Goal: Task Accomplishment & Management: Manage account settings

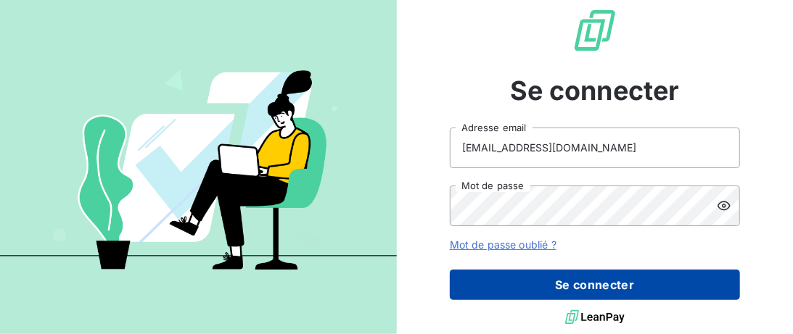
click at [633, 286] on button "Se connecter" at bounding box center [595, 285] width 290 height 30
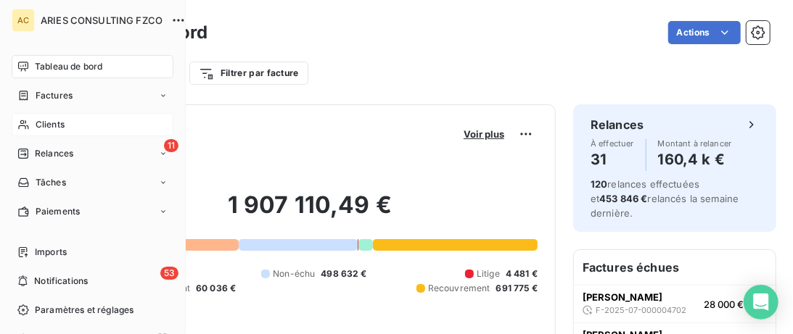
click at [87, 129] on div "Clients" at bounding box center [93, 124] width 162 height 23
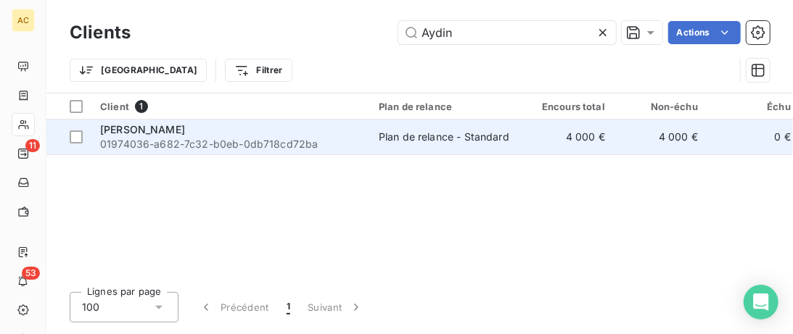
type input "Aydin"
click at [291, 133] on div "Bulent AYDIN" at bounding box center [230, 130] width 261 height 15
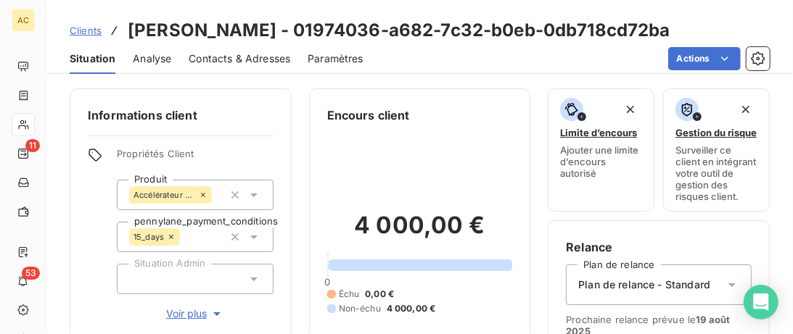
click at [181, 313] on span "Voir plus" at bounding box center [195, 314] width 58 height 15
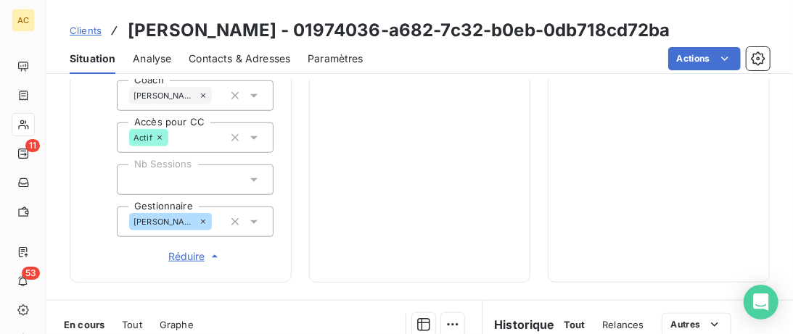
scroll to position [223, 0]
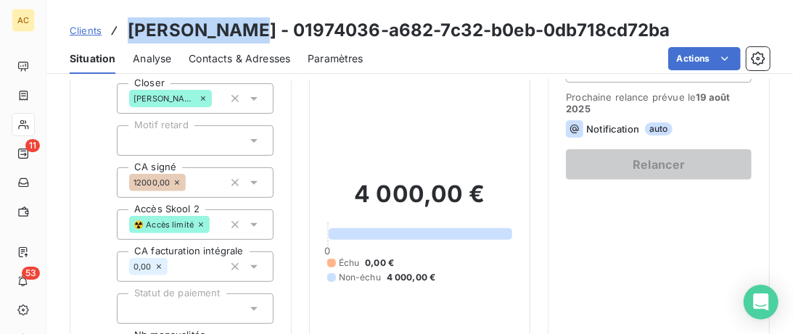
drag, startPoint x: 243, startPoint y: 30, endPoint x: 131, endPoint y: 30, distance: 111.7
click at [131, 30] on h3 "Bulent AYDIN - 01974036-a682-7c32-b0eb-0db718cd72ba" at bounding box center [399, 30] width 543 height 26
copy h3 "Bulent AYDIN"
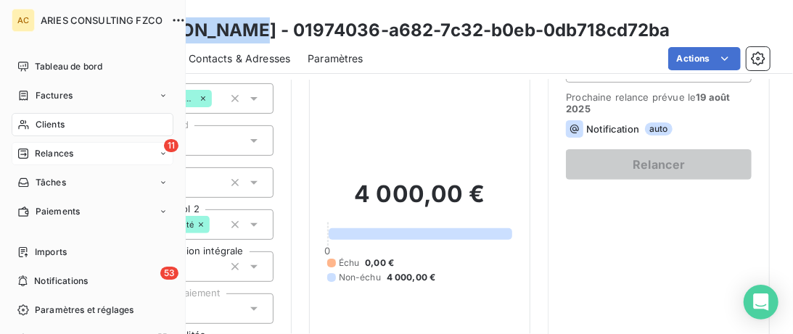
click at [29, 156] on div "Relances" at bounding box center [45, 153] width 56 height 13
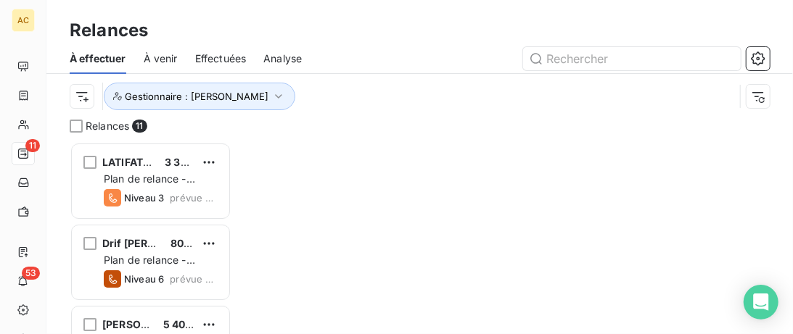
scroll to position [192, 162]
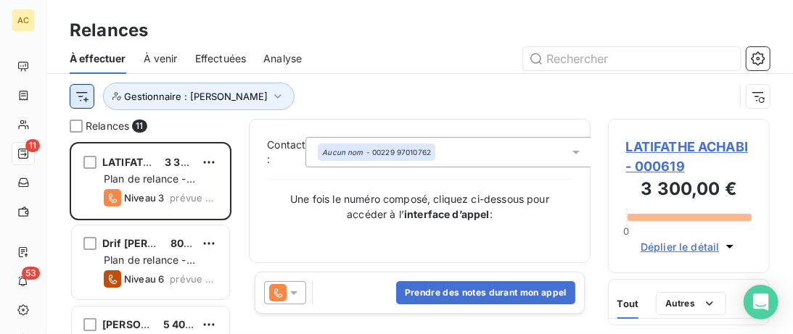
click at [79, 104] on html "AC 11 53 Relances À effectuer À venir Effectuées Analyse Gestionnaire : Valérie…" at bounding box center [396, 167] width 793 height 334
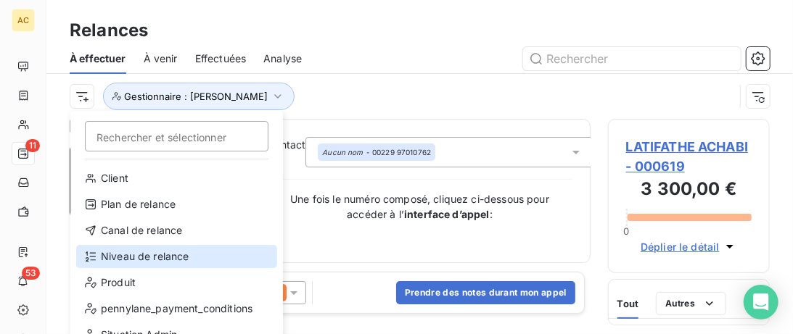
click at [139, 251] on div "Niveau de relance" at bounding box center [176, 256] width 201 height 23
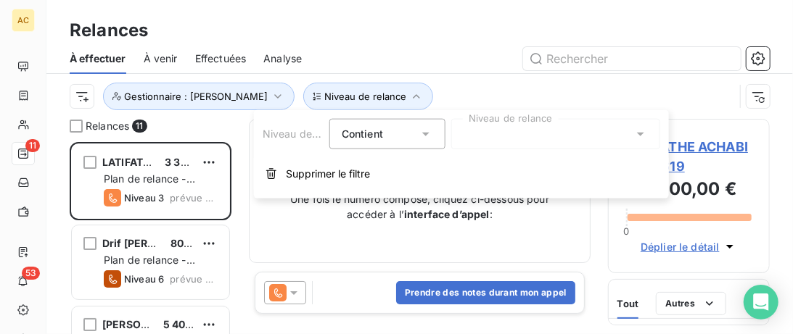
click at [566, 131] on div at bounding box center [555, 134] width 209 height 30
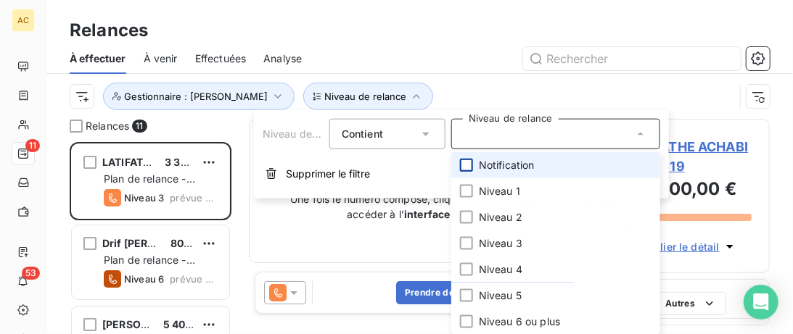
click at [463, 162] on div at bounding box center [466, 165] width 13 height 13
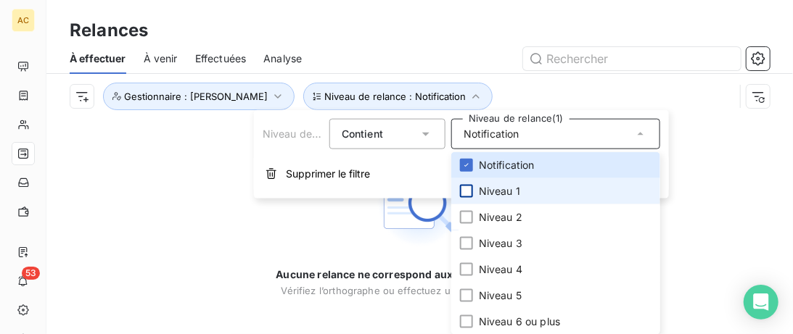
click at [468, 189] on div at bounding box center [466, 191] width 13 height 13
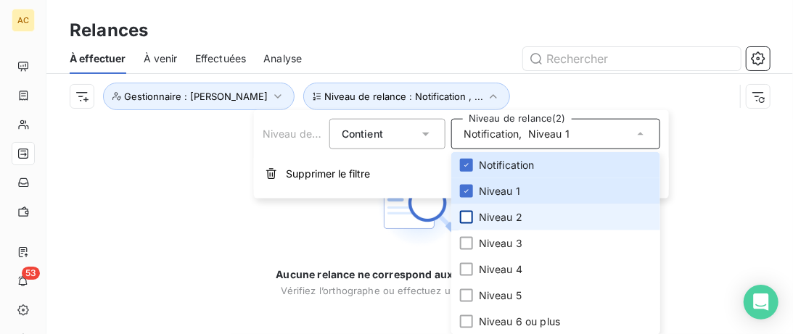
click at [465, 221] on div at bounding box center [466, 217] width 13 height 13
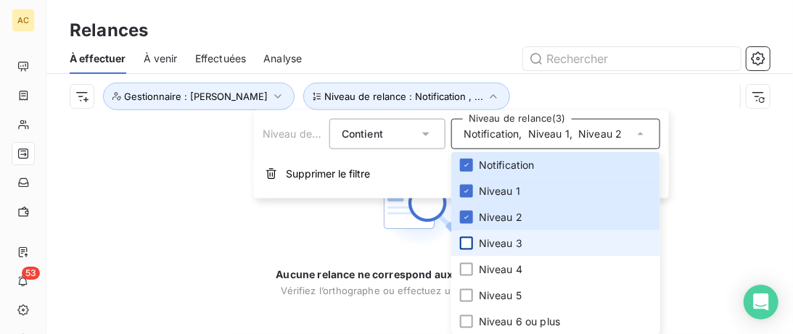
click at [467, 243] on div at bounding box center [466, 243] width 13 height 13
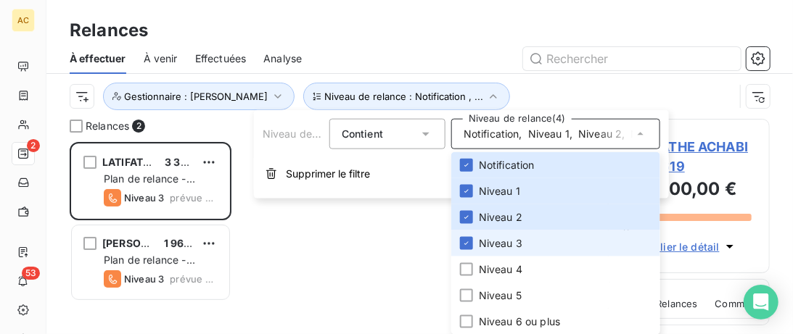
scroll to position [192, 162]
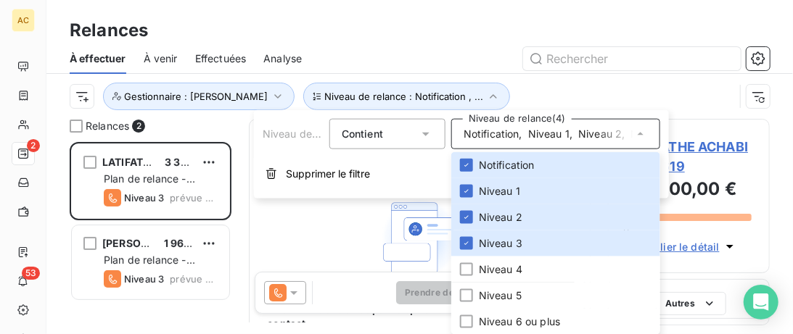
click at [423, 38] on div "Relances" at bounding box center [419, 30] width 746 height 26
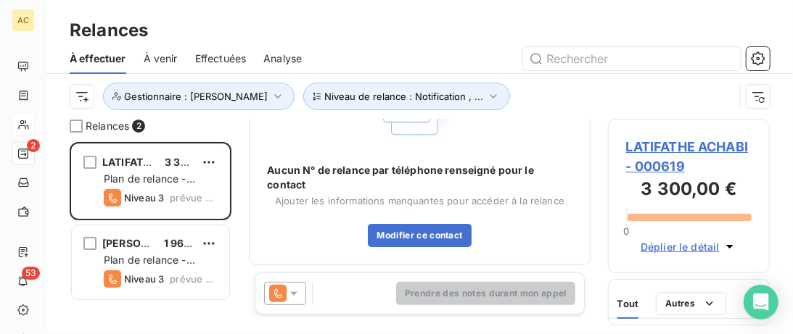
scroll to position [0, 0]
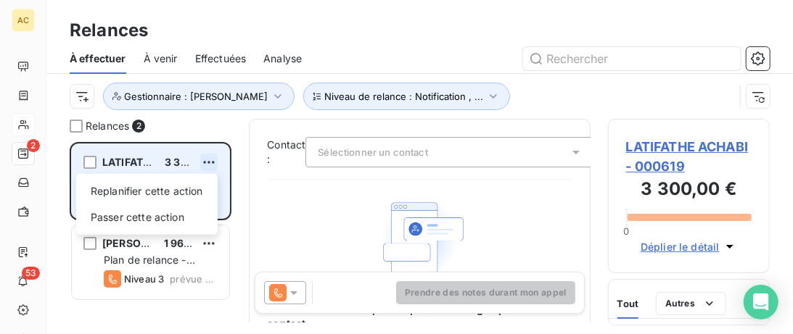
click at [213, 162] on html "AC 2 53 Relances À effectuer À venir Effectuées Analyse Niveau de relance : Not…" at bounding box center [396, 167] width 793 height 334
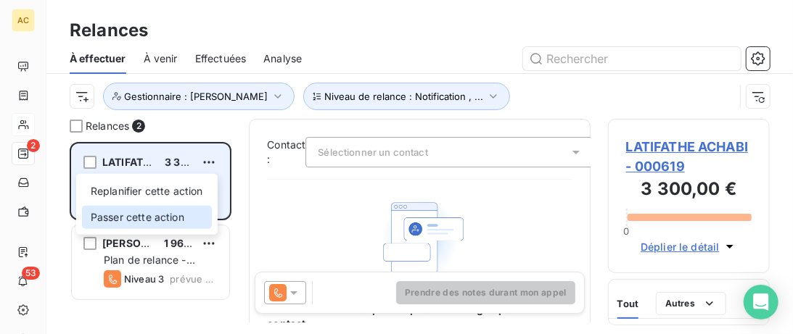
click at [177, 215] on div "Passer cette action" at bounding box center [147, 217] width 130 height 23
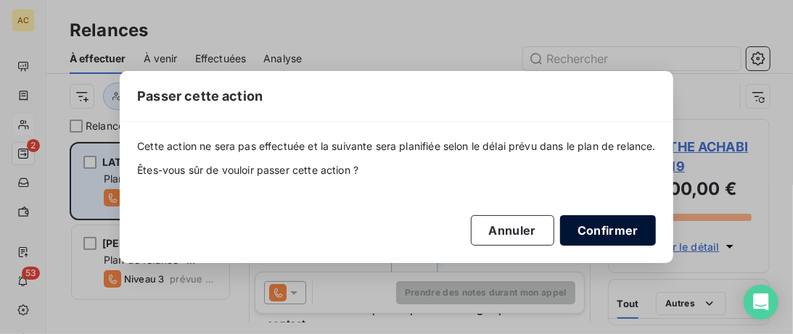
click at [601, 231] on button "Confirmer" at bounding box center [608, 230] width 96 height 30
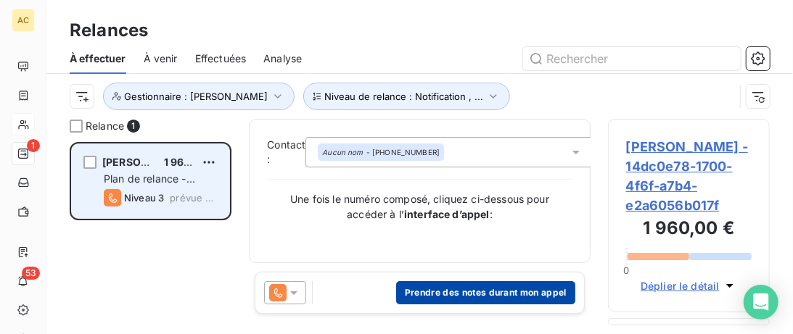
click at [453, 297] on button "Prendre des notes durant mon appel" at bounding box center [485, 292] width 179 height 23
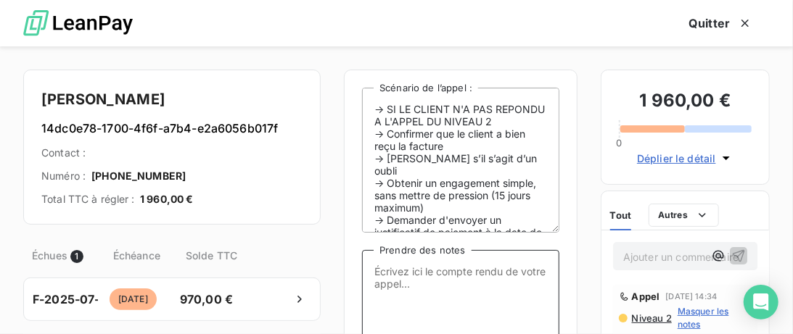
click at [436, 290] on textarea "Prendre des notes" at bounding box center [460, 322] width 197 height 145
click at [491, 287] on textarea "A répondu puis a raccroché lorsque je me suis présentée - RAppel + MV" at bounding box center [460, 322] width 197 height 145
click at [547, 286] on textarea "A répondu puis a raccroché lorsque je me suis présentée - Rappel + MV" at bounding box center [460, 322] width 197 height 145
paste textarea "DDE régularisation + PP par mail ou WA"
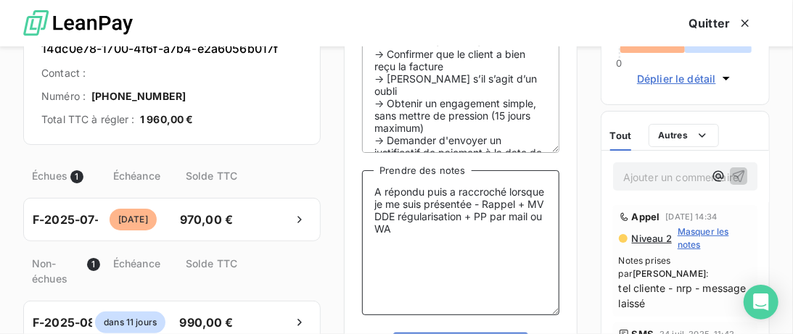
scroll to position [149, 0]
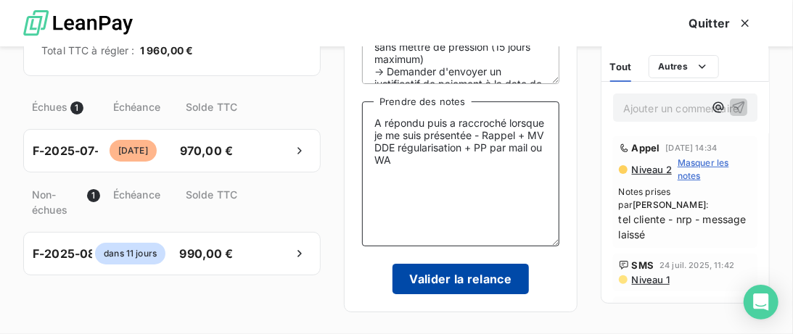
type textarea "A répondu puis a raccroché lorsque je me suis présentée - Rappel + MV DDE régul…"
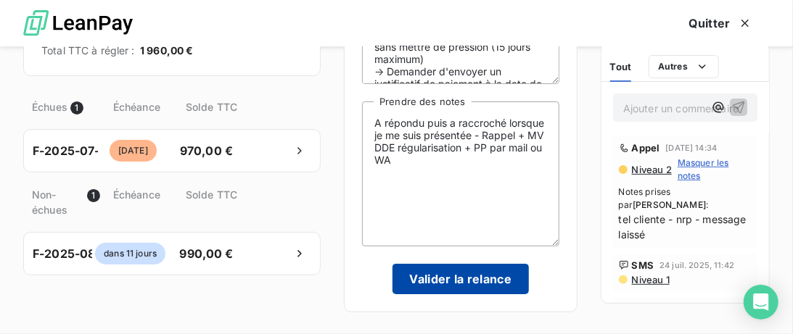
click at [494, 290] on button "Valider la relance" at bounding box center [460, 279] width 137 height 30
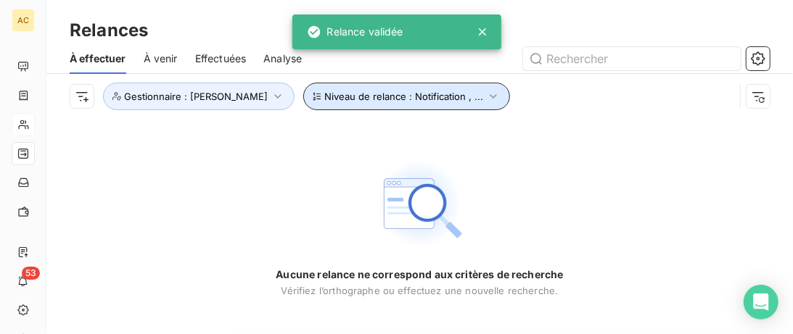
click at [427, 99] on span "Niveau de relance : Notification , ..." at bounding box center [403, 97] width 159 height 12
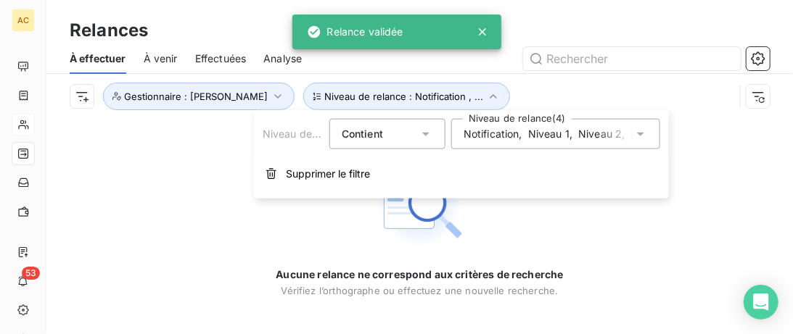
click at [601, 136] on span "Niveau 2" at bounding box center [600, 134] width 44 height 15
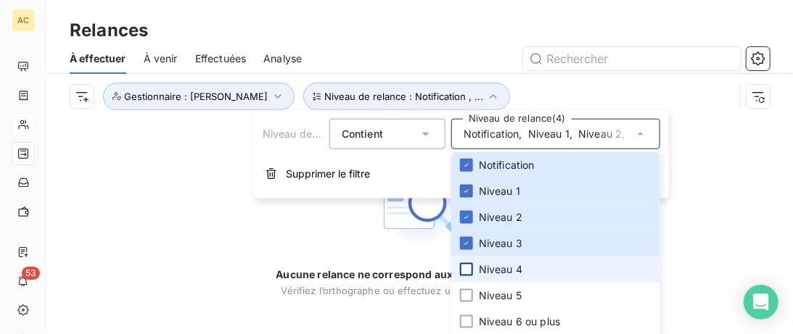
click at [472, 266] on div at bounding box center [466, 269] width 13 height 13
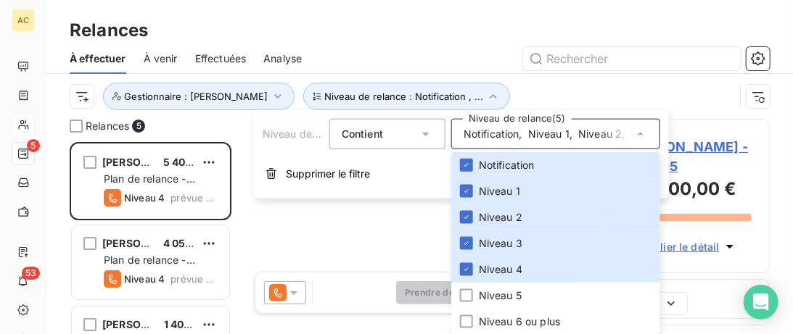
scroll to position [192, 162]
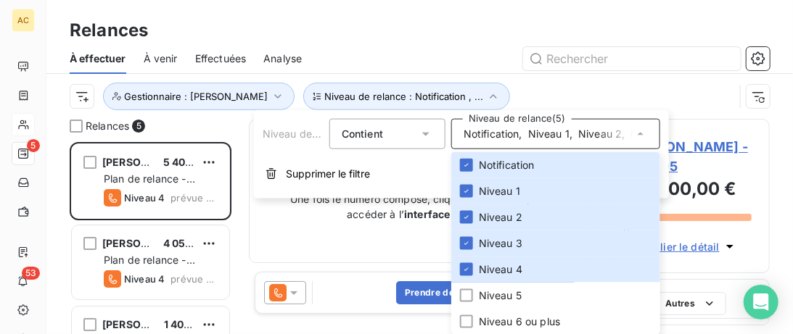
click at [337, 30] on div "Relances" at bounding box center [419, 30] width 746 height 26
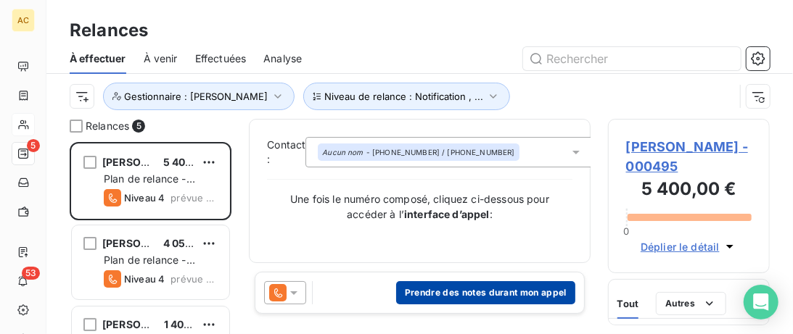
click at [450, 305] on button "Prendre des notes durant mon appel" at bounding box center [485, 292] width 179 height 23
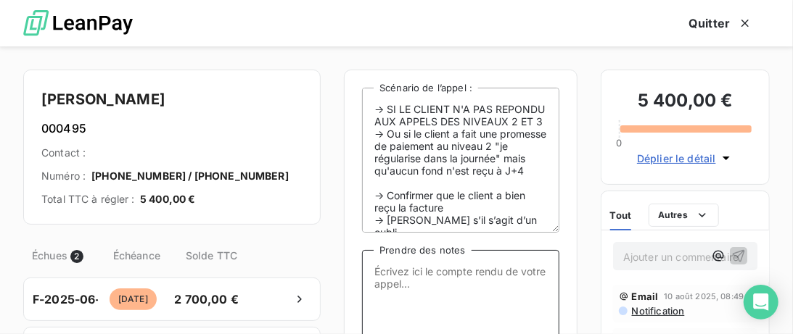
click at [438, 281] on textarea "Prendre des notes" at bounding box center [460, 322] width 197 height 145
type textarea "V"
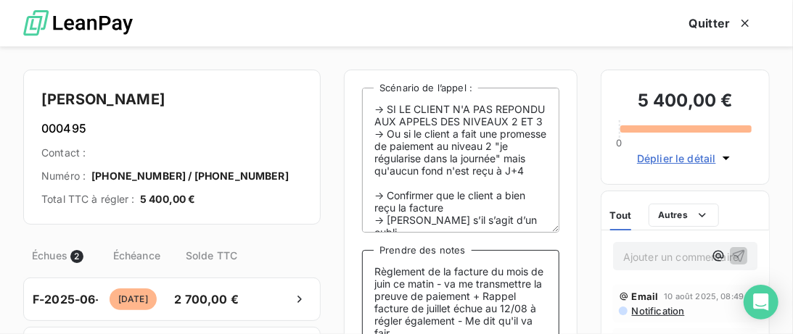
scroll to position [7, 0]
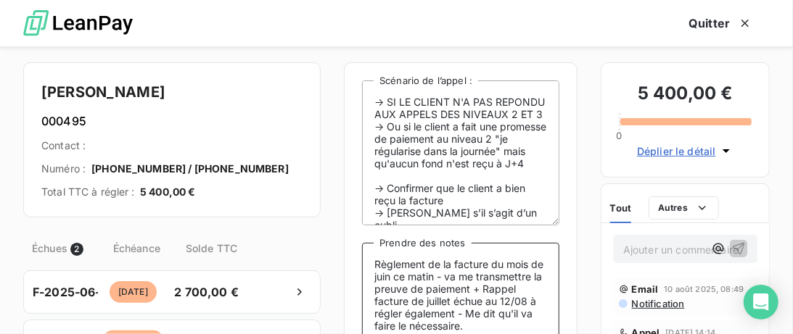
click at [394, 280] on textarea "Règlement de la facture du mois de juin ce matin - va me transmettre la preuve …" at bounding box center [460, 315] width 197 height 145
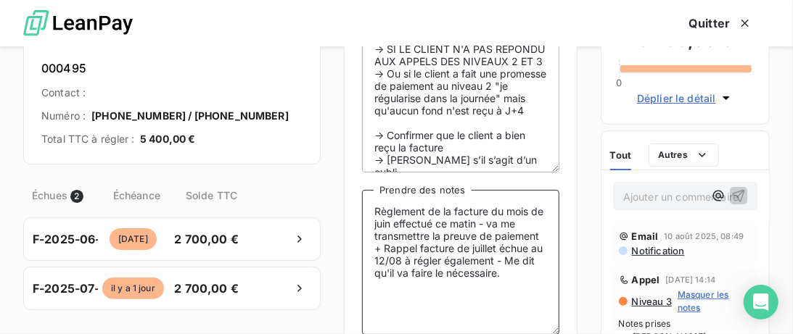
scroll to position [81, 0]
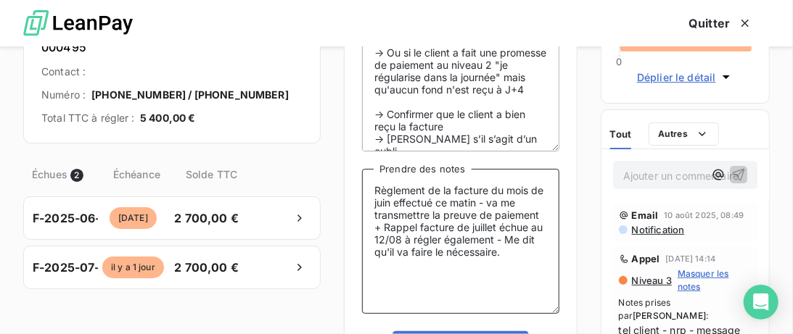
drag, startPoint x: 501, startPoint y: 255, endPoint x: 353, endPoint y: 186, distance: 162.9
click at [362, 186] on textarea "Règlement de la facture du mois de juin effectué ce matin - va me transmettre l…" at bounding box center [460, 241] width 197 height 145
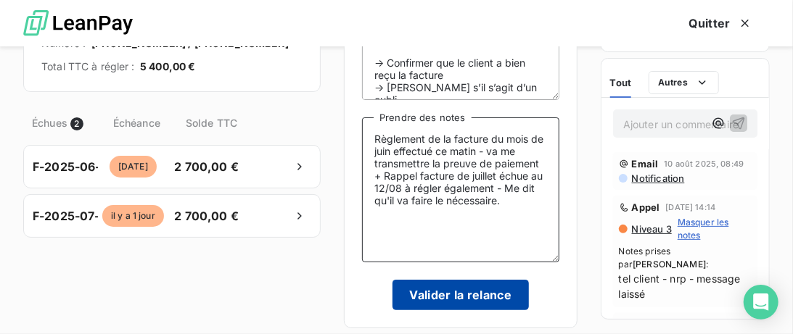
scroll to position [152, 0]
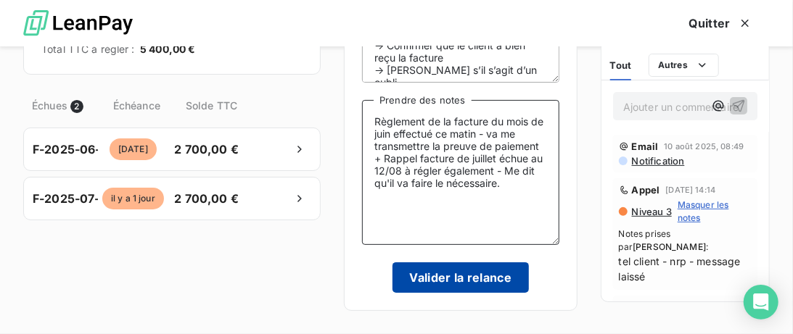
type textarea "Règlement de la facture du mois de juin effectué ce matin - va me transmettre l…"
click at [482, 286] on button "Valider la relance" at bounding box center [460, 278] width 137 height 30
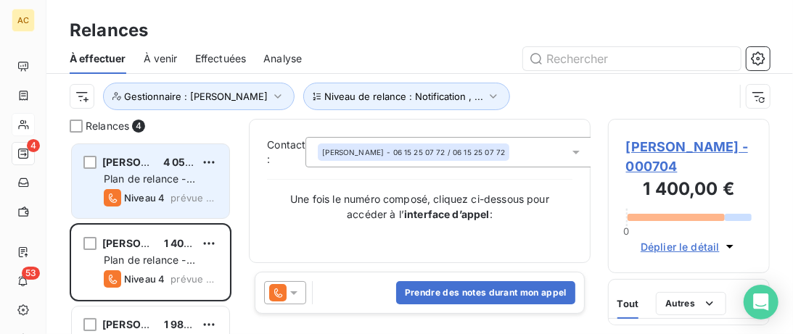
click at [175, 151] on div "Rislaine Ouled 4 050,00 € Plan de relance - Standard Niveau 4 prévue aujourd’hui" at bounding box center [150, 181] width 157 height 74
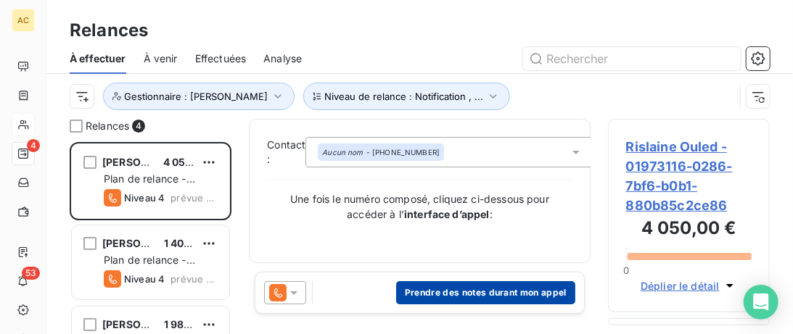
click at [483, 297] on button "Prendre des notes durant mon appel" at bounding box center [485, 292] width 179 height 23
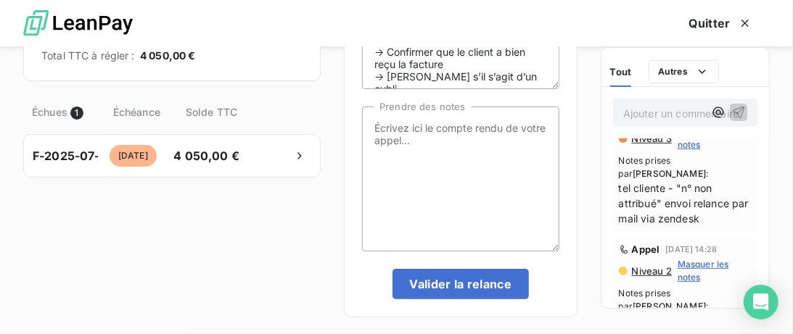
scroll to position [4, 0]
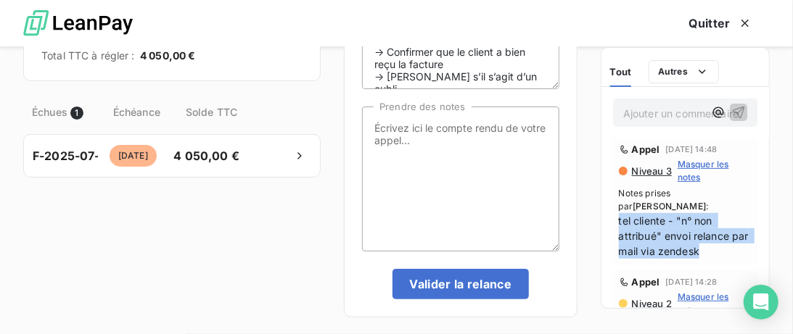
drag, startPoint x: 720, startPoint y: 248, endPoint x: 614, endPoint y: 219, distance: 109.1
click at [614, 219] on div "Appel 6 août 2025, 14:48 Niveau 3 Masquer les notes Notes prises par Angèle GAU…" at bounding box center [685, 201] width 144 height 127
copy span "tel cliente - "n° non attribué" envoi relance par mail via zendesk"
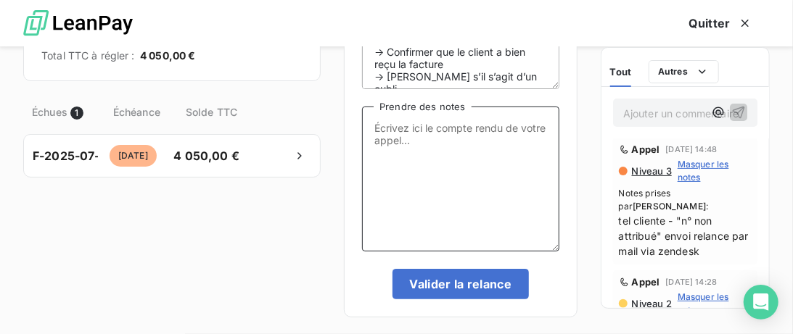
click at [413, 137] on textarea "Prendre des notes" at bounding box center [460, 179] width 197 height 145
paste textarea "tel cliente - "n° non attribué" envoi relance par mail via zendesk"
click at [414, 130] on textarea "tel cliente - "n° non attribué" envoi relance par mail via zendesk" at bounding box center [460, 179] width 197 height 145
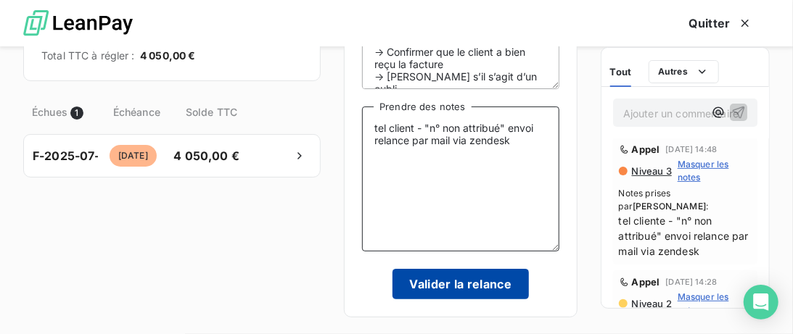
type textarea "tel client - "n° non attribué" envoi relance par mail via zendesk"
click at [458, 281] on button "Valider la relance" at bounding box center [460, 284] width 137 height 30
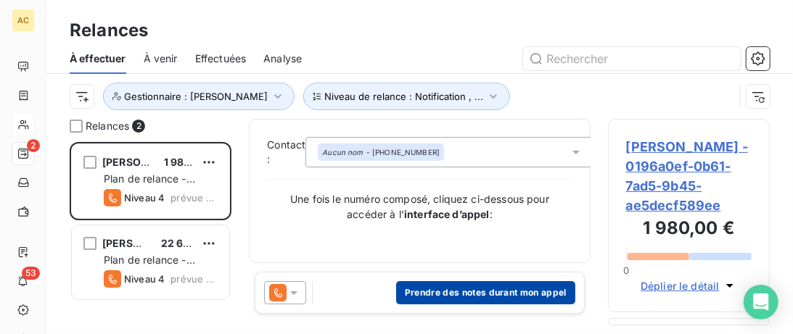
click at [448, 301] on button "Prendre des notes durant mon appel" at bounding box center [485, 292] width 179 height 23
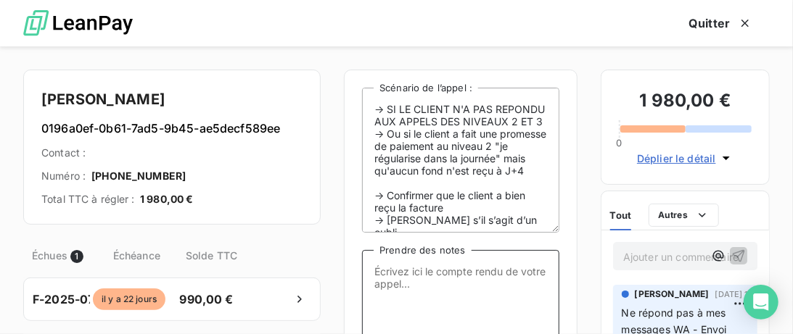
click at [435, 280] on textarea "Prendre des notes" at bounding box center [460, 322] width 197 height 145
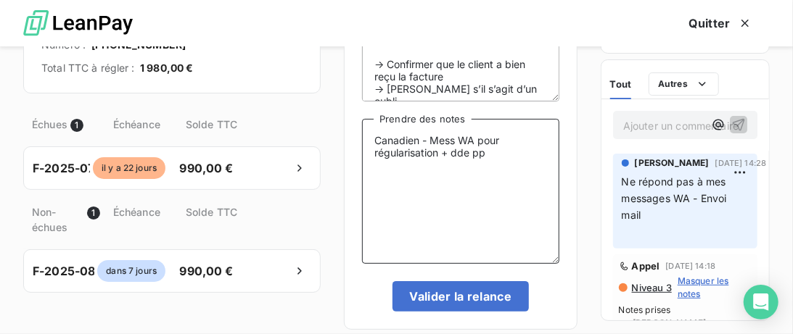
scroll to position [149, 0]
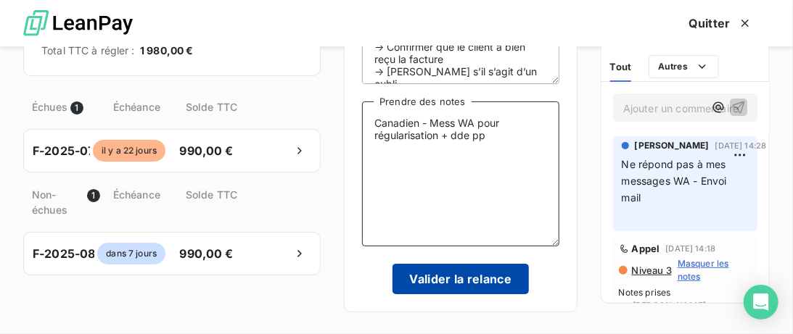
type textarea "Canadien - Mess WA pour régularisation + dde pp"
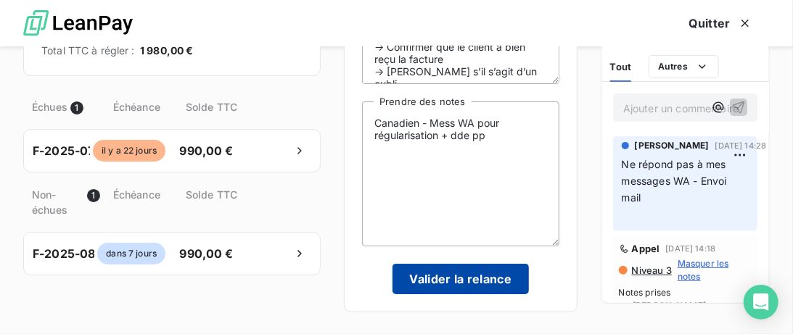
click at [453, 286] on button "Valider la relance" at bounding box center [460, 279] width 137 height 30
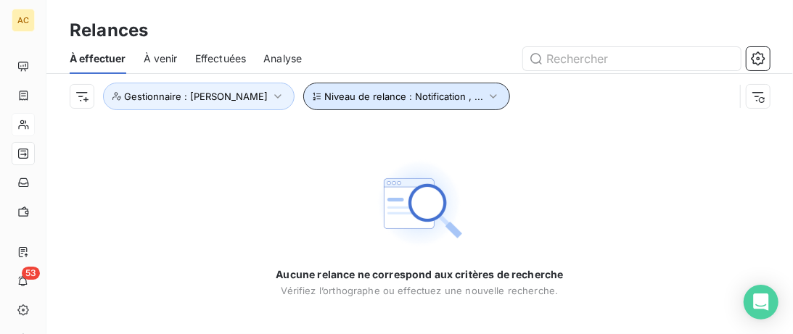
click at [486, 92] on icon "button" at bounding box center [493, 96] width 15 height 15
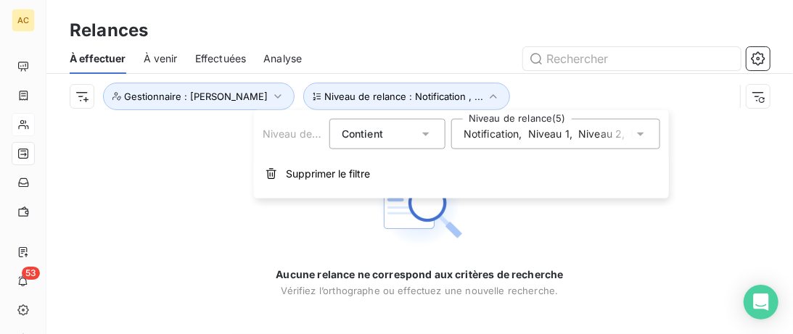
click at [543, 141] on span "Niveau 1" at bounding box center [548, 134] width 41 height 15
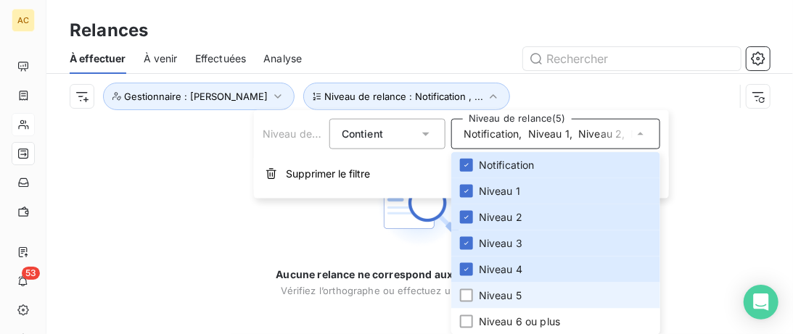
click at [497, 289] on span "Niveau 5" at bounding box center [500, 296] width 43 height 15
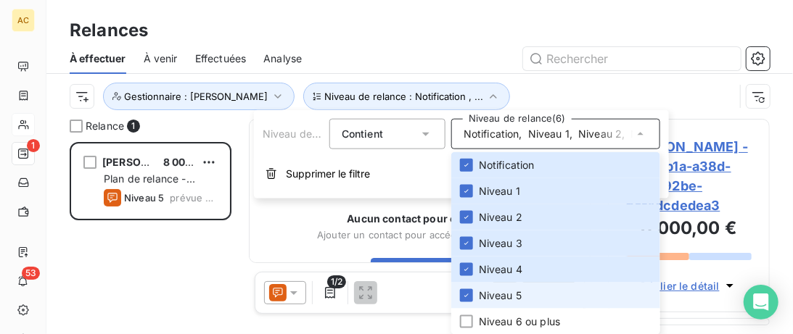
scroll to position [192, 162]
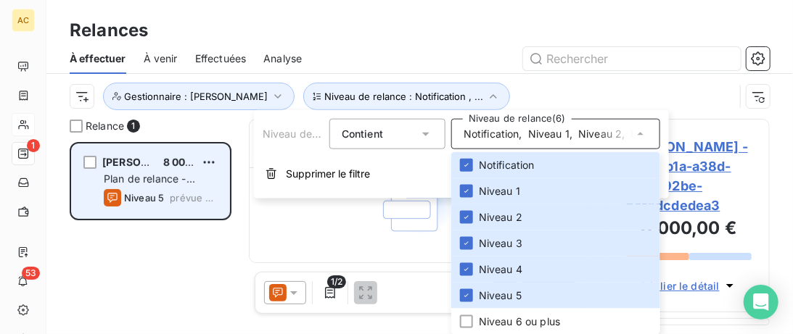
click at [137, 153] on div "Albert Leroy 8 000,00 € Plan de relance - Standard Niveau 5 prévue aujourd’hui" at bounding box center [150, 181] width 157 height 74
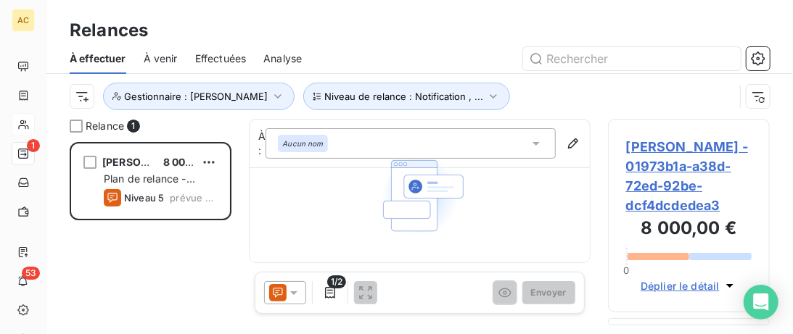
click at [536, 146] on icon at bounding box center [536, 143] width 15 height 15
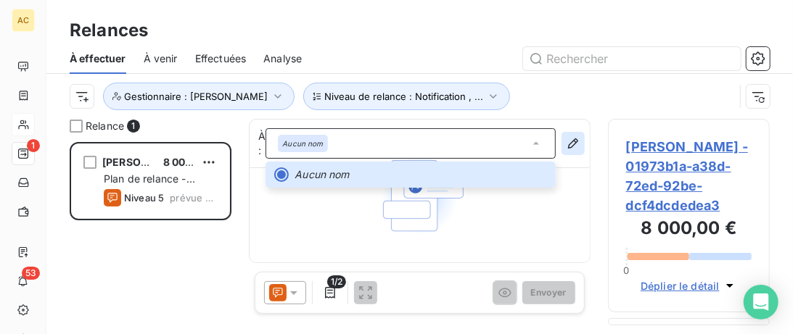
click at [574, 142] on icon "button" at bounding box center [573, 143] width 15 height 15
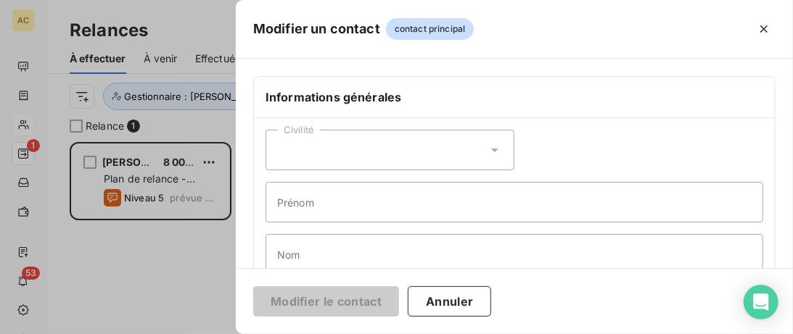
click at [456, 153] on div "Civilité" at bounding box center [389, 150] width 249 height 41
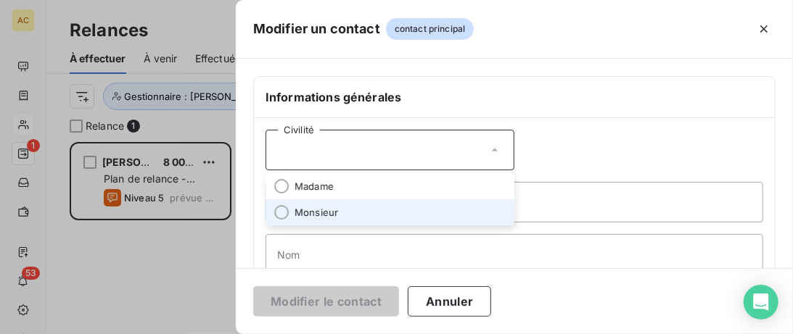
click at [339, 213] on li "Monsieur" at bounding box center [389, 212] width 249 height 26
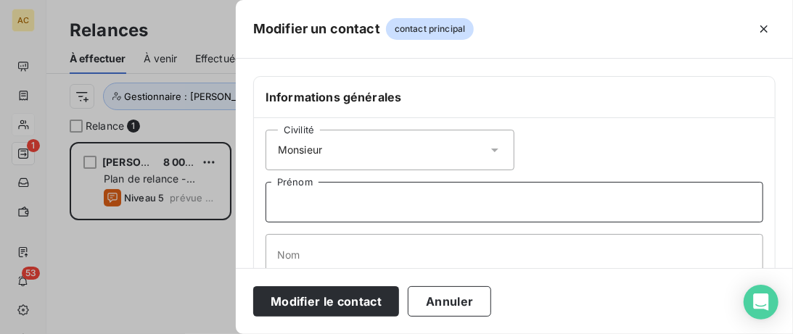
click at [340, 208] on input "Prénom" at bounding box center [514, 202] width 498 height 41
type input "Albert"
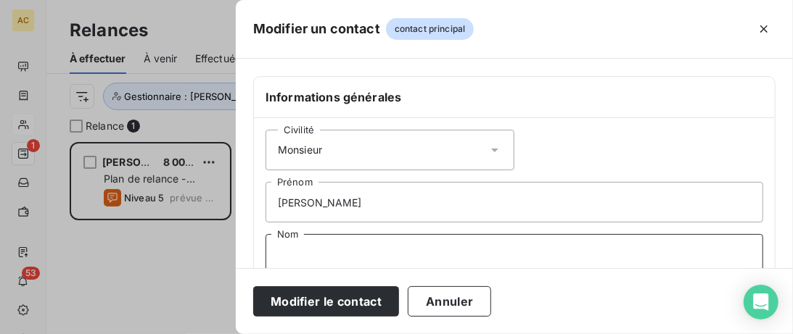
click at [379, 251] on input "Nom" at bounding box center [514, 254] width 498 height 41
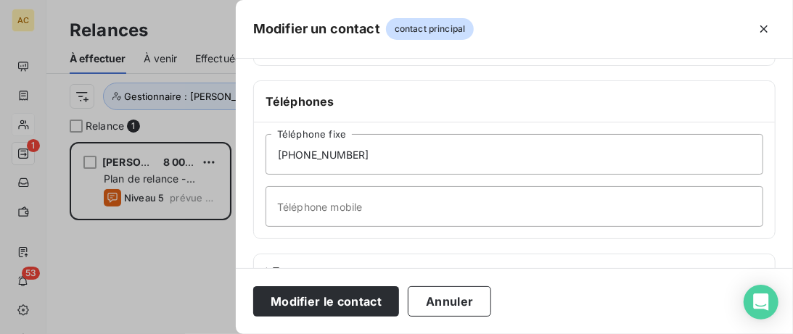
scroll to position [371, 0]
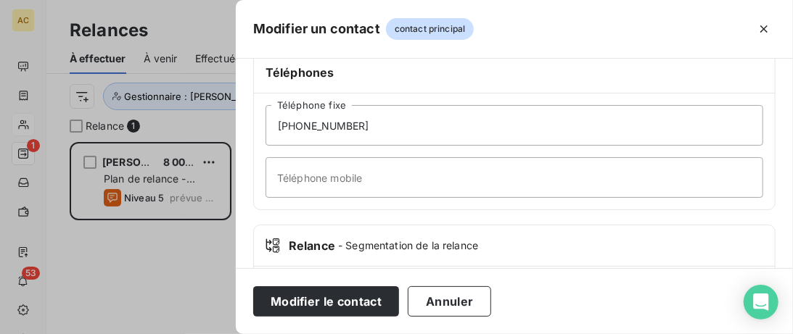
type input "Leroy"
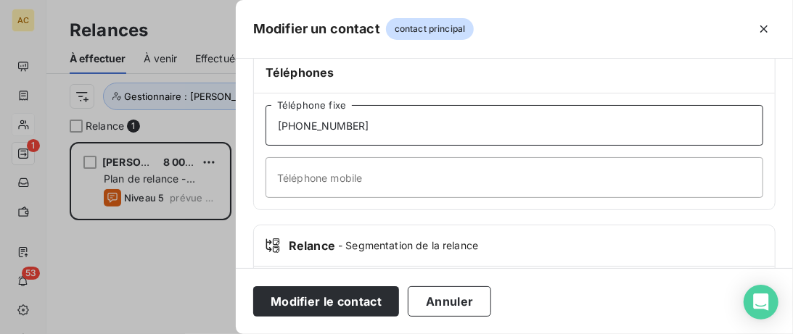
drag, startPoint x: 382, startPoint y: 127, endPoint x: 265, endPoint y: 123, distance: 117.6
click at [265, 123] on input "+41 78 268 80 80" at bounding box center [514, 125] width 498 height 41
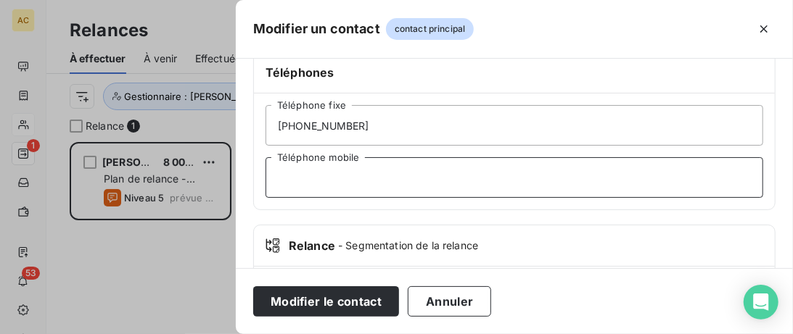
click at [297, 192] on input "Téléphone mobile" at bounding box center [514, 177] width 498 height 41
paste input "+41 78 268 80 80"
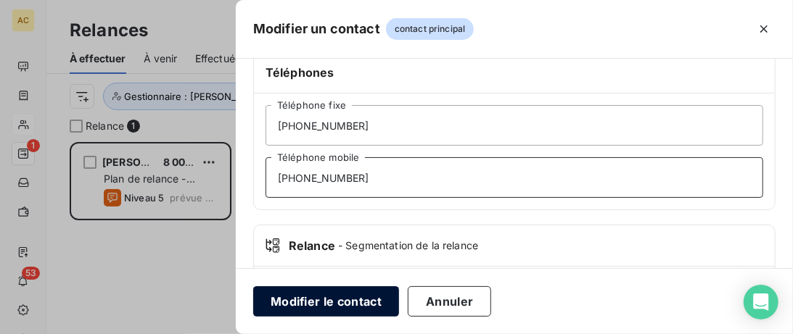
type input "+41 78 268 80 80"
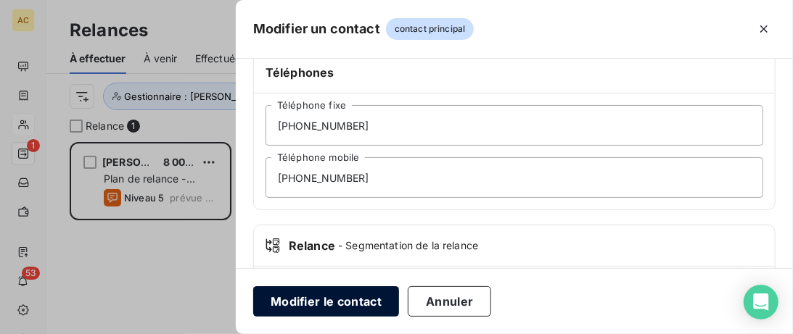
click at [327, 303] on button "Modifier le contact" at bounding box center [326, 302] width 146 height 30
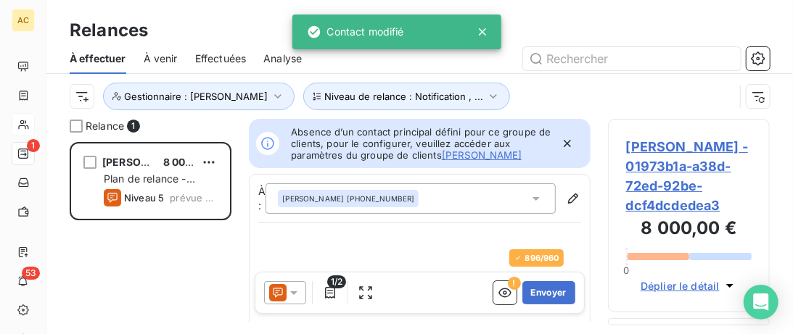
scroll to position [192, 162]
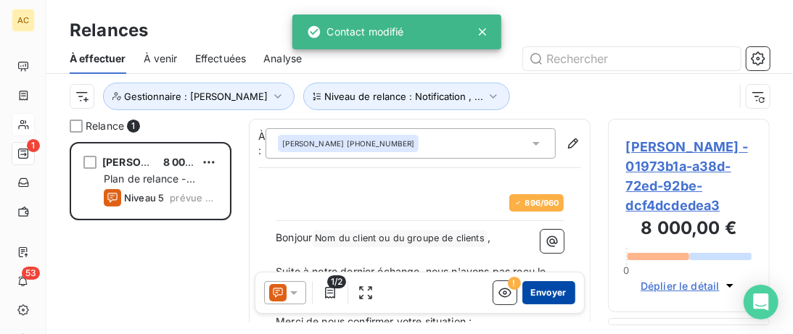
click at [553, 294] on button "Envoyer" at bounding box center [548, 292] width 53 height 23
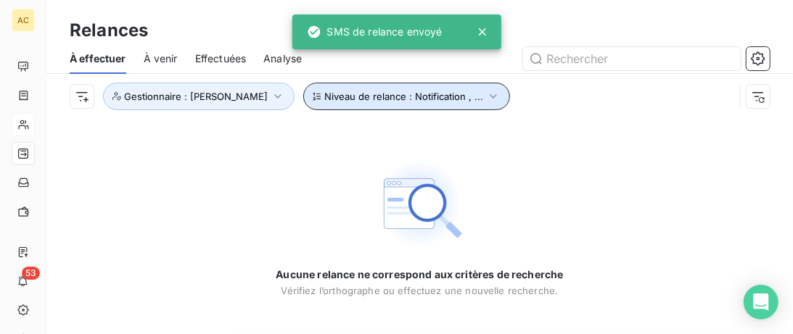
click at [433, 100] on button "Niveau de relance : Notification , ..." at bounding box center [406, 97] width 207 height 28
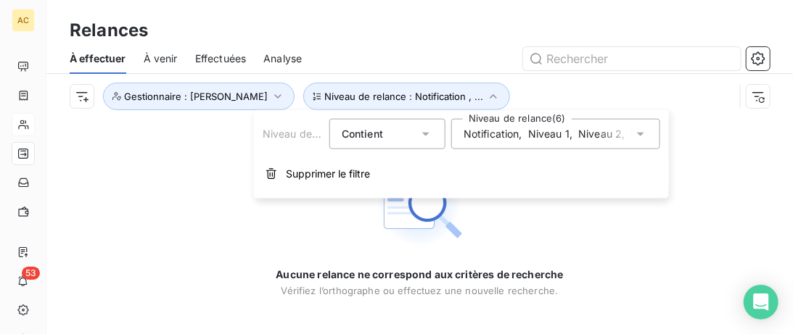
click at [570, 143] on div "Notification , Niveau 1 , Niveau 2 , Niveau 3 , Niveau 4 , Niveau 5" at bounding box center [555, 134] width 209 height 30
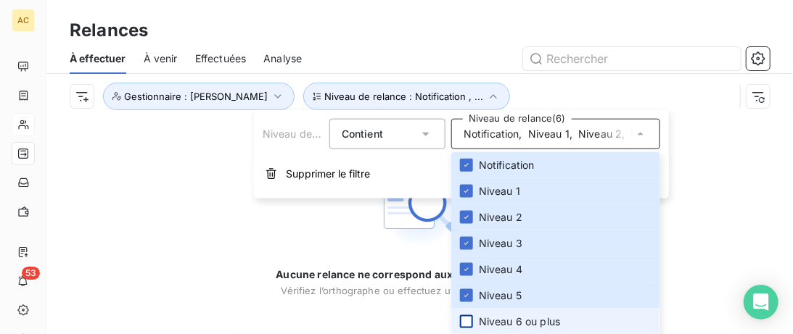
click at [468, 324] on div at bounding box center [466, 322] width 13 height 13
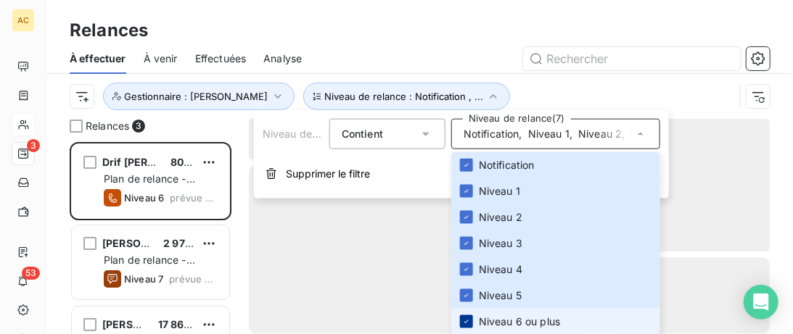
scroll to position [192, 162]
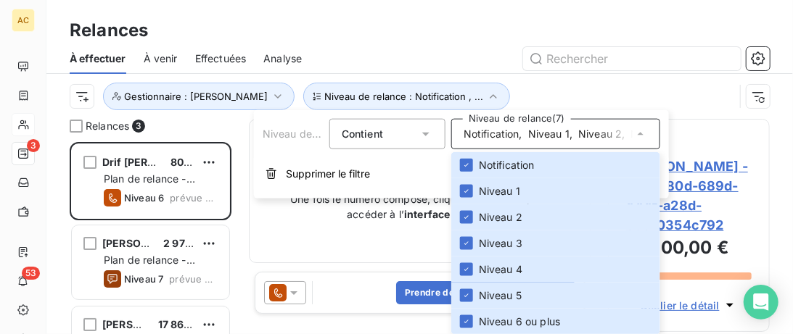
click at [461, 39] on div "Relances" at bounding box center [419, 30] width 746 height 26
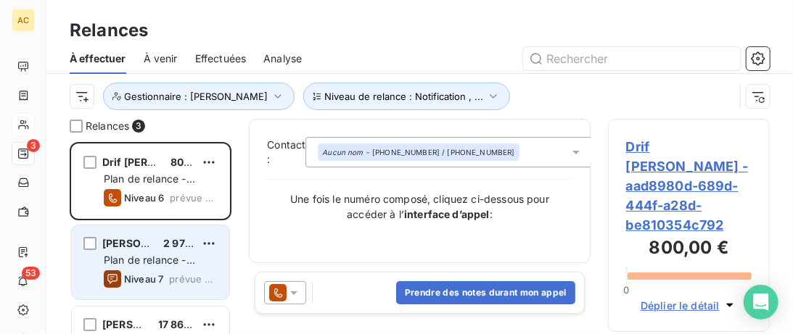
click at [132, 232] on div "Fanta Bamba 2 970,00 € Plan de relance - Standard Niveau 7 prévue aujourd’hui" at bounding box center [150, 263] width 157 height 74
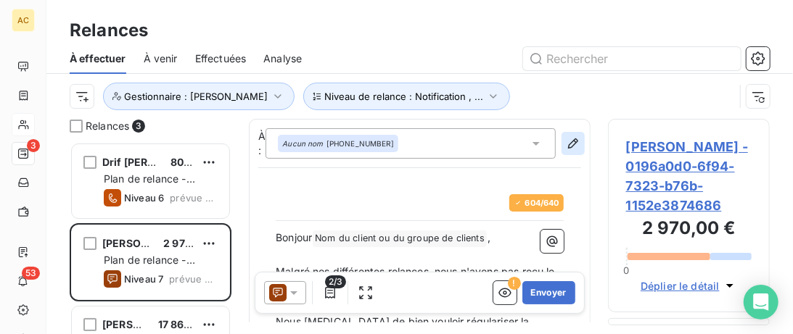
click at [568, 144] on icon "button" at bounding box center [573, 143] width 15 height 15
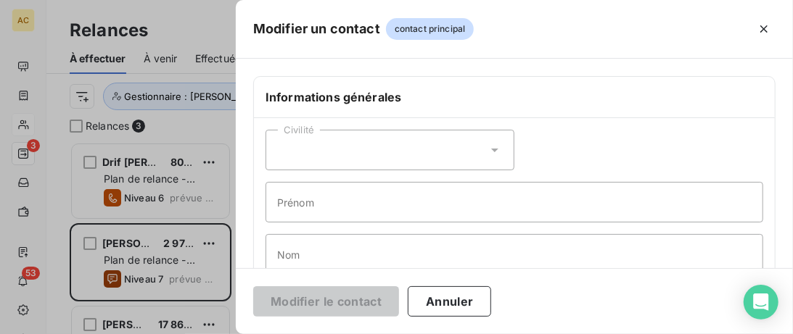
click at [382, 148] on div "Civilité" at bounding box center [389, 150] width 249 height 41
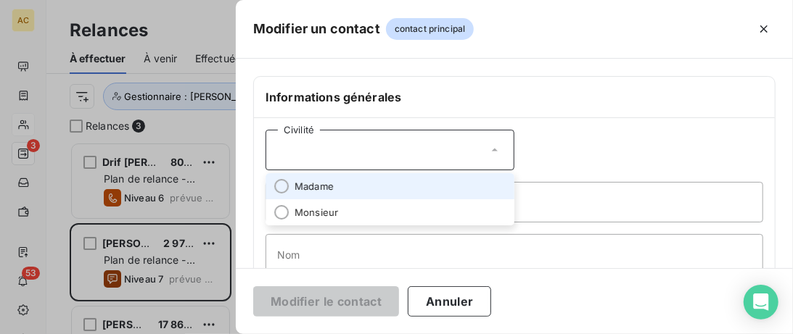
click at [360, 179] on li "Madame" at bounding box center [389, 186] width 249 height 26
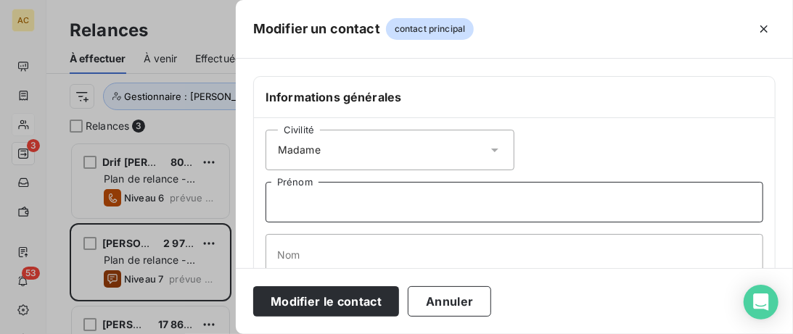
click at [354, 201] on input "Prénom" at bounding box center [514, 202] width 498 height 41
type input "Fanta"
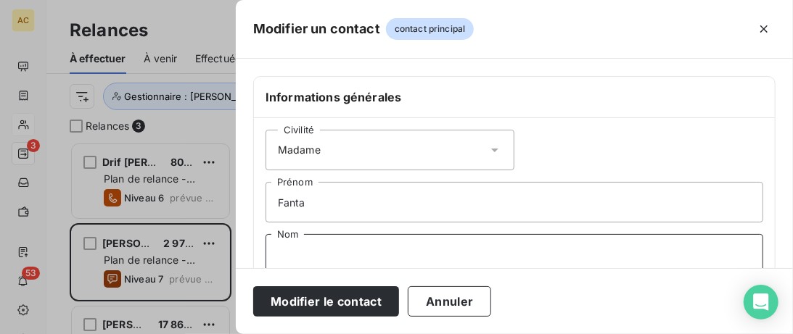
click at [317, 248] on input "Nom" at bounding box center [514, 254] width 498 height 41
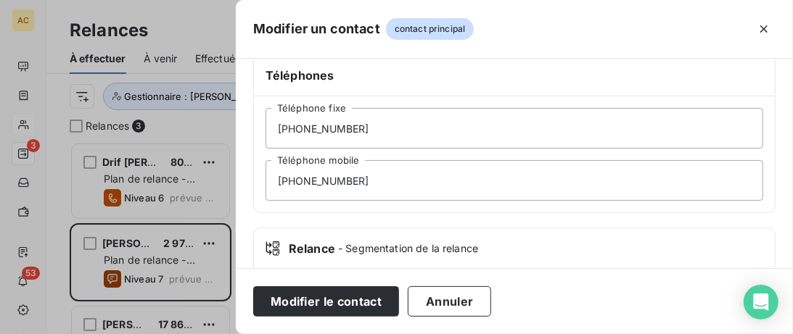
scroll to position [371, 0]
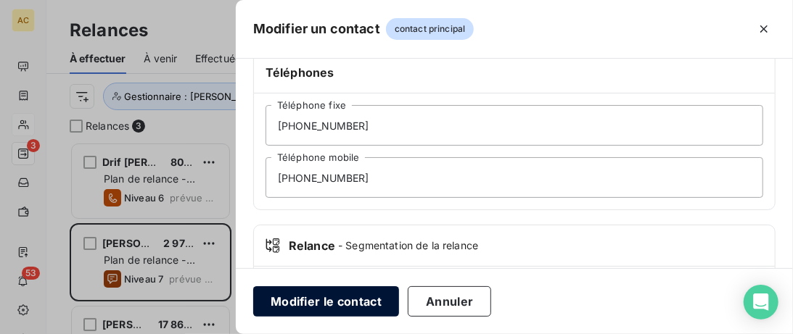
type input "Bamba"
click at [322, 313] on button "Modifier le contact" at bounding box center [326, 302] width 146 height 30
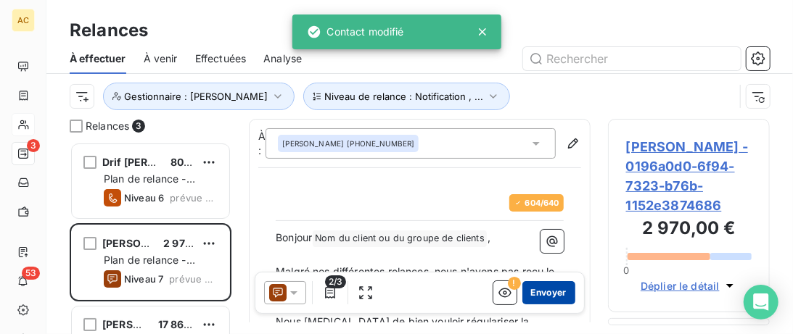
click at [536, 300] on button "Envoyer" at bounding box center [548, 292] width 53 height 23
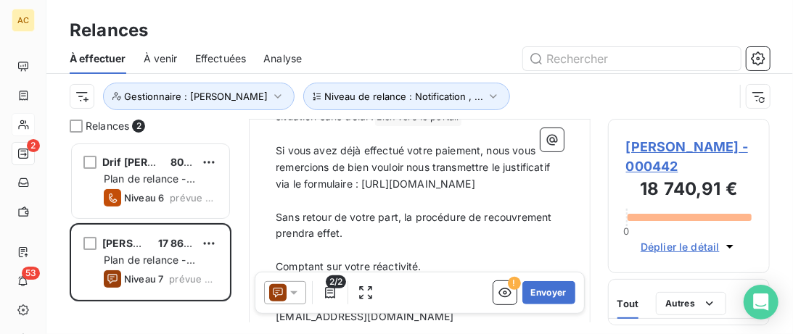
scroll to position [223, 0]
click at [564, 300] on button "Envoyer" at bounding box center [548, 292] width 53 height 23
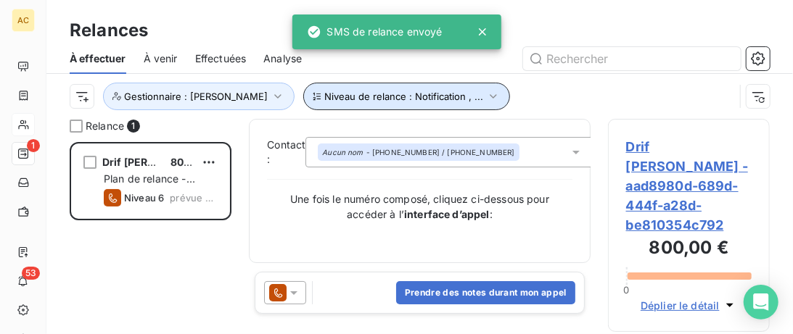
click at [425, 95] on span "Niveau de relance : Notification , ..." at bounding box center [403, 97] width 159 height 12
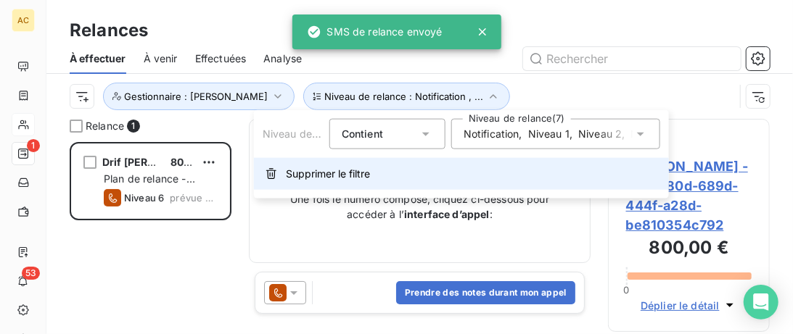
click at [306, 180] on span "Supprimer le filtre" at bounding box center [328, 174] width 84 height 15
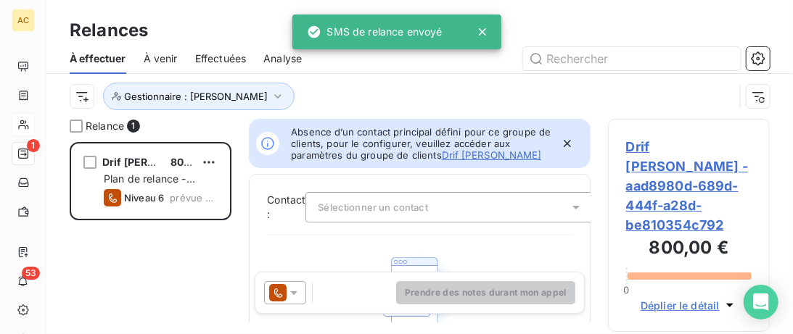
scroll to position [192, 162]
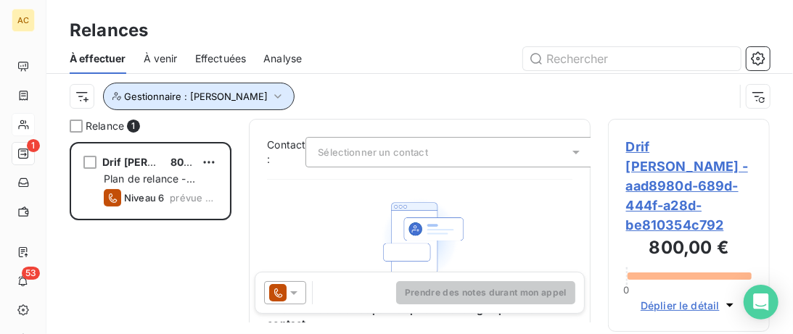
click at [271, 98] on icon "button" at bounding box center [278, 96] width 15 height 15
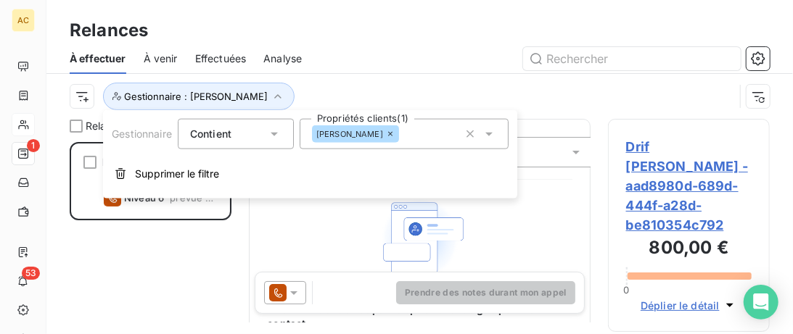
click at [399, 134] on input "text" at bounding box center [405, 134] width 12 height 13
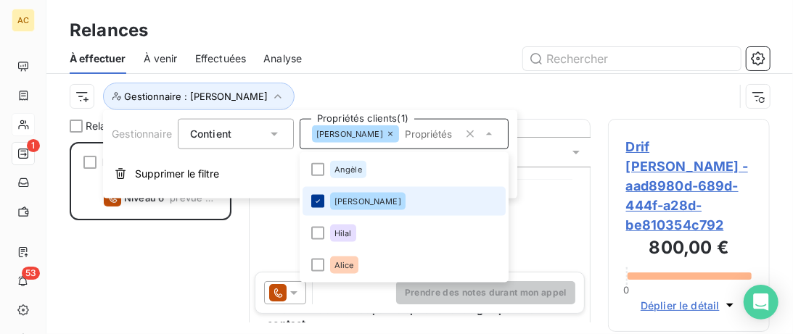
click at [321, 198] on icon at bounding box center [317, 201] width 9 height 9
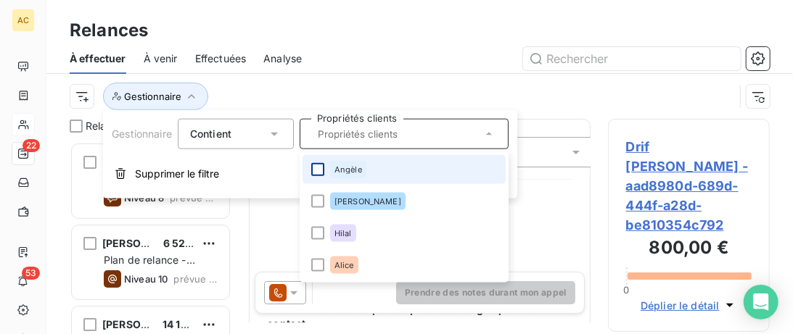
click at [324, 170] on div at bounding box center [317, 169] width 13 height 13
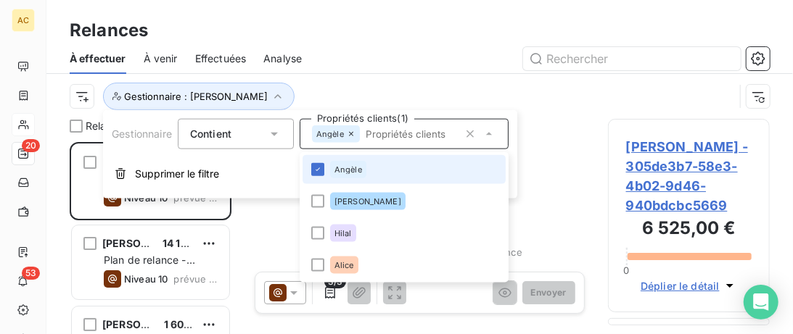
scroll to position [192, 162]
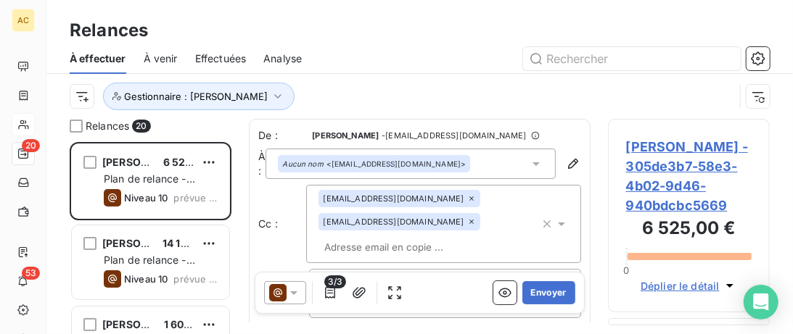
click at [388, 59] on div at bounding box center [544, 58] width 450 height 23
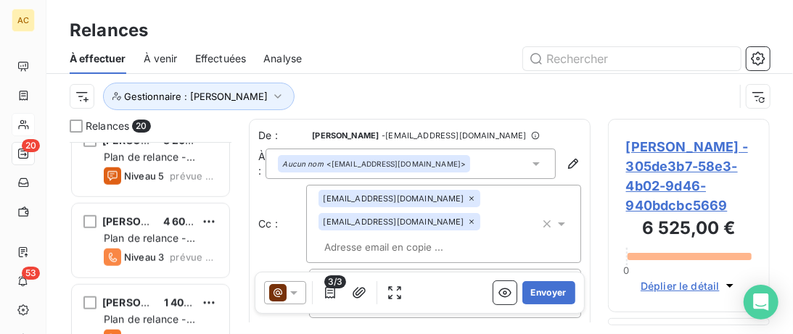
scroll to position [521, 0]
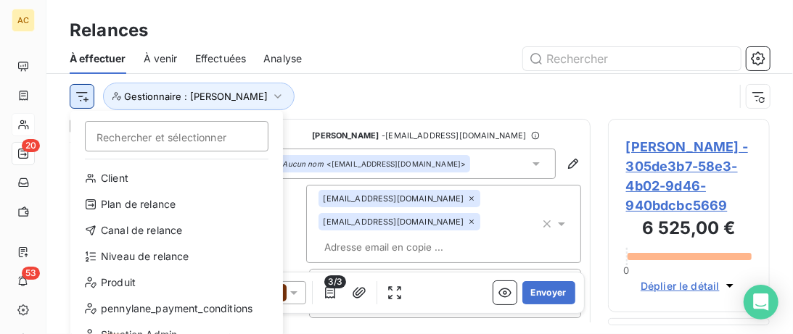
click at [82, 102] on html "AC 20 53 Relances À effectuer À venir Effectuées Analyse Rechercher et sélectio…" at bounding box center [396, 167] width 793 height 334
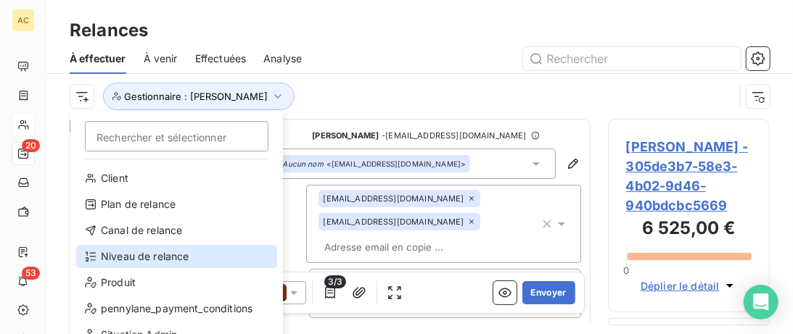
click at [132, 260] on div "Niveau de relance" at bounding box center [176, 256] width 201 height 23
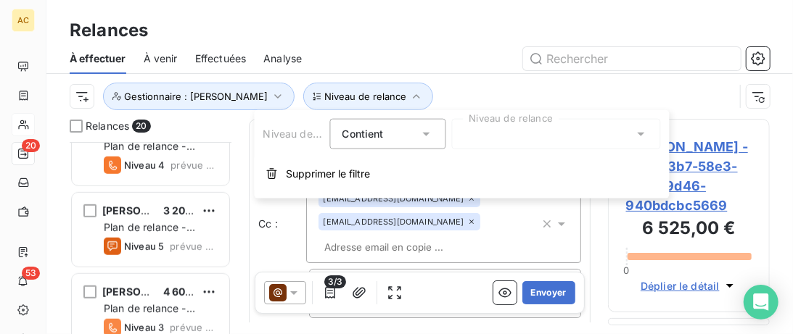
click at [548, 136] on div at bounding box center [556, 134] width 209 height 30
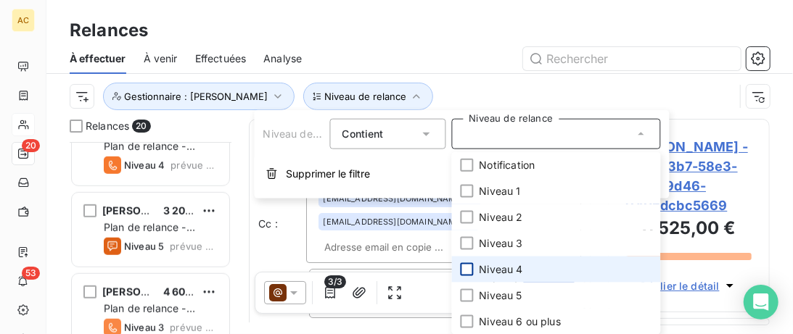
click at [467, 271] on div at bounding box center [467, 269] width 13 height 13
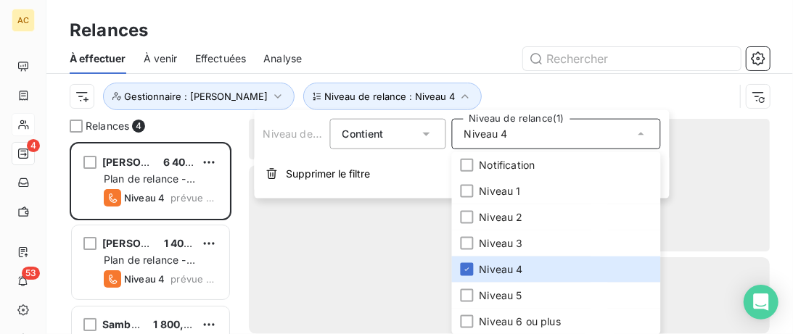
scroll to position [192, 162]
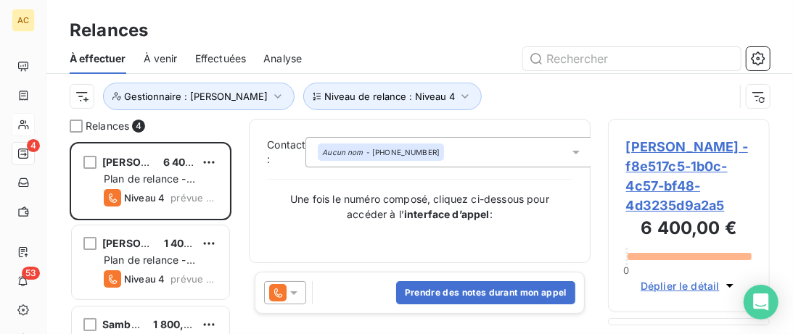
click at [469, 55] on div at bounding box center [544, 58] width 450 height 23
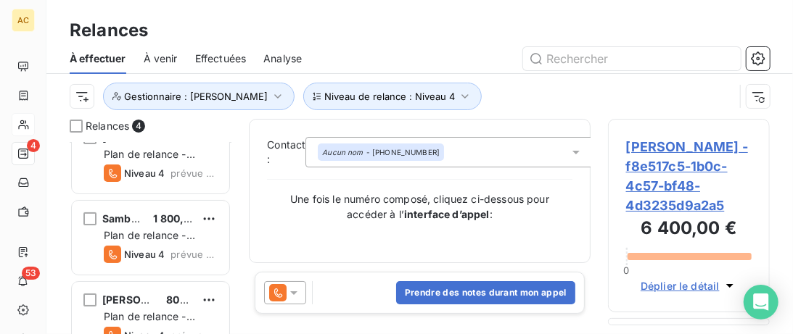
scroll to position [133, 0]
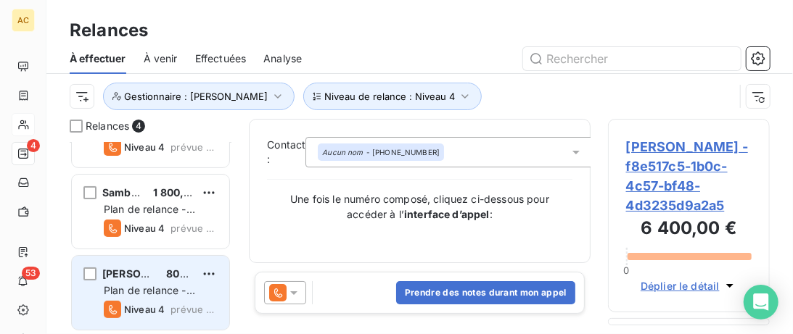
click at [149, 265] on div "Nadia Boulila 800,00 € Plan de relance - Standard Niveau 4 prévue aujourd’hui" at bounding box center [150, 293] width 157 height 74
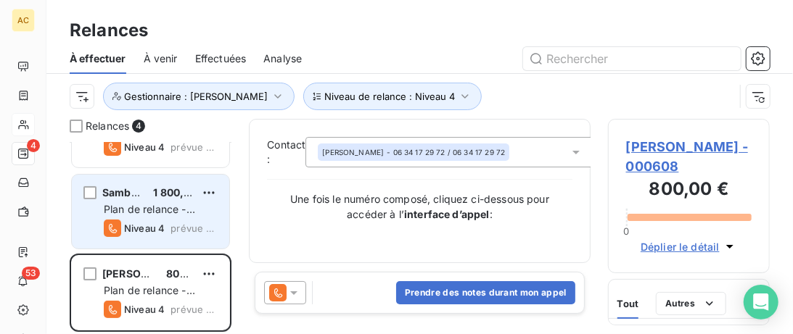
click at [128, 184] on div "Samba BA 1 800,00 € Plan de relance - Standard Niveau 4 prévue aujourd’hui" at bounding box center [150, 212] width 157 height 74
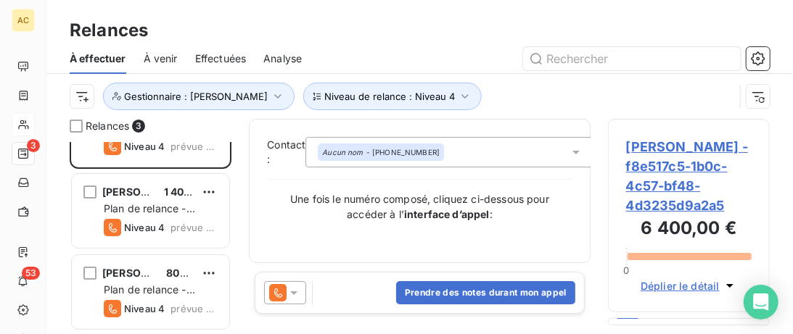
scroll to position [52, 0]
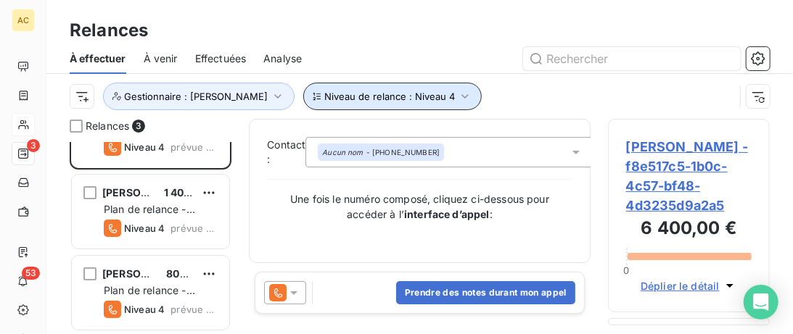
click at [458, 96] on icon "button" at bounding box center [465, 96] width 15 height 15
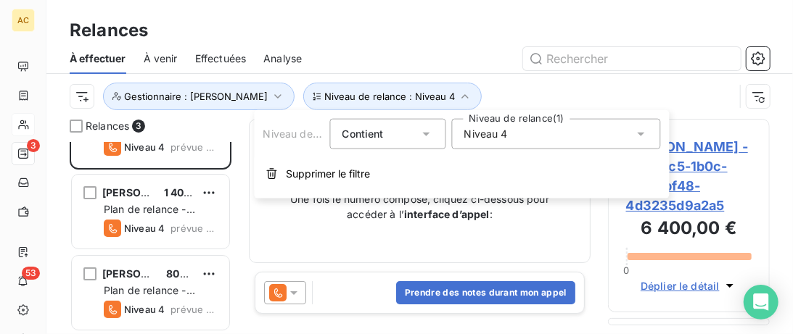
drag, startPoint x: 332, startPoint y: 175, endPoint x: 271, endPoint y: 155, distance: 64.7
click at [332, 175] on span "Supprimer le filtre" at bounding box center [329, 174] width 84 height 15
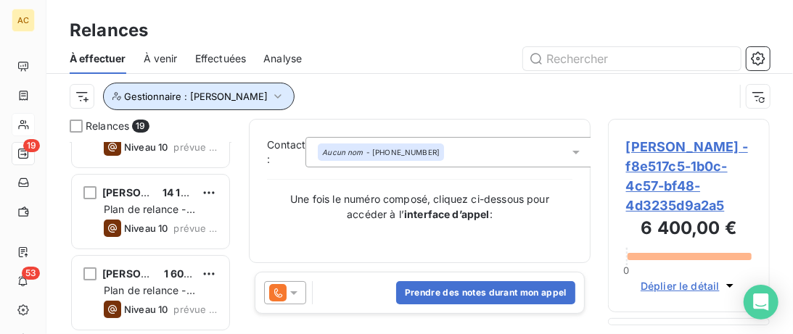
click at [271, 97] on icon "button" at bounding box center [278, 96] width 15 height 15
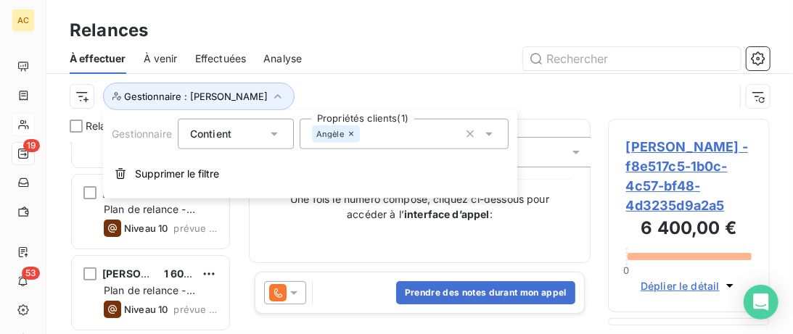
click at [386, 136] on div "Angèle" at bounding box center [404, 134] width 209 height 30
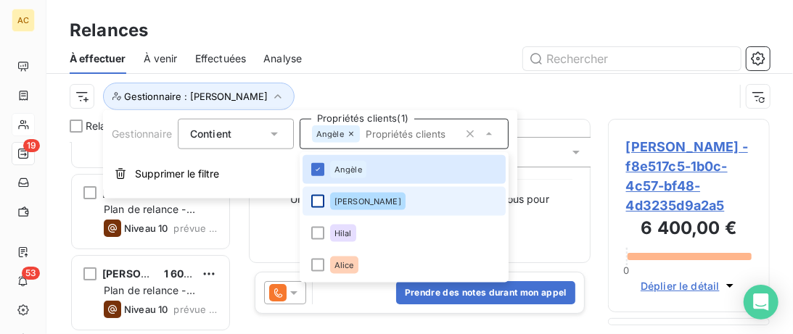
click at [316, 202] on div at bounding box center [317, 201] width 13 height 13
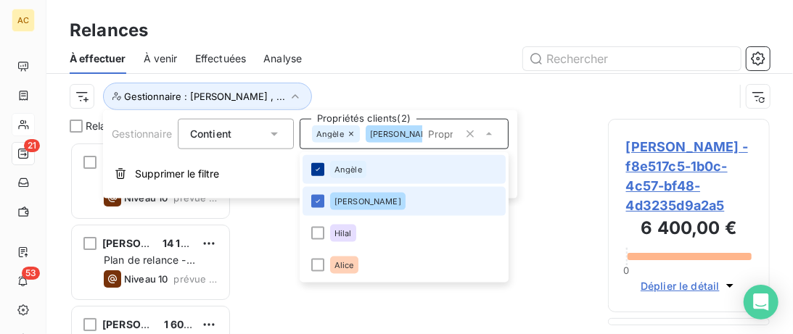
scroll to position [192, 162]
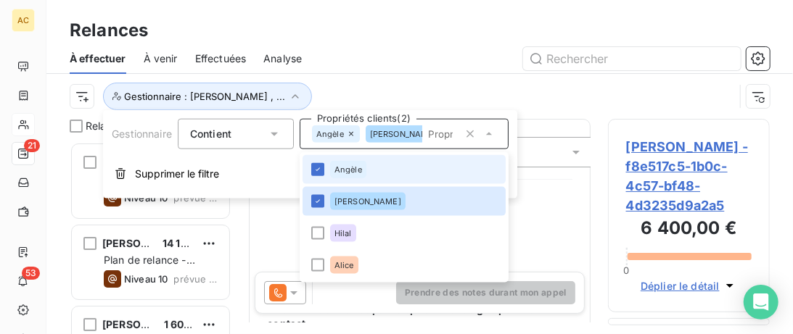
click at [321, 165] on icon at bounding box center [317, 169] width 9 height 9
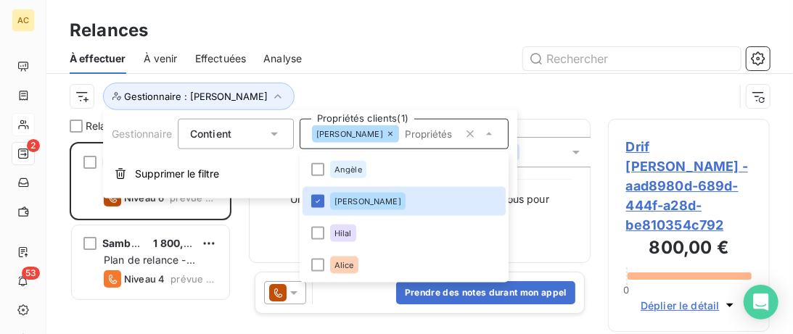
click at [374, 49] on div at bounding box center [544, 58] width 450 height 23
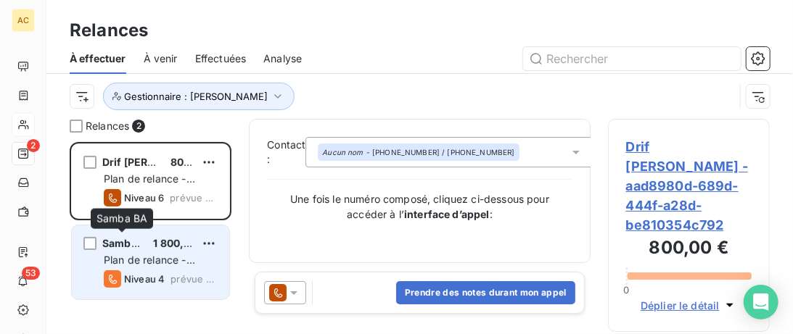
click at [134, 238] on span "Samba BA" at bounding box center [127, 243] width 51 height 12
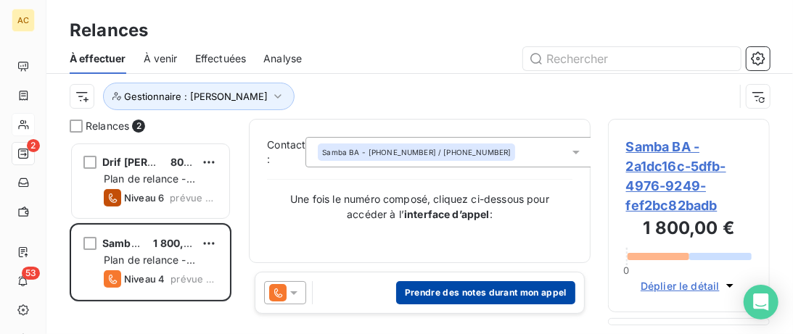
click at [445, 300] on button "Prendre des notes durant mon appel" at bounding box center [485, 292] width 179 height 23
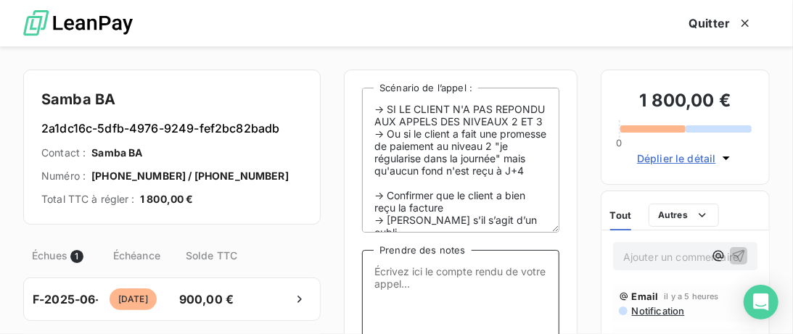
click at [416, 273] on textarea "Prendre des notes" at bounding box center [460, 322] width 197 height 145
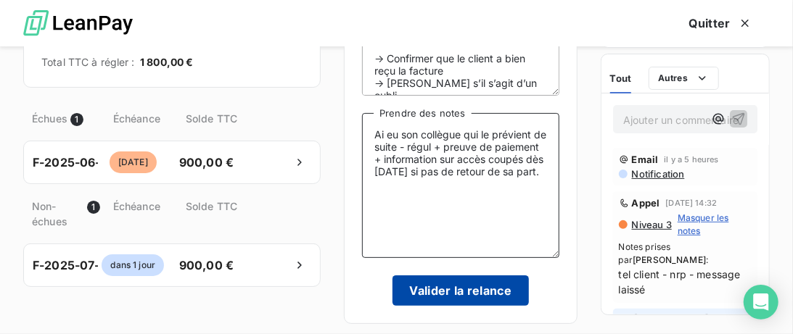
scroll to position [149, 0]
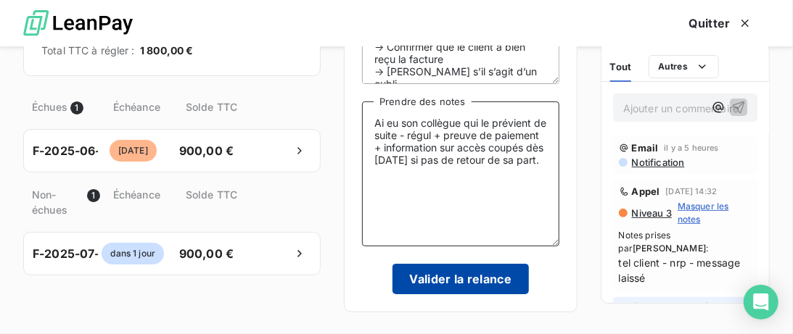
type textarea "Ai eu son collègue qui le prévient de suite - régul + preuve de paiement + info…"
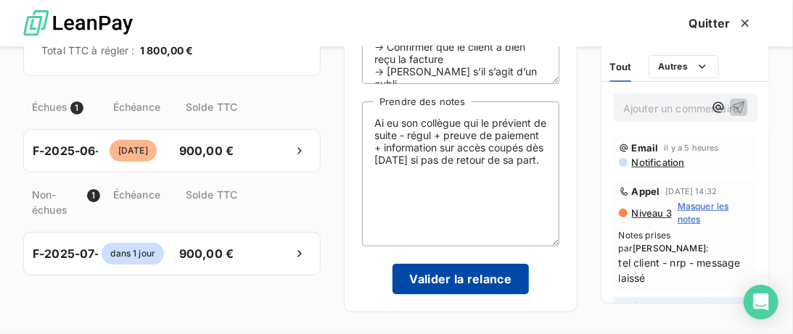
click at [479, 284] on button "Valider la relance" at bounding box center [460, 279] width 137 height 30
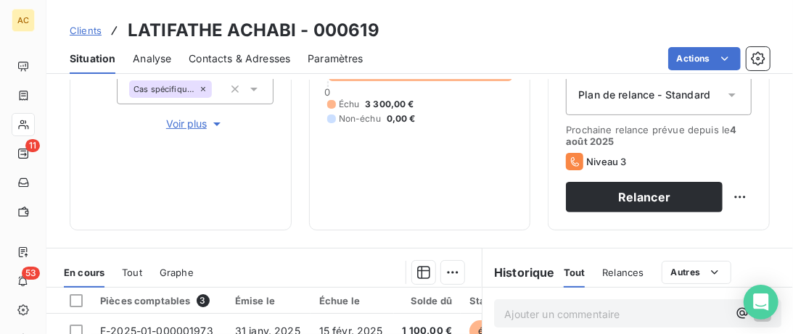
scroll to position [168, 0]
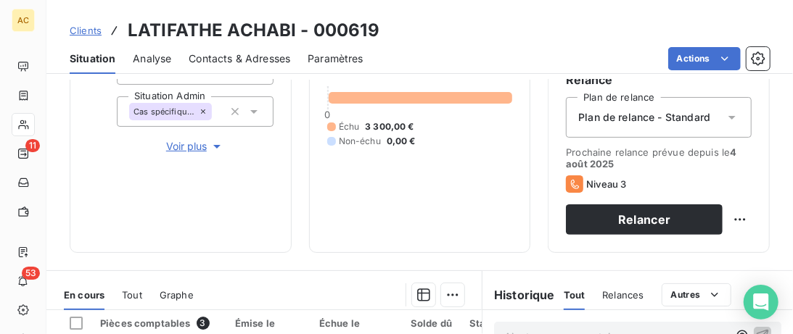
click at [173, 149] on span "Voir plus" at bounding box center [195, 146] width 58 height 15
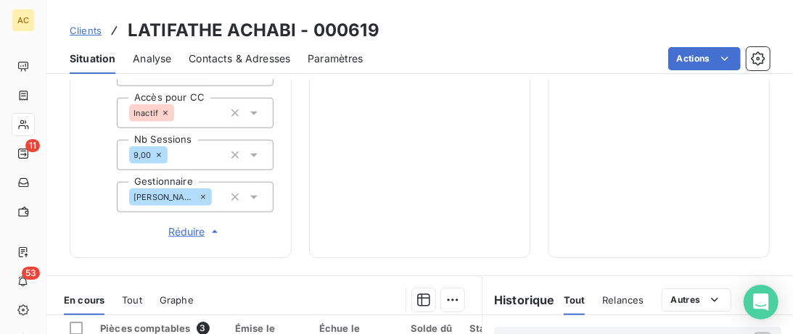
scroll to position [614, 0]
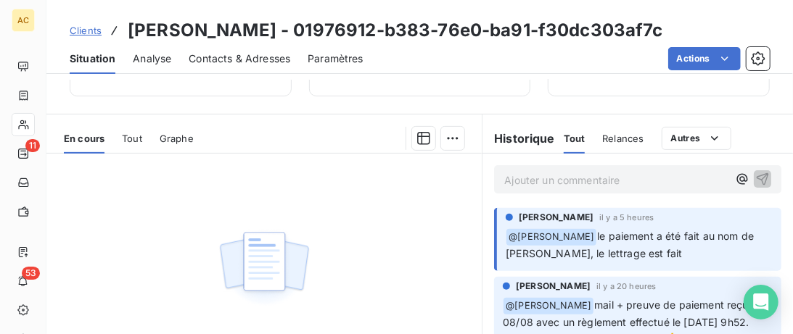
scroll to position [236, 0]
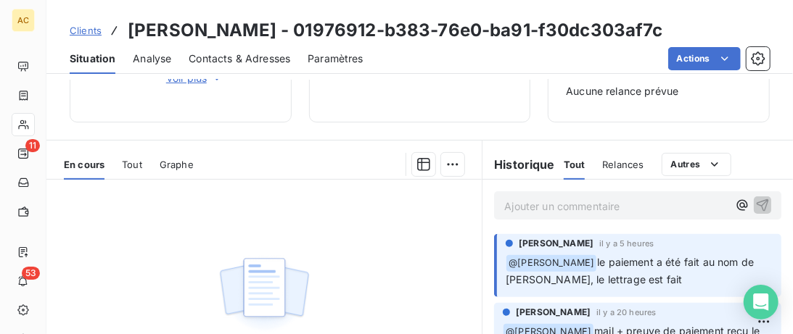
click at [132, 159] on span "Tout" at bounding box center [132, 165] width 20 height 12
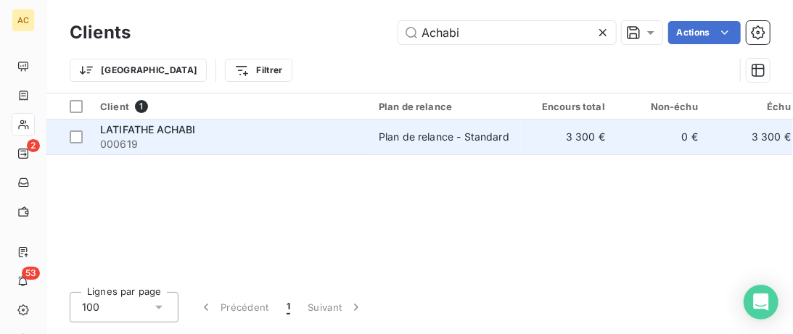
type input "Achabi"
click at [257, 147] on span "000619" at bounding box center [230, 144] width 261 height 15
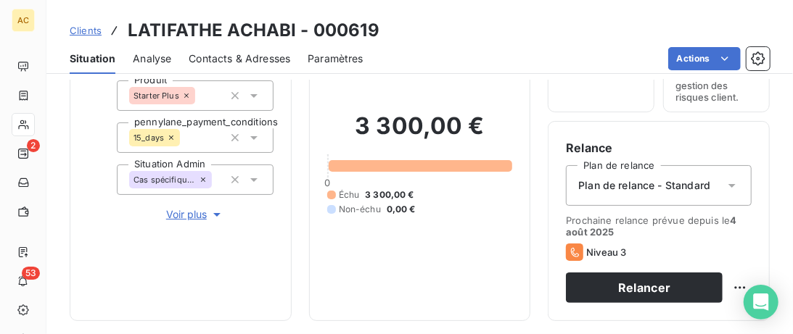
scroll to position [149, 0]
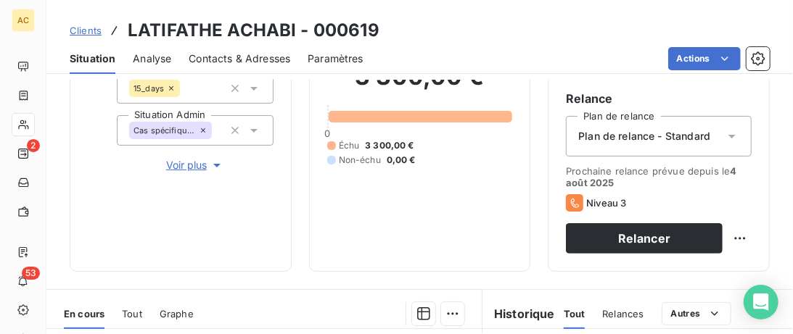
click at [186, 171] on span "Voir plus" at bounding box center [195, 165] width 58 height 15
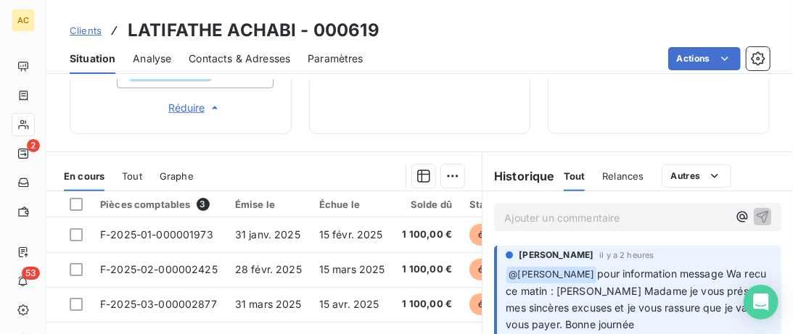
scroll to position [744, 0]
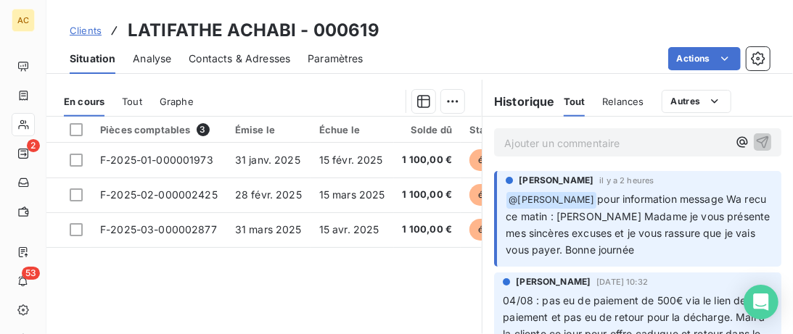
click at [136, 99] on span "Tout" at bounding box center [132, 102] width 20 height 12
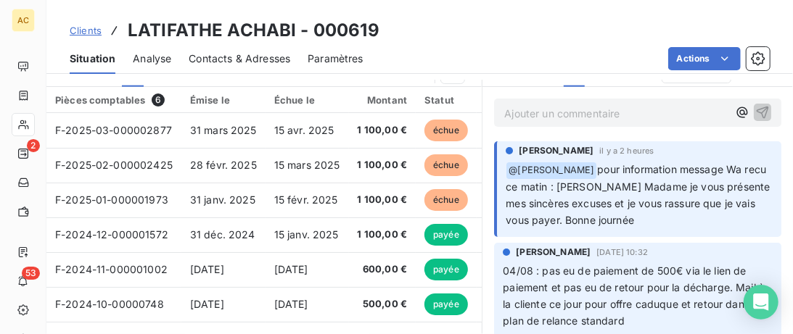
scroll to position [773, 0]
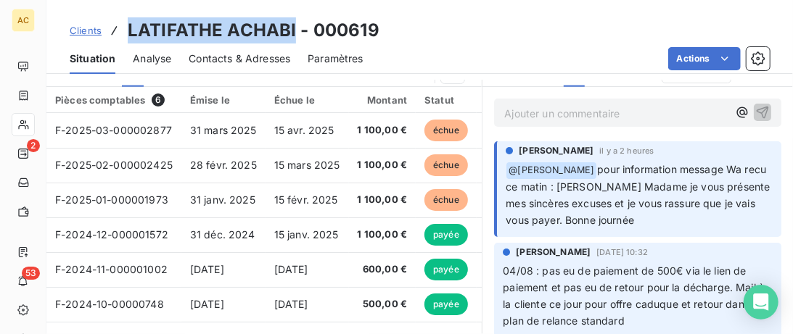
drag, startPoint x: 294, startPoint y: 29, endPoint x: 128, endPoint y: 30, distance: 165.4
click at [128, 30] on h3 "LATIFATHE ACHABI - 000619" at bounding box center [254, 30] width 252 height 26
copy h3 "LATIFATHE ACHABI"
click at [236, 56] on span "Contacts & Adresses" at bounding box center [240, 59] width 102 height 15
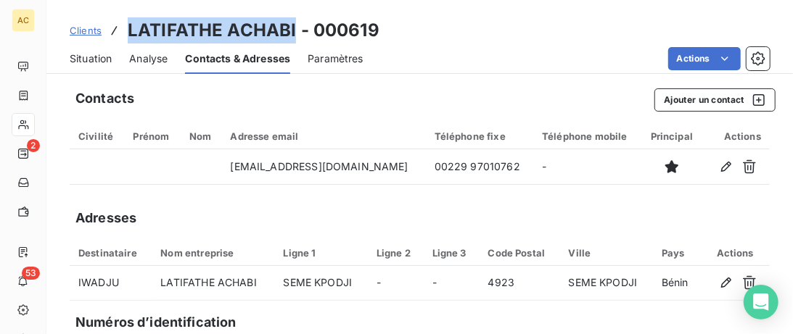
click at [110, 59] on span "Situation" at bounding box center [91, 59] width 42 height 15
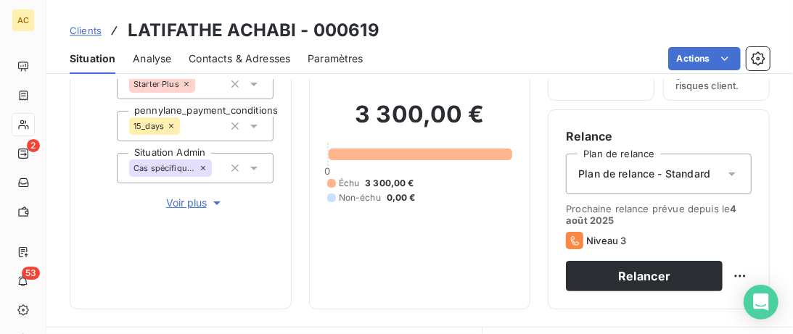
scroll to position [149, 0]
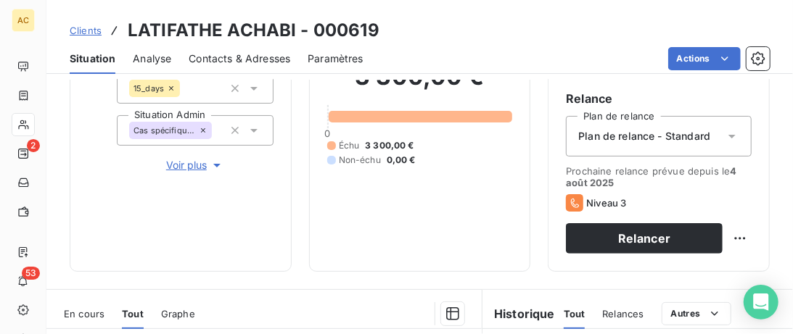
click at [199, 168] on span "Voir plus" at bounding box center [195, 165] width 58 height 15
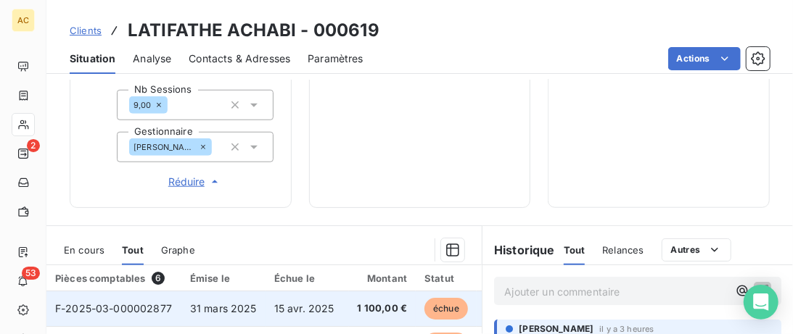
scroll to position [744, 0]
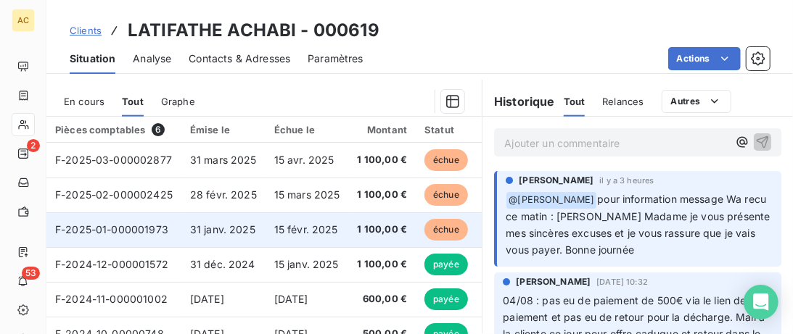
click at [229, 234] on span "31 janv. 2025" at bounding box center [222, 229] width 65 height 12
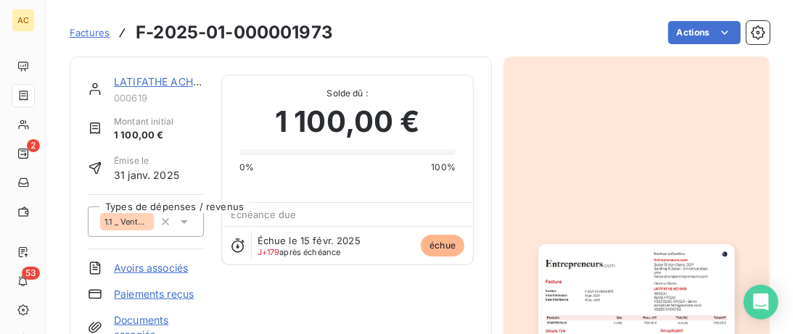
click at [135, 81] on link "LATIFATHE ACHABI" at bounding box center [162, 81] width 96 height 12
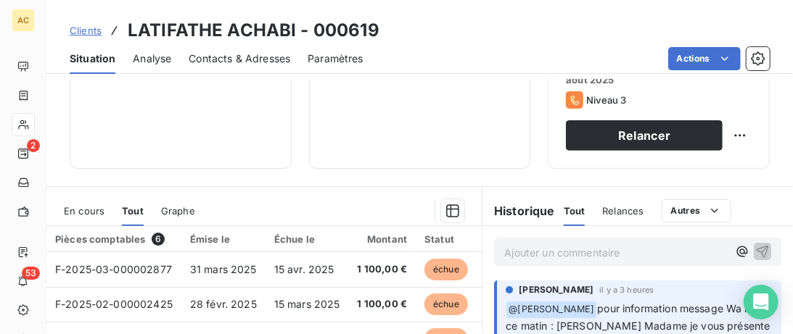
scroll to position [94, 0]
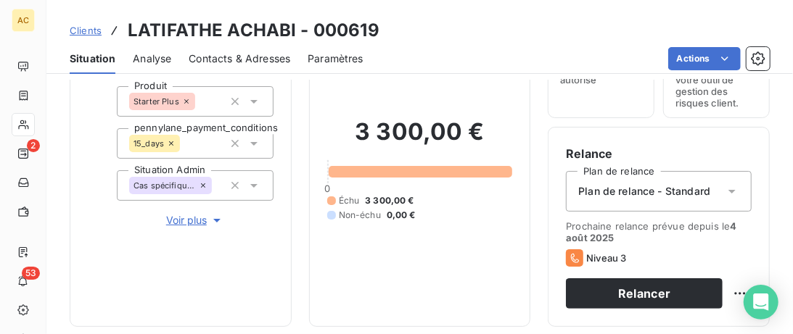
click at [265, 57] on span "Contacts & Adresses" at bounding box center [240, 59] width 102 height 15
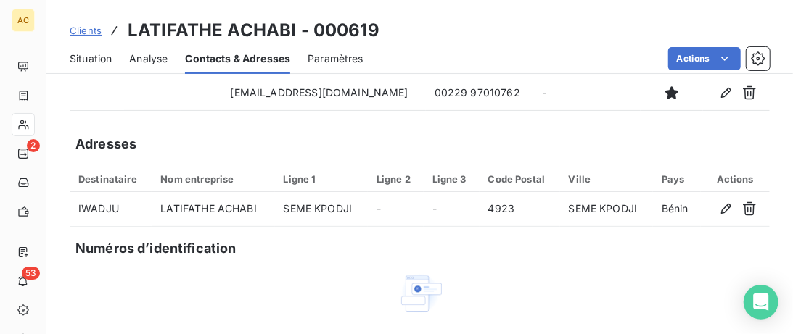
scroll to position [0, 0]
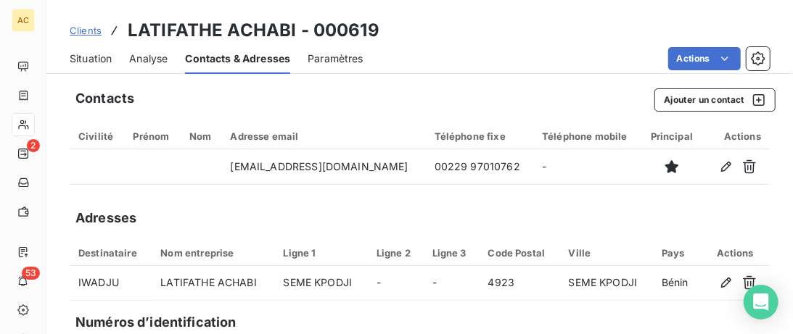
click at [103, 58] on span "Situation" at bounding box center [91, 59] width 42 height 15
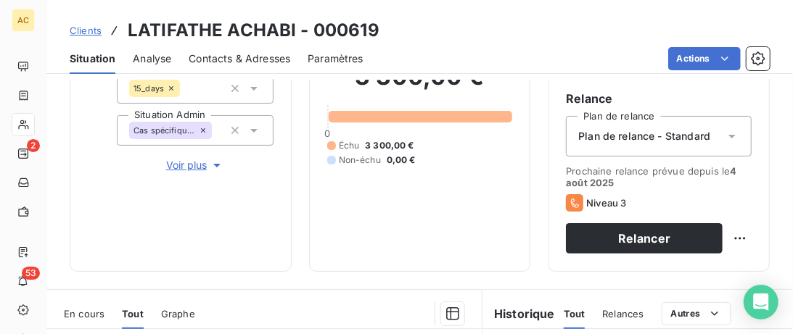
scroll to position [297, 0]
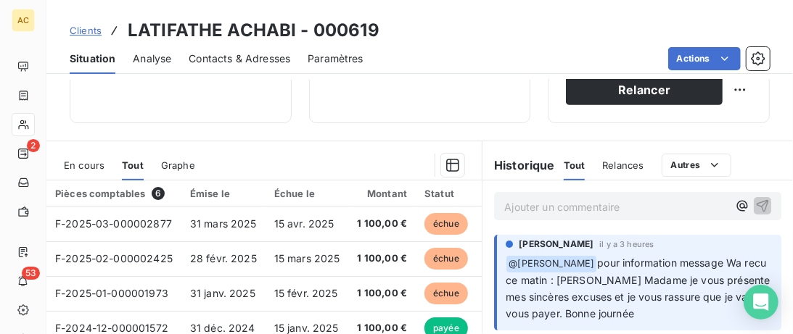
click at [541, 202] on p "Ajouter un commentaire ﻿" at bounding box center [615, 207] width 223 height 18
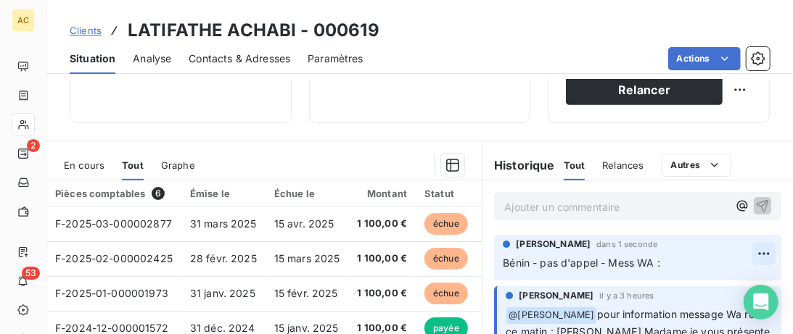
click at [756, 253] on html "AC 2 53 Clients LATIFATHE ACHABI - 000619 Situation Analyse Contacts & Adresses…" at bounding box center [396, 167] width 793 height 334
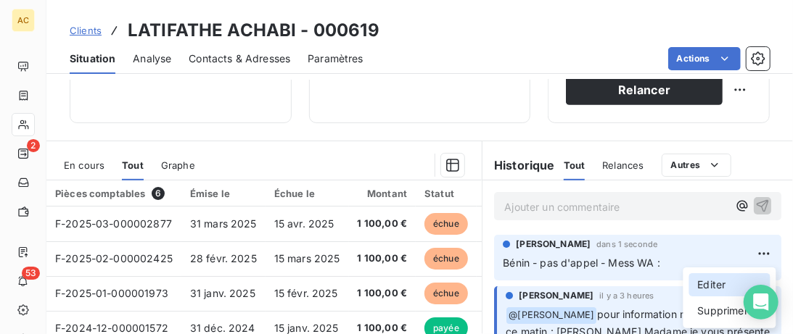
click at [716, 281] on div "Editer" at bounding box center [729, 284] width 81 height 23
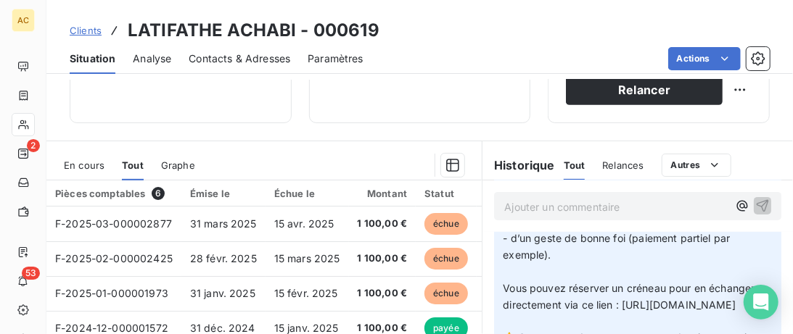
scroll to position [223, 0]
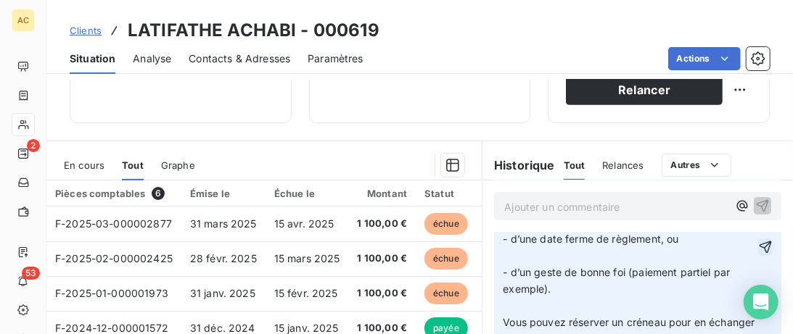
click at [769, 255] on icon "button" at bounding box center [765, 247] width 15 height 15
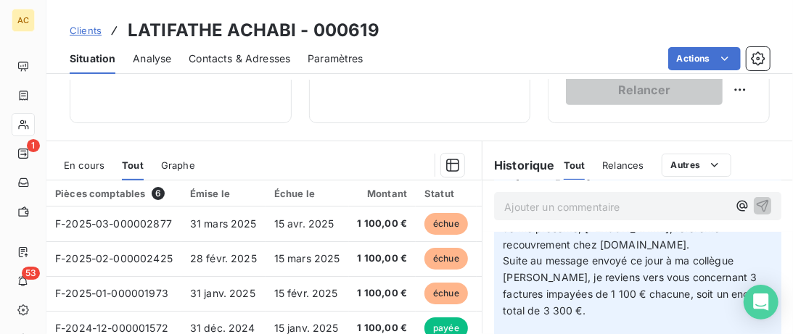
scroll to position [0, 0]
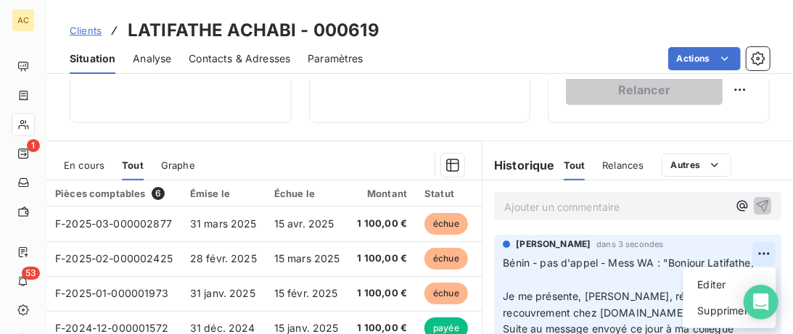
click at [765, 251] on html "AC 1 53 Clients LATIFATHE ACHABI - 000619 Situation Analyse Contacts & Adresses…" at bounding box center [396, 167] width 793 height 334
click at [696, 289] on div "Editer" at bounding box center [729, 284] width 81 height 23
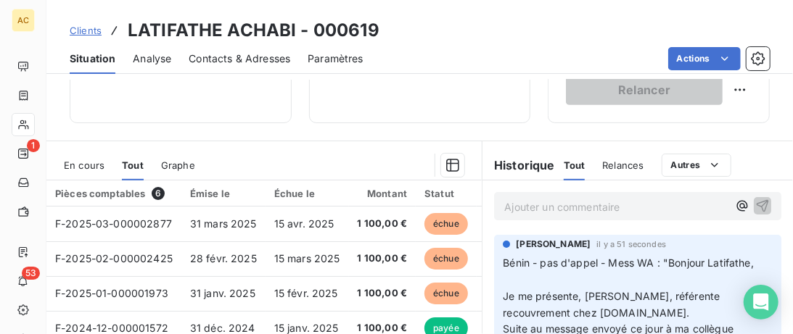
click at [505, 262] on span "Bénin - pas d'appel - Mess WA : "Bonjour Latifathe," at bounding box center [628, 263] width 251 height 12
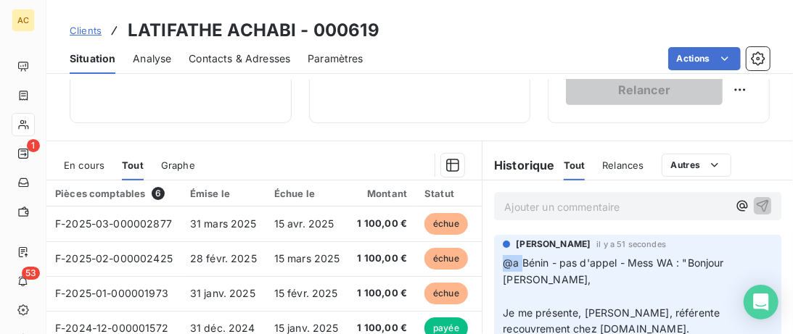
drag, startPoint x: 520, startPoint y: 261, endPoint x: 507, endPoint y: 260, distance: 13.1
click at [507, 260] on span "@a Bénin - pas d'appel - Mess WA : "Bonjour Latifathe," at bounding box center [615, 271] width 224 height 29
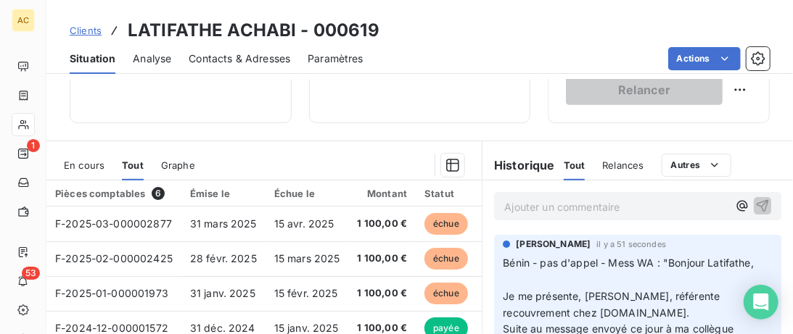
click at [527, 202] on p "Ajouter un commentaire ﻿" at bounding box center [615, 207] width 223 height 18
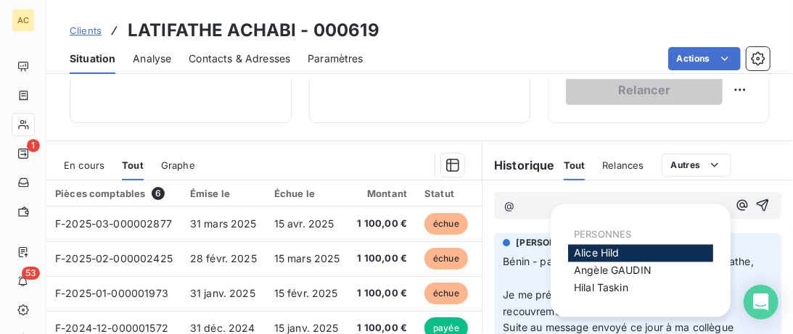
click at [596, 248] on div "Alice Hild" at bounding box center [640, 253] width 145 height 17
click at [597, 251] on span "Alice Hild" at bounding box center [597, 253] width 46 height 12
drag, startPoint x: 600, startPoint y: 286, endPoint x: 609, endPoint y: 280, distance: 11.1
click at [601, 286] on span "Hilal Taskin" at bounding box center [601, 288] width 54 height 12
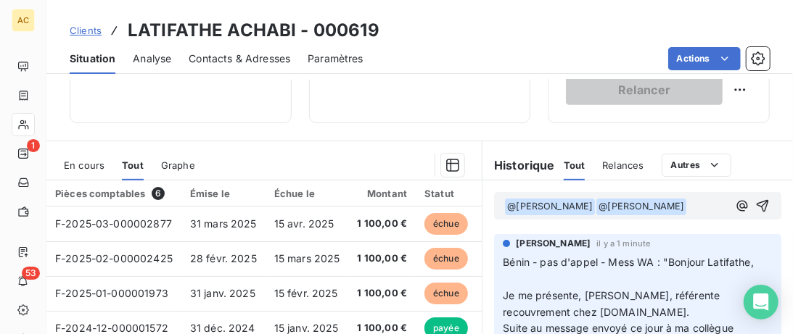
click at [636, 206] on p "﻿ @ Hilal Taskin ﻿ ﻿ @ Alice Hild ﻿ ﻿" at bounding box center [615, 206] width 223 height 17
click at [765, 205] on icon "button" at bounding box center [762, 206] width 15 height 15
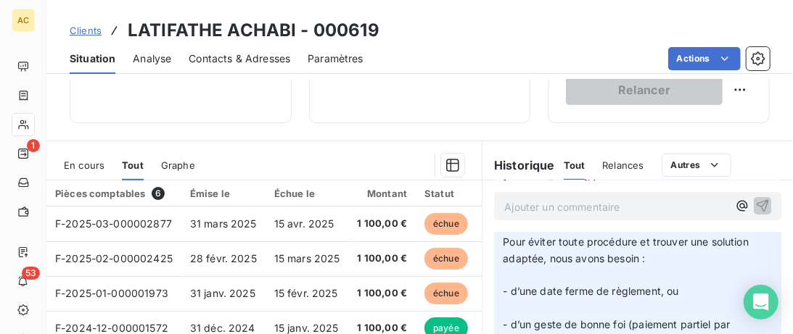
scroll to position [0, 0]
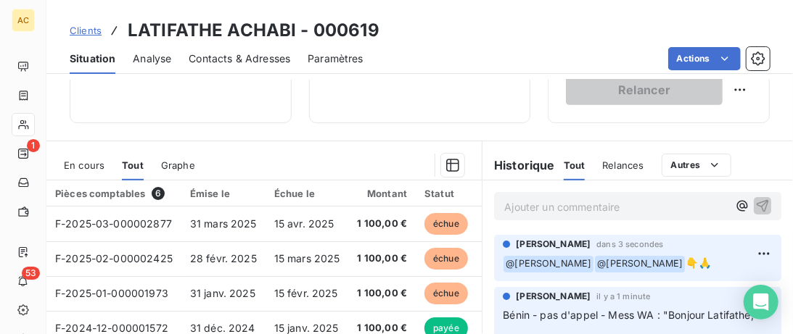
click at [94, 28] on span "Clients" at bounding box center [86, 31] width 32 height 12
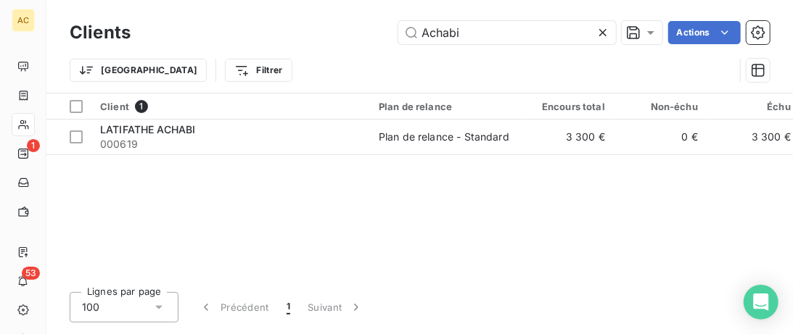
drag, startPoint x: 502, startPoint y: 38, endPoint x: 298, endPoint y: 30, distance: 204.0
click at [398, 30] on input "Achabi" at bounding box center [507, 32] width 218 height 23
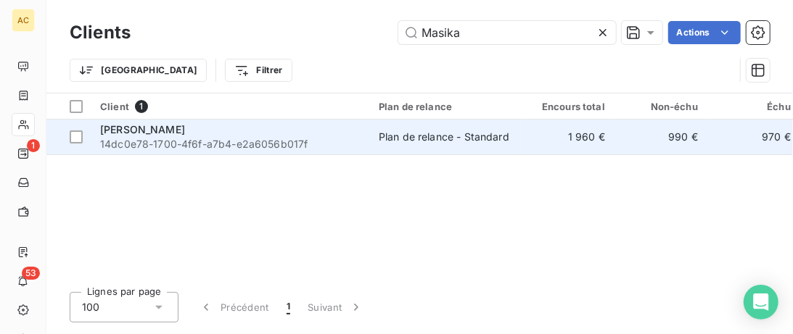
type input "Masika"
click at [268, 128] on div "Sarah Masika" at bounding box center [230, 130] width 261 height 15
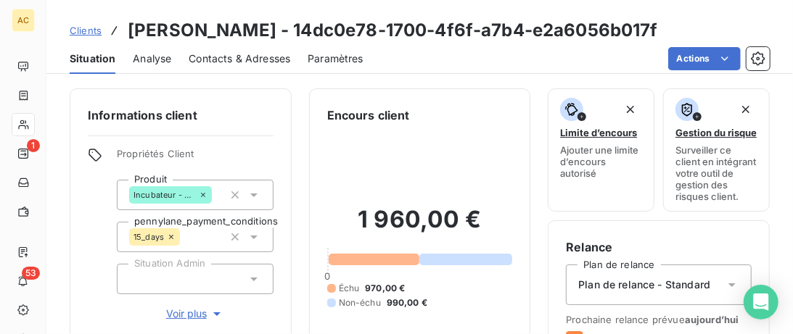
click at [191, 316] on span "Voir plus" at bounding box center [195, 314] width 58 height 15
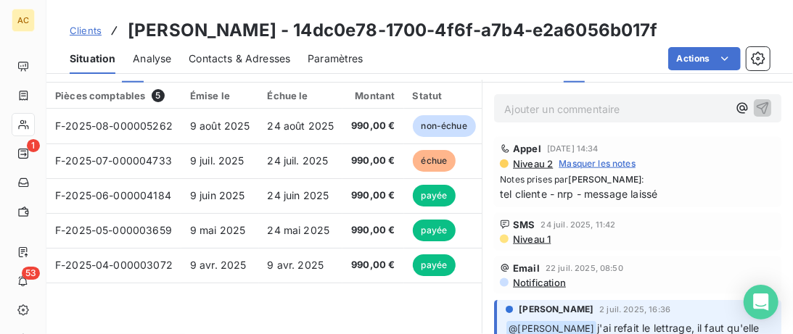
scroll to position [744, 0]
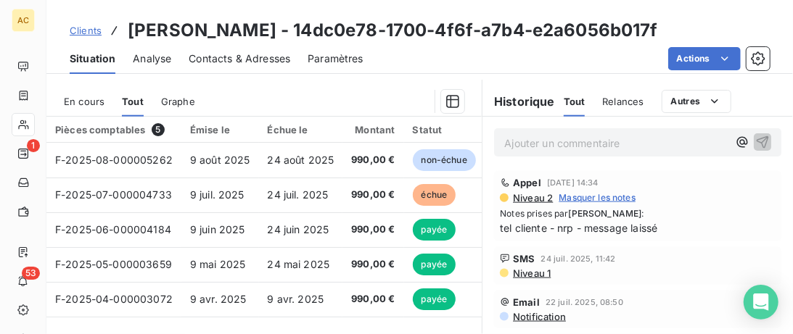
drag, startPoint x: 247, startPoint y: 57, endPoint x: 297, endPoint y: 73, distance: 52.5
click at [247, 57] on span "Contacts & Adresses" at bounding box center [240, 59] width 102 height 15
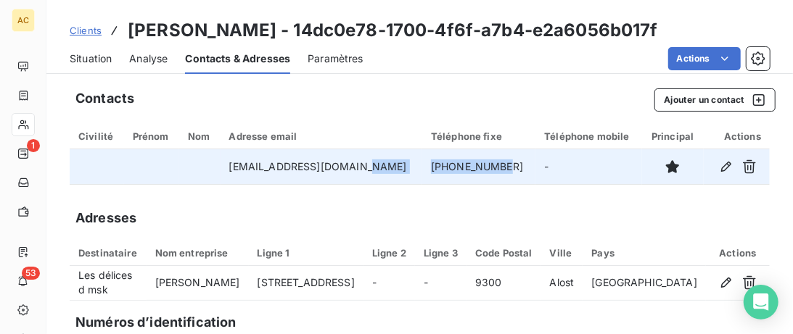
drag, startPoint x: 493, startPoint y: 169, endPoint x: 403, endPoint y: 169, distance: 90.7
click at [403, 169] on tr "sarahmasika@hotmail.com +32467797563 -" at bounding box center [420, 166] width 700 height 35
copy tr "+32467797563"
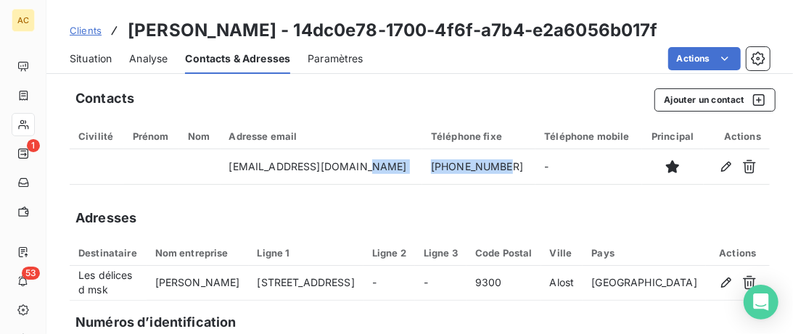
click at [88, 65] on span "Situation" at bounding box center [91, 59] width 42 height 15
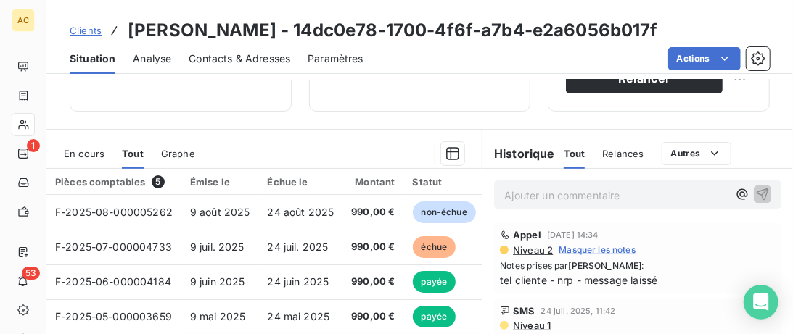
scroll to position [371, 0]
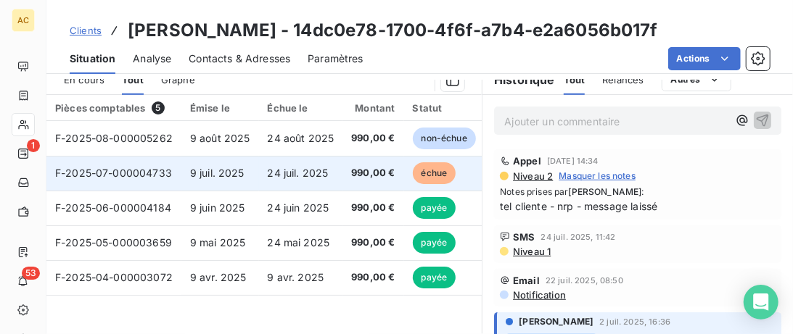
click at [219, 175] on span "9 juil. 2025" at bounding box center [217, 173] width 54 height 12
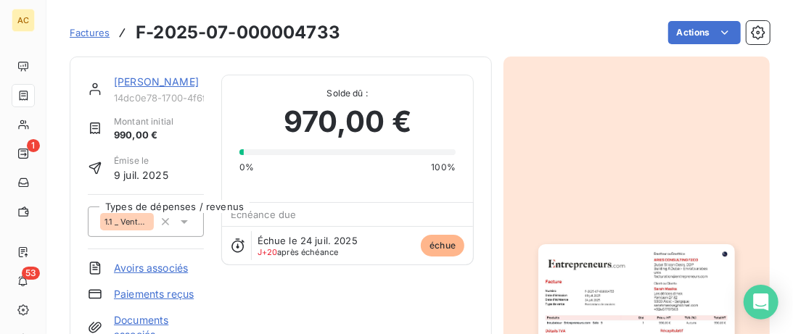
click at [154, 85] on link "Sarah Masika" at bounding box center [156, 81] width 85 height 12
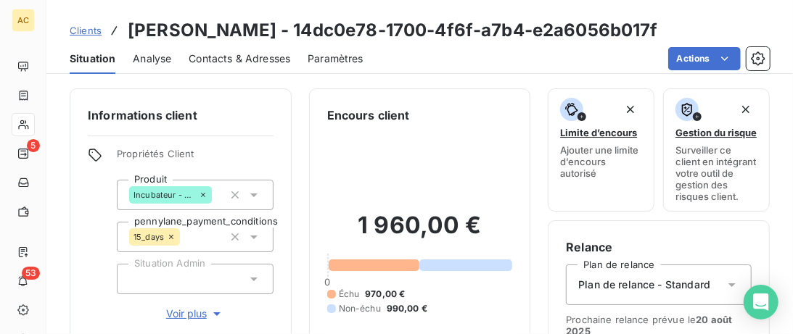
click at [90, 37] on link "Clients" at bounding box center [86, 30] width 32 height 15
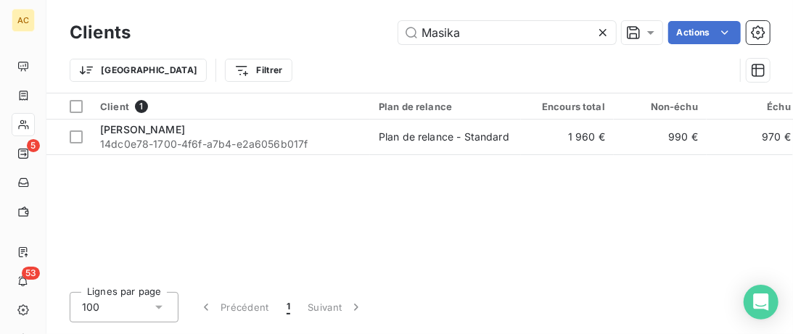
drag, startPoint x: 477, startPoint y: 38, endPoint x: 187, endPoint y: 32, distance: 289.5
click at [398, 37] on input "Masika" at bounding box center [507, 32] width 218 height 23
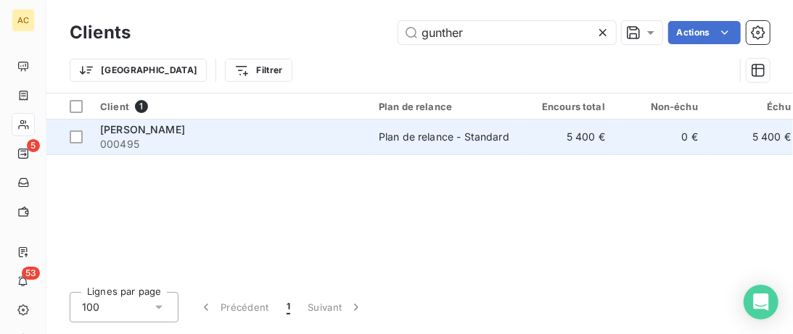
type input "gunther"
click at [210, 145] on span "000495" at bounding box center [230, 144] width 261 height 15
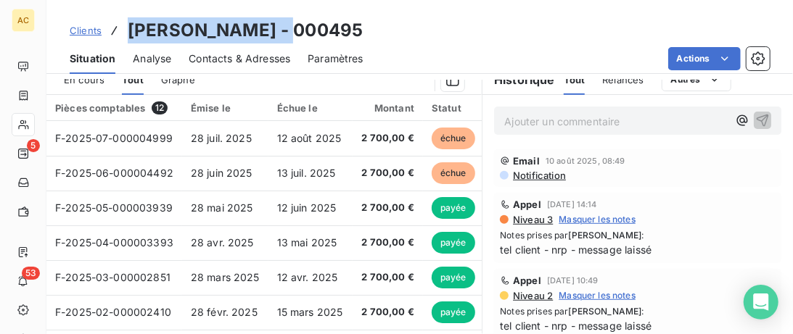
drag, startPoint x: 276, startPoint y: 30, endPoint x: 131, endPoint y: 24, distance: 144.5
click at [131, 24] on h3 "Gunther Bertrand - 000495" at bounding box center [245, 30] width 235 height 26
copy h3 "Gunther Bertrand"
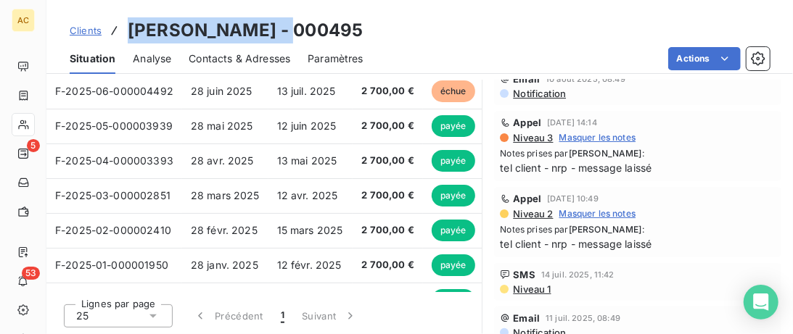
scroll to position [230, 0]
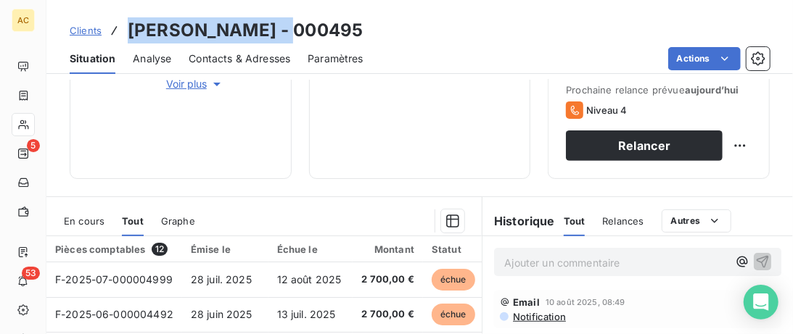
copy h3 "Gunther Bertrand"
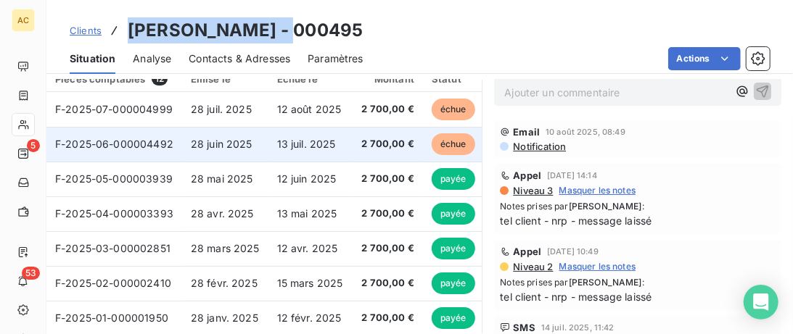
scroll to position [379, 0]
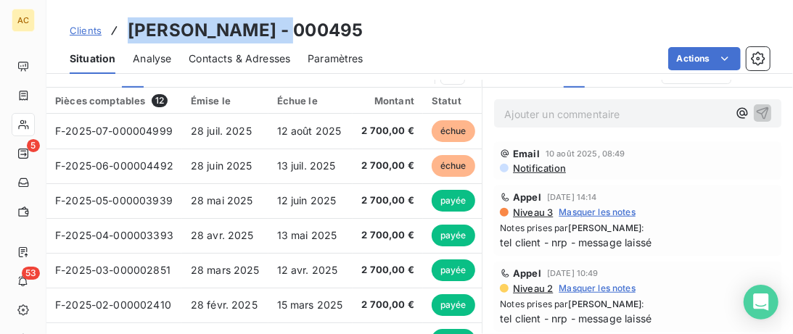
click at [244, 60] on span "Contacts & Adresses" at bounding box center [240, 59] width 102 height 15
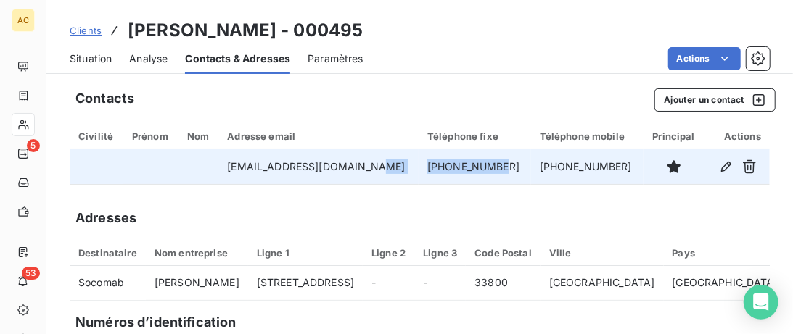
drag, startPoint x: 442, startPoint y: 165, endPoint x: 405, endPoint y: 165, distance: 37.0
click at [405, 165] on tr "bertrandgunther@gmail.com +33625031077 +33625031077" at bounding box center [420, 166] width 700 height 35
copy tr "+33625031077"
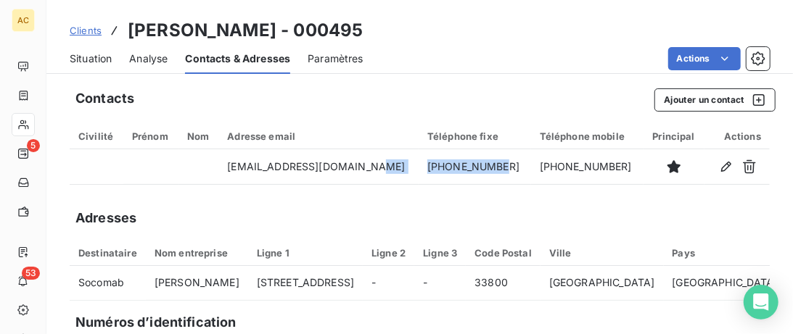
click at [107, 60] on span "Situation" at bounding box center [91, 59] width 42 height 15
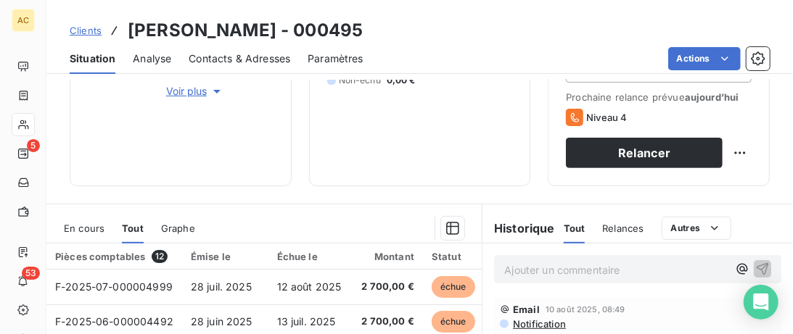
scroll to position [297, 0]
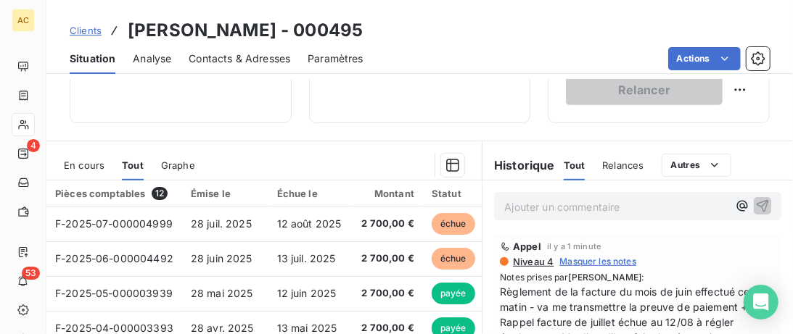
click at [90, 30] on span "Clients" at bounding box center [86, 31] width 32 height 12
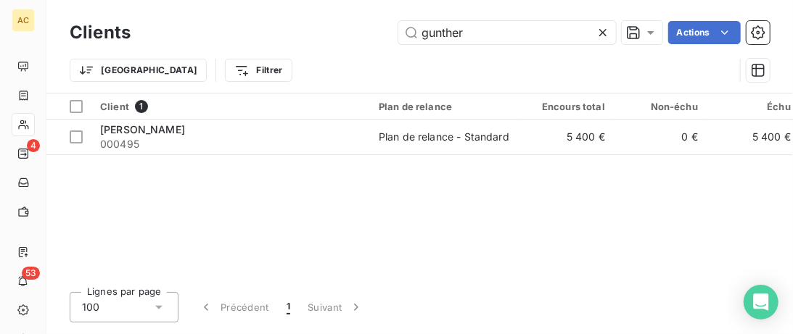
drag, startPoint x: 366, startPoint y: 32, endPoint x: 293, endPoint y: 32, distance: 72.5
click at [398, 32] on input "gunther" at bounding box center [507, 32] width 218 height 23
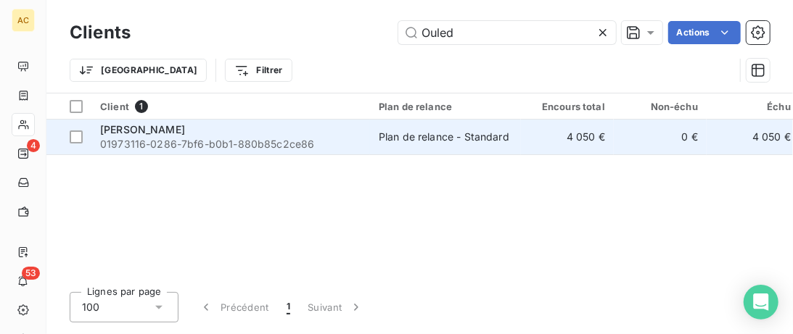
type input "Ouled"
click at [295, 138] on span "01973116-0286-7bf6-b0b1-880b85c2ce86" at bounding box center [230, 144] width 261 height 15
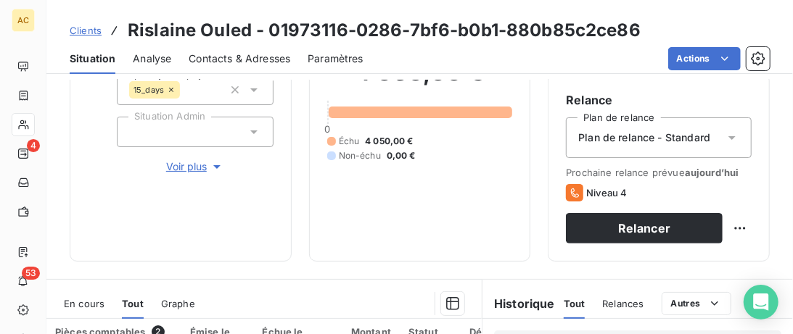
scroll to position [149, 0]
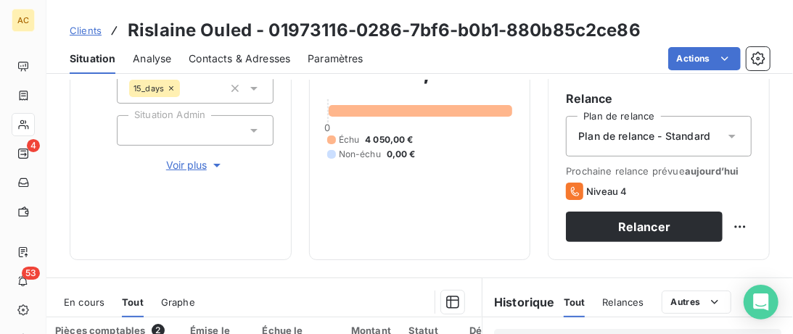
click at [202, 165] on span "Voir plus" at bounding box center [195, 165] width 58 height 15
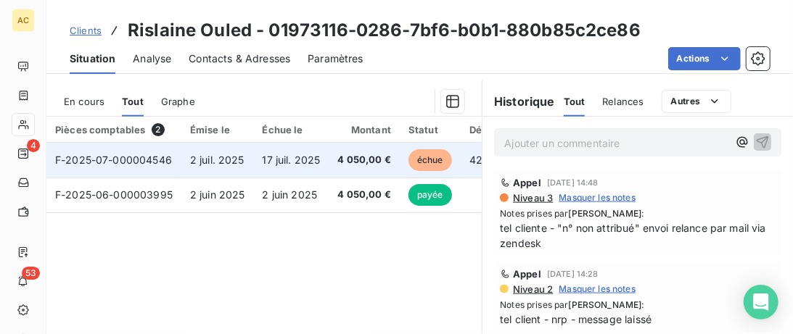
scroll to position [669, 0]
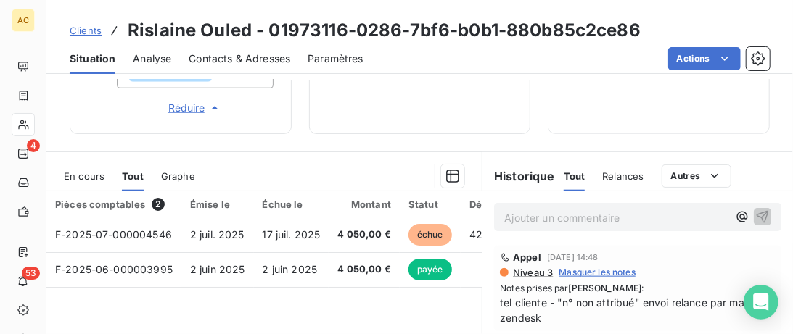
click at [223, 56] on span "Contacts & Adresses" at bounding box center [240, 59] width 102 height 15
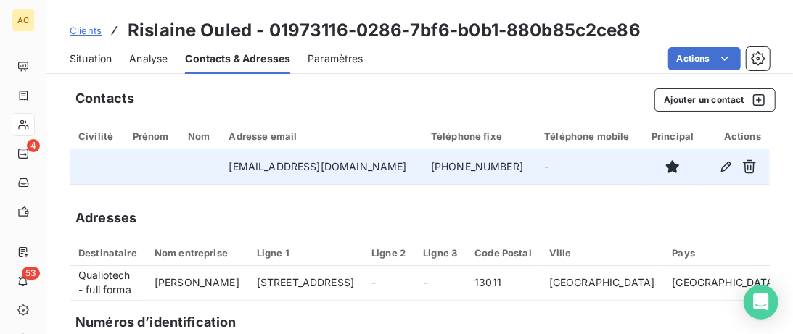
drag, startPoint x: 508, startPoint y: 168, endPoint x: 400, endPoint y: 168, distance: 107.4
click at [400, 168] on tr "ouleddiaf.rislaine@gmail.com +33 6 35 41 20 71 -" at bounding box center [420, 166] width 700 height 35
copy tr "+33 6 35 41 20 71"
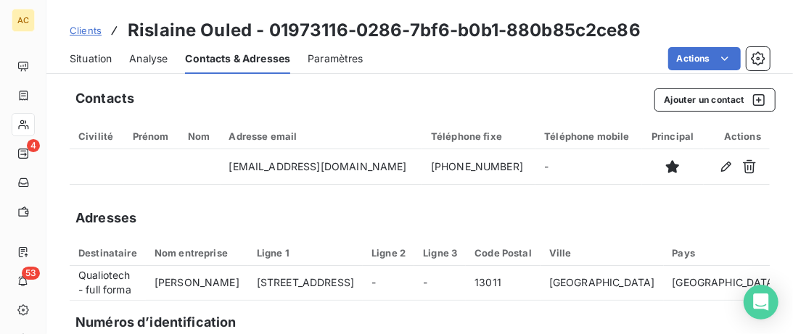
click at [229, 48] on div "Contacts & Adresses" at bounding box center [237, 59] width 105 height 30
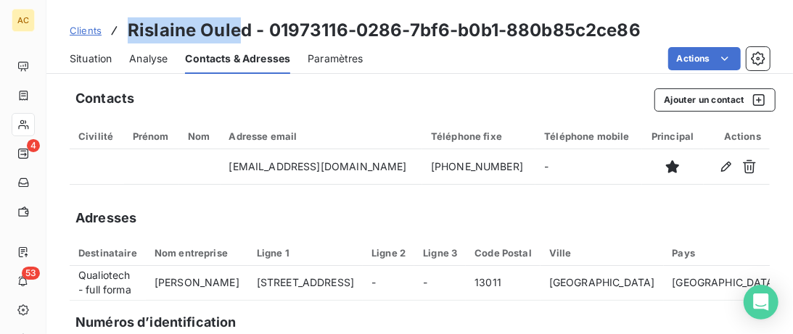
drag, startPoint x: 218, startPoint y: 30, endPoint x: 123, endPoint y: 29, distance: 95.0
click at [123, 29] on div "Clients Rislaine Ouled - 01973116-0286-7bf6-b0b1-880b85c2ce86" at bounding box center [355, 30] width 571 height 26
drag, startPoint x: 248, startPoint y: 33, endPoint x: 126, endPoint y: 30, distance: 121.9
click at [126, 28] on div "Clients Rislaine Ouled - 01973116-0286-7bf6-b0b1-880b85c2ce86" at bounding box center [355, 30] width 571 height 26
copy h3 "Rislaine Ouled"
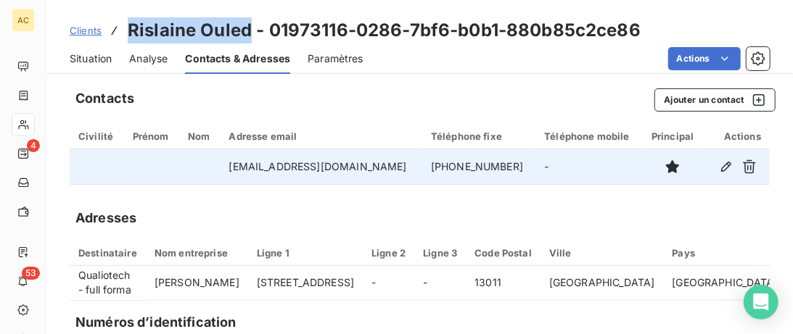
drag, startPoint x: 500, startPoint y: 164, endPoint x: 408, endPoint y: 164, distance: 92.1
click at [422, 164] on td "+33 6 35 41 20 71" at bounding box center [478, 166] width 113 height 35
copy td "+33 6 35 41 20 71"
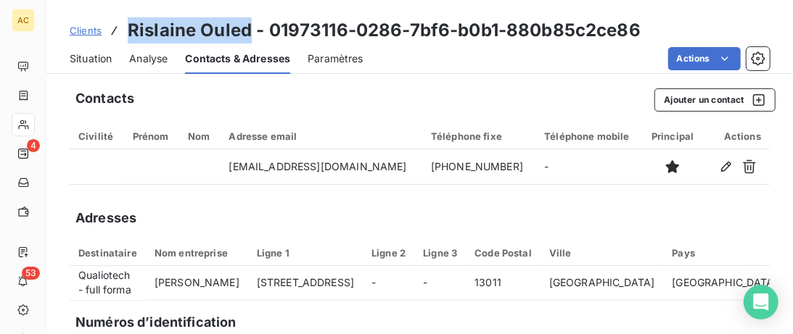
click at [85, 60] on span "Situation" at bounding box center [91, 59] width 42 height 15
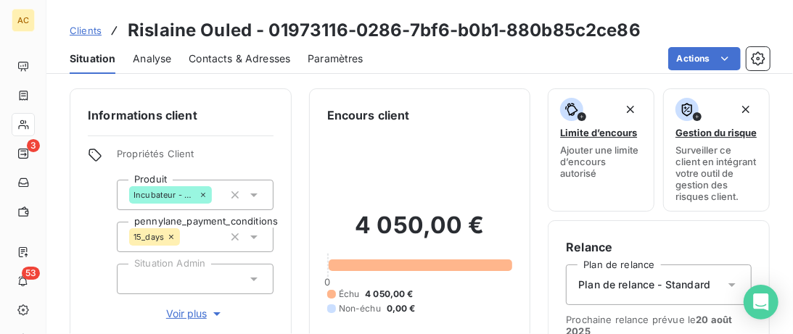
click at [88, 30] on span "Clients" at bounding box center [86, 31] width 32 height 12
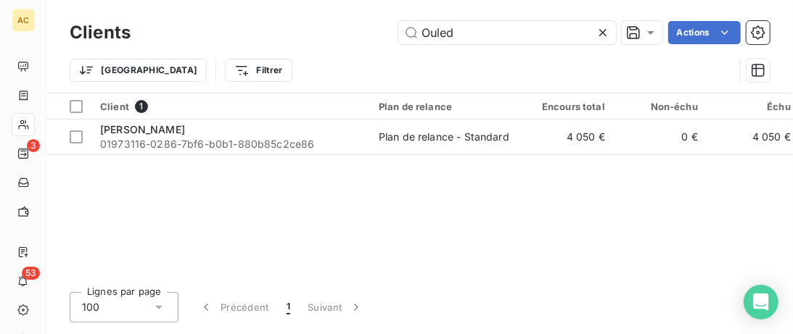
drag, startPoint x: 462, startPoint y: 30, endPoint x: 202, endPoint y: 54, distance: 260.9
click at [398, 44] on input "Ouled" at bounding box center [507, 32] width 218 height 23
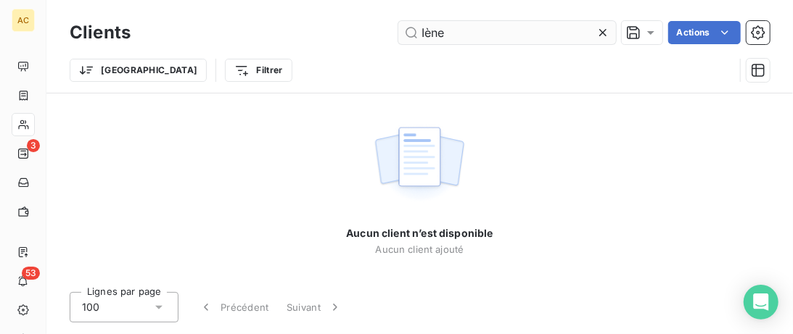
click at [424, 33] on input "Iène" at bounding box center [507, 32] width 218 height 23
drag, startPoint x: 474, startPoint y: 28, endPoint x: 305, endPoint y: 28, distance: 169.0
click at [398, 28] on input "Irène" at bounding box center [507, 32] width 218 height 23
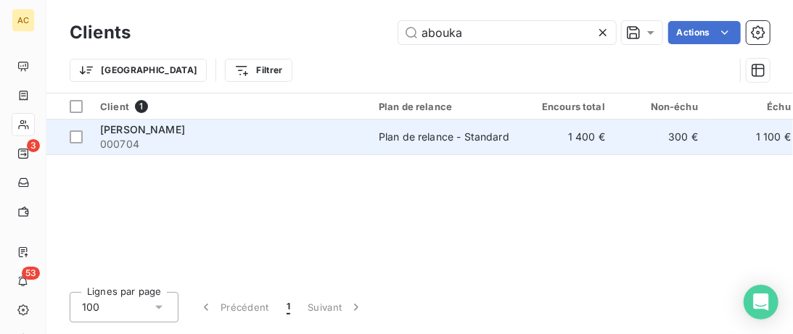
type input "abouka"
click at [240, 126] on div "Irene Abouka" at bounding box center [230, 130] width 261 height 15
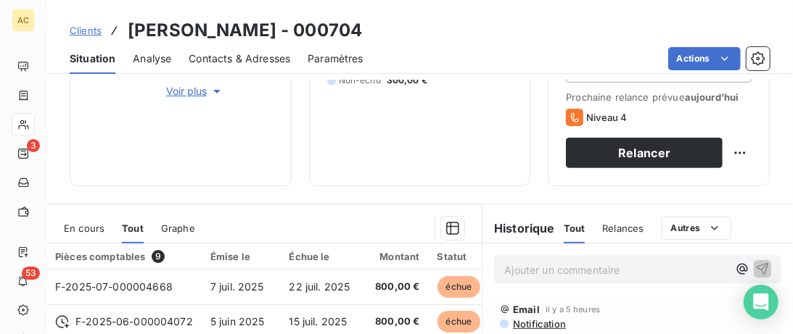
click at [189, 93] on span "Voir plus" at bounding box center [195, 91] width 58 height 15
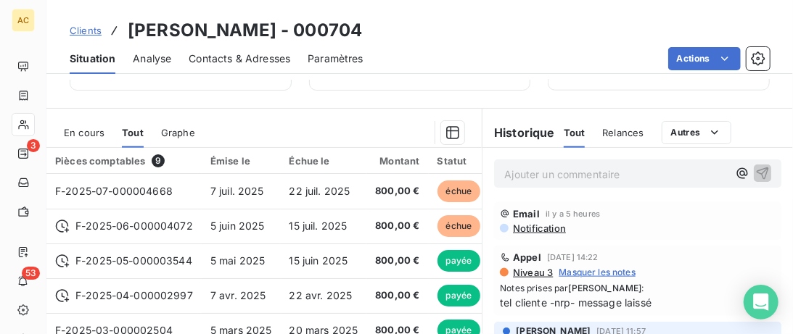
scroll to position [625, 0]
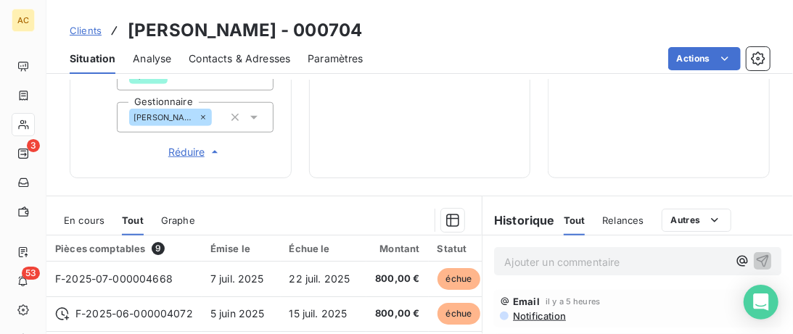
drag, startPoint x: 167, startPoint y: 117, endPoint x: 176, endPoint y: 118, distance: 8.7
click at [201, 118] on icon at bounding box center [203, 117] width 4 height 4
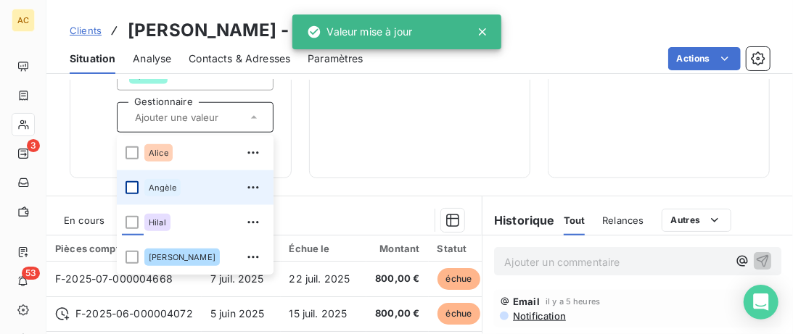
click at [133, 185] on div at bounding box center [131, 187] width 13 height 13
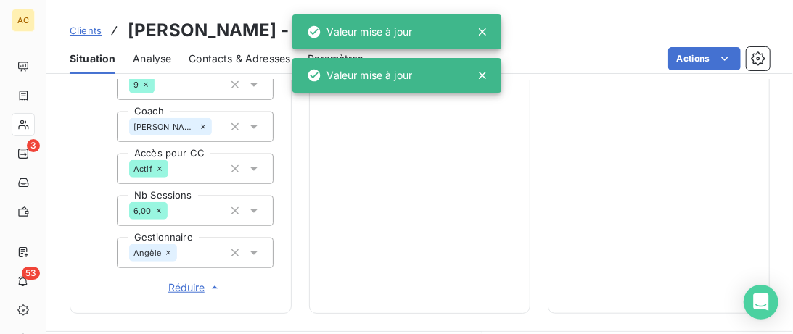
scroll to position [476, 0]
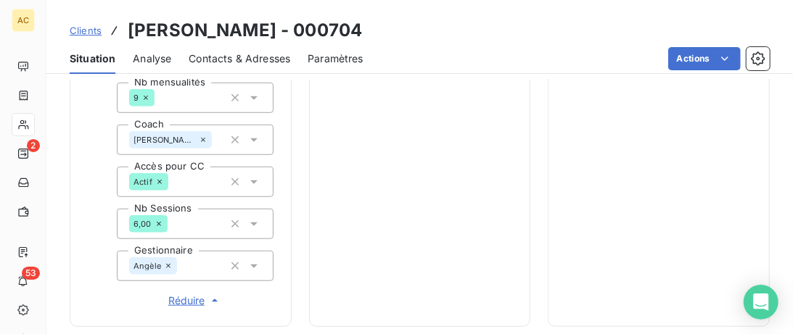
click at [91, 31] on span "Clients" at bounding box center [86, 31] width 32 height 12
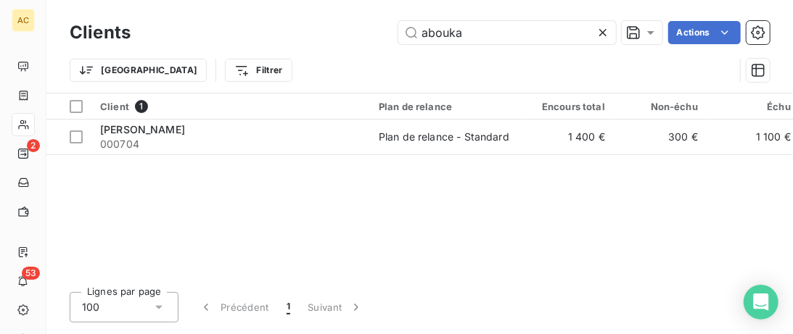
drag, startPoint x: 538, startPoint y: 21, endPoint x: 109, endPoint y: 21, distance: 428.7
click at [109, 21] on div "Clients abouka Actions" at bounding box center [420, 32] width 700 height 30
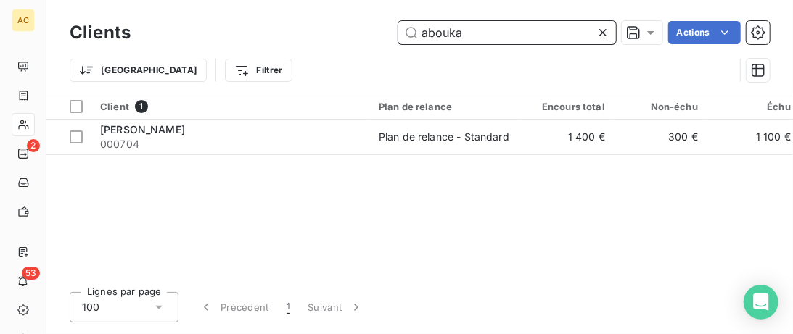
drag, startPoint x: 492, startPoint y: 32, endPoint x: 344, endPoint y: 32, distance: 148.0
click at [398, 32] on input "abouka" at bounding box center [507, 32] width 218 height 23
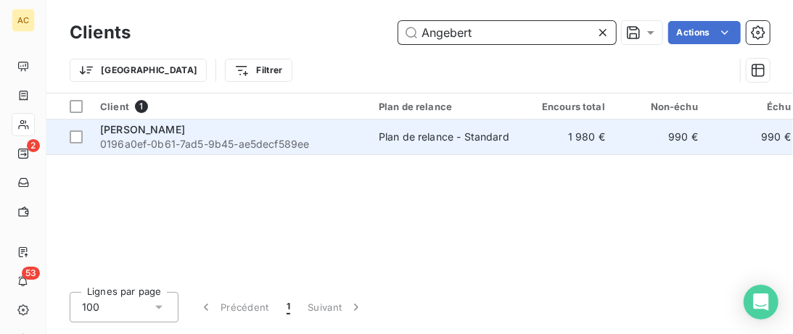
type input "Angebert"
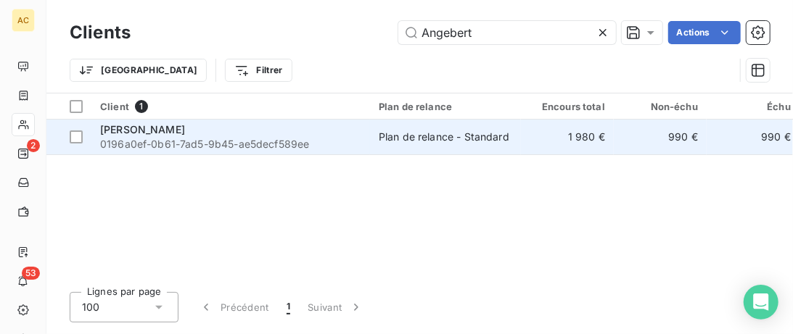
click at [326, 123] on div "Angebert Guillaume" at bounding box center [230, 130] width 261 height 15
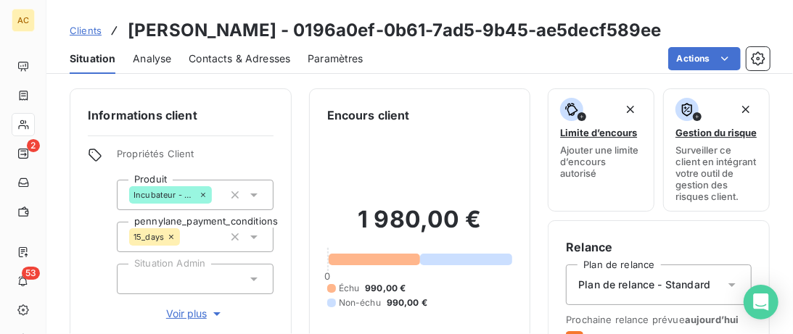
click at [187, 325] on div "Informations client Propriétés Client Produit Incubateur - Solo pennylane_payme…" at bounding box center [181, 248] width 222 height 321
click at [186, 318] on span "Voir plus" at bounding box center [195, 314] width 58 height 15
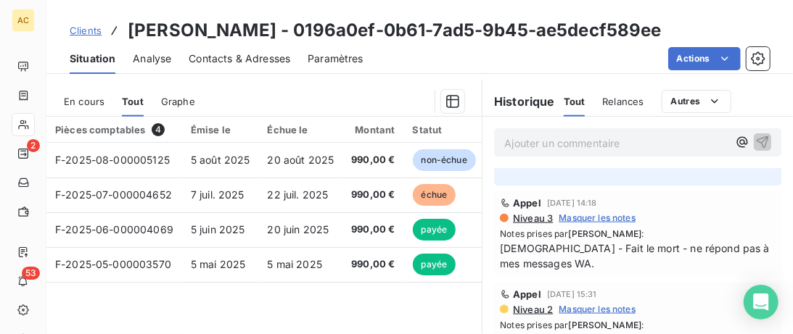
scroll to position [74, 0]
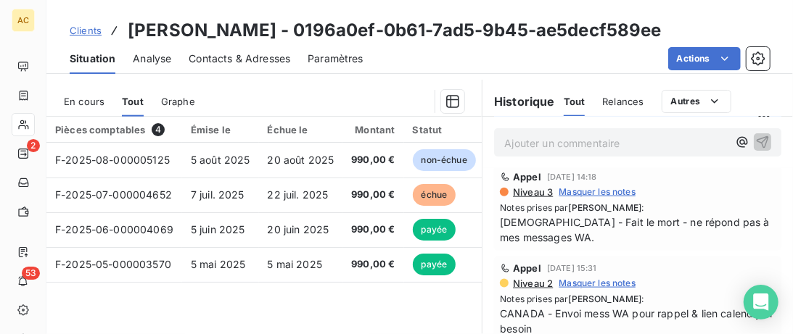
click at [268, 59] on span "Contacts & Adresses" at bounding box center [240, 59] width 102 height 15
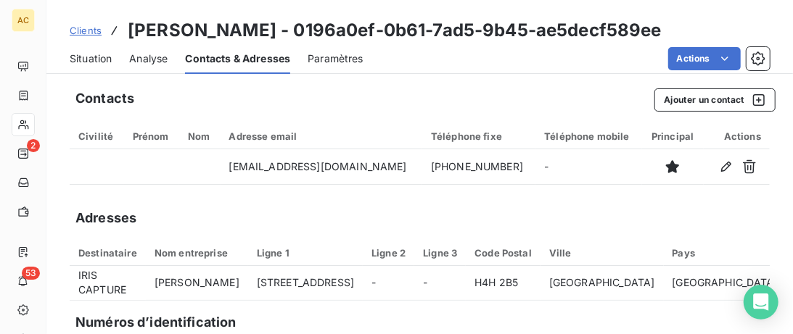
click at [109, 57] on span "Situation" at bounding box center [91, 59] width 42 height 15
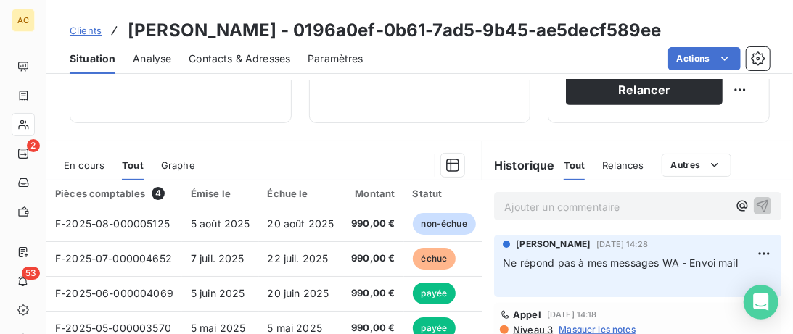
scroll to position [297, 0]
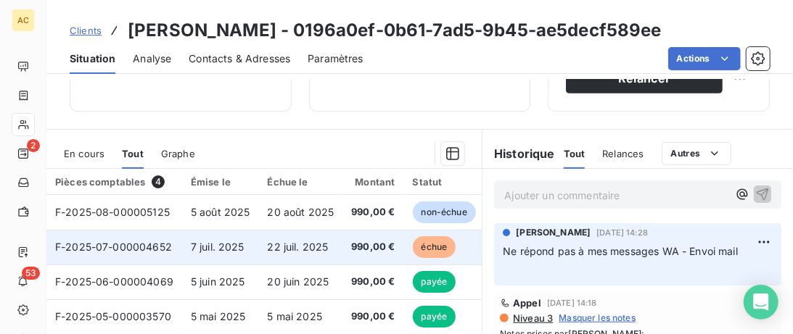
click at [303, 244] on span "22 juil. 2025" at bounding box center [298, 247] width 61 height 12
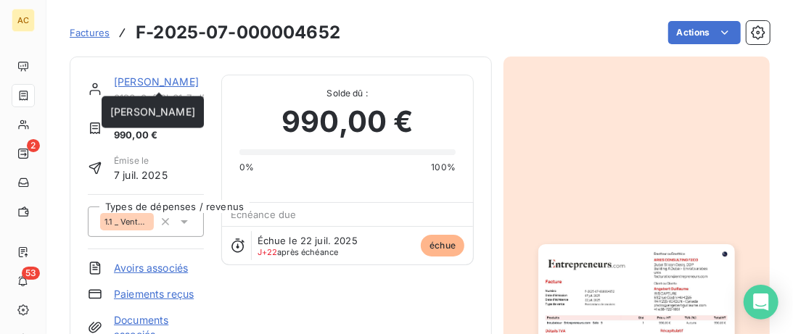
click at [163, 79] on link "Angebert Guillaume" at bounding box center [156, 81] width 85 height 12
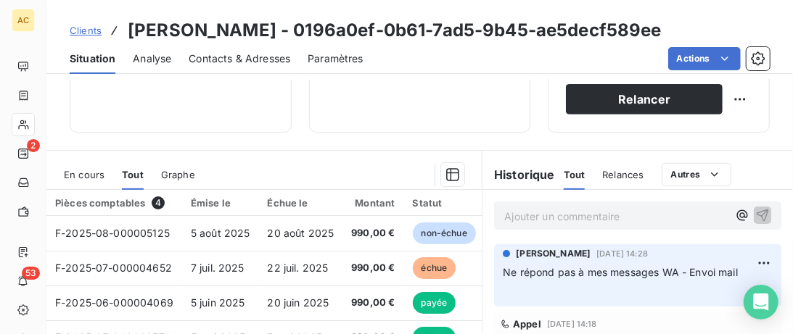
scroll to position [297, 0]
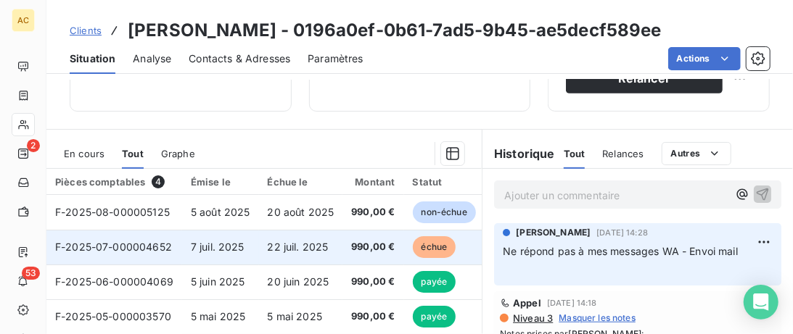
click at [229, 251] on span "7 juil. 2025" at bounding box center [218, 247] width 54 height 12
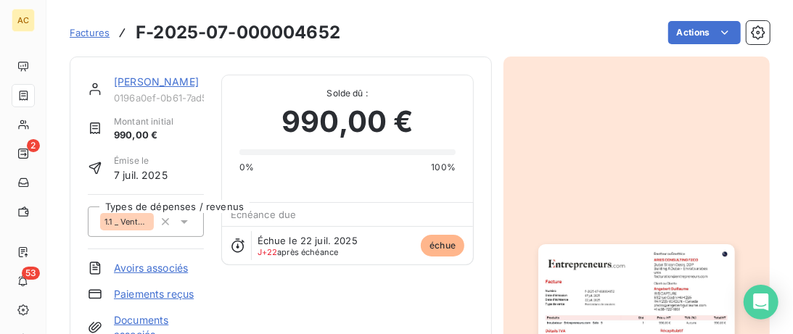
click at [167, 83] on link "Angebert Guillaume" at bounding box center [156, 81] width 85 height 12
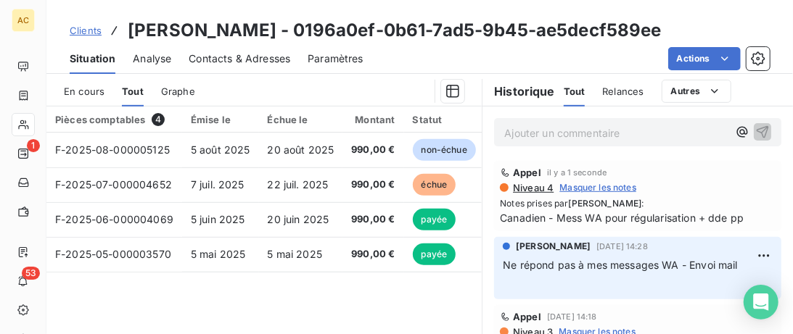
scroll to position [383, 0]
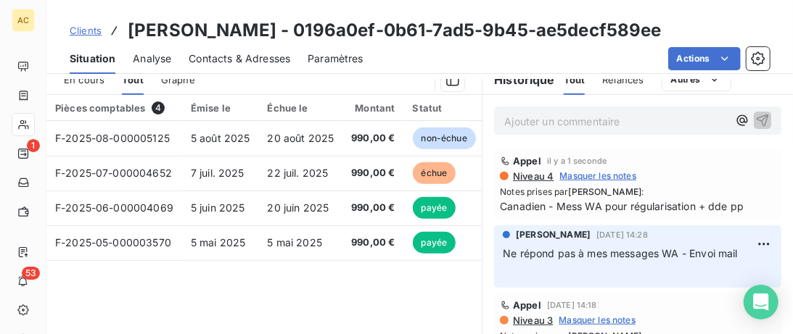
click at [81, 36] on span "Clients" at bounding box center [86, 31] width 32 height 12
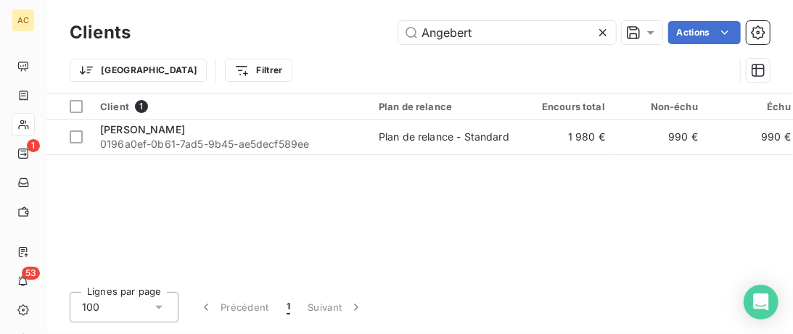
drag, startPoint x: 501, startPoint y: 25, endPoint x: 190, endPoint y: 22, distance: 310.5
click at [398, 24] on input "Angebert" at bounding box center [507, 32] width 218 height 23
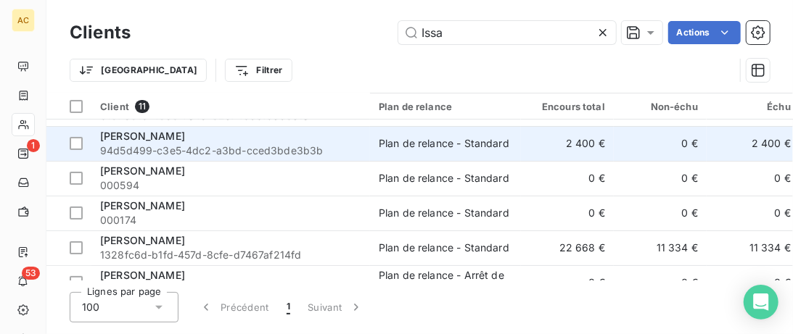
scroll to position [73, 0]
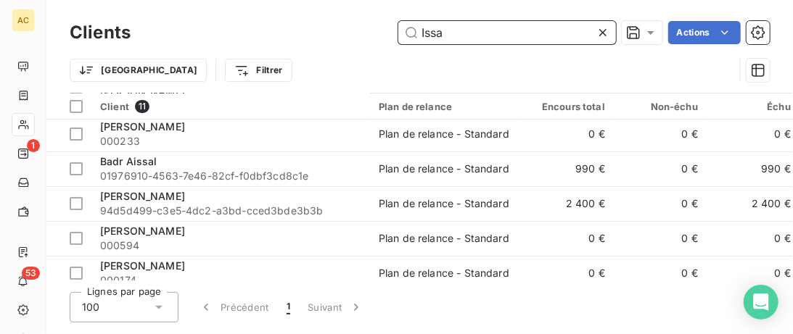
drag, startPoint x: 452, startPoint y: 30, endPoint x: 278, endPoint y: 28, distance: 174.1
click at [398, 28] on input "Issa" at bounding box center [507, 32] width 218 height 23
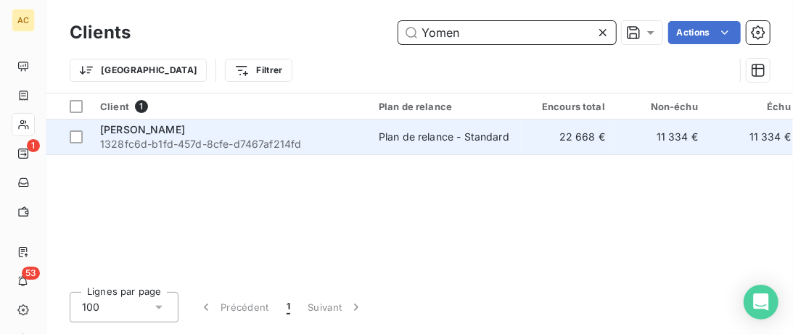
type input "Yomen"
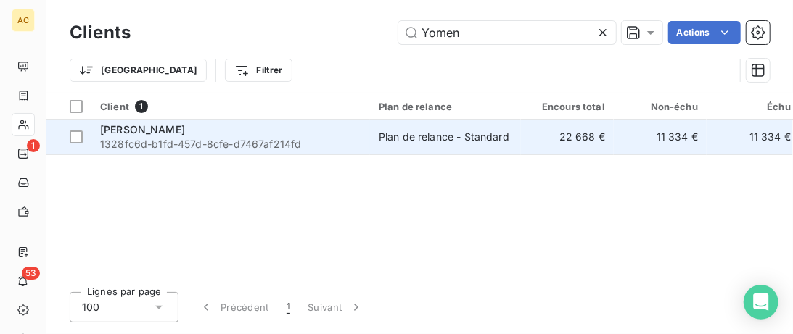
click at [264, 133] on div "Issa YOMENOU BOUKARI" at bounding box center [230, 130] width 261 height 15
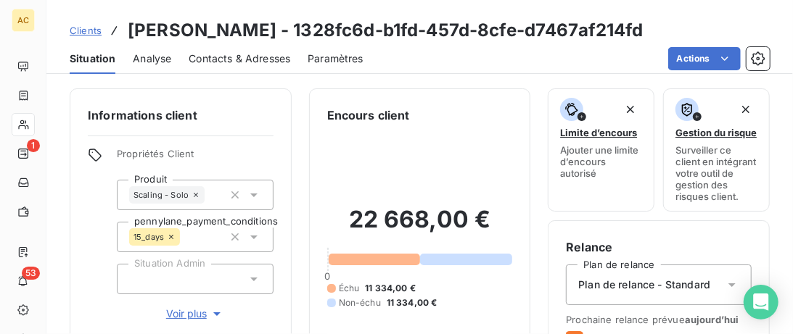
click at [186, 325] on div "Informations client Propriétés Client Produit Scaling - Solo pennylane_payment_…" at bounding box center [181, 248] width 222 height 321
drag, startPoint x: 184, startPoint y: 318, endPoint x: 194, endPoint y: 303, distance: 17.7
click at [184, 317] on span "Voir plus" at bounding box center [195, 314] width 58 height 15
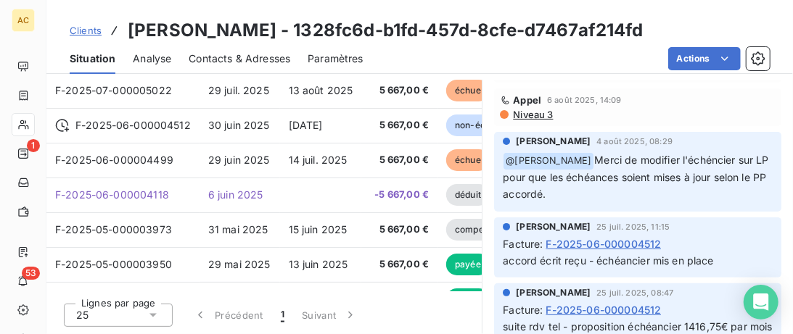
scroll to position [149, 0]
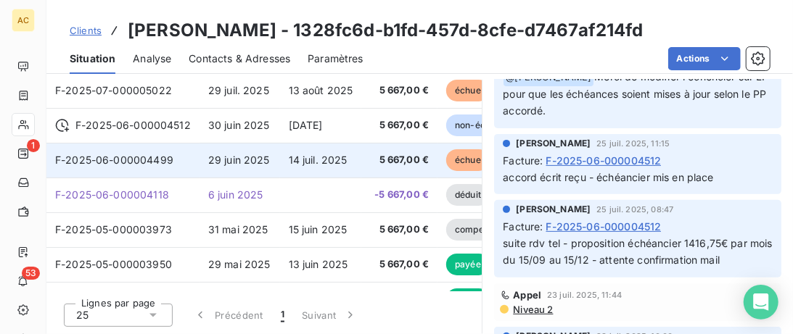
click at [372, 165] on span "5 667,00 €" at bounding box center [399, 160] width 59 height 15
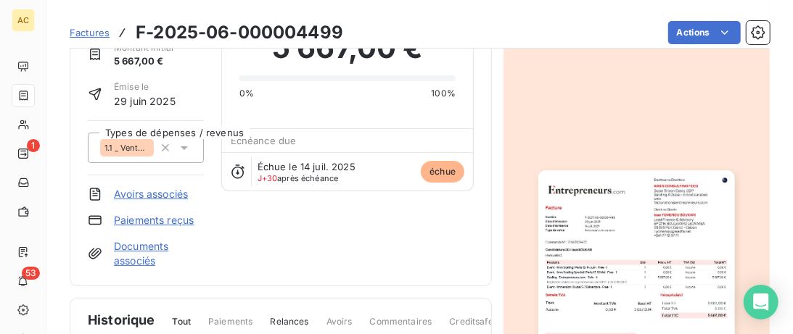
scroll to position [21, 0]
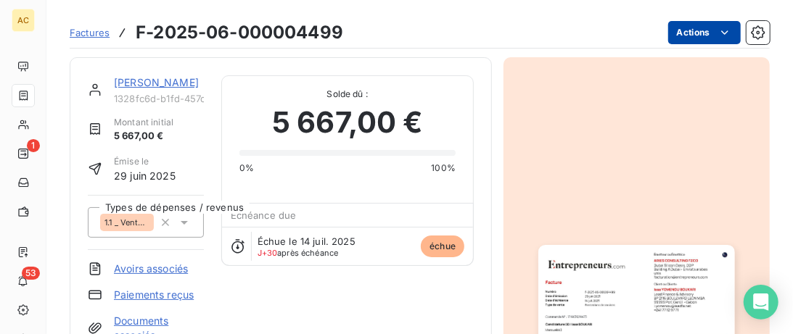
click at [730, 33] on html "AC 1 53 Factures F-2025-06-000004499 Actions Issa YOMENOU BOUKARI 1328fc6d-b1fd…" at bounding box center [396, 167] width 793 height 334
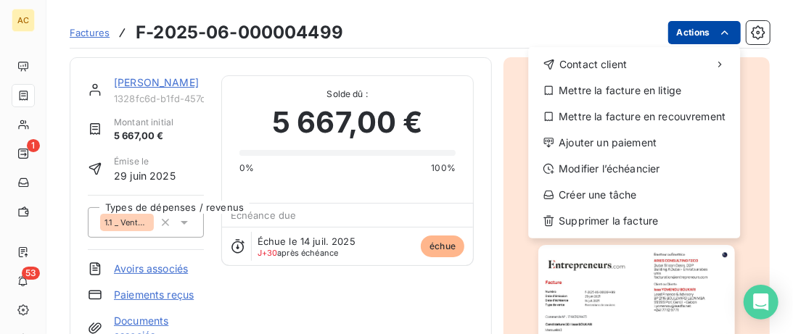
scroll to position [0, 0]
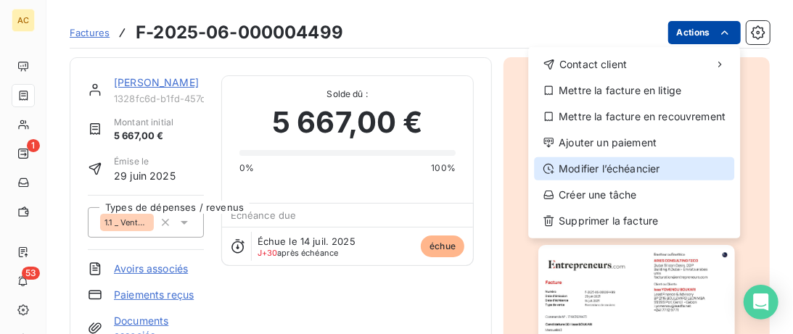
click at [605, 163] on div "Modifier l’échéancier" at bounding box center [634, 168] width 200 height 23
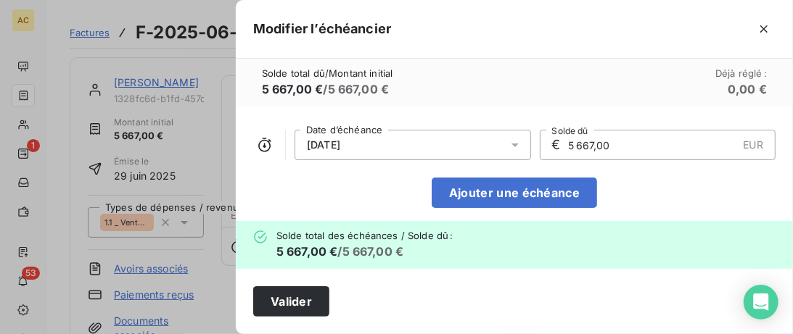
drag, startPoint x: 634, startPoint y: 148, endPoint x: 538, endPoint y: 147, distance: 96.5
click at [567, 147] on input "5 667,00" at bounding box center [652, 145] width 171 height 29
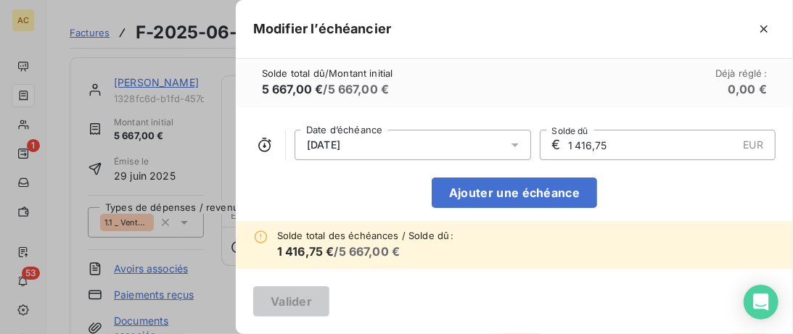
type input "1 416,75"
click at [505, 148] on div "14/07/2025" at bounding box center [413, 145] width 236 height 30
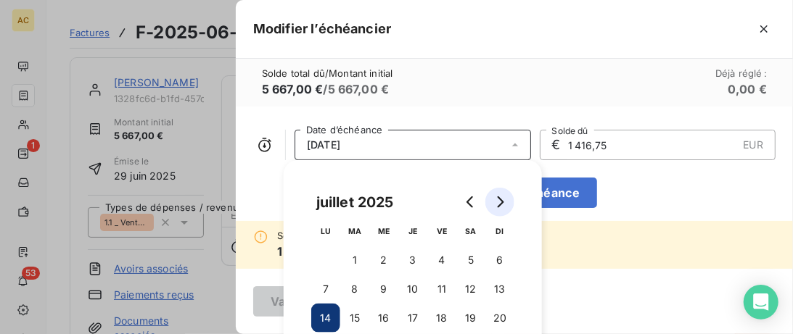
click at [504, 206] on icon "Go to next month" at bounding box center [500, 203] width 12 height 12
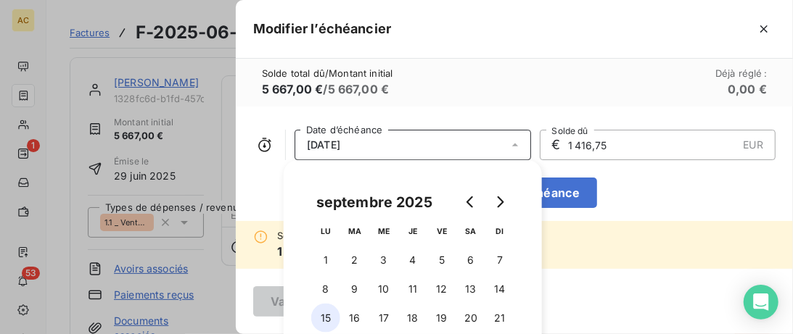
click at [336, 322] on button "15" at bounding box center [325, 318] width 29 height 29
click at [545, 82] on div "Solde total dû / Montant initial 5 667,00 € / 5 667,00 € Déjà réglé : 0,00 €" at bounding box center [514, 83] width 557 height 48
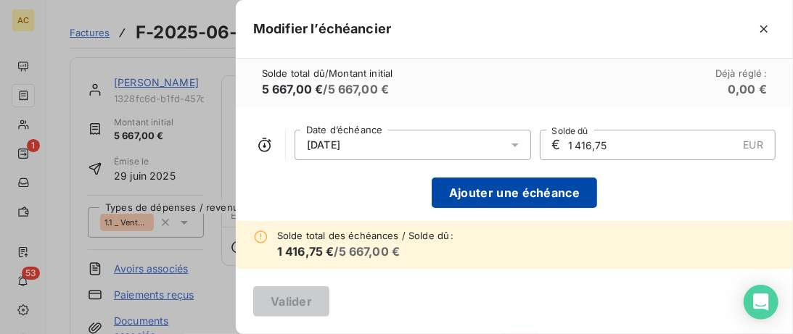
click at [533, 194] on button "Ajouter une échéance" at bounding box center [514, 193] width 165 height 30
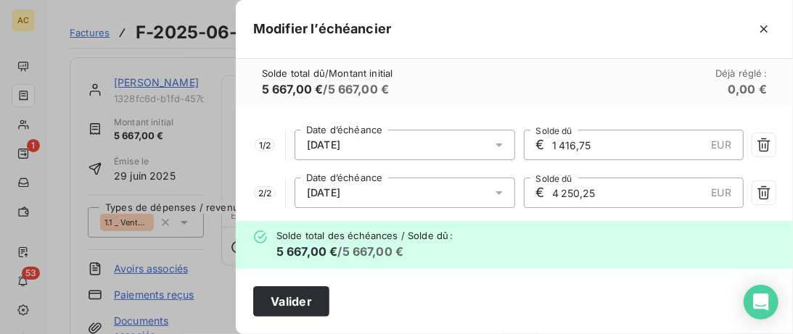
drag, startPoint x: 604, startPoint y: 190, endPoint x: 541, endPoint y: 199, distance: 63.1
click at [551, 199] on input "4 250,25" at bounding box center [628, 192] width 155 height 29
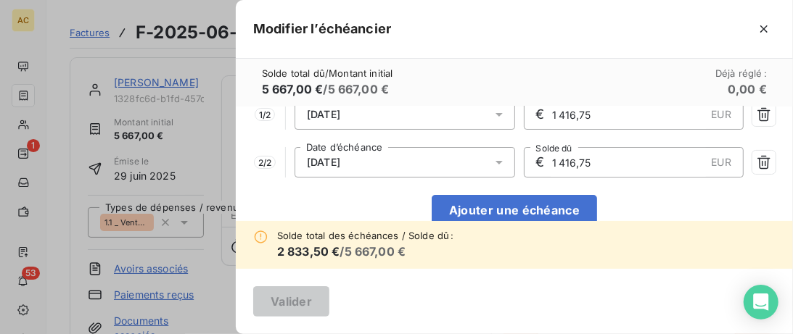
scroll to position [57, 0]
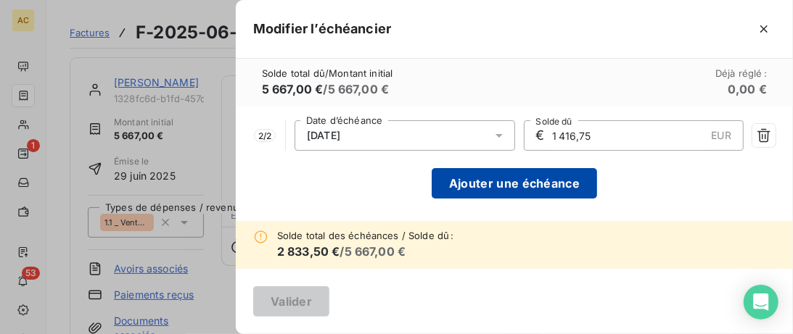
type input "1 416,75"
click at [530, 181] on button "Ajouter une échéance" at bounding box center [514, 183] width 165 height 30
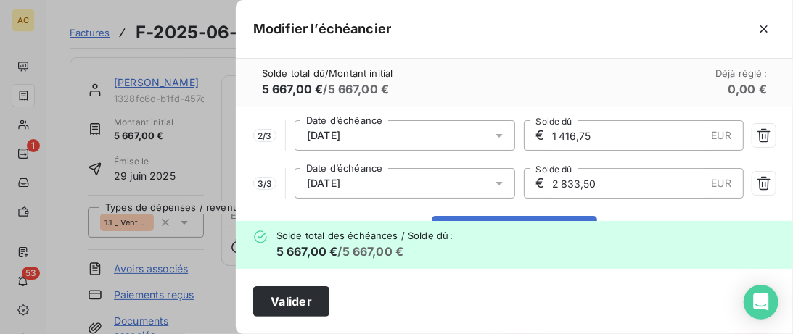
drag, startPoint x: 612, startPoint y: 182, endPoint x: 508, endPoint y: 182, distance: 103.7
click at [551, 182] on input "2 833,50" at bounding box center [628, 183] width 155 height 29
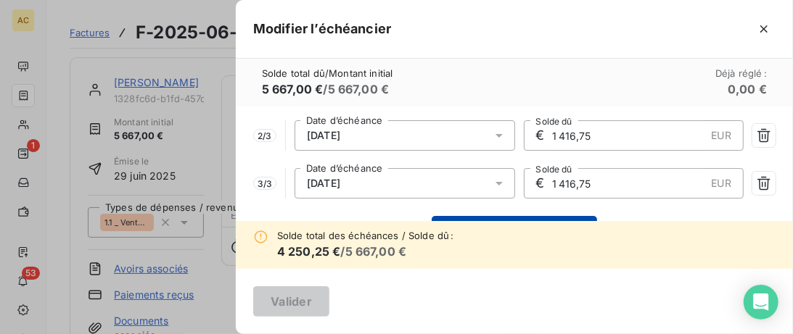
type input "1 416,75"
click at [527, 221] on button "Ajouter une échéance" at bounding box center [514, 231] width 165 height 30
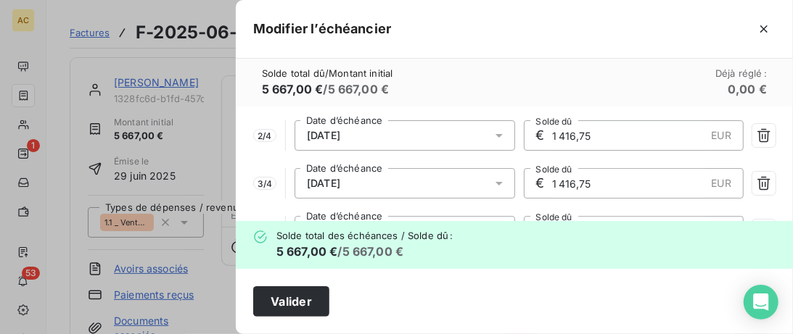
scroll to position [124, 0]
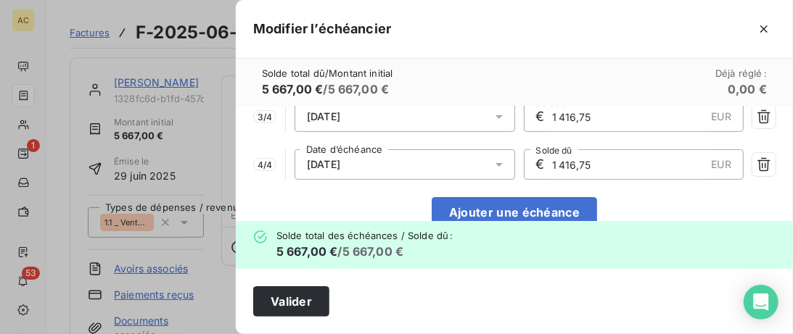
click at [307, 302] on button "Valider" at bounding box center [291, 302] width 76 height 30
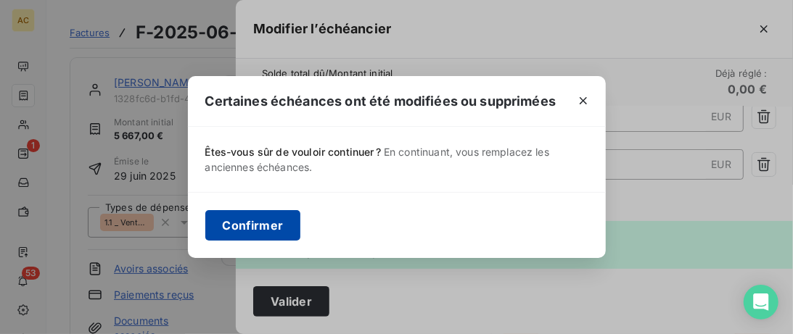
click at [286, 225] on button "Confirmer" at bounding box center [253, 225] width 96 height 30
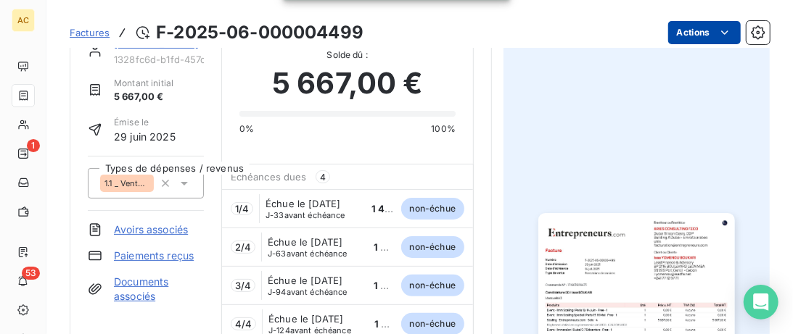
scroll to position [0, 0]
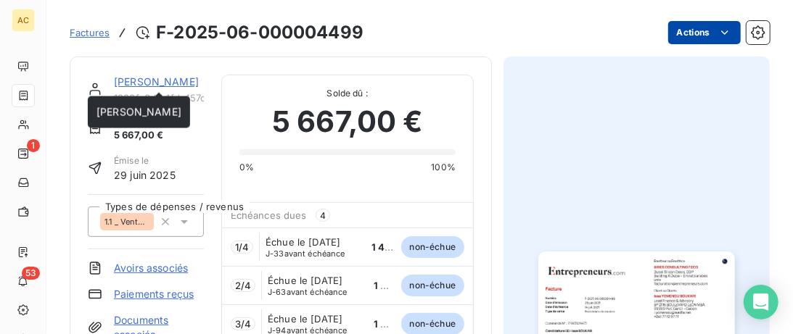
click at [173, 81] on link "Issa YOMENOU BOUKARI" at bounding box center [156, 81] width 85 height 12
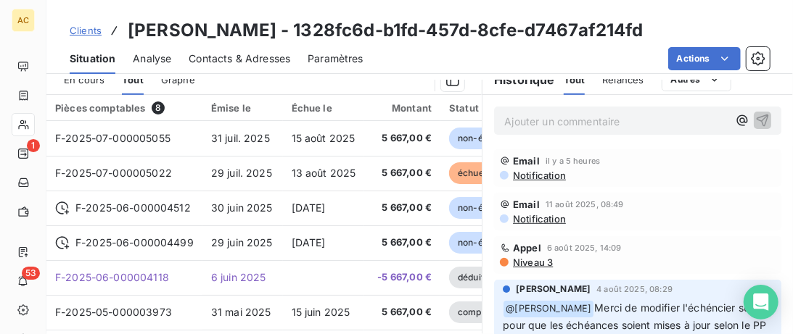
click at [83, 32] on span "Clients" at bounding box center [86, 31] width 32 height 12
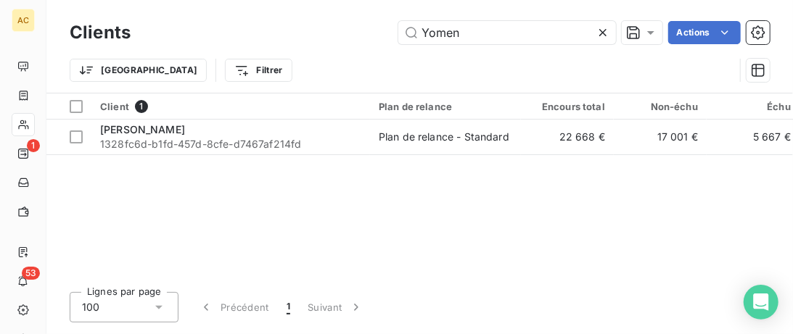
drag, startPoint x: 474, startPoint y: 33, endPoint x: 212, endPoint y: 18, distance: 262.3
click at [398, 26] on input "Yomen" at bounding box center [507, 32] width 218 height 23
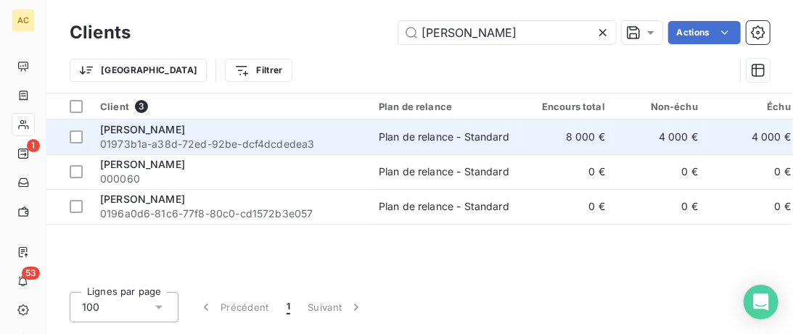
type input "leroy"
click at [203, 132] on div "Albert Leroy" at bounding box center [230, 130] width 261 height 15
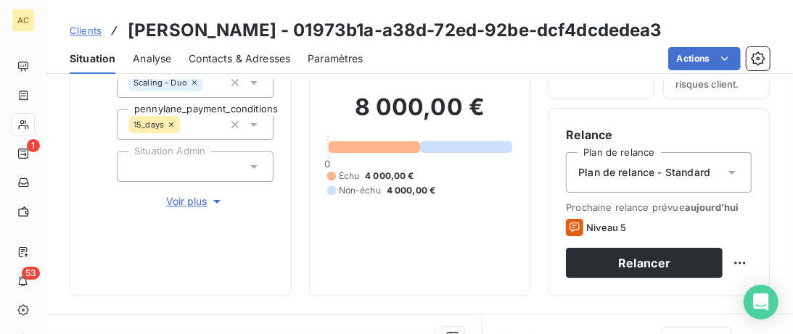
scroll to position [149, 0]
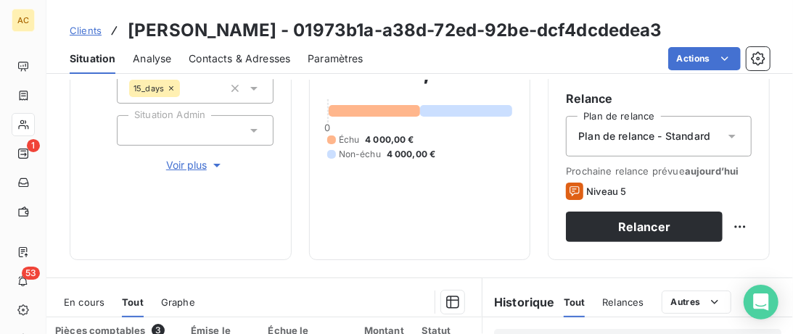
click at [186, 164] on span "Voir plus" at bounding box center [195, 165] width 58 height 15
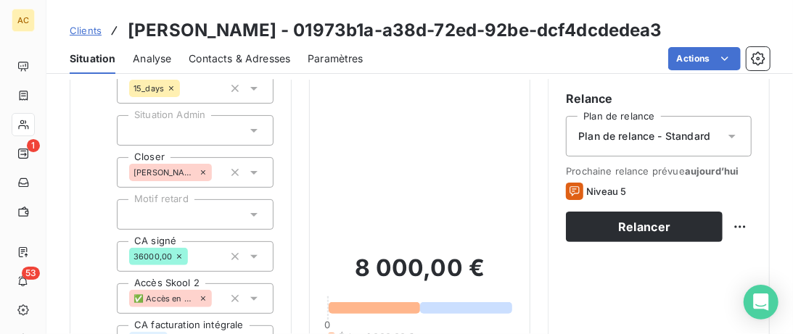
scroll to position [0, 0]
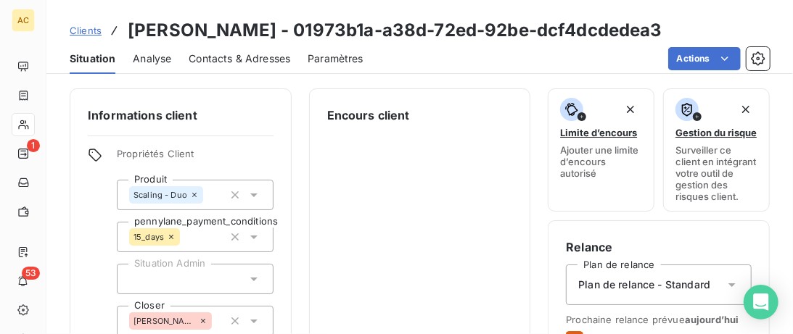
drag, startPoint x: 227, startPoint y: 54, endPoint x: 237, endPoint y: 59, distance: 11.4
click at [228, 55] on span "Contacts & Adresses" at bounding box center [240, 59] width 102 height 15
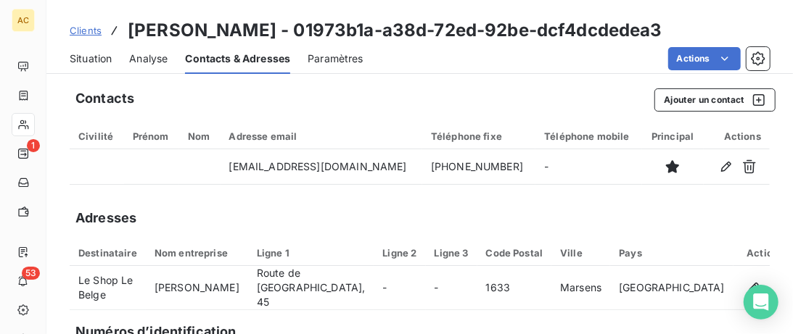
drag, startPoint x: 96, startPoint y: 57, endPoint x: 159, endPoint y: 78, distance: 66.3
click at [96, 57] on span "Situation" at bounding box center [91, 59] width 42 height 15
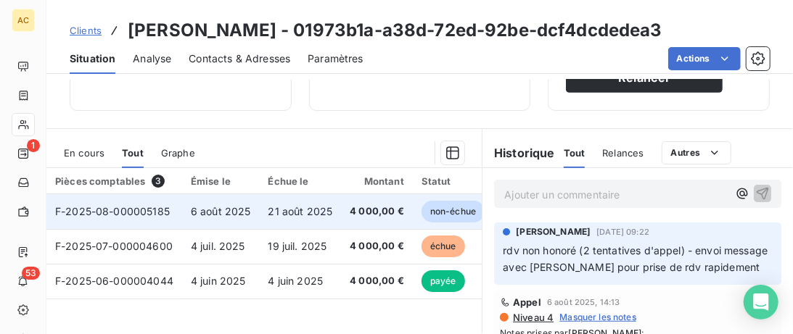
scroll to position [297, 0]
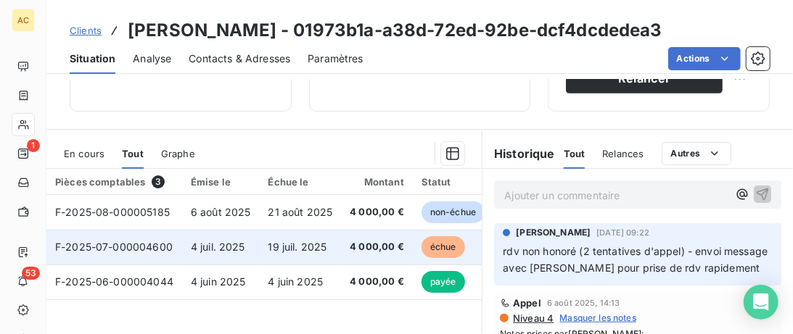
click at [256, 245] on td "4 juil. 2025" at bounding box center [221, 247] width 78 height 35
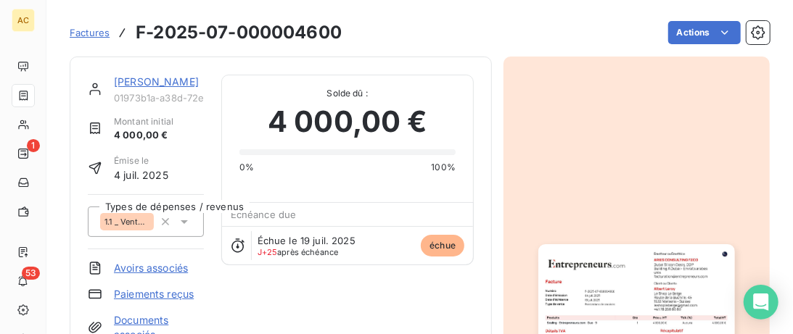
click at [162, 83] on link "Albert Leroy" at bounding box center [156, 81] width 85 height 12
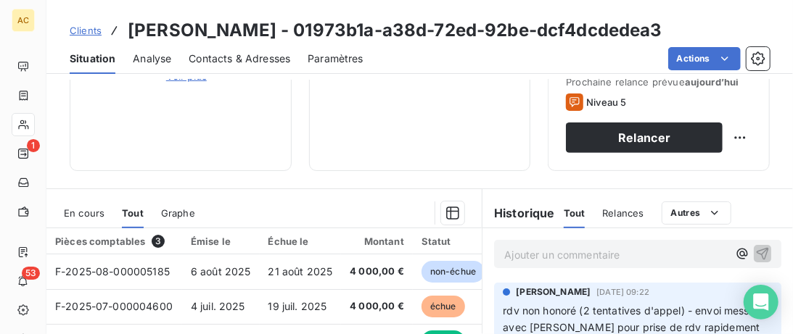
scroll to position [297, 0]
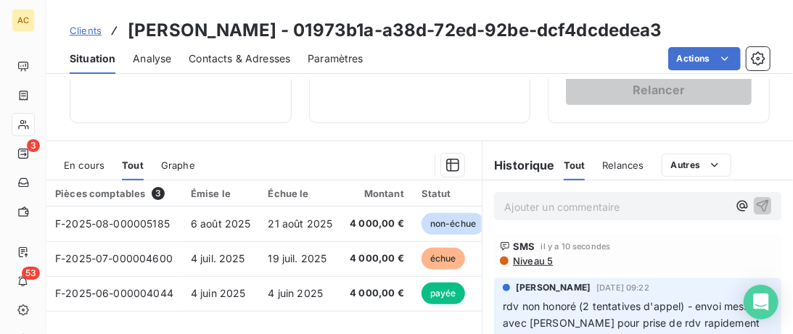
click at [98, 28] on span "Clients" at bounding box center [86, 31] width 32 height 12
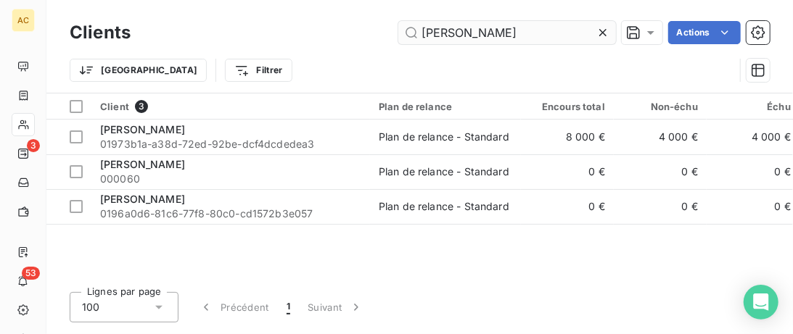
drag, startPoint x: 458, startPoint y: 30, endPoint x: 240, endPoint y: 30, distance: 218.3
click at [398, 30] on input "leroy" at bounding box center [507, 32] width 218 height 23
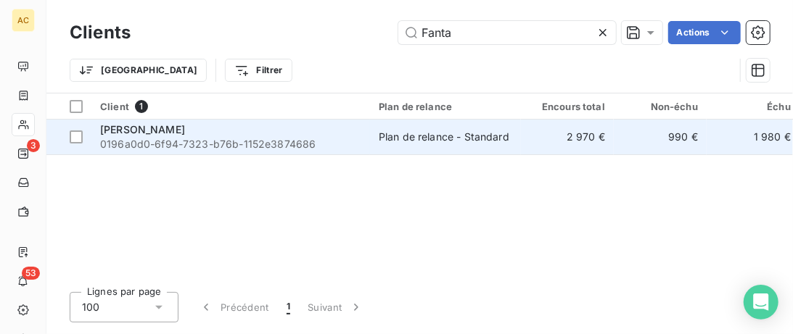
type input "Fanta"
click at [308, 127] on div "Fanta Bamba" at bounding box center [230, 130] width 261 height 15
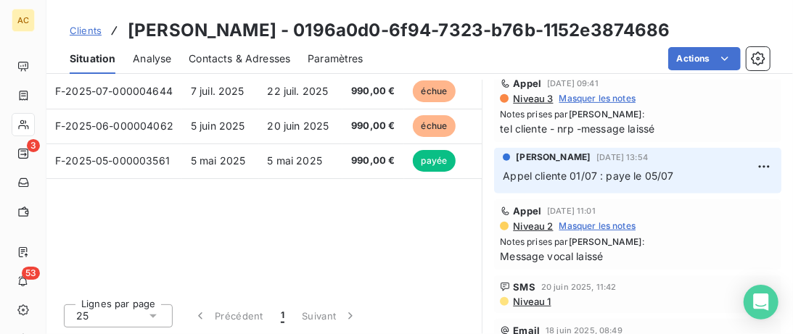
scroll to position [161, 0]
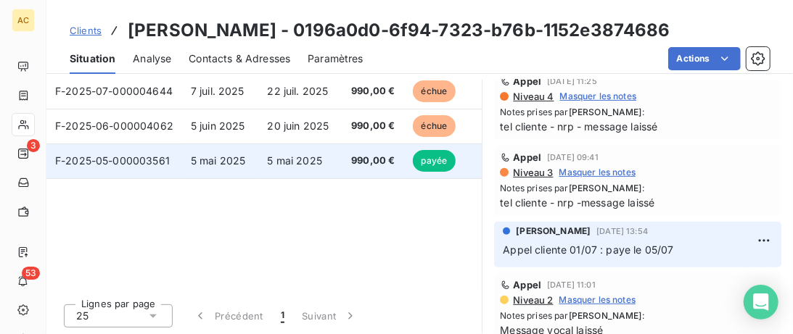
click at [149, 157] on span "F-2025-05-000003561" at bounding box center [112, 161] width 115 height 12
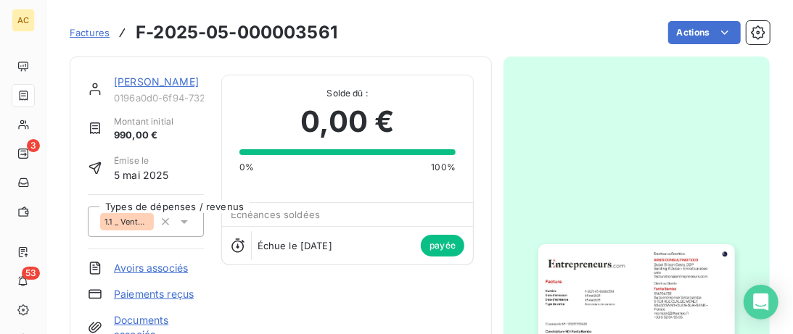
click at [163, 87] on link "Fanta Bamba" at bounding box center [156, 81] width 85 height 12
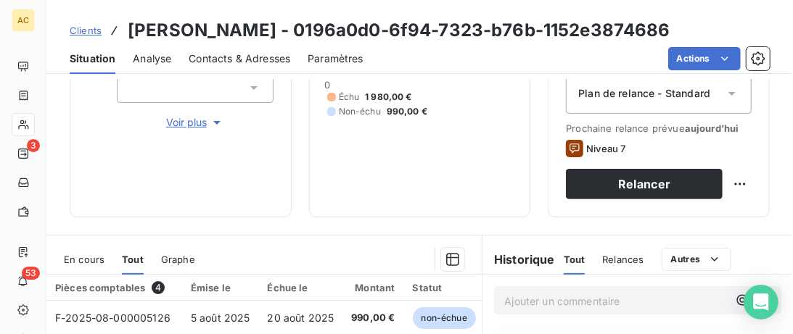
scroll to position [371, 0]
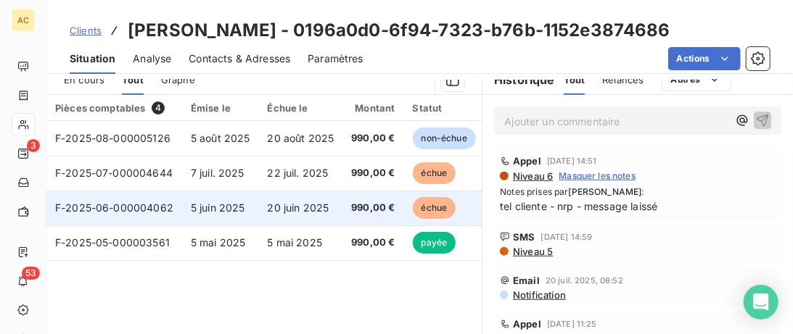
click at [242, 202] on span "5 juin 2025" at bounding box center [218, 208] width 54 height 12
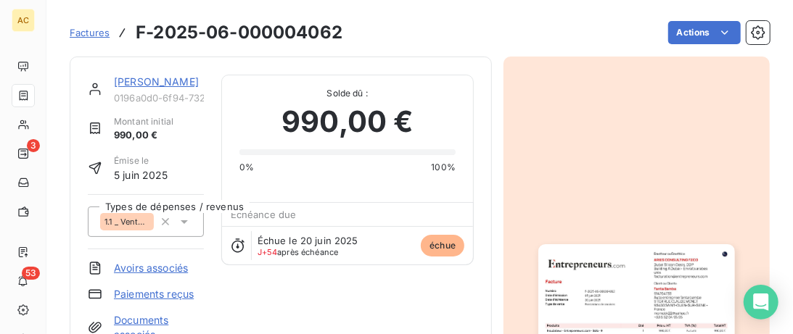
click at [149, 78] on link "Fanta Bamba" at bounding box center [156, 81] width 85 height 12
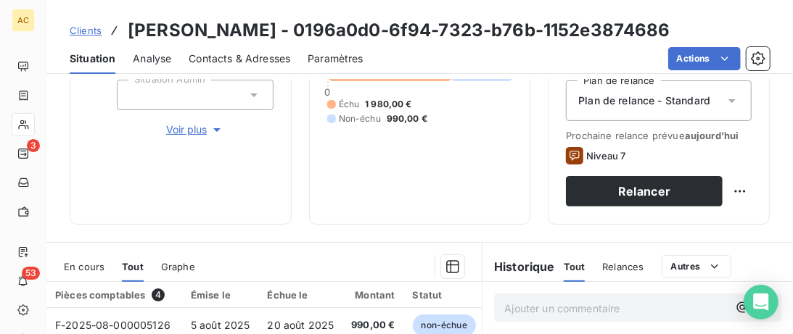
scroll to position [149, 0]
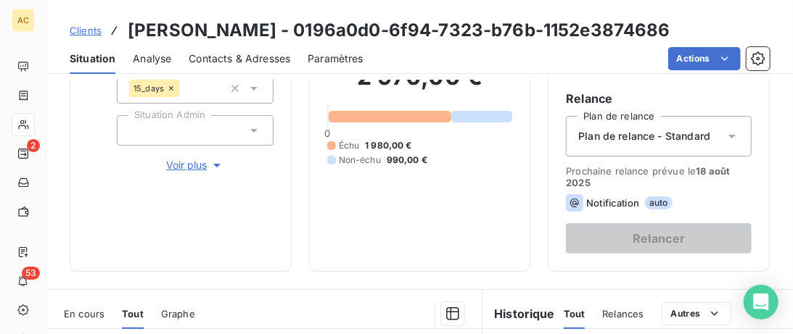
click at [84, 29] on span "Clients" at bounding box center [86, 31] width 32 height 12
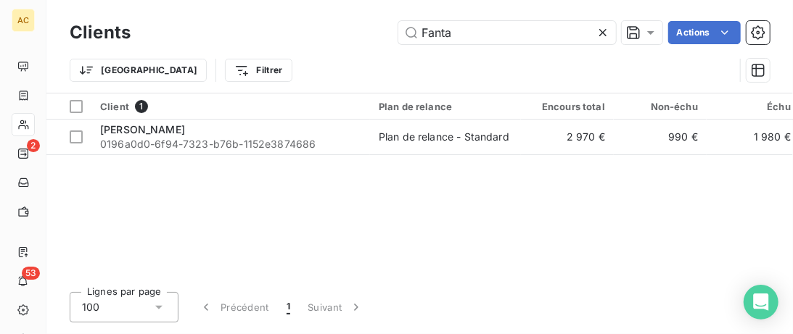
drag, startPoint x: 324, startPoint y: 29, endPoint x: 229, endPoint y: 29, distance: 95.0
click at [398, 29] on input "Fanta" at bounding box center [507, 32] width 218 height 23
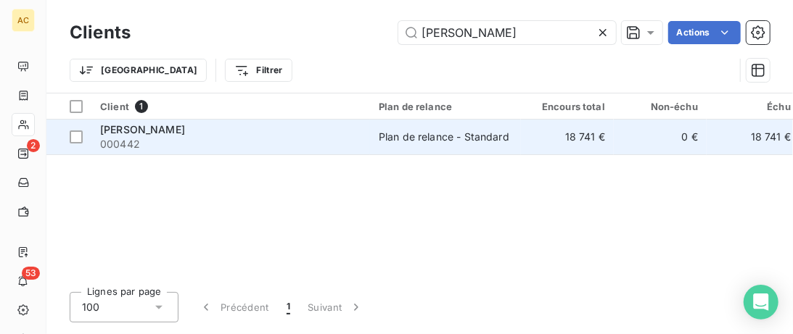
type input "Arnaud d"
click at [207, 139] on span "000442" at bounding box center [230, 144] width 261 height 15
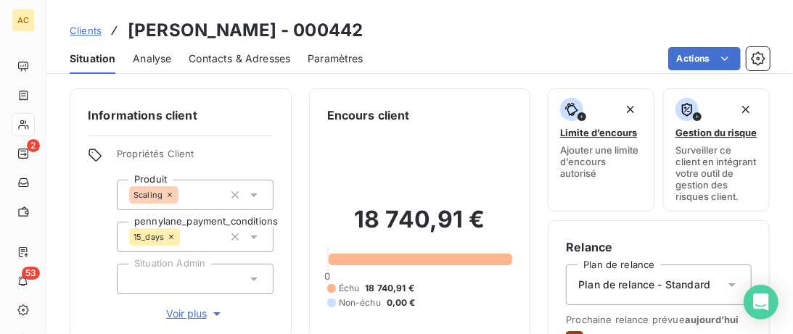
click at [187, 310] on span "Voir plus" at bounding box center [195, 314] width 58 height 15
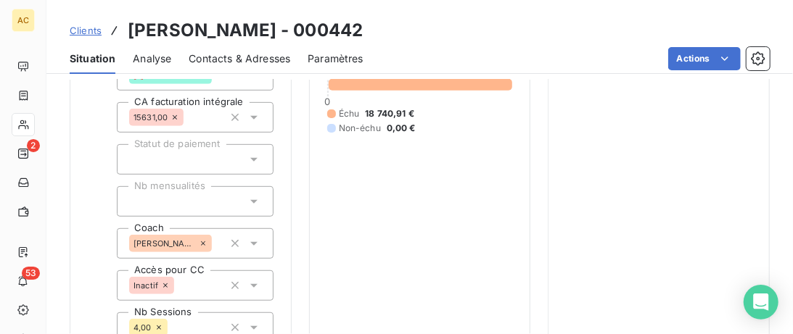
scroll to position [371, 0]
click at [91, 28] on span "Clients" at bounding box center [86, 31] width 32 height 12
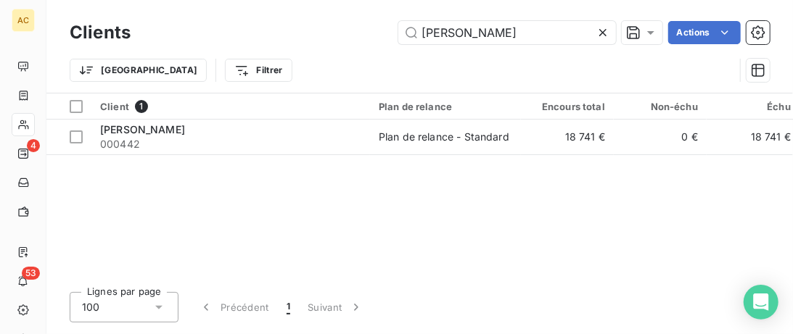
drag, startPoint x: 502, startPoint y: 33, endPoint x: 236, endPoint y: 31, distance: 266.2
click at [398, 31] on input "Arnaud d" at bounding box center [507, 32] width 218 height 23
type input "Boulila"
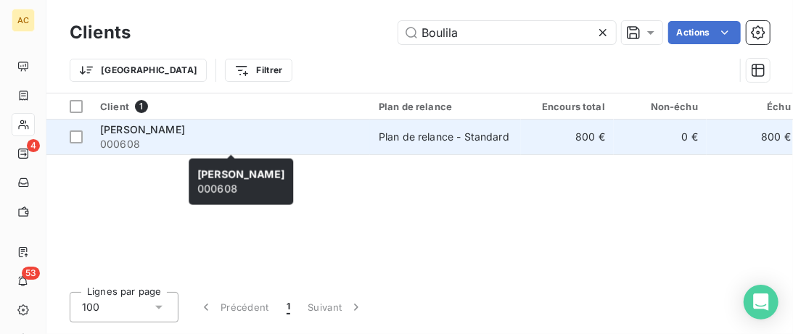
click at [275, 140] on span "000608" at bounding box center [230, 144] width 261 height 15
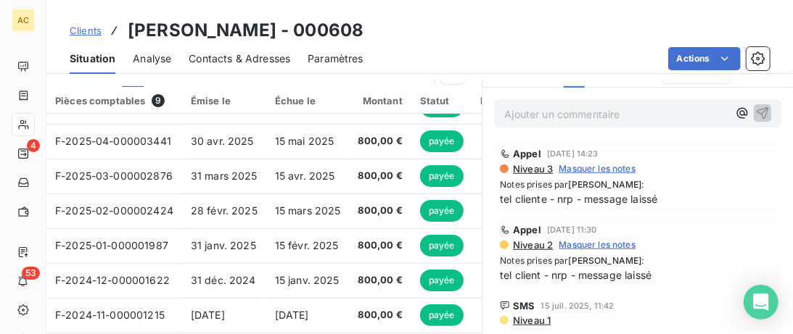
scroll to position [156, 0]
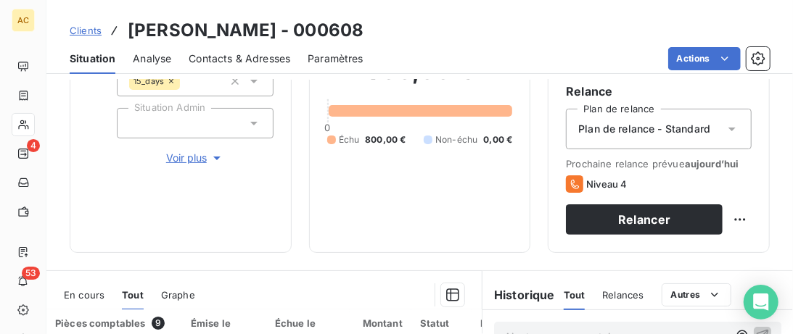
click at [87, 29] on span "Clients" at bounding box center [86, 31] width 32 height 12
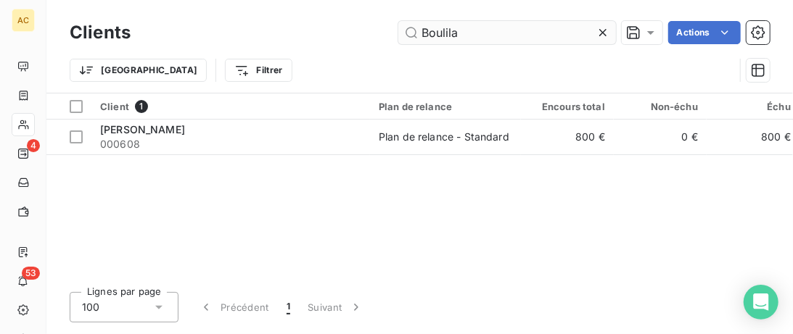
drag, startPoint x: 486, startPoint y: 33, endPoint x: 429, endPoint y: 31, distance: 56.6
click at [429, 31] on input "Boulila" at bounding box center [507, 32] width 218 height 23
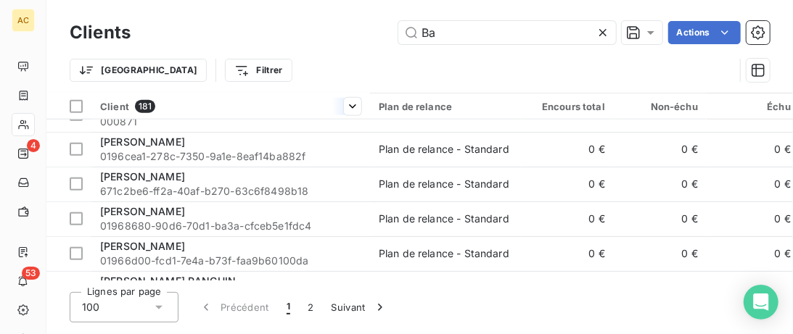
scroll to position [3023, 0]
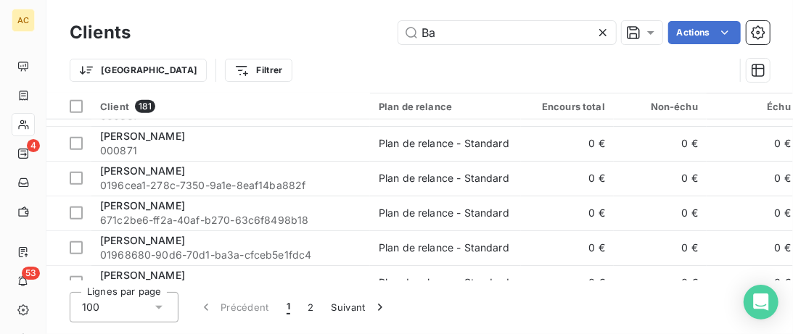
drag, startPoint x: 457, startPoint y: 38, endPoint x: 387, endPoint y: 33, distance: 69.9
click at [398, 33] on input "Ba" at bounding box center [507, 32] width 218 height 23
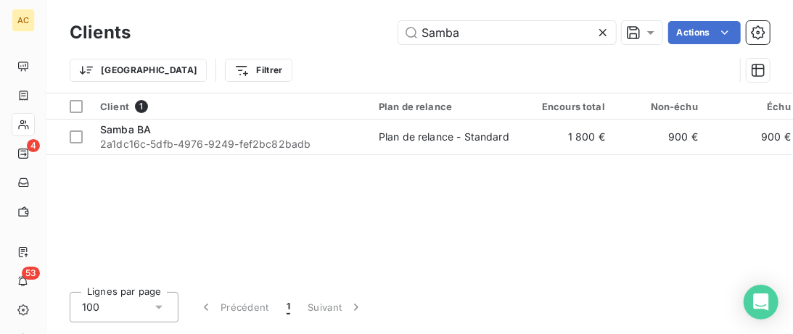
scroll to position [0, 0]
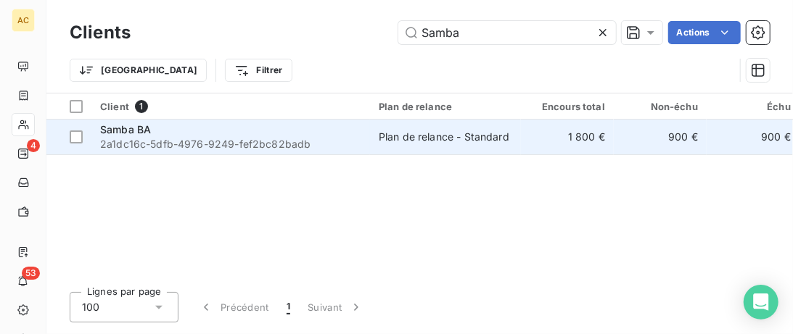
type input "Samba"
click at [334, 133] on div "Samba BA" at bounding box center [230, 130] width 261 height 15
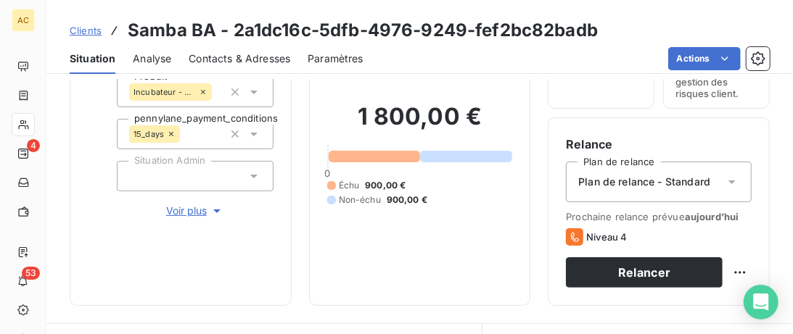
scroll to position [81, 0]
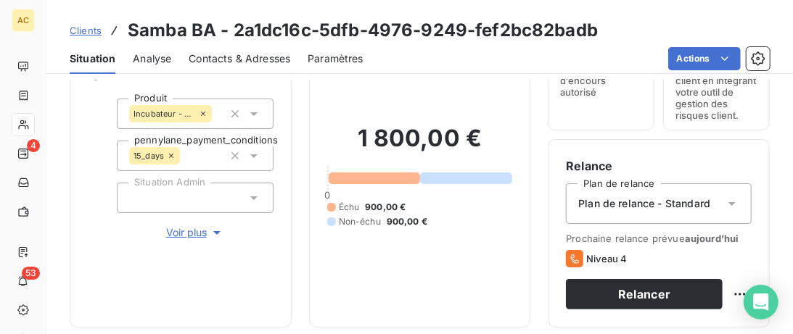
click at [190, 235] on span "Voir plus" at bounding box center [195, 233] width 58 height 15
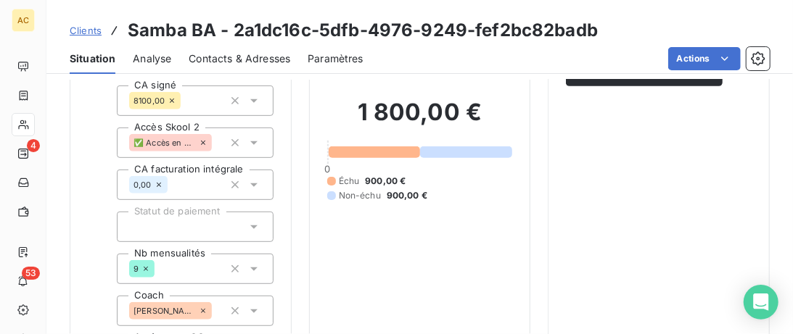
scroll to position [527, 0]
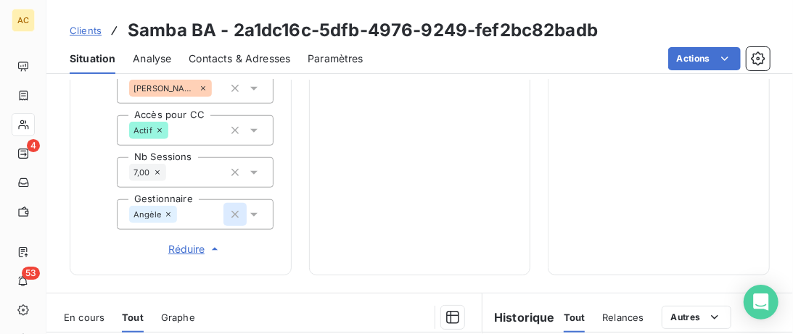
click at [234, 214] on icon "button" at bounding box center [235, 214] width 15 height 15
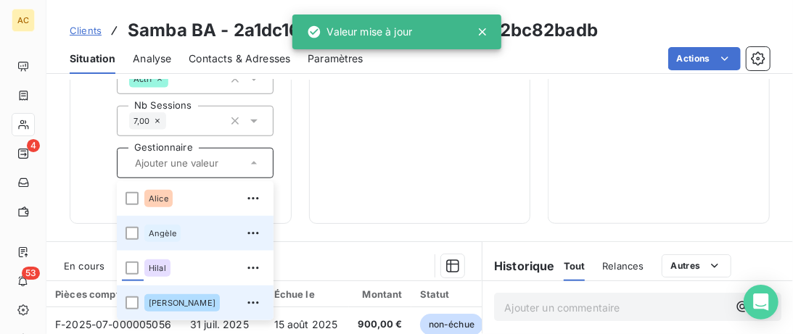
scroll to position [602, 0]
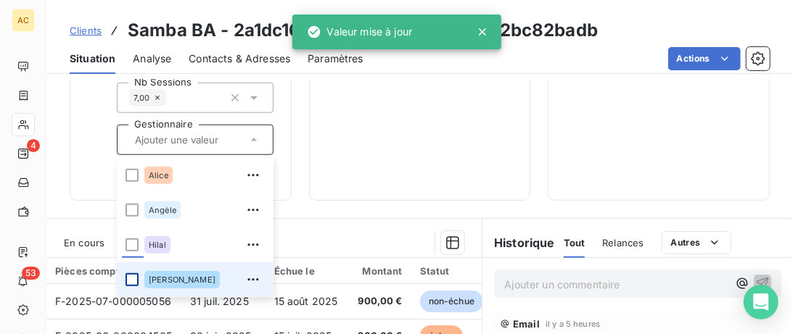
click at [133, 279] on div at bounding box center [131, 279] width 13 height 13
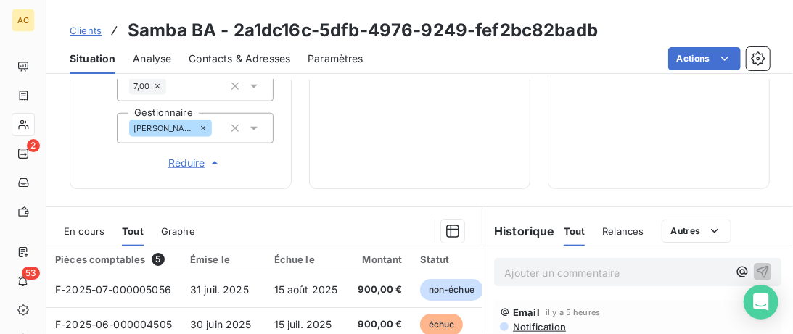
scroll to position [744, 0]
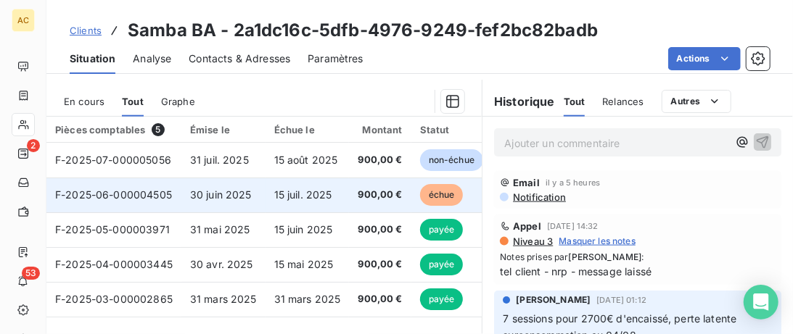
click at [281, 194] on span "15 juil. 2025" at bounding box center [303, 195] width 58 height 12
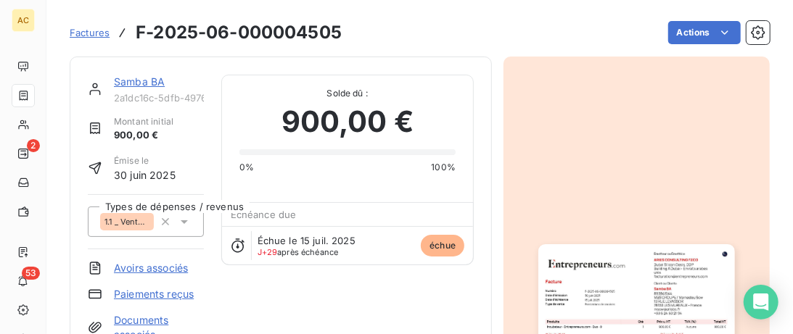
click at [137, 81] on link "Samba BA" at bounding box center [139, 81] width 51 height 12
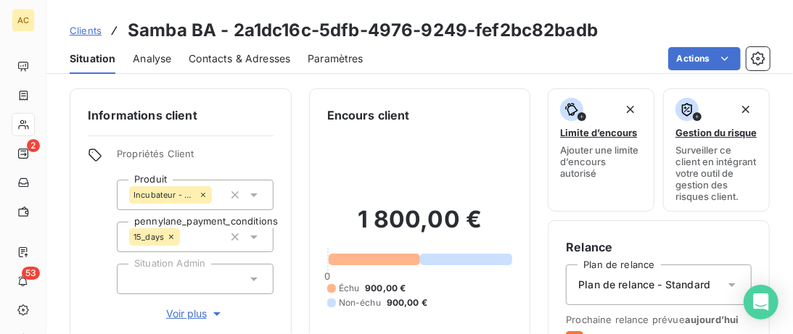
click at [244, 62] on span "Contacts & Adresses" at bounding box center [240, 59] width 102 height 15
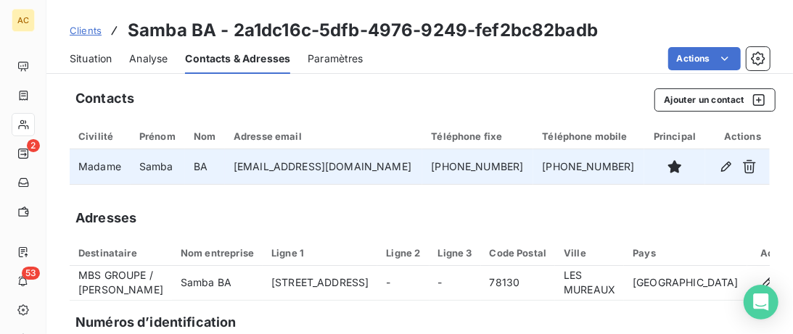
drag, startPoint x: 469, startPoint y: 167, endPoint x: 366, endPoint y: 165, distance: 103.8
click at [366, 165] on tr "Madame Samba BA msow@allobs.fr +33 6 24 50 21 94 +33 6 24 50 21 94" at bounding box center [420, 166] width 700 height 35
copy tr "+33 6 24 50 21 94"
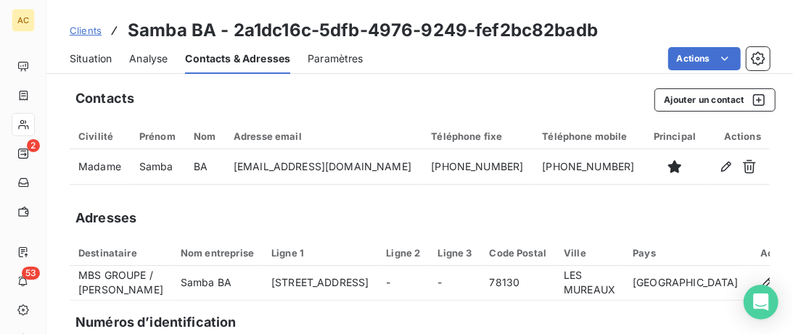
drag, startPoint x: 106, startPoint y: 59, endPoint x: 173, endPoint y: 75, distance: 68.8
click at [107, 59] on span "Situation" at bounding box center [91, 59] width 42 height 15
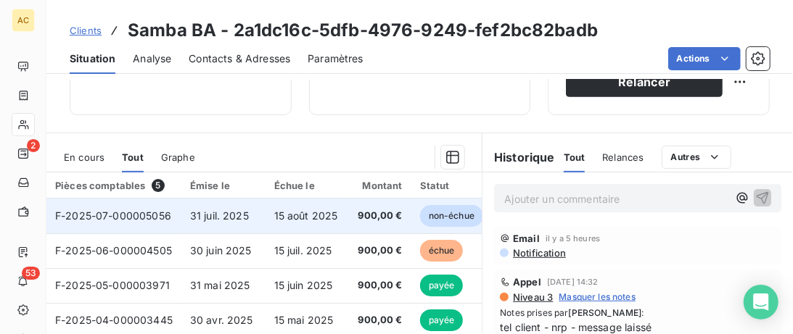
scroll to position [371, 0]
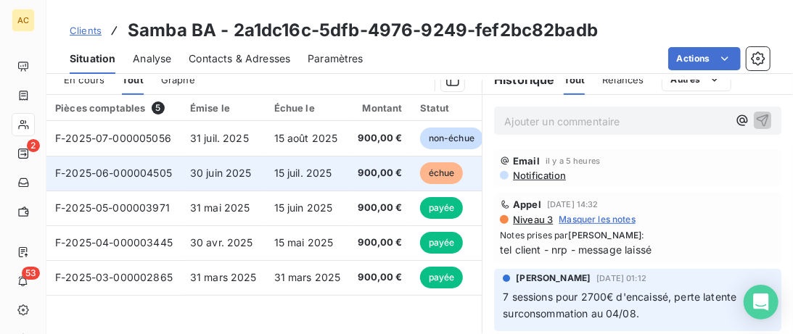
click at [326, 176] on span "15 juil. 2025" at bounding box center [303, 173] width 58 height 12
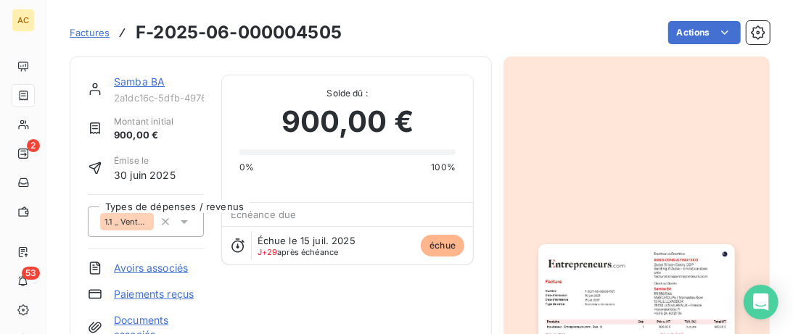
click at [157, 80] on link "Samba BA" at bounding box center [139, 81] width 51 height 12
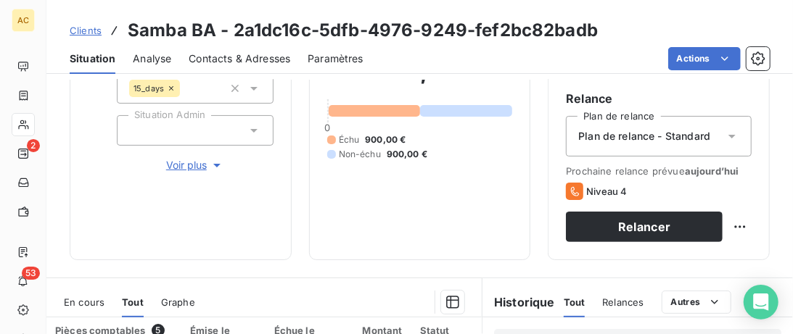
scroll to position [297, 0]
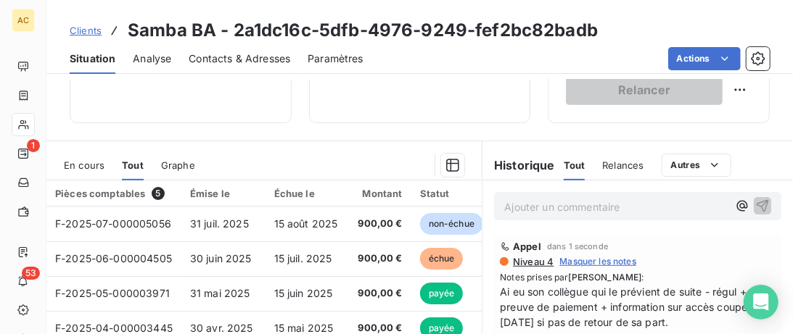
click at [91, 30] on span "Clients" at bounding box center [86, 31] width 32 height 12
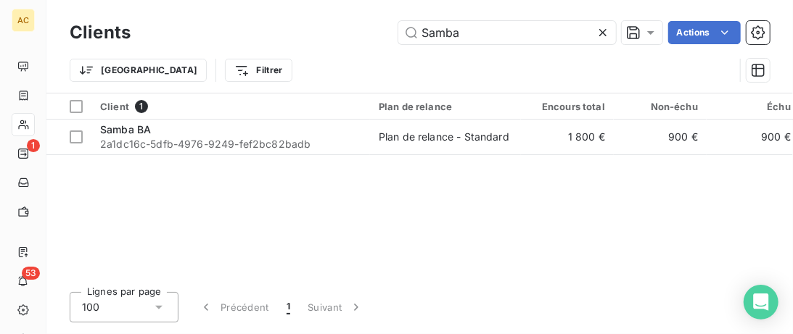
drag, startPoint x: 479, startPoint y: 32, endPoint x: 210, endPoint y: 29, distance: 269.1
click at [398, 29] on input "Samba" at bounding box center [507, 32] width 218 height 23
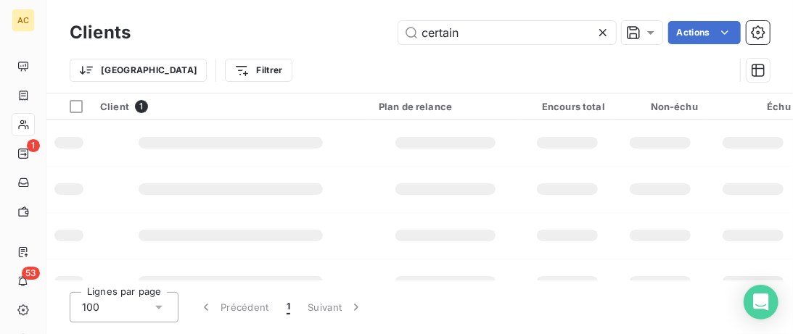
type input "certain"
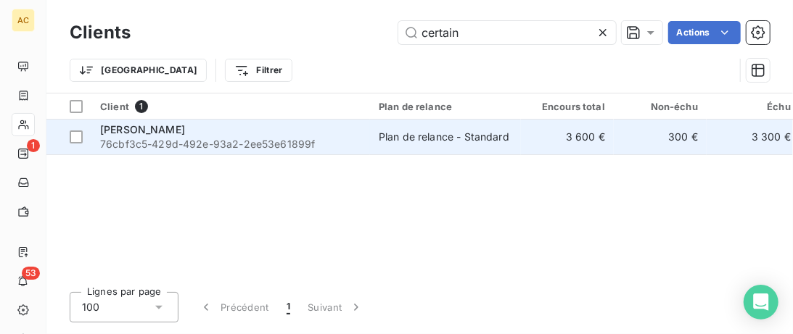
click at [223, 123] on div "Jérôme Certain" at bounding box center [230, 130] width 261 height 15
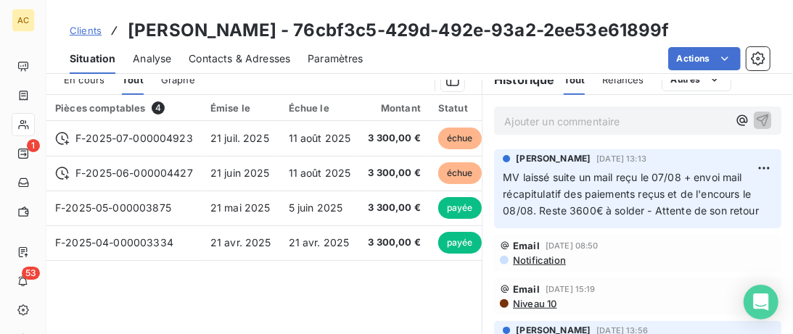
scroll to position [223, 0]
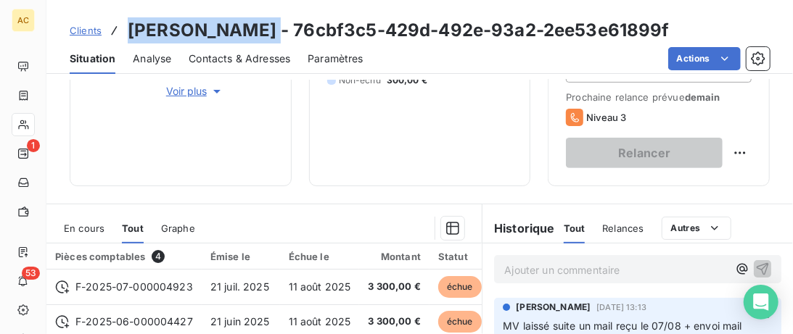
drag, startPoint x: 258, startPoint y: 34, endPoint x: 123, endPoint y: 29, distance: 135.7
click at [123, 29] on div "Clients Jérôme Certain - 76cbf3c5-429d-492e-93a2-2ee53e61899f" at bounding box center [370, 30] width 600 height 26
click at [218, 62] on span "Contacts & Adresses" at bounding box center [240, 59] width 102 height 15
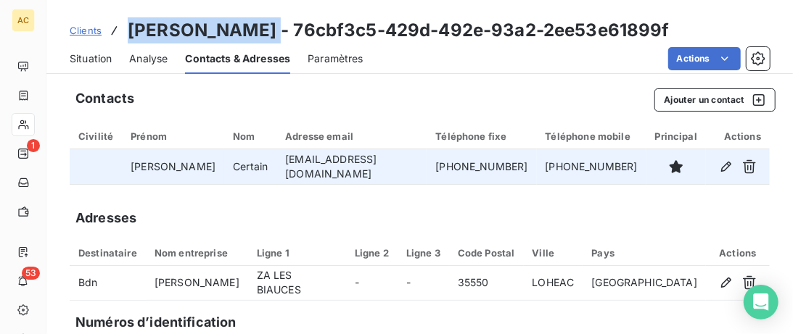
drag, startPoint x: 489, startPoint y: 166, endPoint x: 364, endPoint y: 165, distance: 124.8
click at [364, 165] on tr "Jérôme Certain j.certain@gmx.fr +33 6 49 37 86 74 +33 6 49 37 86 74" at bounding box center [420, 166] width 700 height 35
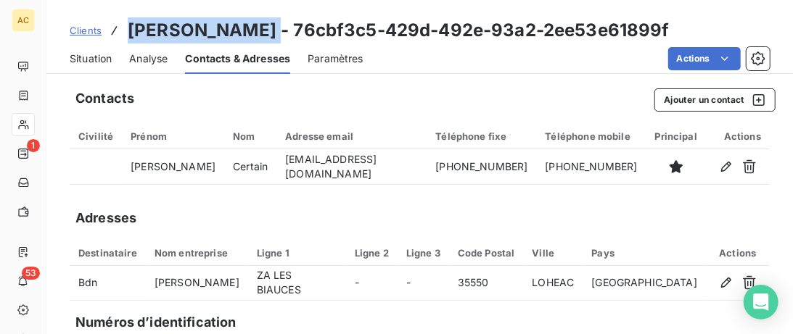
click at [95, 60] on span "Situation" at bounding box center [91, 59] width 42 height 15
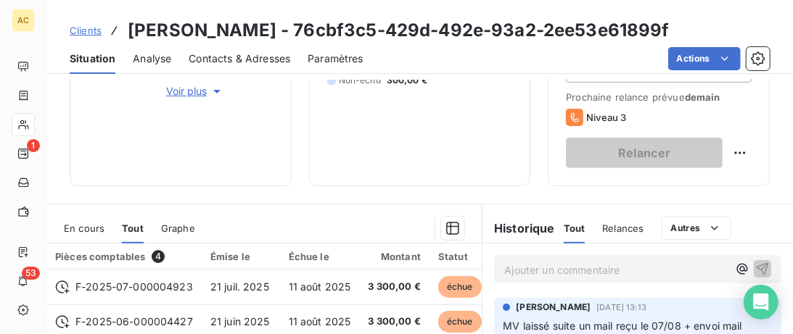
click at [530, 271] on p "Ajouter un commentaire ﻿" at bounding box center [615, 270] width 223 height 18
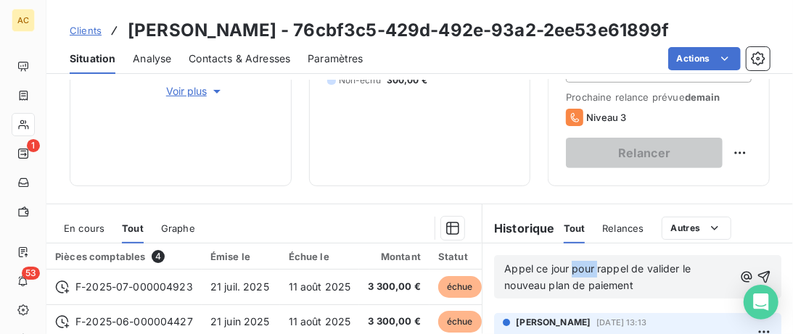
drag, startPoint x: 597, startPoint y: 268, endPoint x: 572, endPoint y: 267, distance: 24.7
click at [572, 267] on span "Appel ce jour pour rappel de valider le nouveau plan de paiement" at bounding box center [598, 277] width 189 height 29
drag, startPoint x: 580, startPoint y: 267, endPoint x: 627, endPoint y: 267, distance: 47.9
click at [627, 267] on span "Appel ce jour : rappel de valider le nouveau plan de paiement" at bounding box center [611, 277] width 215 height 29
drag, startPoint x: 647, startPoint y: 268, endPoint x: 640, endPoint y: 266, distance: 7.6
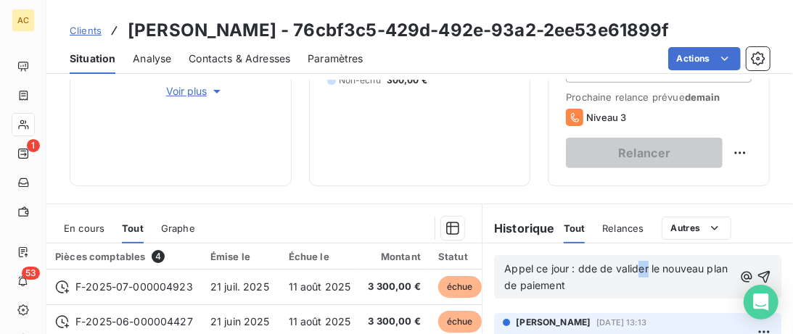
click at [640, 266] on span "Appel ce jour : dde de valider le nouveau plan de paiement" at bounding box center [617, 277] width 226 height 29
drag, startPoint x: 672, startPoint y: 267, endPoint x: 664, endPoint y: 268, distance: 8.7
click at [664, 265] on span "Appel ce jour : dde de validation le nouveau plan de paiement" at bounding box center [612, 277] width 217 height 29
click at [644, 287] on p "Appel ce jour : dde de validation du nouveau plan de paiement" at bounding box center [618, 277] width 229 height 33
click at [659, 283] on p "Appel ce jour : dde de validation du nouveau plan de paiement transmis le" at bounding box center [618, 277] width 229 height 33
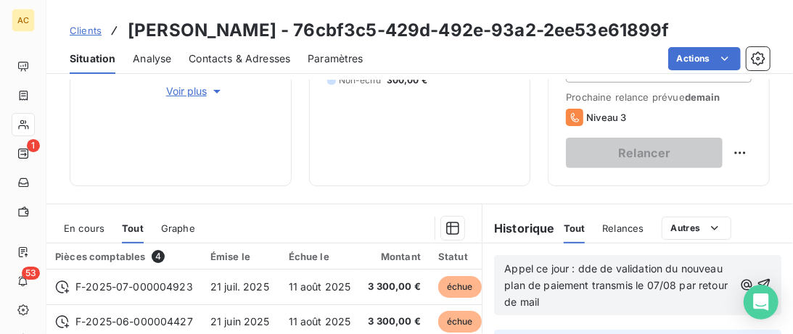
click at [766, 283] on icon "button" at bounding box center [764, 285] width 15 height 15
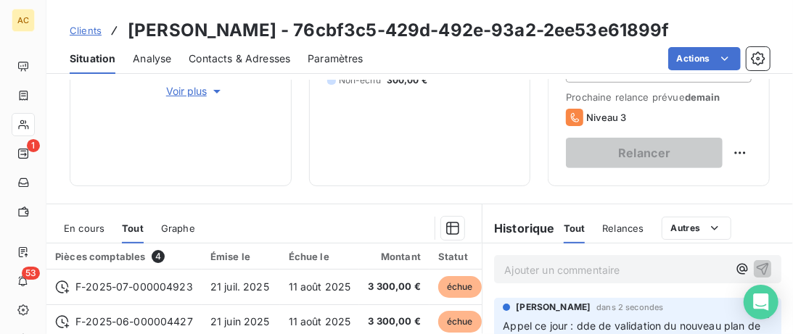
click at [95, 33] on span "Clients" at bounding box center [86, 31] width 32 height 12
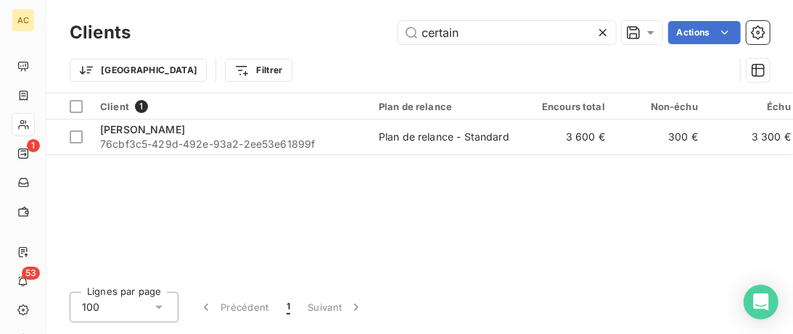
drag, startPoint x: 461, startPoint y: 38, endPoint x: 355, endPoint y: 26, distance: 107.3
click at [398, 25] on input "certain" at bounding box center [507, 32] width 218 height 23
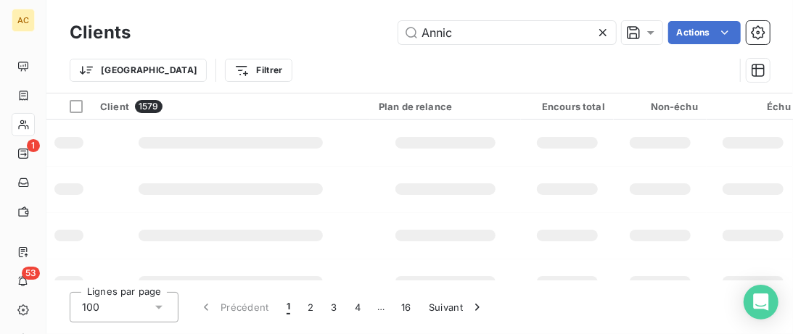
type input "Annick"
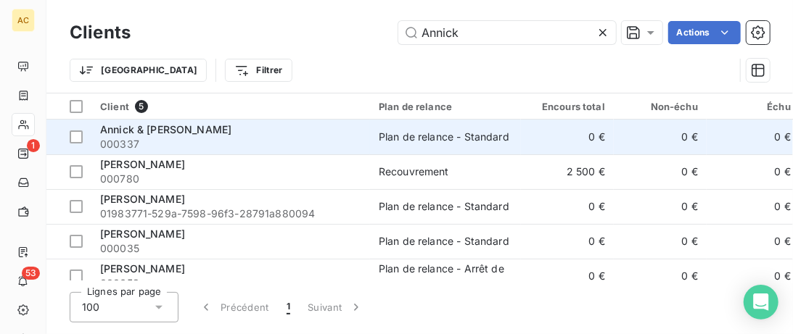
click at [321, 139] on span "000337" at bounding box center [230, 144] width 261 height 15
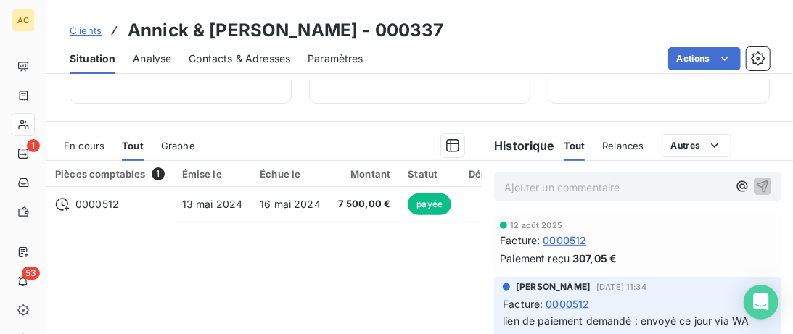
scroll to position [297, 0]
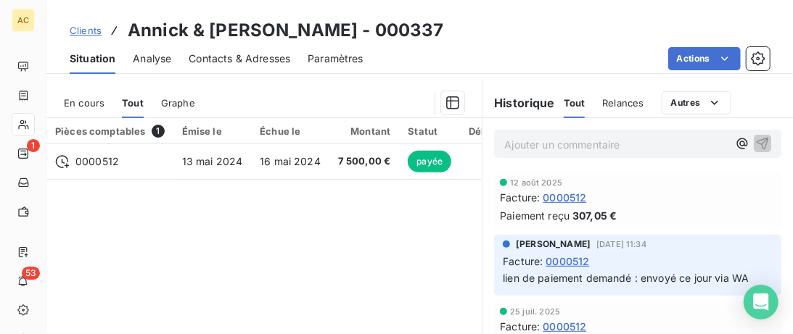
click at [429, 30] on div "Clients Annick & Patricia Dupuis - 000337" at bounding box center [419, 30] width 746 height 26
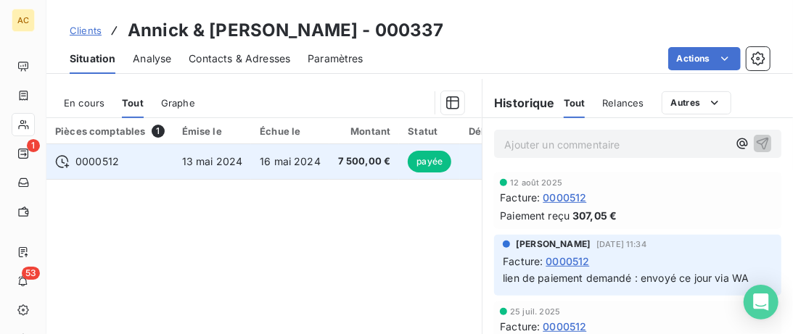
click at [131, 169] on td "0000512" at bounding box center [109, 161] width 127 height 35
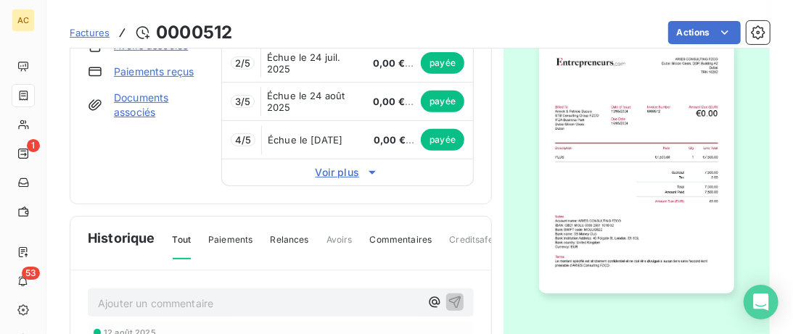
scroll to position [75, 0]
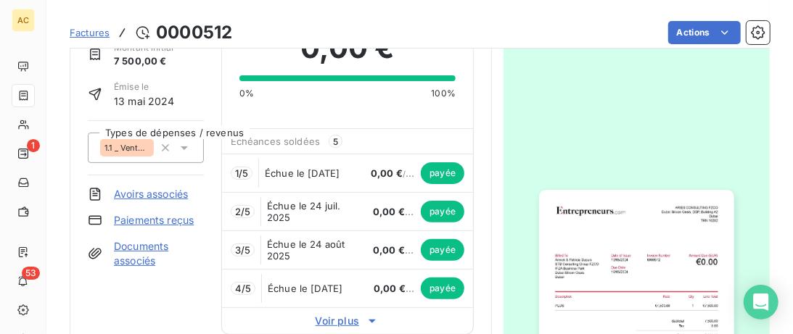
click at [580, 224] on img "button" at bounding box center [636, 316] width 194 height 252
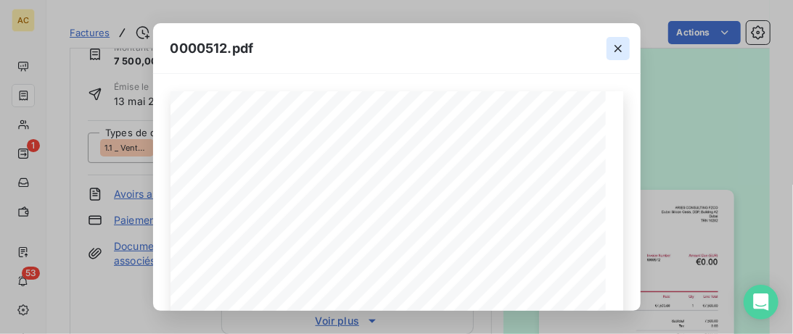
click at [620, 48] on icon "button" at bounding box center [618, 48] width 15 height 15
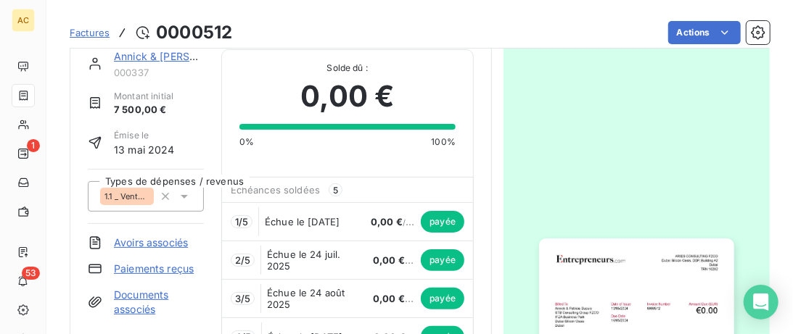
scroll to position [0, 0]
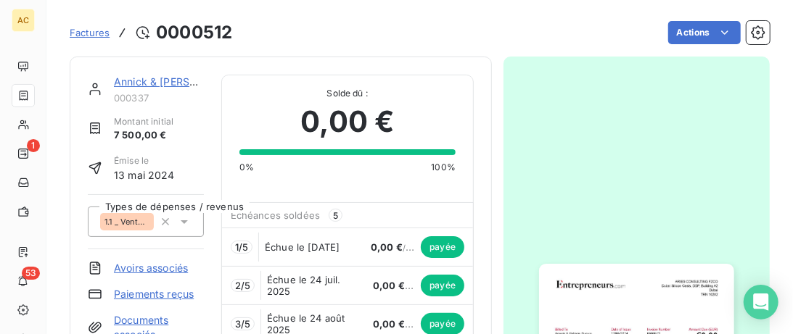
click at [158, 80] on link "Annick & Patricia Dupuis" at bounding box center [179, 81] width 131 height 12
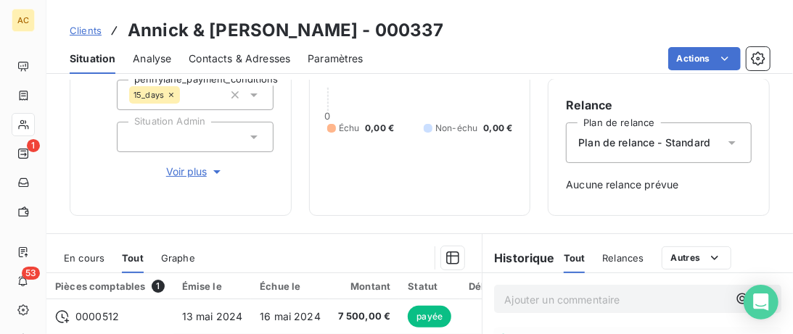
scroll to position [223, 0]
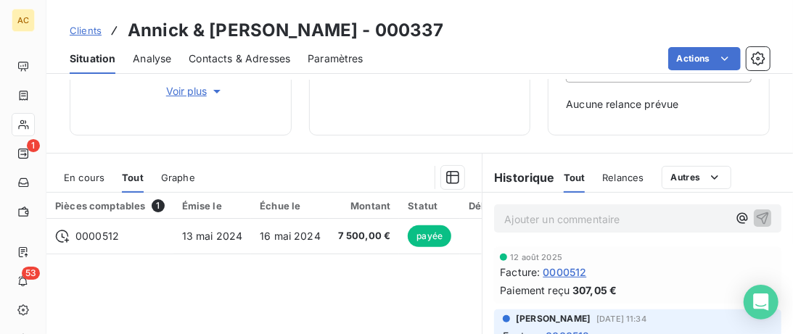
click at [87, 38] on div "Clients Annick & Patricia Dupuis - 000337" at bounding box center [257, 30] width 374 height 26
click at [75, 36] on span "Clients" at bounding box center [86, 31] width 32 height 12
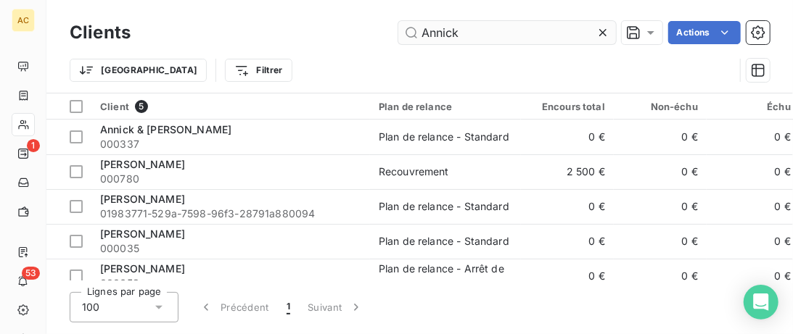
drag, startPoint x: 464, startPoint y: 37, endPoint x: 318, endPoint y: 35, distance: 145.8
click at [398, 35] on input "Annick" at bounding box center [507, 32] width 218 height 23
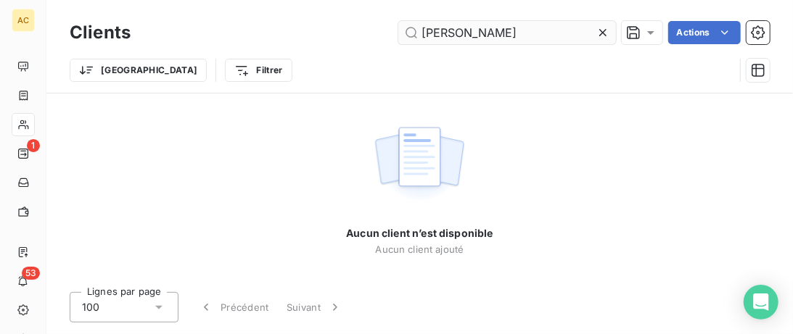
click at [445, 31] on input "Danjan" at bounding box center [507, 32] width 218 height 23
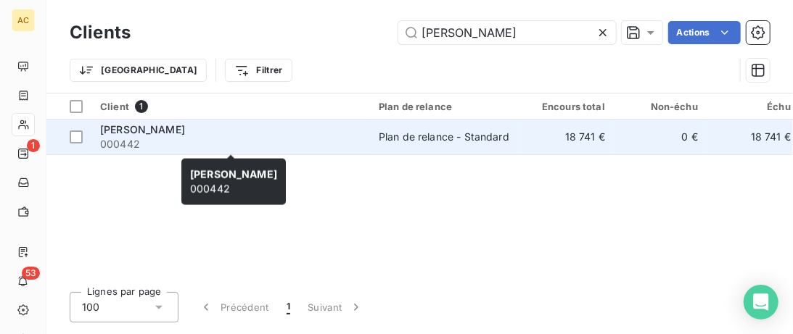
type input "Danjean"
click at [314, 125] on div "Arnaud Danjean" at bounding box center [230, 130] width 261 height 15
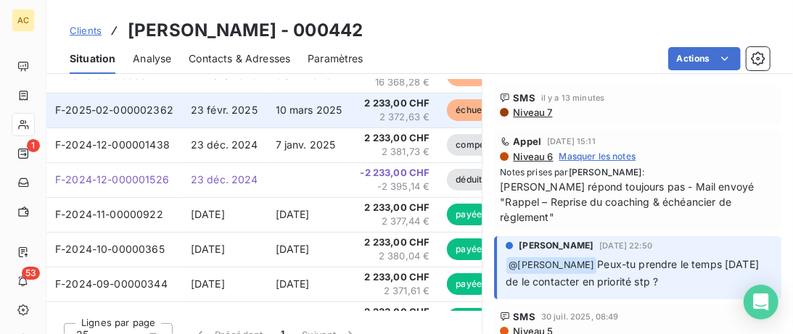
scroll to position [371, 0]
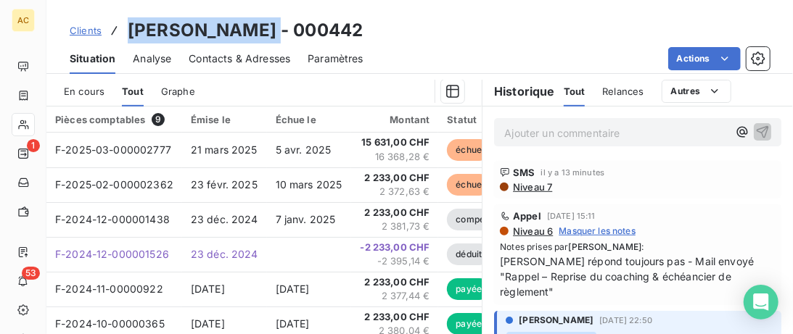
drag, startPoint x: 264, startPoint y: 33, endPoint x: 118, endPoint y: 33, distance: 145.8
click at [118, 33] on div "Clients Arnaud Danjean - 000442" at bounding box center [216, 30] width 293 height 26
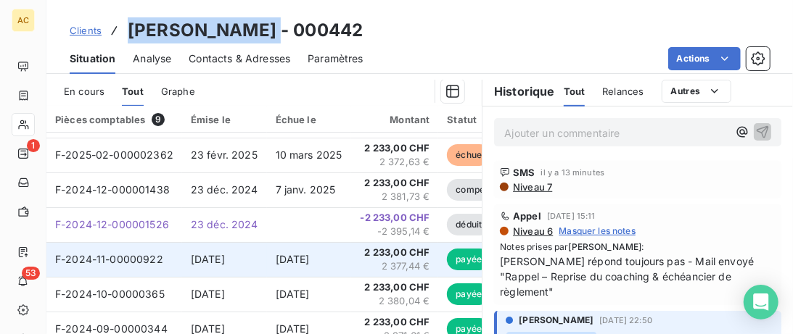
scroll to position [0, 0]
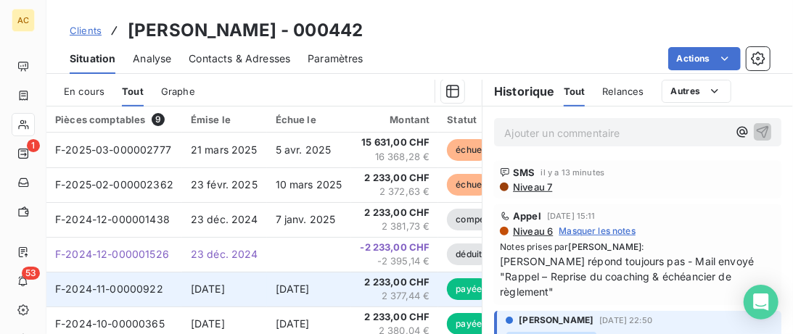
click at [310, 290] on span "23 nov. 2024" at bounding box center [293, 289] width 34 height 12
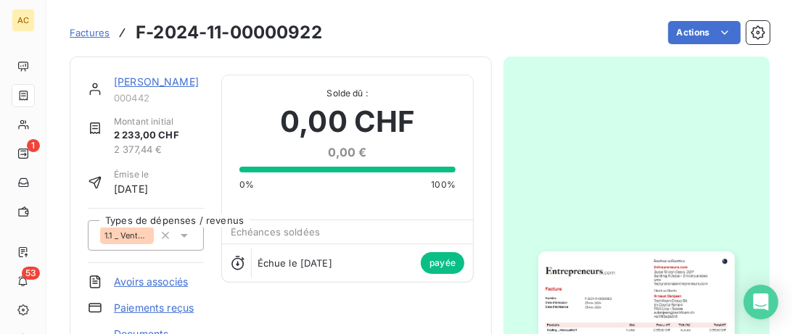
click at [170, 81] on link "Arnaud Danjean" at bounding box center [156, 81] width 85 height 12
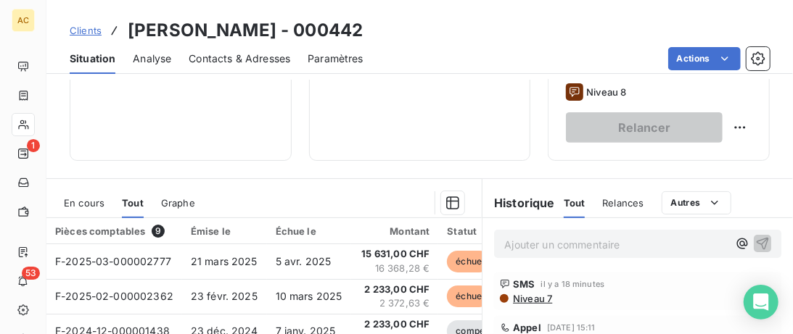
scroll to position [223, 0]
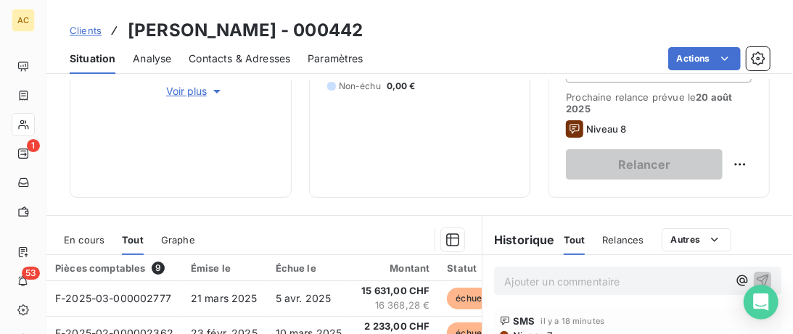
click at [548, 284] on p "Ajouter un commentaire ﻿" at bounding box center [615, 282] width 223 height 18
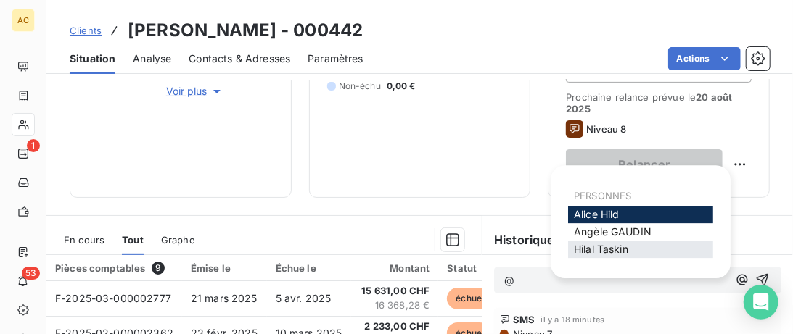
click at [601, 249] on span "Hilal Taskin" at bounding box center [601, 249] width 54 height 12
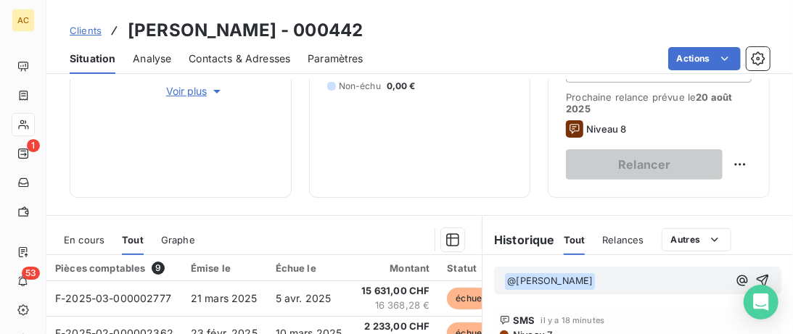
click at [607, 276] on p "﻿ @ Hilal Taskin ﻿ ﻿" at bounding box center [615, 281] width 223 height 17
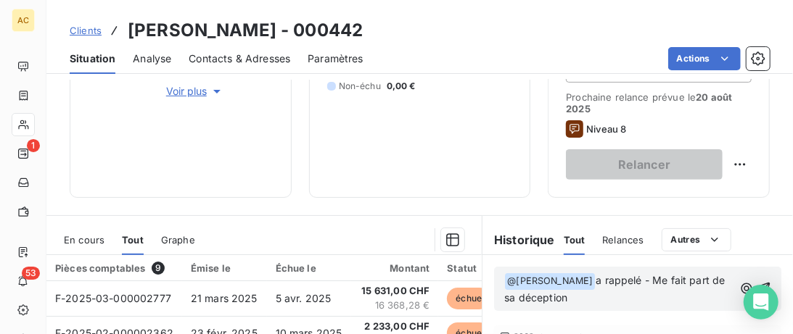
click at [577, 301] on p "﻿ @ Hilal Taskin ﻿ a rappelé - Me fait part de sa déception" at bounding box center [618, 290] width 229 height 34
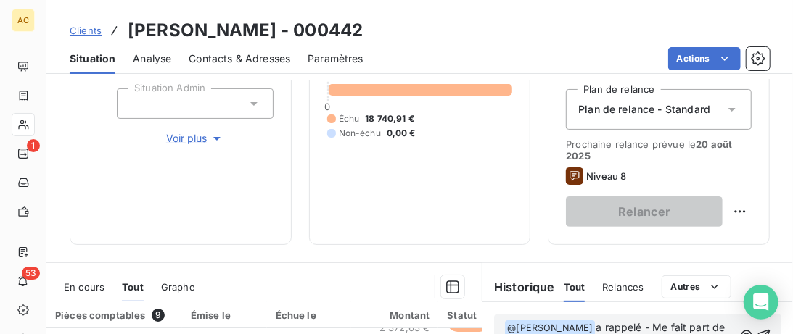
scroll to position [242, 0]
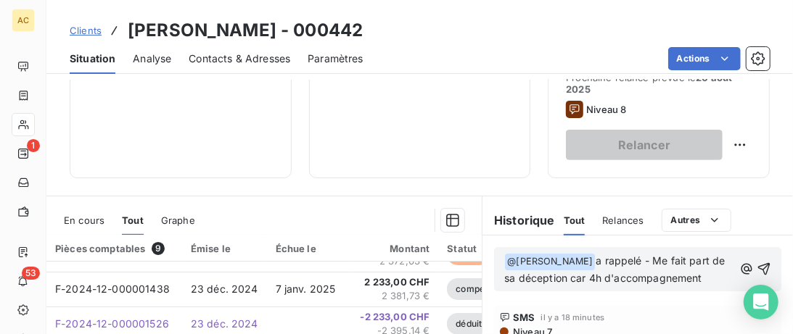
click at [691, 273] on p "﻿ @ Hilal Taskin ﻿ a rappelé - Me fait part de sa déception car 4h d'accompagne…" at bounding box center [618, 270] width 229 height 34
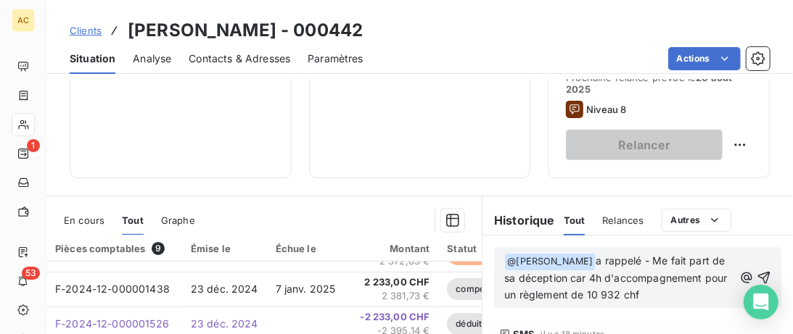
click at [638, 290] on p "﻿ @ Hilal Taskin ﻿ a rappelé - Me fait part de sa déception car 4h d'accompagne…" at bounding box center [618, 278] width 229 height 51
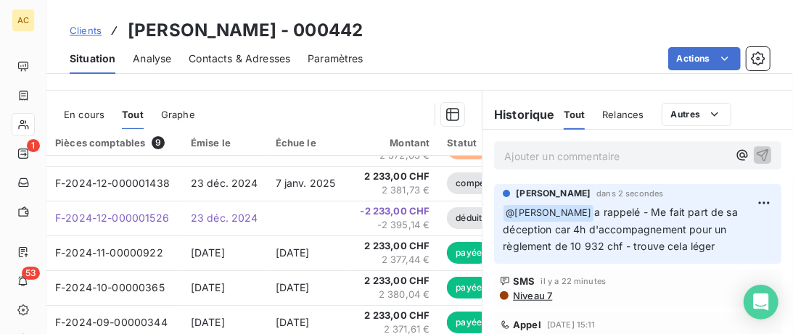
scroll to position [360, 0]
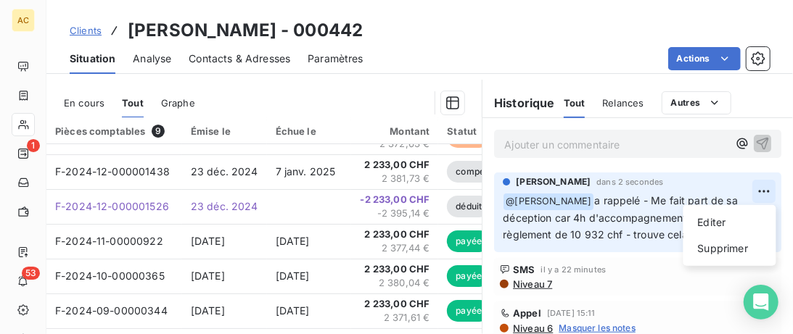
click at [767, 189] on html "AC 1 53 Clients Arnaud Danjean - 000442 Situation Analyse Contacts & Adresses P…" at bounding box center [396, 167] width 793 height 334
click at [720, 222] on div "Editer" at bounding box center [729, 222] width 81 height 23
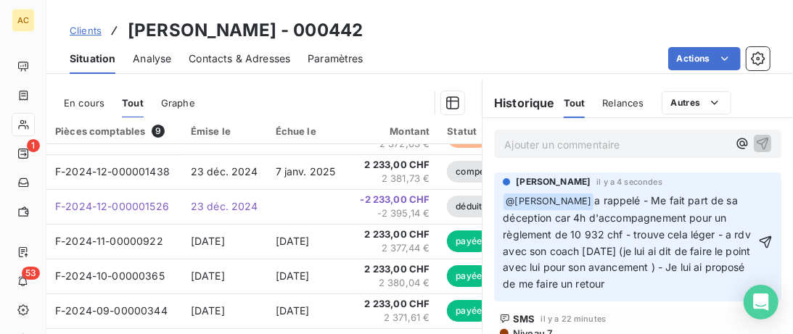
click at [667, 269] on span "a rappelé - Me fait part de sa déception car 4h d'accompagnement pour un règlem…" at bounding box center [628, 242] width 251 height 96
click at [651, 289] on p "﻿ @ Hilal Taskin ﻿ a rappelé - Me fait part de sa déception car 4h d'accompagne…" at bounding box center [629, 243] width 252 height 100
click at [624, 234] on span "a rappelé - Me fait part de sa déception car 4h d'accompagnement pour un règlem…" at bounding box center [628, 242] width 251 height 96
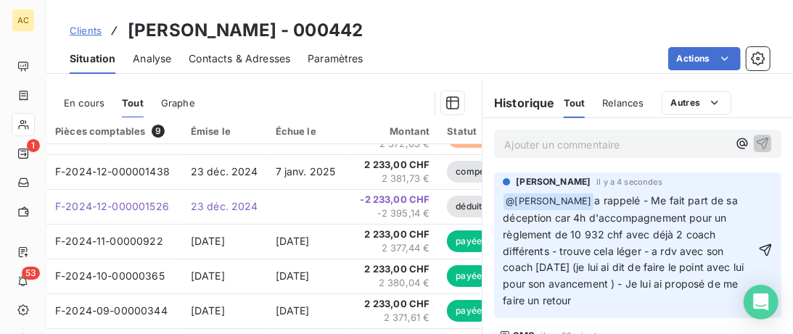
click at [608, 284] on span "a rappelé - Me fait part de sa déception car 4h d'accompagnement pour un règlem…" at bounding box center [625, 250] width 244 height 112
drag, startPoint x: 720, startPoint y: 281, endPoint x: 710, endPoint y: 283, distance: 9.7
click at [710, 283] on span "a rappelé - Me fait part de sa déception car 4h d'accompagnement pour un règlem…" at bounding box center [629, 250] width 253 height 112
click at [664, 301] on p "﻿ @ Hilal Taskin ﻿ a rappelé - Me fait part de sa déception car 4h d'accompagne…" at bounding box center [629, 251] width 252 height 117
click at [561, 218] on span "a rappelé - Me fait part de sa déception car 4h d'accompagnement pour un règlem…" at bounding box center [625, 250] width 244 height 112
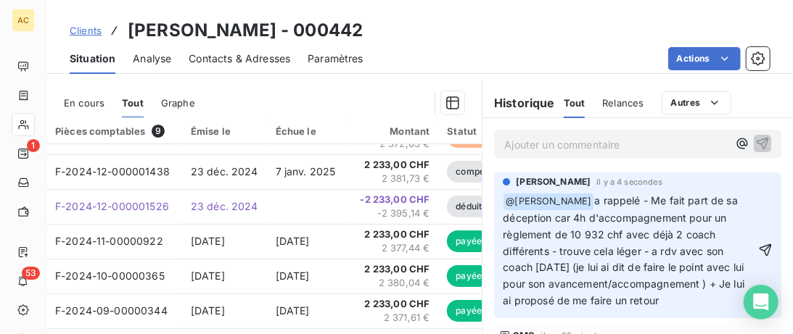
click at [0, 0] on lt-span ", car" at bounding box center [0, 0] width 0 height 0
click at [691, 236] on span "a rappelé - Me fait part de sa déception, car, car 4h d'accompagnement pour un …" at bounding box center [628, 250] width 250 height 112
click at [0, 0] on lt-strong "es" at bounding box center [0, 0] width 0 height 0
click at [532, 250] on span "a rappelé - Me fait part de sa déception, car, car 4h d'accompagnement pour un …" at bounding box center [628, 250] width 250 height 112
click at [659, 254] on span "a rappelé - Me fait part de sa déception, car, car 4h d'accompagnement pour un …" at bounding box center [628, 250] width 250 height 112
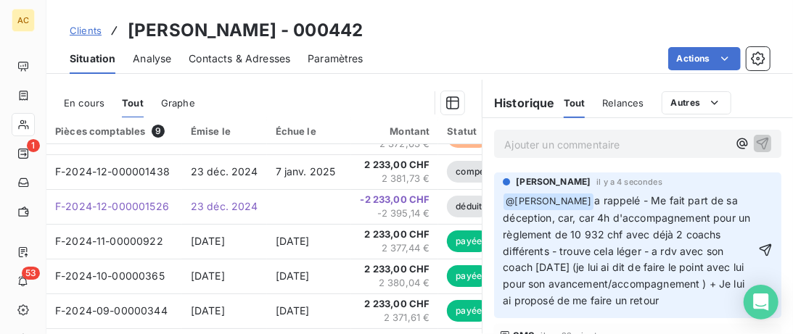
click at [651, 251] on span "a rappelé - Me fait part de sa déception, car, car 4h d'accompagnement pour un …" at bounding box center [628, 250] width 250 height 112
click at [682, 253] on span "a rappelé - Me fait part de sa déception, car, car 4h d'accompagnement pour un …" at bounding box center [628, 250] width 250 height 112
click at [668, 300] on p "﻿ @ Hilal Taskin ﻿ a rappelé - Me fait part de sa déception, car, car 4h d'acco…" at bounding box center [629, 251] width 252 height 117
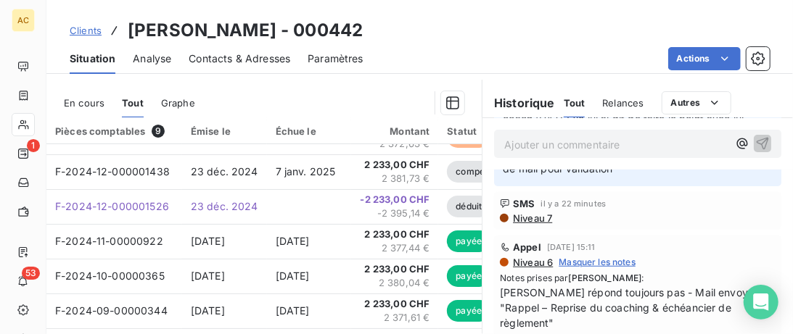
scroll to position [223, 0]
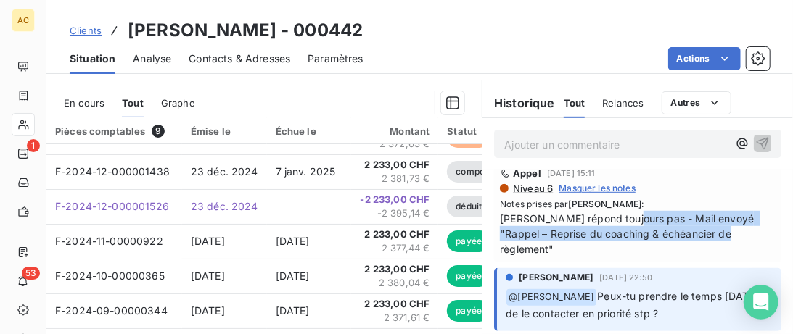
drag, startPoint x: 702, startPoint y: 236, endPoint x: 628, endPoint y: 215, distance: 76.7
click at [628, 215] on span "Ne répond toujours pas - Mail envoyé "Rappel – Reprise du coaching & échéancier…" at bounding box center [638, 234] width 276 height 46
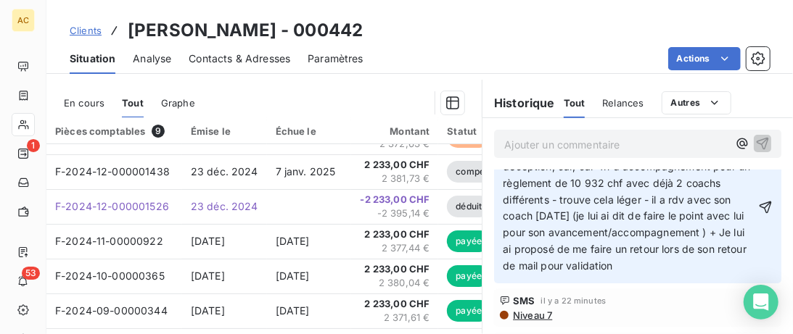
scroll to position [74, 0]
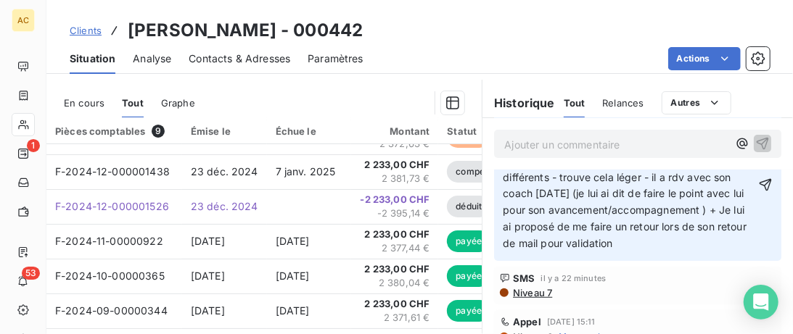
drag, startPoint x: 633, startPoint y: 244, endPoint x: 621, endPoint y: 244, distance: 11.6
click at [621, 244] on p "﻿ @ Hilal Taskin ﻿ a rappelé - Me fait part de sa déception, car, car 4h d'acco…" at bounding box center [629, 185] width 252 height 133
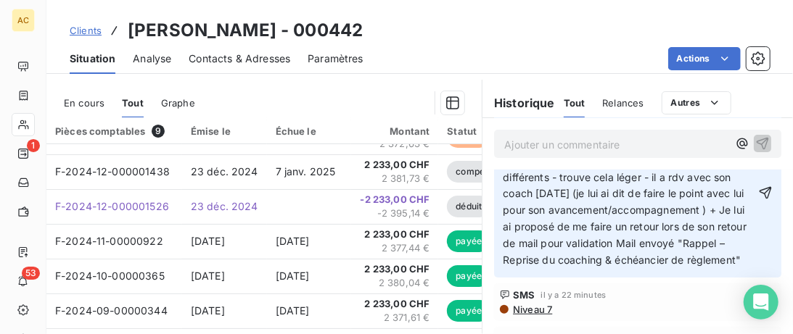
click at [613, 243] on span "a rappelé - Me fait part de sa déception, car, car 4h d'accompagnement pour un …" at bounding box center [628, 193] width 250 height 146
click at [691, 244] on span "a rappelé - Me fait part de sa déception, car, car 4h d'accompagnement pour un …" at bounding box center [628, 193] width 250 height 146
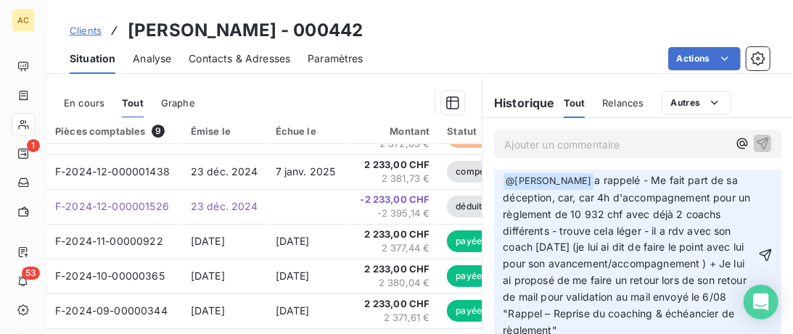
scroll to position [0, 0]
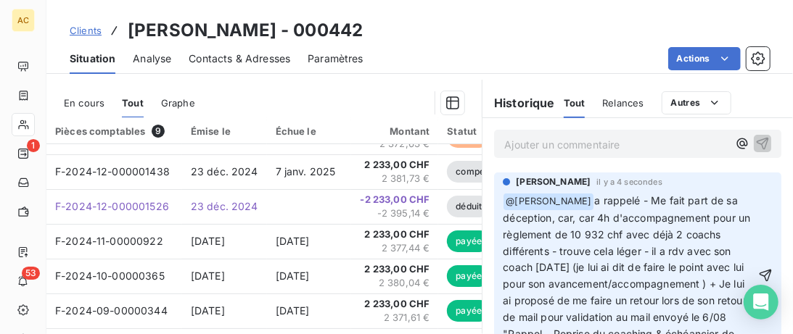
click at [577, 221] on span "a rappelé - Me fait part de sa déception, car, car 4h d'accompagnement pour un …" at bounding box center [628, 275] width 250 height 162
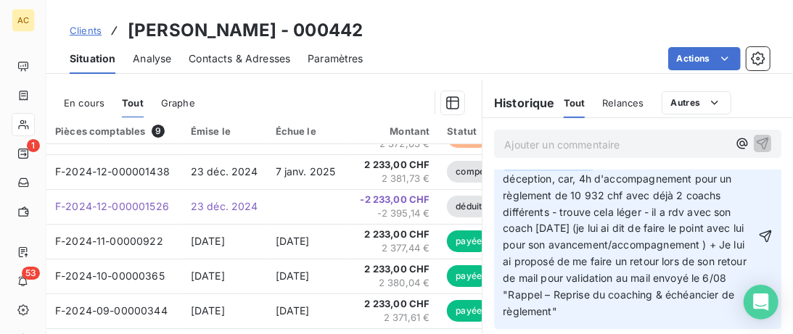
scroll to position [74, 0]
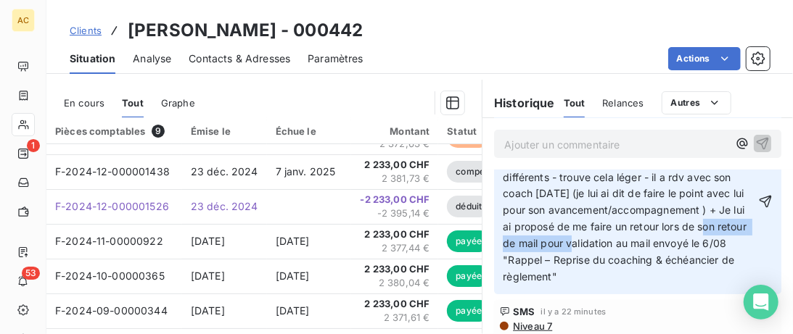
drag, startPoint x: 701, startPoint y: 225, endPoint x: 568, endPoint y: 239, distance: 133.5
click at [568, 239] on span "a rappelé - Me fait part de sa déception, car, 4h d'accompagnement pour un règl…" at bounding box center [626, 201] width 247 height 162
click at [736, 239] on p "﻿ @ Hilal Taskin ﻿ a rappelé - Me fait part de sa déception, car, 4h d'accompag…" at bounding box center [629, 202] width 252 height 167
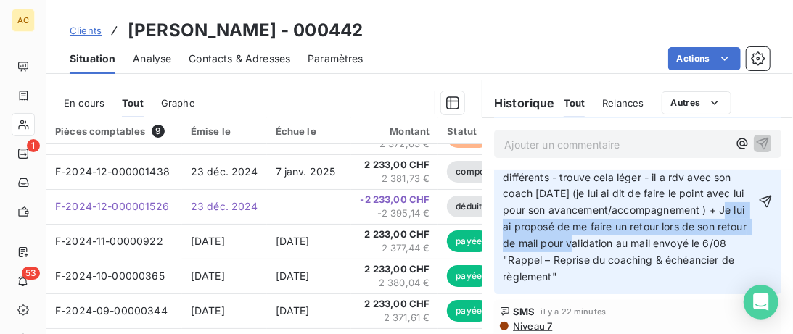
drag, startPoint x: 720, startPoint y: 211, endPoint x: 567, endPoint y: 247, distance: 156.4
click at [567, 247] on span "a rappelé - Me fait part de sa déception, car, 4h d'accompagnement pour un règl…" at bounding box center [626, 201] width 247 height 162
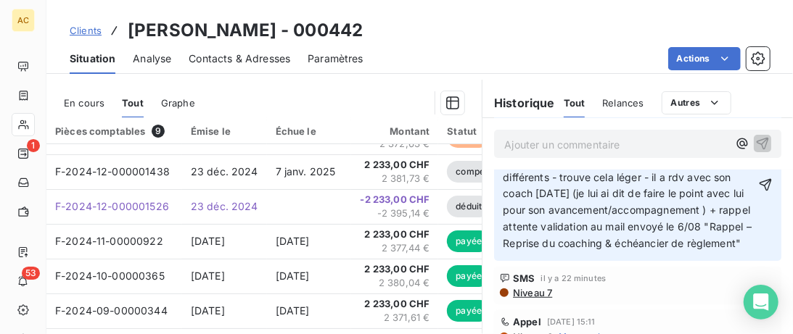
click at [757, 206] on div "﻿ @ Hilal Taskin ﻿ a rappelé - Me fait part de sa déception, car, 4h d'accompag…" at bounding box center [638, 185] width 270 height 135
click at [746, 207] on span "a rappelé - Me fait part de sa déception, car, 4h d'accompagnement pour un règl…" at bounding box center [629, 184] width 252 height 129
click at [755, 209] on p "﻿ @ Hilal Taskin ﻿ a rappelé - Me fait part de sa déception, car, 4h d'accompag…" at bounding box center [629, 185] width 252 height 133
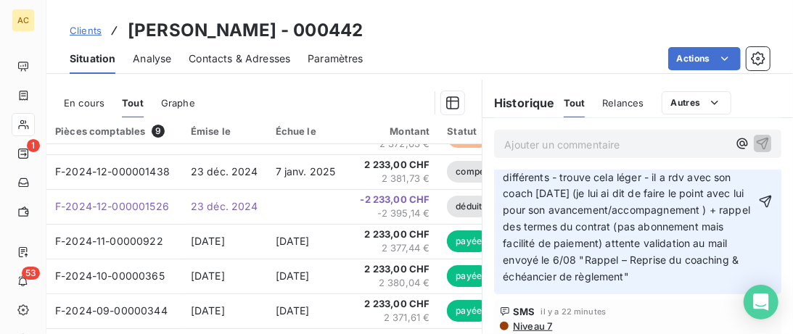
click at [711, 230] on span "a rappelé - Me fait part de sa déception, car, 4h d'accompagnement pour un règl…" at bounding box center [628, 201] width 250 height 162
click at [0, 0] on lt-span ", mais" at bounding box center [0, 0] width 0 height 0
click at [705, 212] on span "a rappelé - Me fait part de sa déception, car, 4h d'accompagnement pour un règl…" at bounding box center [630, 201] width 255 height 162
click at [0, 0] on lt-span ")" at bounding box center [0, 0] width 0 height 0
click at [528, 240] on span "a rappelé - Me fait part de sa déception, car, 4h d'accompagnement pour un règl…" at bounding box center [630, 201] width 255 height 162
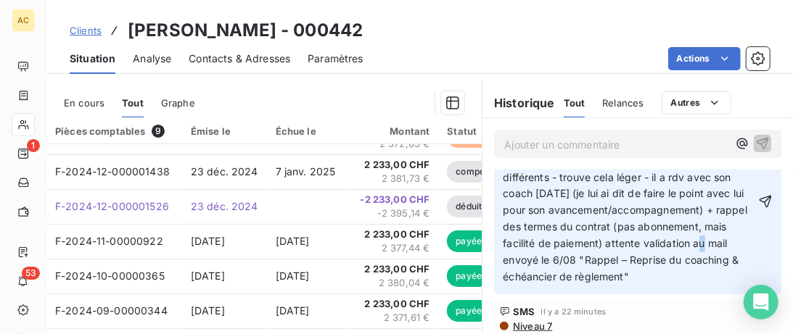
click at [699, 244] on span "a rappelé - Me fait part de sa déception, car, 4h d'accompagnement pour un règl…" at bounding box center [626, 201] width 247 height 162
click at [619, 225] on span "a rappelé - Me fait part de sa déception, car, 4h d'accompagnement pour un règl…" at bounding box center [626, 201] width 247 height 162
click at [767, 199] on icon "button" at bounding box center [765, 201] width 15 height 15
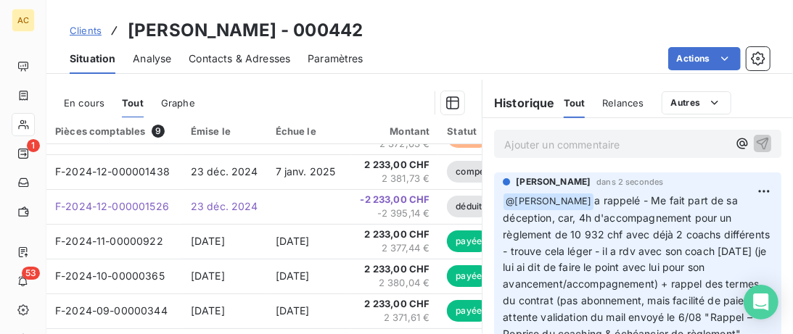
scroll to position [62, 0]
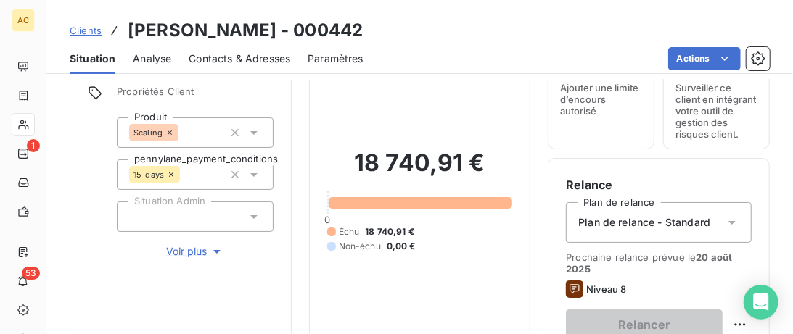
click at [90, 31] on span "Clients" at bounding box center [86, 31] width 32 height 12
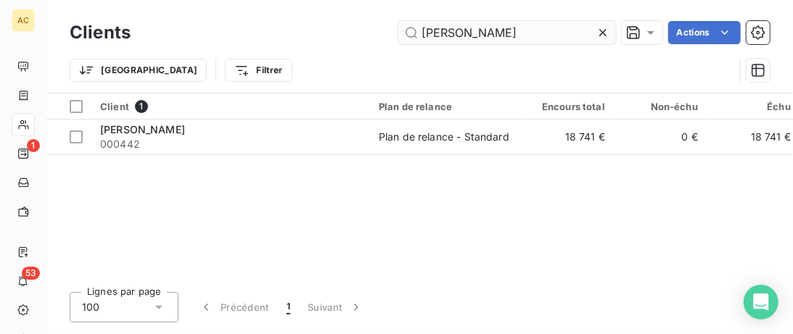
drag, startPoint x: 473, startPoint y: 38, endPoint x: 321, endPoint y: 38, distance: 151.6
click at [398, 38] on input "Danjean" at bounding box center [507, 32] width 218 height 23
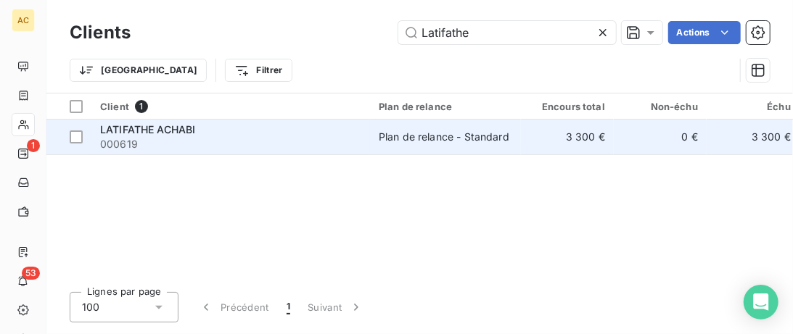
type input "Latifathe"
click at [310, 128] on div "LATIFATHE ACHABI" at bounding box center [230, 130] width 261 height 15
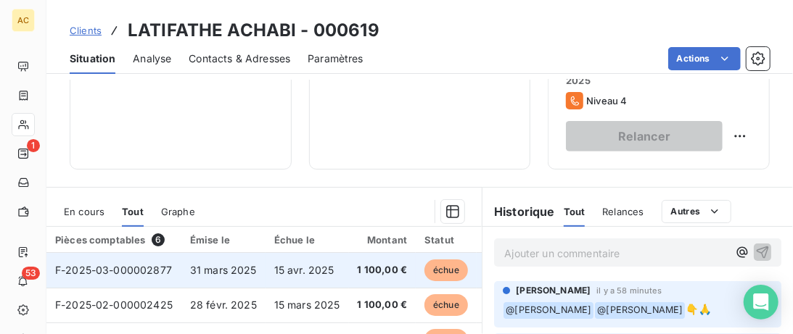
scroll to position [242, 0]
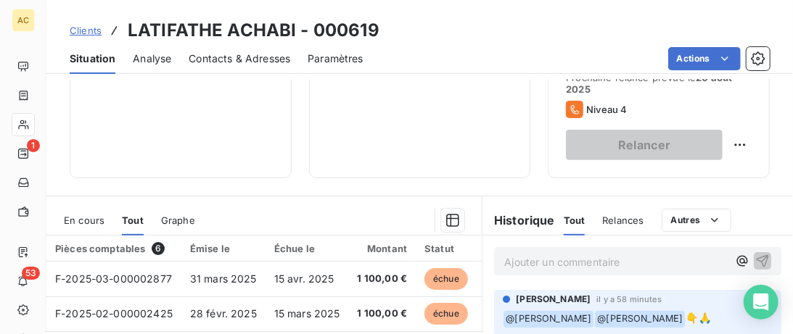
click at [516, 255] on p "Ajouter un commentaire ﻿" at bounding box center [615, 262] width 223 height 18
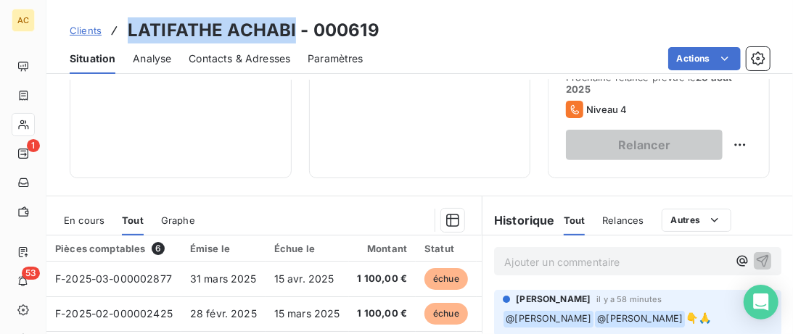
drag, startPoint x: 294, startPoint y: 28, endPoint x: 119, endPoint y: 9, distance: 175.8
click at [119, 9] on div "Clients LATIFATHE ACHABI - 000619 Situation Analyse Contacts & Adresses Paramèt…" at bounding box center [419, 37] width 746 height 74
click at [93, 59] on span "Situation" at bounding box center [93, 59] width 46 height 15
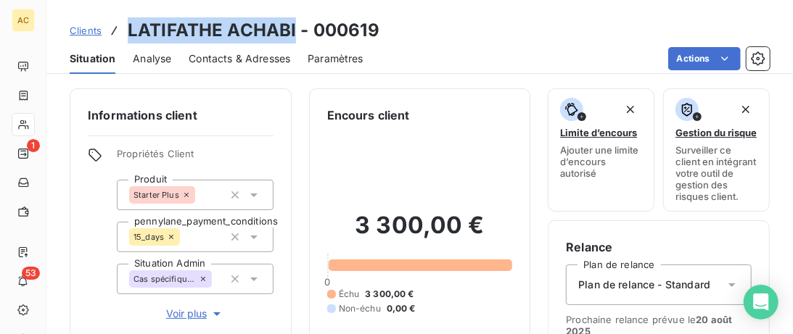
click at [192, 316] on span "Voir plus" at bounding box center [195, 314] width 58 height 15
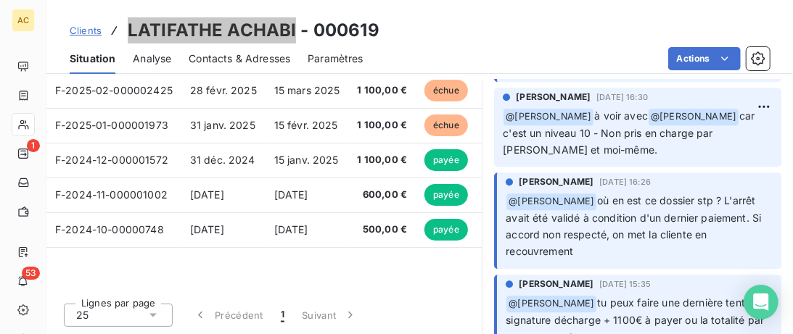
scroll to position [1636, 0]
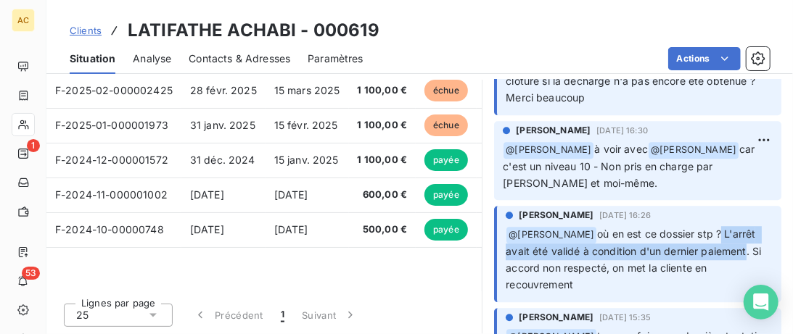
drag, startPoint x: 728, startPoint y: 199, endPoint x: 746, endPoint y: 218, distance: 25.6
click at [746, 229] on span "où en est ce dossier stp ? L'arrêt avait été validé à condition d'un dernier pa…" at bounding box center [635, 260] width 258 height 63
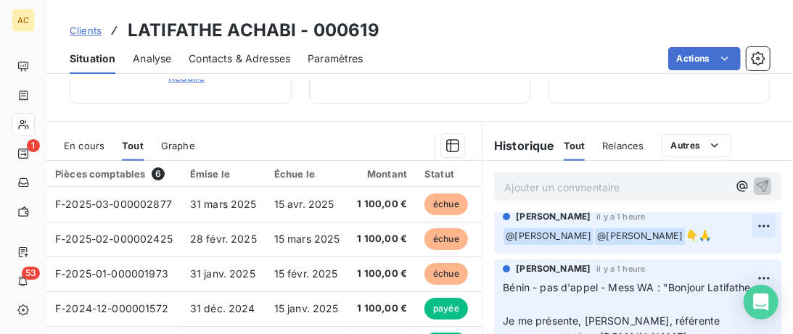
scroll to position [0, 0]
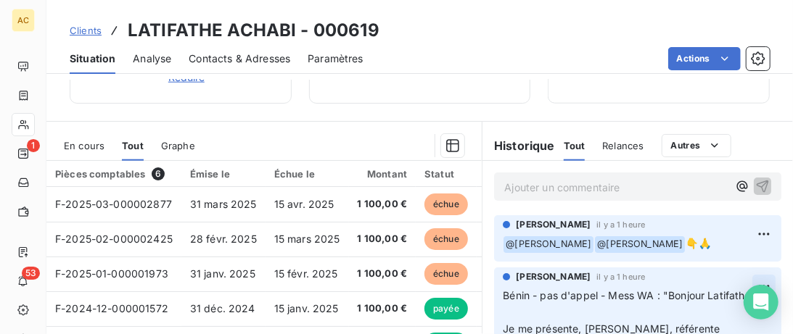
click at [766, 283] on html "AC 1 53 Clients LATIFATHE ACHABI - 000619 Situation Analyse Contacts & Adresses…" at bounding box center [396, 167] width 793 height 334
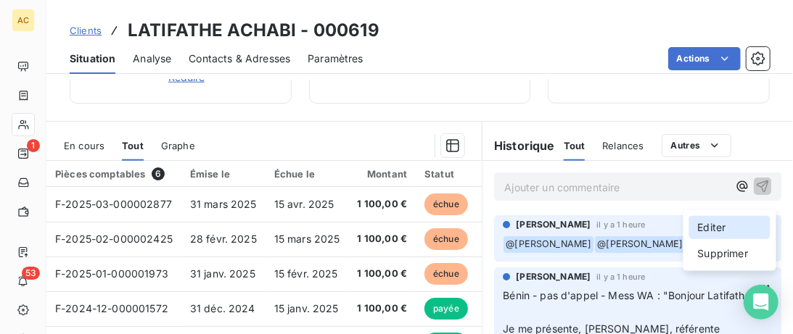
click at [728, 231] on div "Editer" at bounding box center [729, 227] width 81 height 23
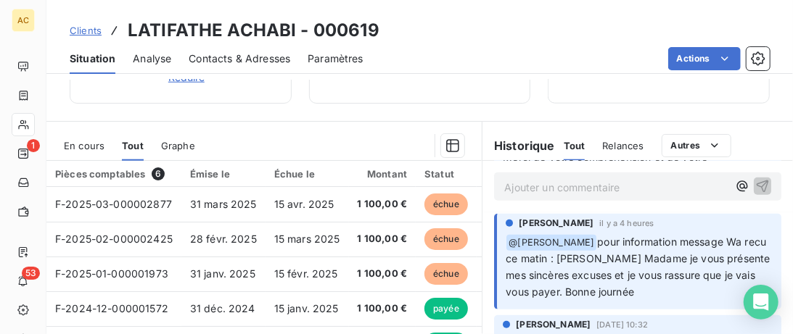
scroll to position [446, 0]
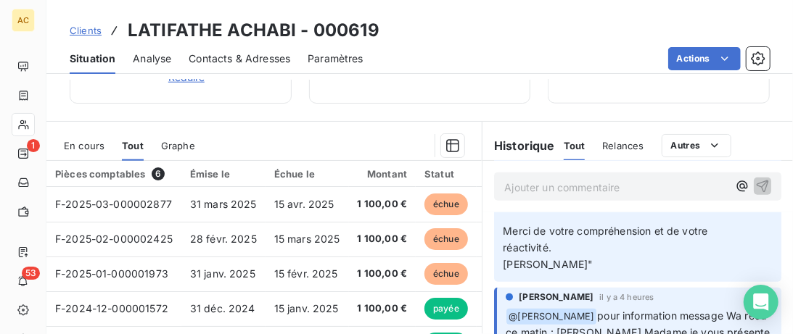
click at [783, 240] on div "Valérie Jaffrennou il y a 1 heure Bénin - pas d'appel - Mess WA : "Bonjour Lati…" at bounding box center [637, 52] width 310 height 466
click at [773, 256] on div "Valérie Jaffrennou il y a 1 heure Bénin - pas d'appel - Mess WA : "Bonjour Lati…" at bounding box center [637, 52] width 287 height 461
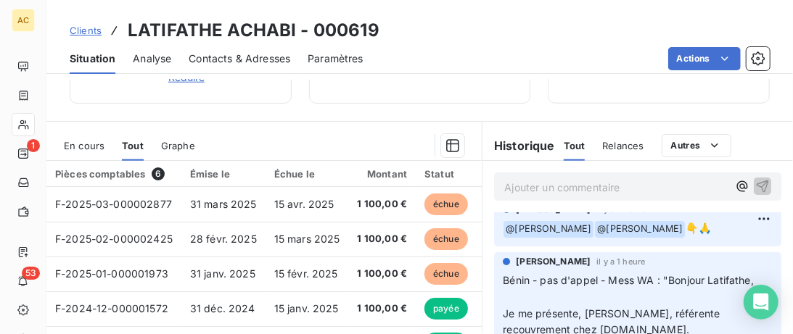
scroll to position [0, 0]
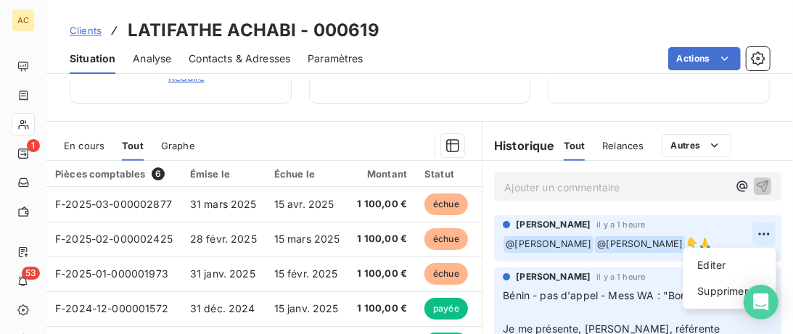
click at [763, 238] on html "AC 1 53 Clients LATIFATHE ACHABI - 000619 Situation Analyse Contacts & Adresses…" at bounding box center [396, 167] width 793 height 334
click at [728, 262] on div "Editer" at bounding box center [729, 265] width 81 height 23
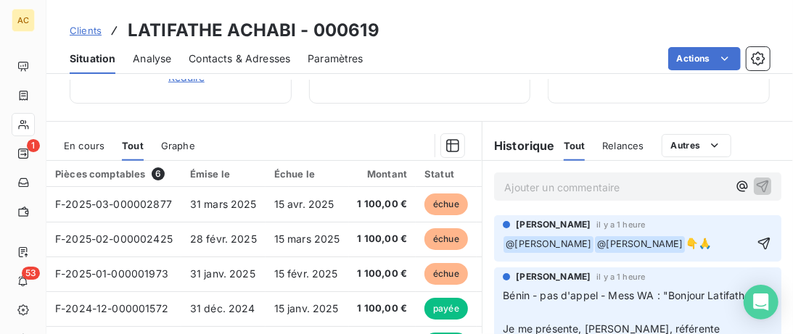
scroll to position [699, 0]
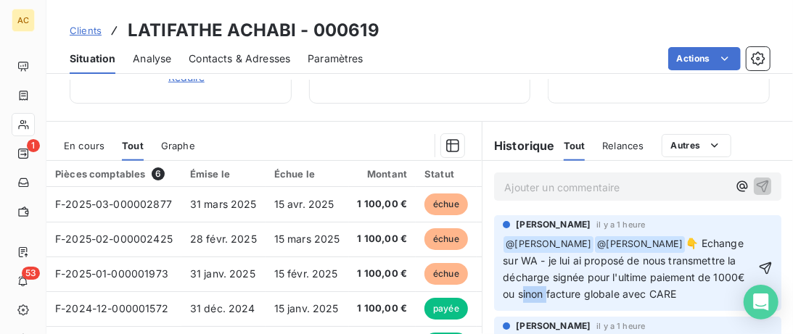
drag, startPoint x: 717, startPoint y: 279, endPoint x: 741, endPoint y: 278, distance: 24.7
click at [741, 278] on span "👇 Echange sur WA - je lui ai proposé de nous transmettre la décharge signée pou…" at bounding box center [625, 268] width 244 height 63
click at [606, 294] on span "👇 Echange sur WA - je lui ai proposé de nous transmettre la décharge signée pou…" at bounding box center [625, 268] width 244 height 63
click at [769, 262] on icon "button" at bounding box center [765, 268] width 15 height 15
click at [95, 33] on span "Clients" at bounding box center [86, 31] width 32 height 12
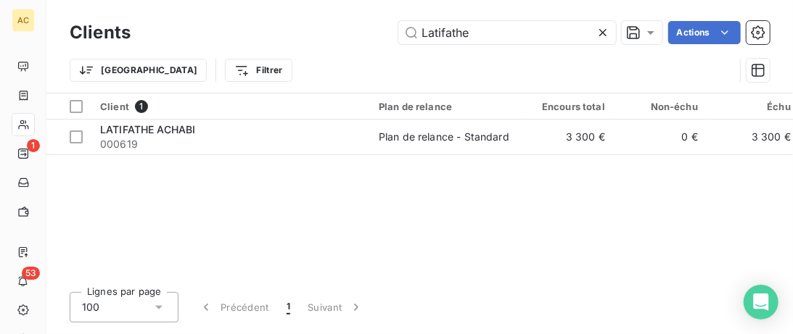
drag, startPoint x: 490, startPoint y: 38, endPoint x: 308, endPoint y: 20, distance: 182.9
click at [398, 24] on input "Latifathe" at bounding box center [507, 32] width 218 height 23
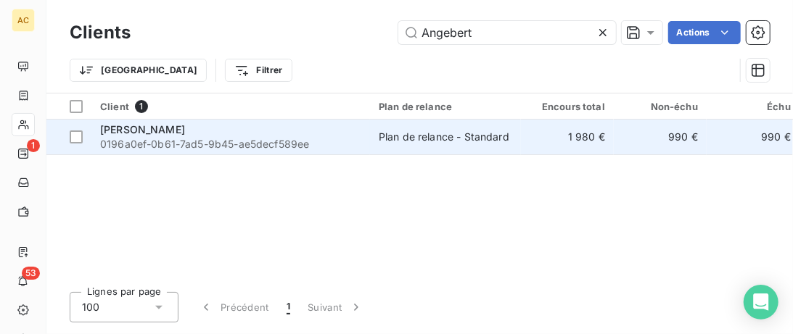
type input "Angebert"
click at [353, 130] on div "Angebert Guillaume" at bounding box center [230, 130] width 261 height 15
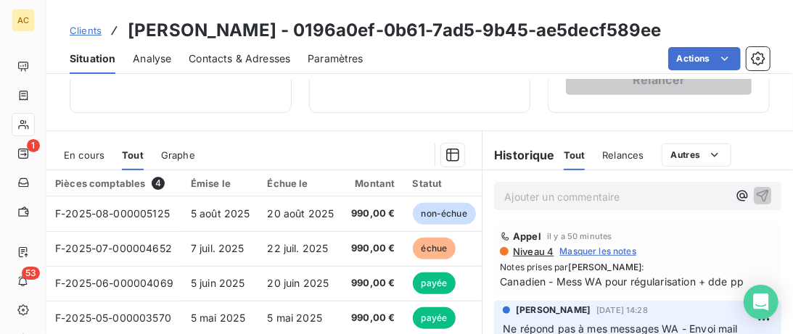
scroll to position [371, 0]
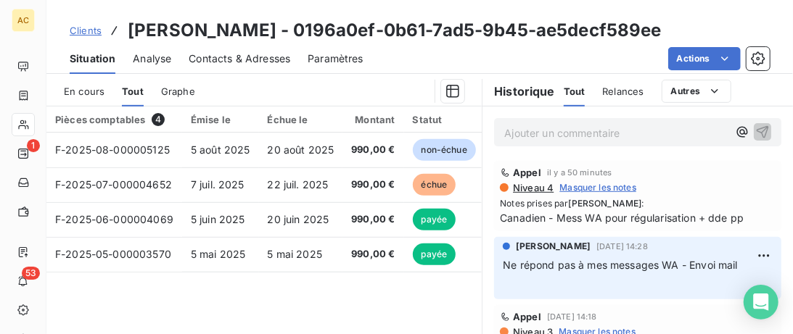
click at [86, 32] on span "Clients" at bounding box center [86, 31] width 32 height 12
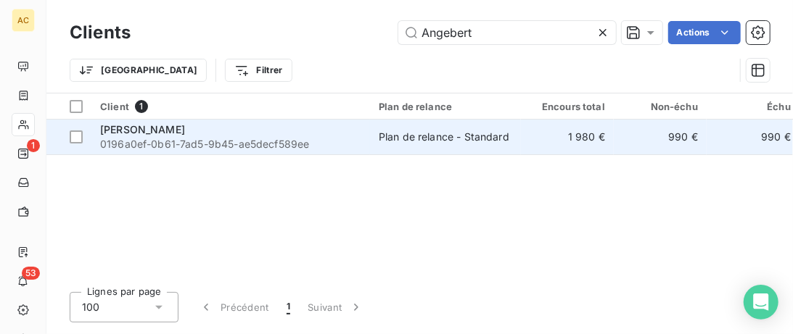
click at [260, 131] on div "Angebert Guillaume" at bounding box center [230, 130] width 261 height 15
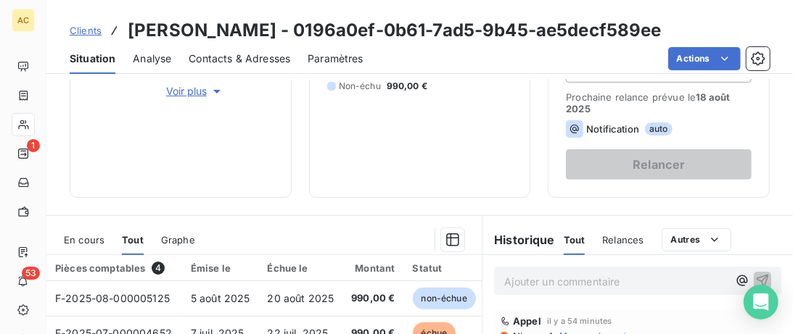
scroll to position [371, 0]
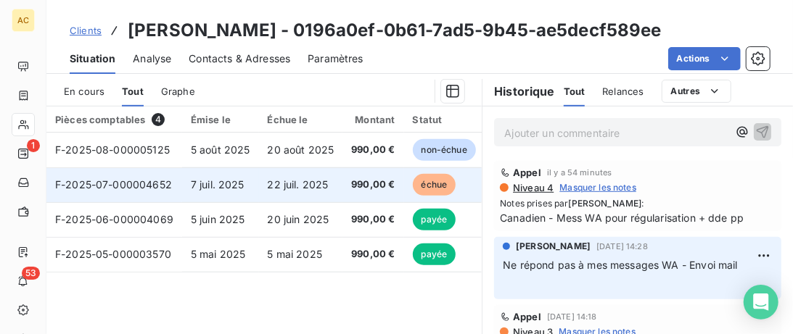
click at [328, 186] on td "22 juil. 2025" at bounding box center [301, 185] width 84 height 35
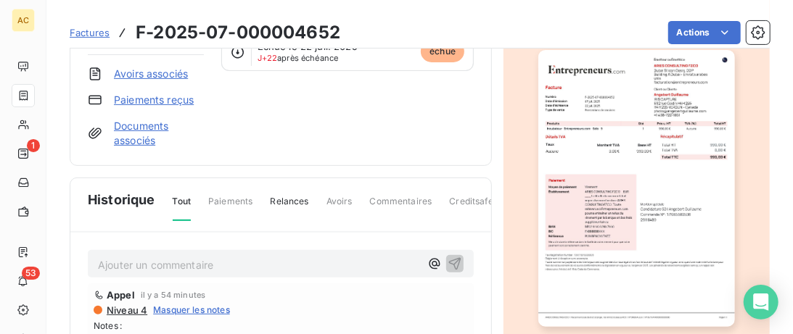
scroll to position [75, 0]
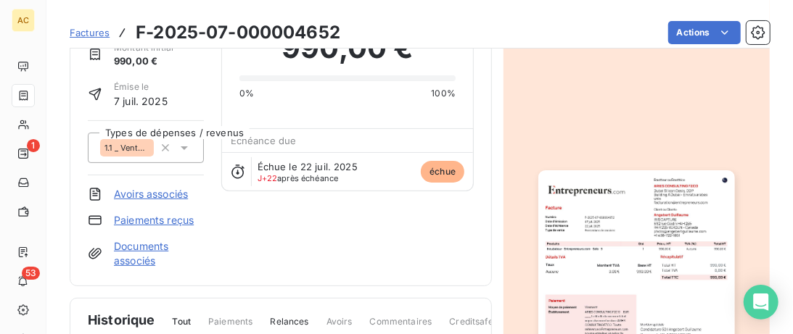
click at [153, 218] on link "Paiements reçus" at bounding box center [154, 220] width 80 height 15
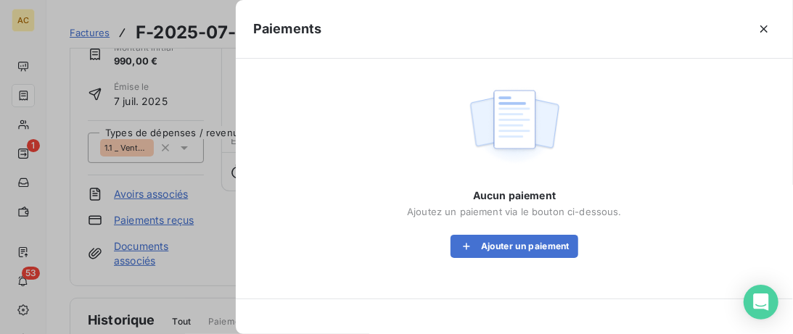
click at [517, 228] on div "Aucun paiement Ajoutez un paiement via le bouton ci-dessous. Ajouter un paiement" at bounding box center [514, 224] width 215 height 70
click at [516, 251] on button "Ajouter un paiement" at bounding box center [514, 246] width 128 height 23
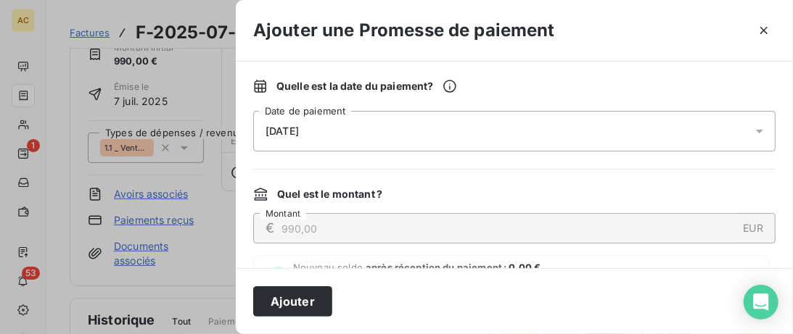
click at [490, 131] on div "14/08/2025" at bounding box center [514, 131] width 522 height 41
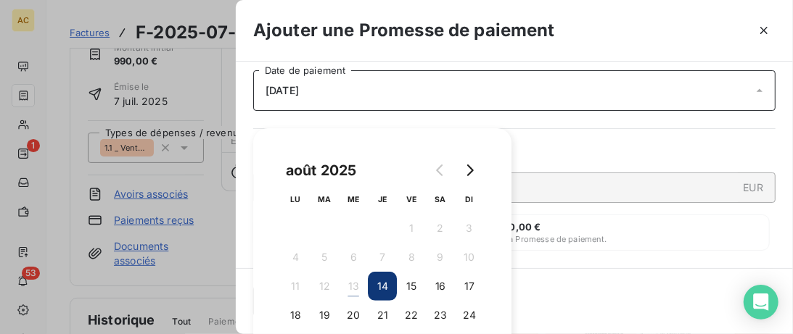
scroll to position [74, 0]
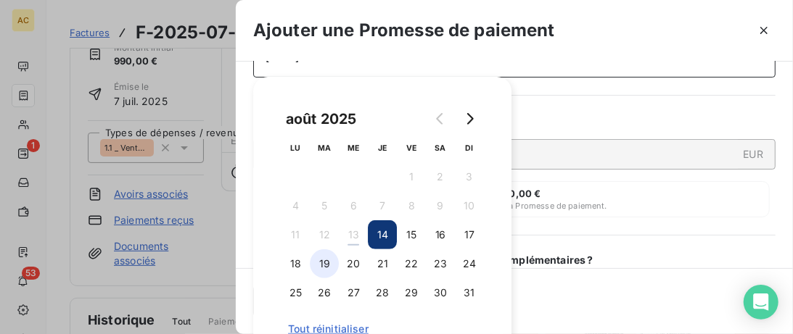
click at [316, 260] on button "19" at bounding box center [324, 264] width 29 height 29
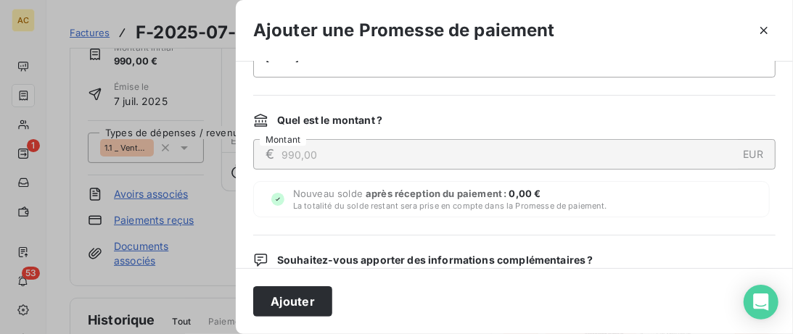
click at [645, 206] on div "Nouveau solde après réception du paiement : 0,00 € La totalité du solde restant…" at bounding box center [511, 199] width 516 height 36
drag, startPoint x: 303, startPoint y: 306, endPoint x: 329, endPoint y: 306, distance: 26.1
click at [304, 306] on button "Ajouter" at bounding box center [292, 302] width 79 height 30
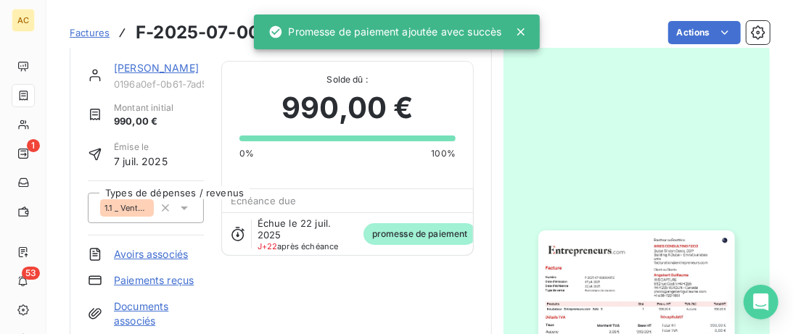
scroll to position [0, 0]
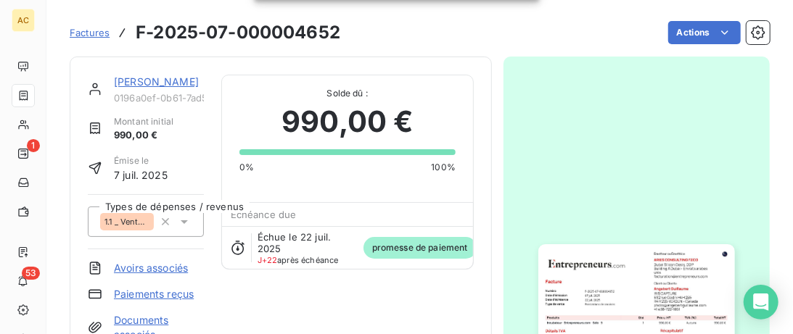
click at [144, 76] on link "Angebert Guillaume" at bounding box center [156, 81] width 85 height 12
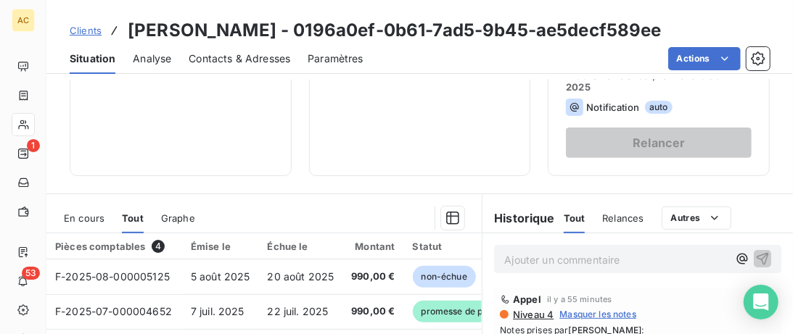
scroll to position [371, 0]
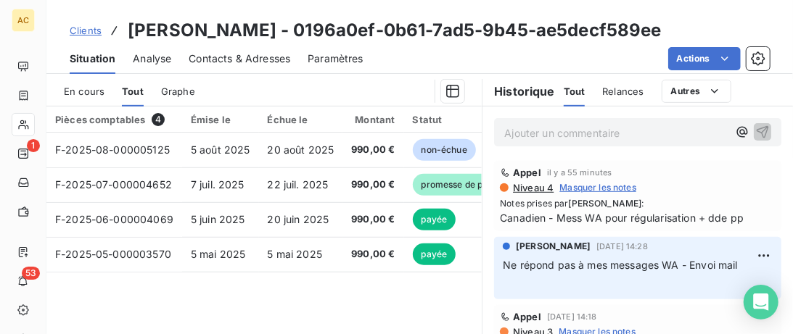
click at [524, 134] on p "Ajouter un commentaire ﻿" at bounding box center [615, 133] width 223 height 18
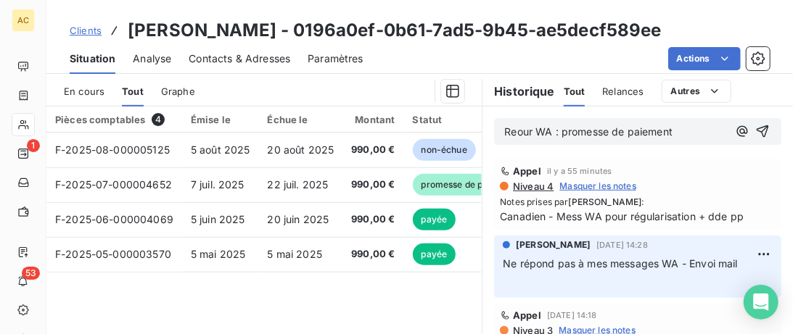
click at [614, 132] on span "Reour WA : promesse de paiement" at bounding box center [588, 131] width 168 height 12
click at [0, 0] on lt-div at bounding box center [0, 0] width 0 height 0
click at [727, 131] on p "Reour WA : promesse + preuve de paiement" at bounding box center [615, 132] width 223 height 17
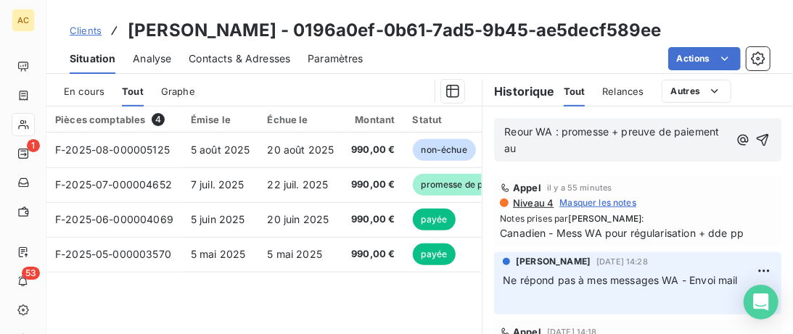
click at [547, 152] on p "Reour WA : promesse + preuve de paiement au" at bounding box center [616, 140] width 224 height 33
click at [770, 139] on icon "button" at bounding box center [764, 140] width 15 height 15
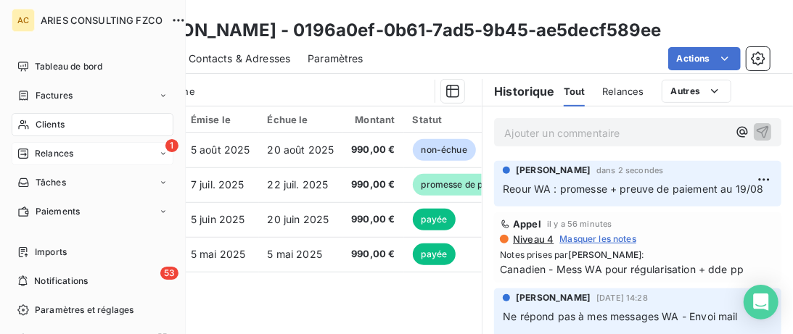
click at [13, 156] on div "1 Relances" at bounding box center [93, 153] width 162 height 23
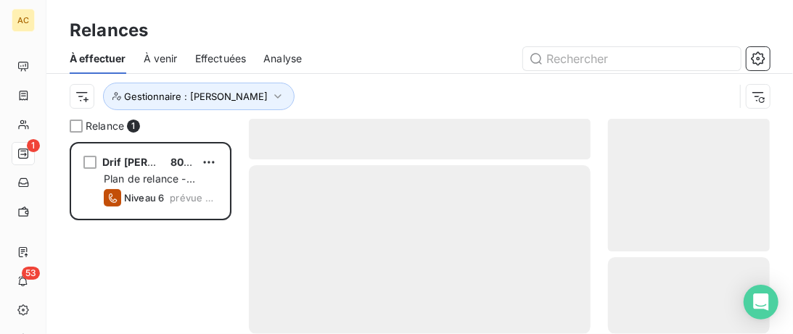
scroll to position [192, 162]
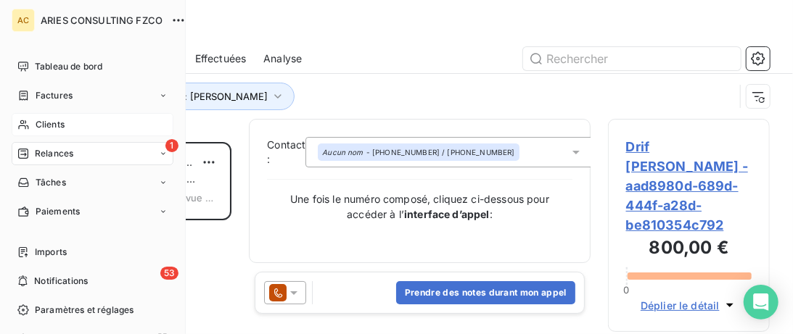
click at [37, 122] on span "Clients" at bounding box center [50, 124] width 29 height 13
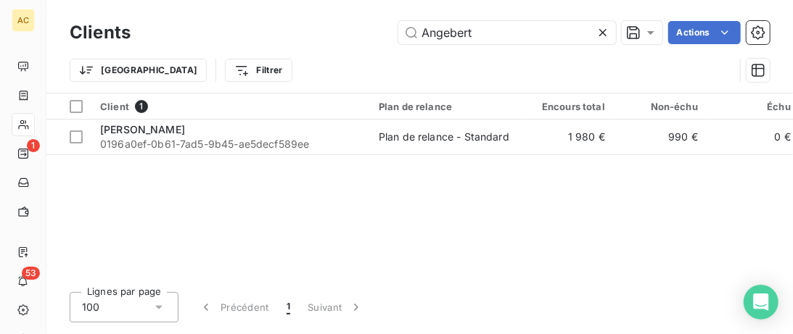
drag, startPoint x: 493, startPoint y: 40, endPoint x: 231, endPoint y: 11, distance: 263.5
click at [398, 21] on input "Angebert" at bounding box center [507, 32] width 218 height 23
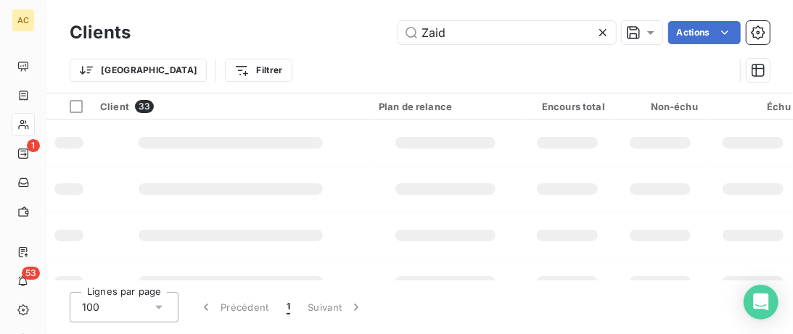
type input "Zaid"
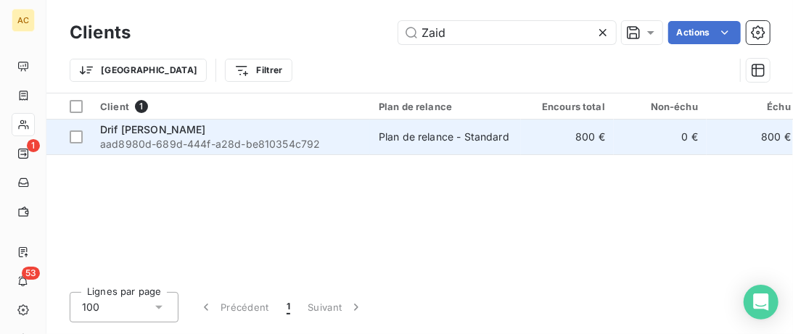
click at [297, 136] on div "Drif [PERSON_NAME]" at bounding box center [230, 130] width 261 height 15
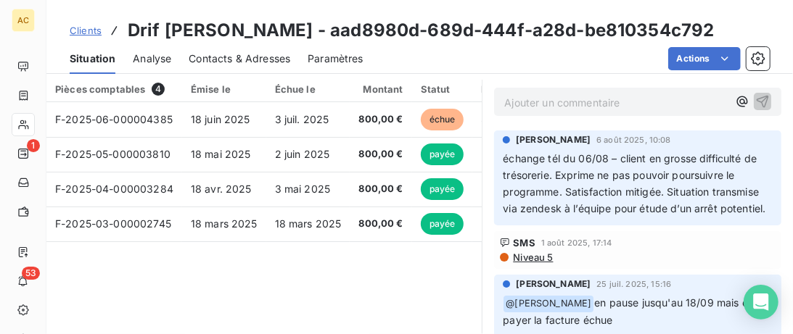
scroll to position [371, 0]
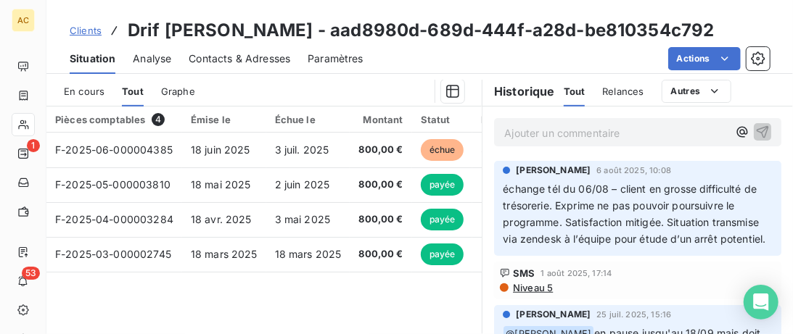
click at [83, 35] on span "Clients" at bounding box center [86, 31] width 32 height 12
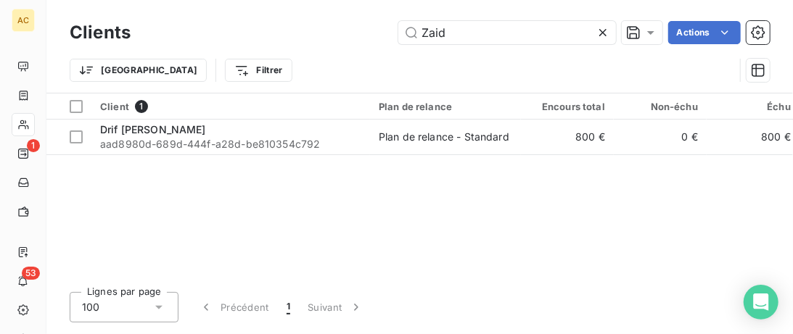
drag, startPoint x: 387, startPoint y: 33, endPoint x: 196, endPoint y: 33, distance: 190.8
click at [398, 33] on input "Zaid" at bounding box center [507, 32] width 218 height 23
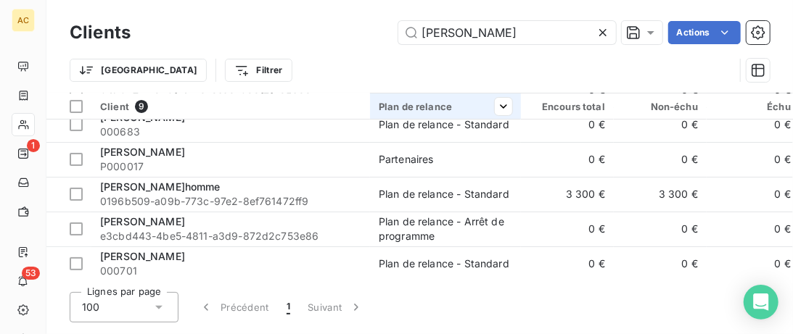
scroll to position [152, 0]
drag, startPoint x: 503, startPoint y: 32, endPoint x: 350, endPoint y: 32, distance: 153.1
click at [398, 32] on input "Frédéric" at bounding box center [507, 32] width 218 height 23
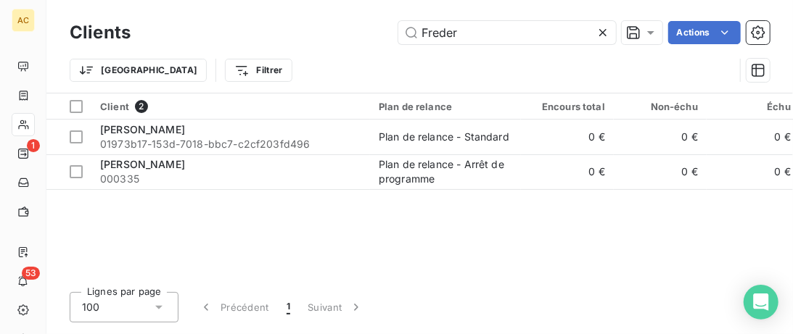
scroll to position [0, 0]
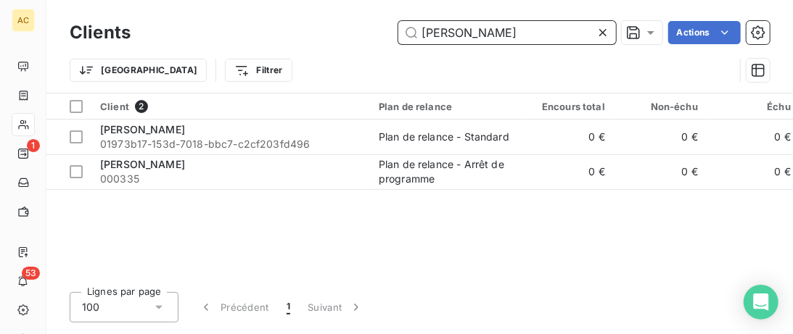
drag, startPoint x: 332, startPoint y: 36, endPoint x: 208, endPoint y: 36, distance: 124.0
click at [398, 36] on input "Frederic" at bounding box center [507, 32] width 218 height 23
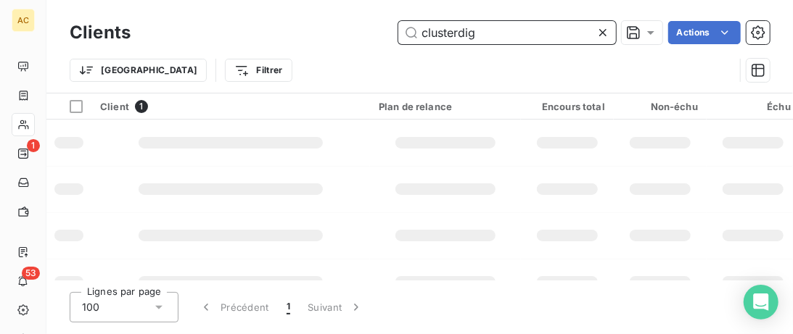
type input "clusterdig"
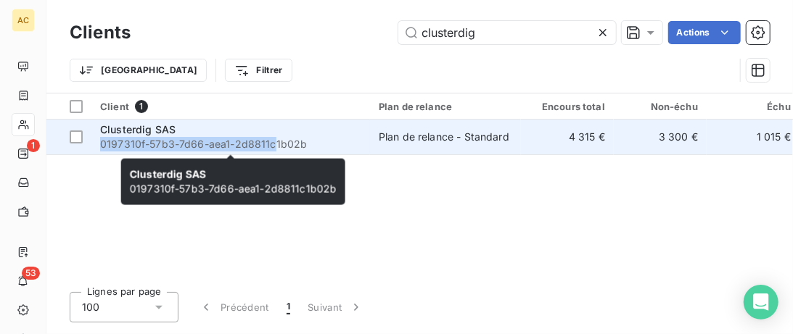
click at [271, 136] on div "Clusterdig SAS" at bounding box center [230, 130] width 261 height 15
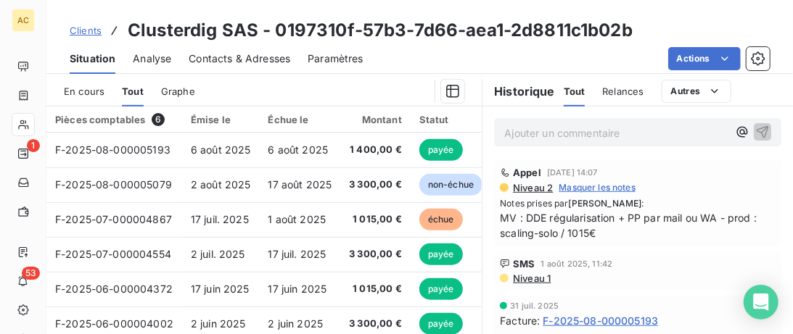
click at [248, 59] on span "Contacts & Adresses" at bounding box center [240, 59] width 102 height 15
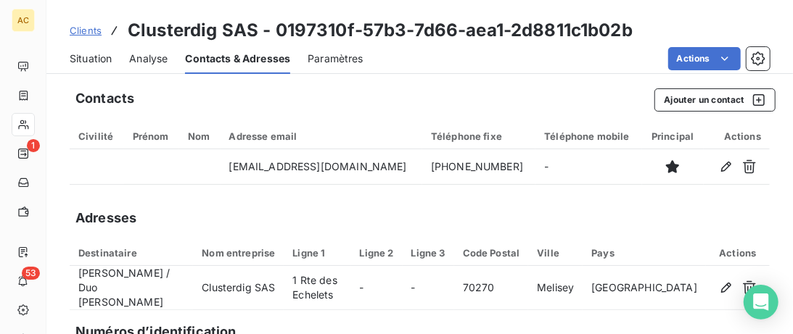
click at [83, 29] on span "Clients" at bounding box center [86, 31] width 32 height 12
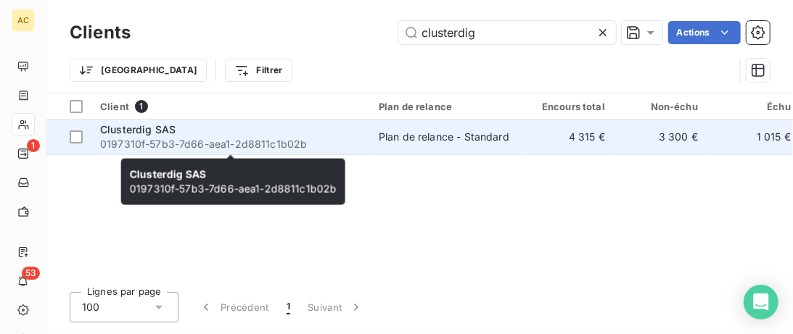
click at [136, 136] on div "Clusterdig SAS" at bounding box center [230, 130] width 261 height 15
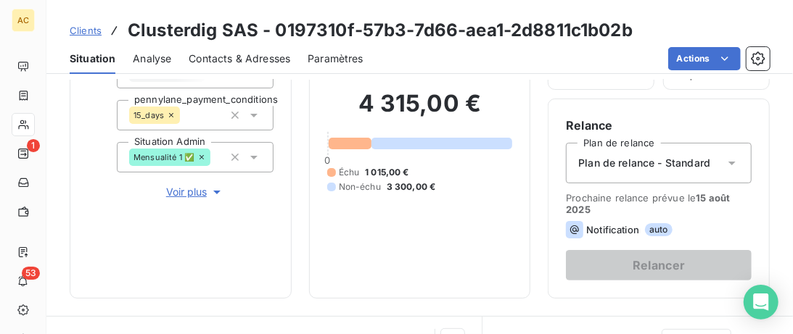
scroll to position [149, 0]
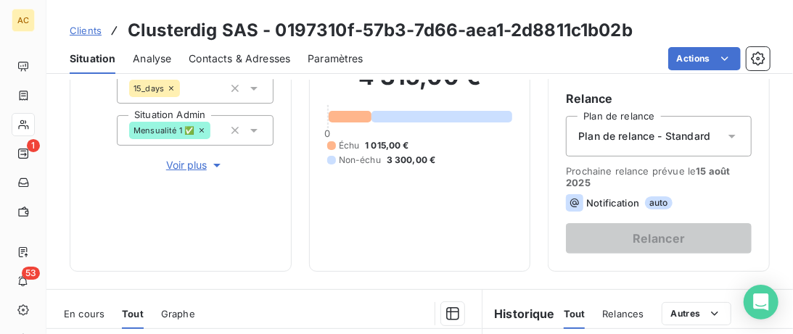
click at [186, 169] on span "Voir plus" at bounding box center [195, 165] width 58 height 15
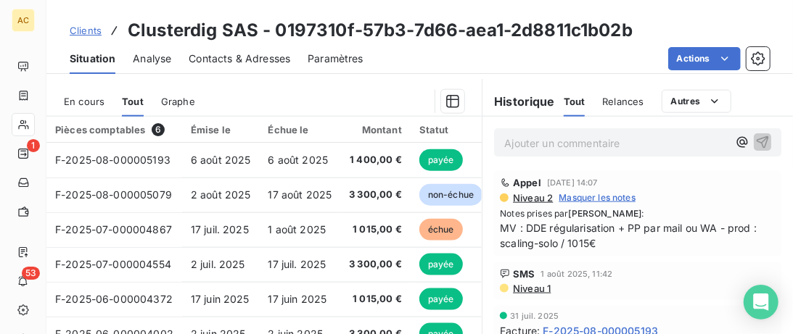
scroll to position [744, 0]
click at [241, 170] on td "6 août 2025" at bounding box center [221, 160] width 78 height 35
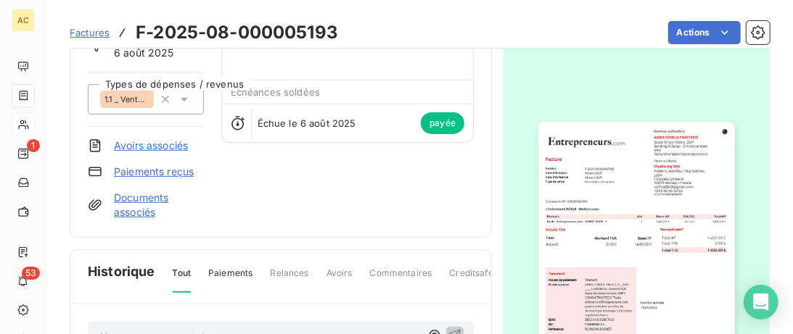
scroll to position [149, 0]
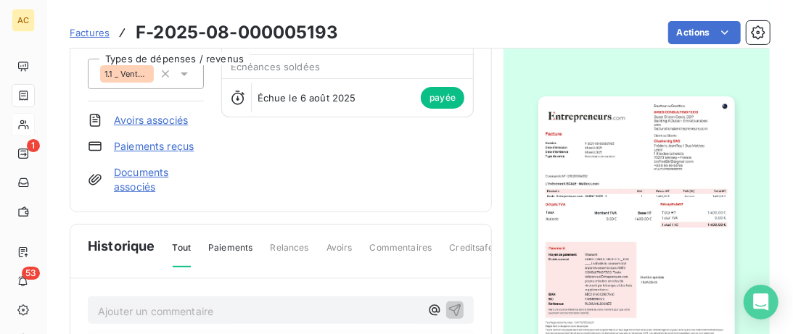
click at [607, 200] on img "button" at bounding box center [636, 234] width 196 height 277
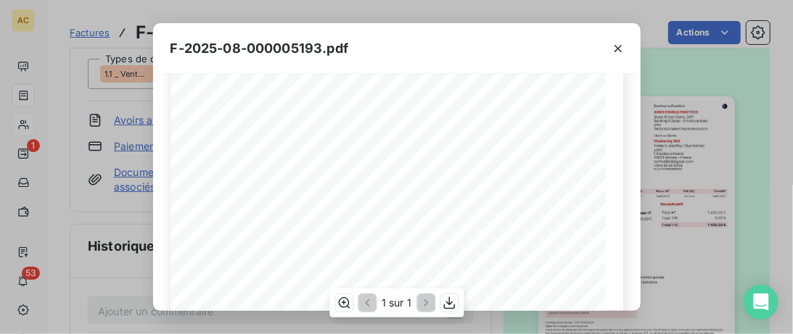
scroll to position [74, 0]
click at [615, 45] on icon "button" at bounding box center [617, 48] width 7 height 7
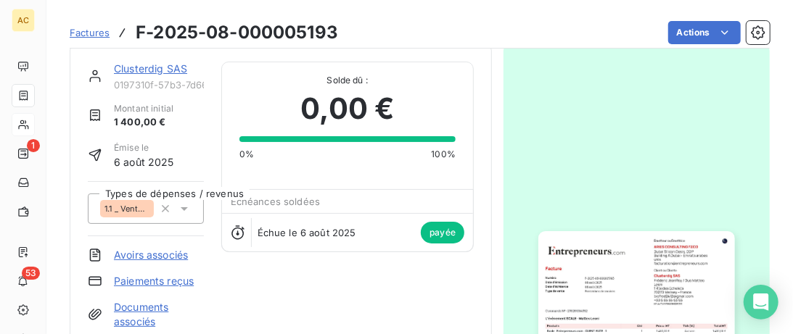
scroll to position [0, 0]
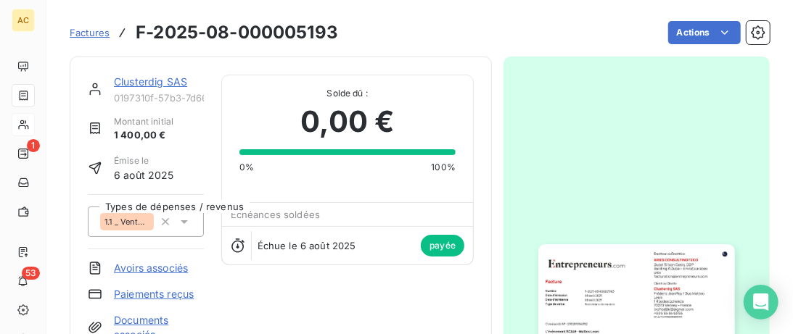
click at [147, 81] on link "Clusterdig SAS" at bounding box center [150, 81] width 73 height 12
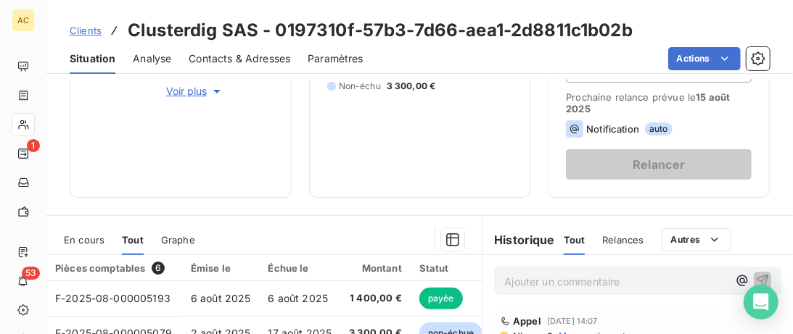
scroll to position [371, 0]
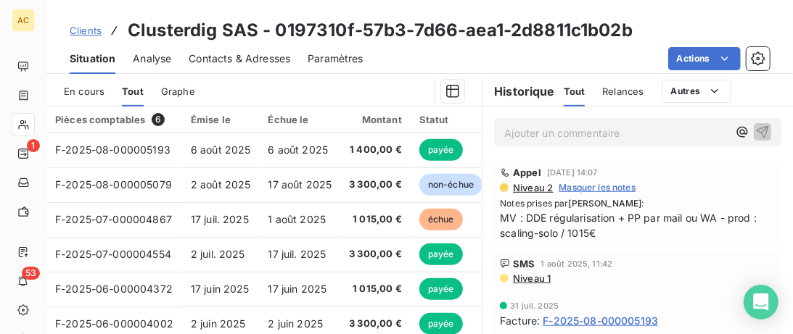
click at [239, 64] on span "Contacts & Adresses" at bounding box center [240, 59] width 102 height 15
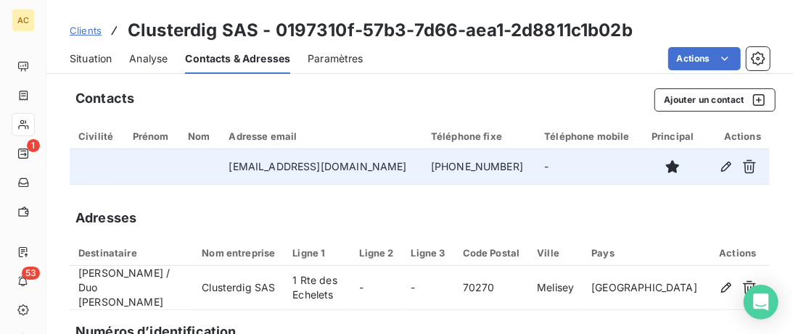
drag, startPoint x: 497, startPoint y: 171, endPoint x: 387, endPoint y: 170, distance: 109.5
click at [387, 170] on tr "biofred2412@gmail.com +33 6 65 55 63 65 -" at bounding box center [420, 166] width 700 height 35
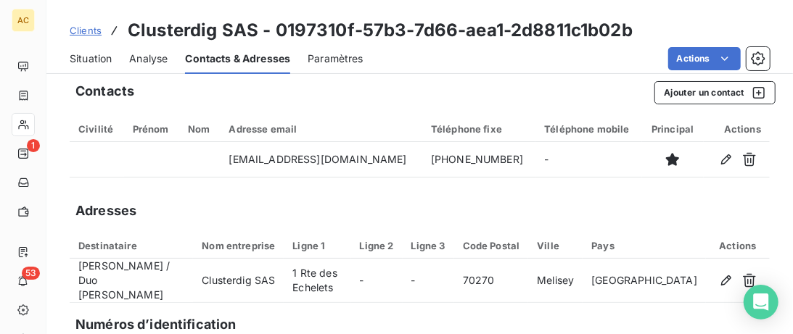
scroll to position [0, 0]
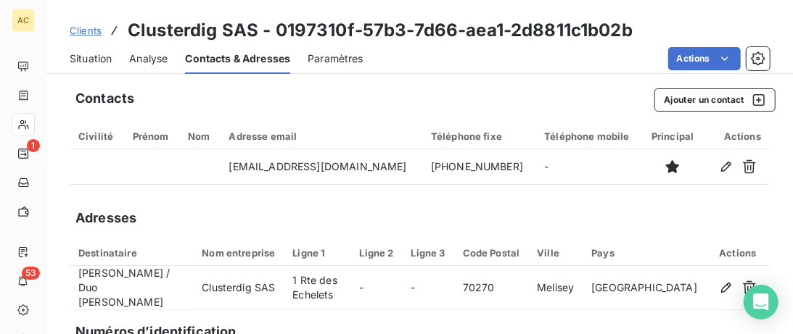
click at [104, 60] on span "Situation" at bounding box center [91, 59] width 42 height 15
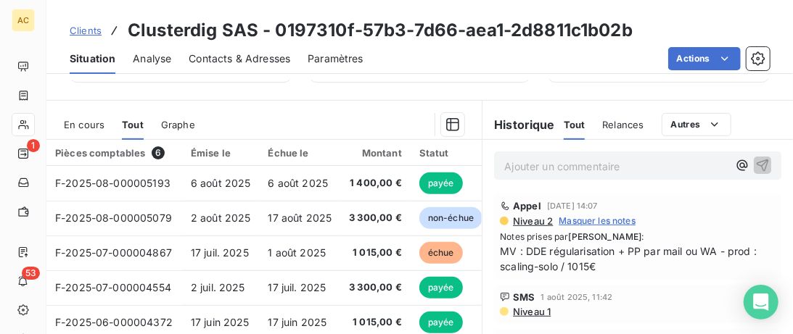
scroll to position [371, 0]
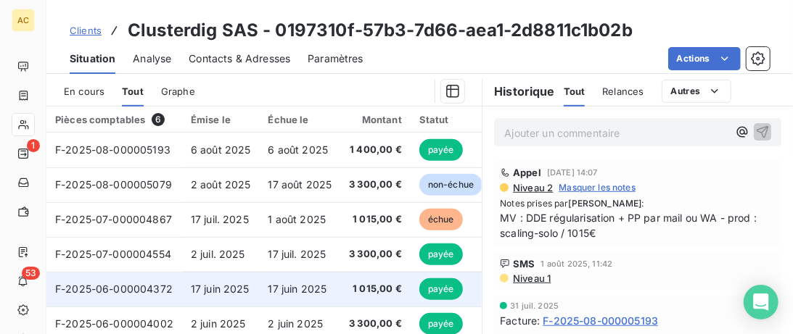
click at [153, 286] on span "F-2025-06-000004372" at bounding box center [114, 289] width 118 height 12
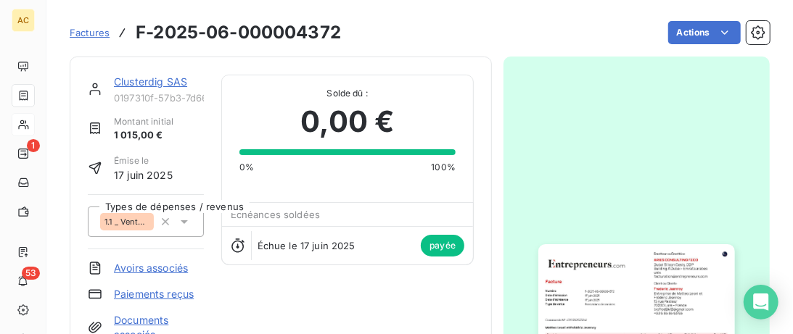
click at [151, 80] on link "Clusterdig SAS" at bounding box center [150, 81] width 73 height 12
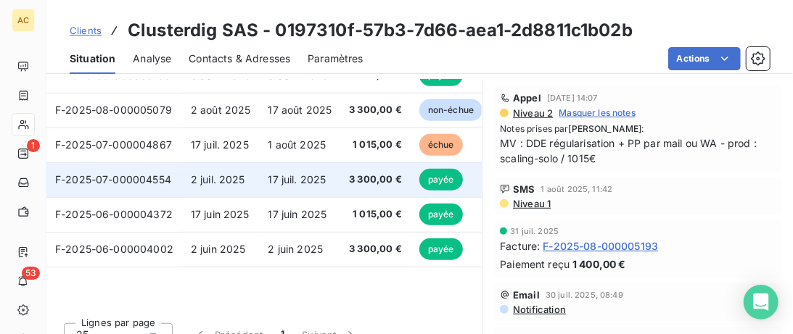
scroll to position [371, 0]
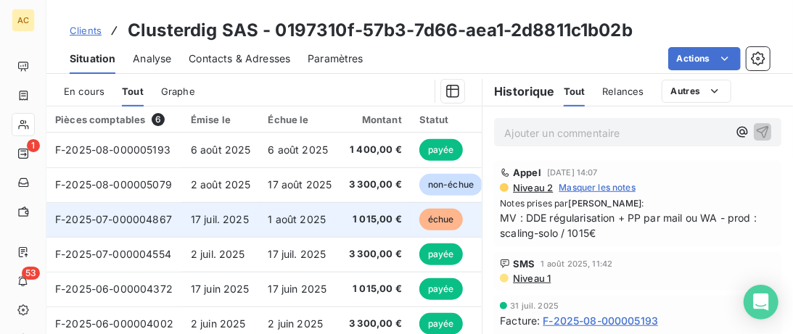
click at [340, 221] on td "1 015,00 €" at bounding box center [375, 219] width 70 height 35
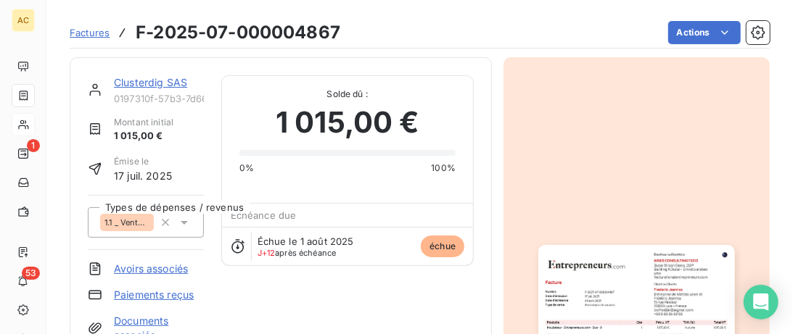
click at [90, 30] on span "Factures" at bounding box center [90, 33] width 40 height 12
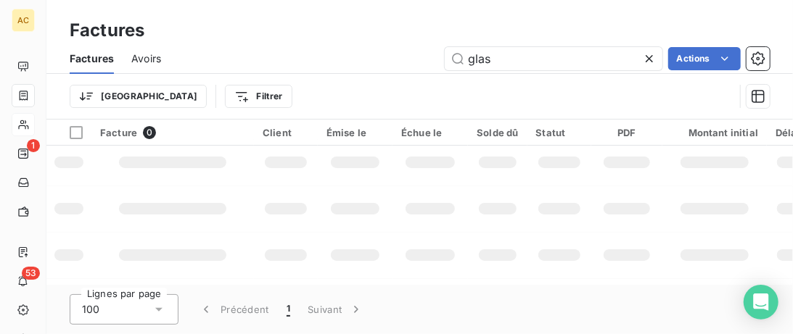
scroll to position [74, 0]
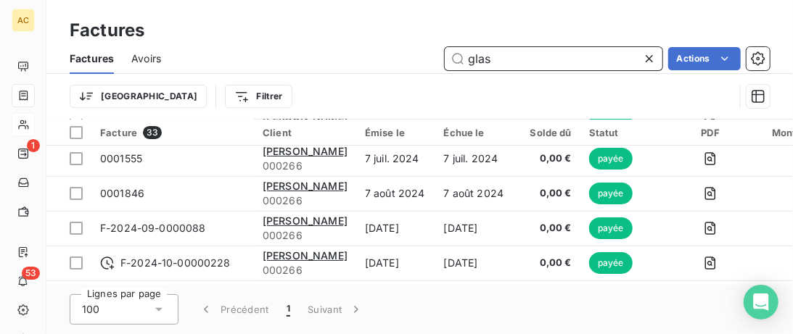
drag, startPoint x: 525, startPoint y: 52, endPoint x: 214, endPoint y: 112, distance: 316.8
click at [445, 70] on input "glas" at bounding box center [554, 58] width 218 height 23
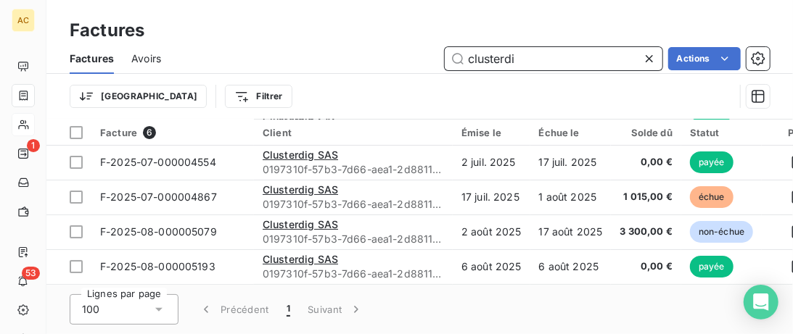
scroll to position [70, 0]
type input "clusterdig"
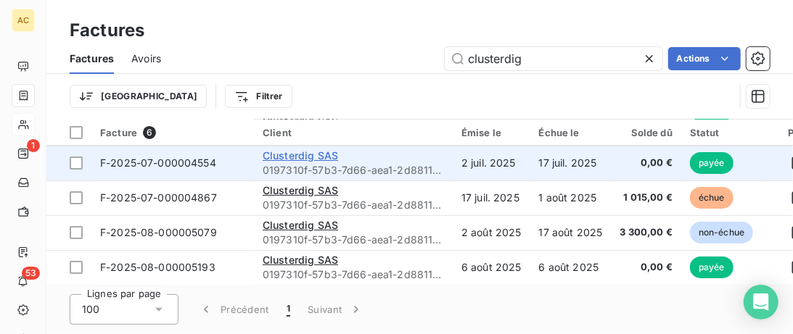
click at [290, 156] on span "Clusterdig SAS" at bounding box center [300, 155] width 75 height 12
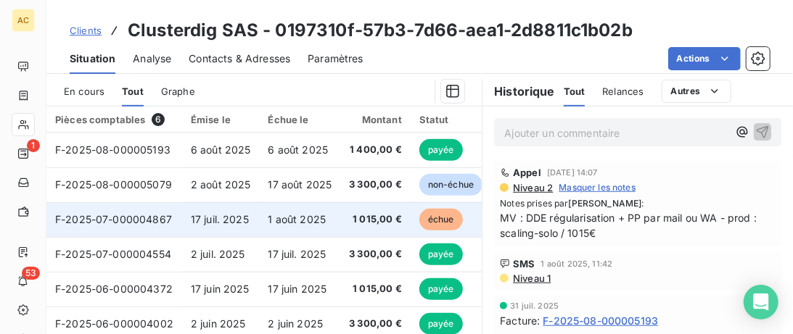
scroll to position [446, 0]
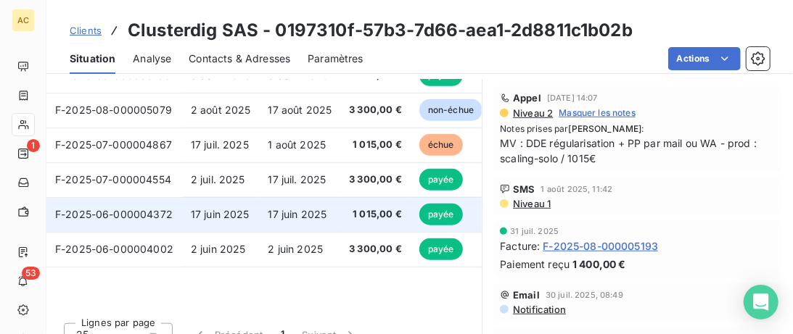
click at [316, 206] on td "17 juin 2025" at bounding box center [300, 214] width 81 height 35
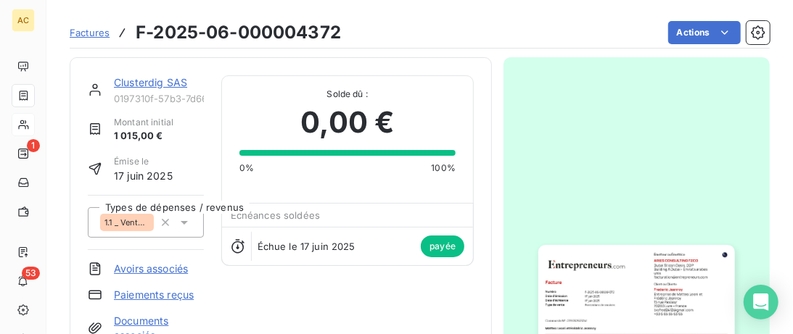
click at [155, 80] on link "Clusterdig SAS" at bounding box center [150, 82] width 73 height 12
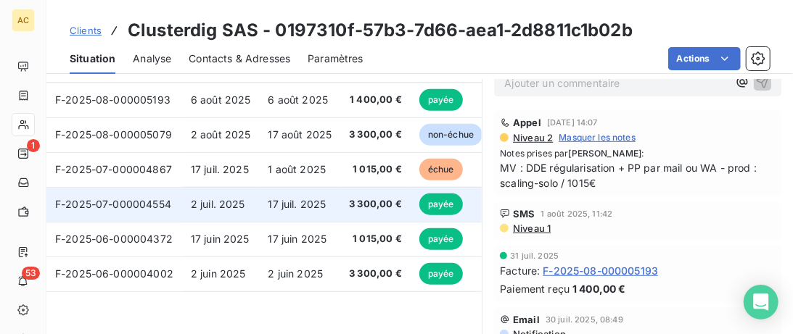
scroll to position [446, 0]
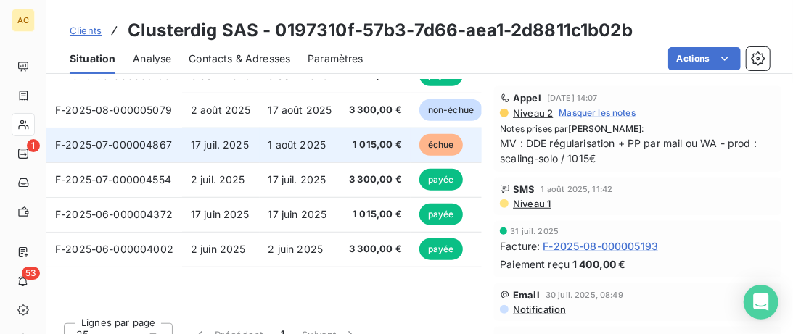
click at [313, 149] on span "1 août 2025" at bounding box center [297, 145] width 58 height 12
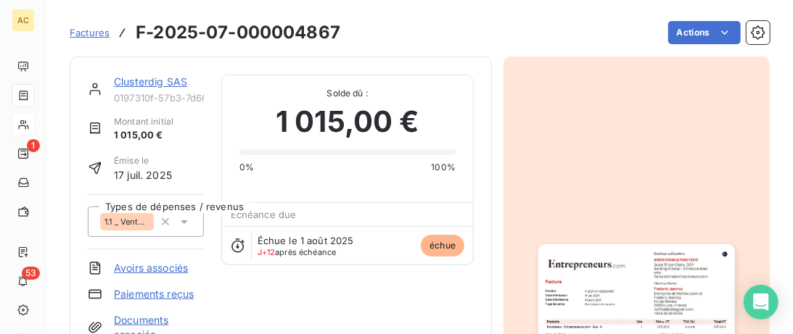
click at [150, 80] on link "Clusterdig SAS" at bounding box center [150, 81] width 73 height 12
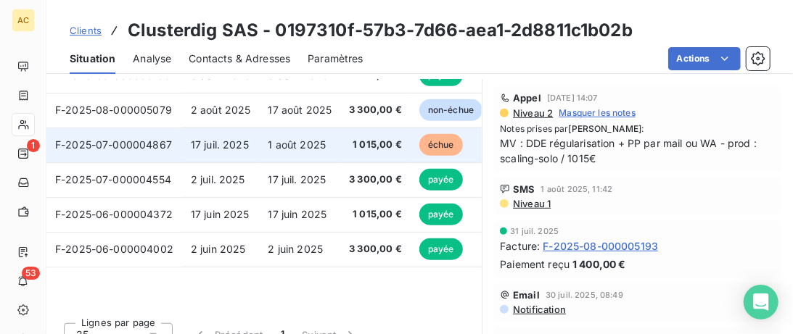
scroll to position [371, 0]
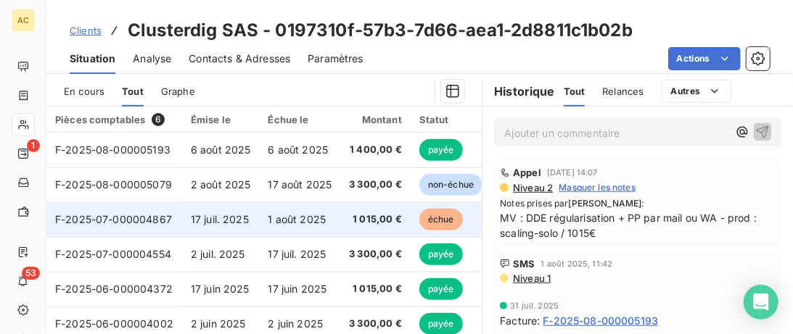
click at [276, 225] on td "1 août 2025" at bounding box center [300, 219] width 81 height 35
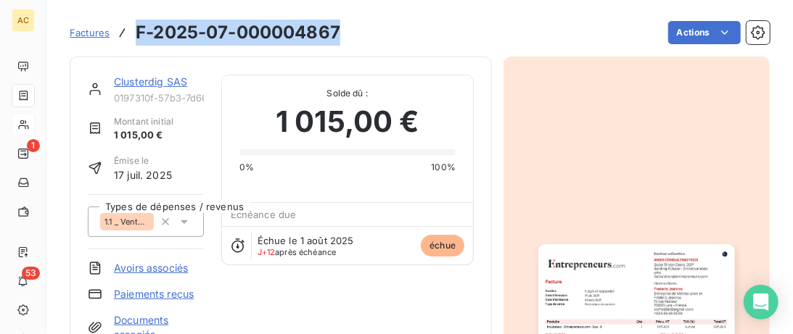
drag, startPoint x: 345, startPoint y: 28, endPoint x: 131, endPoint y: 33, distance: 214.8
click at [131, 33] on div "Factures F-2025-07-000004867 Actions" at bounding box center [420, 32] width 700 height 30
drag, startPoint x: 394, startPoint y: 36, endPoint x: 130, endPoint y: 29, distance: 264.1
click at [129, 29] on div "Factures F-2025-07-000004867 Actions" at bounding box center [420, 32] width 700 height 30
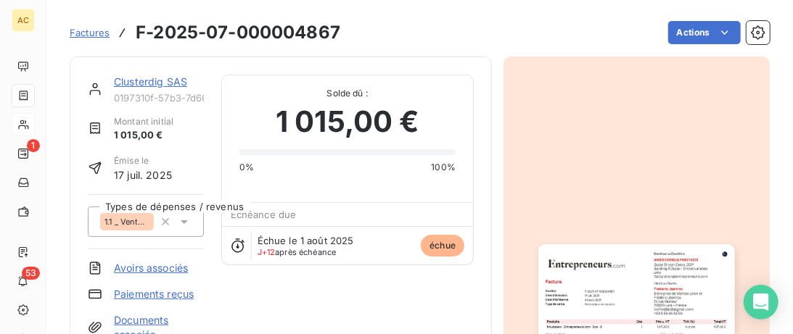
click at [128, 78] on link "Clusterdig SAS" at bounding box center [150, 81] width 73 height 12
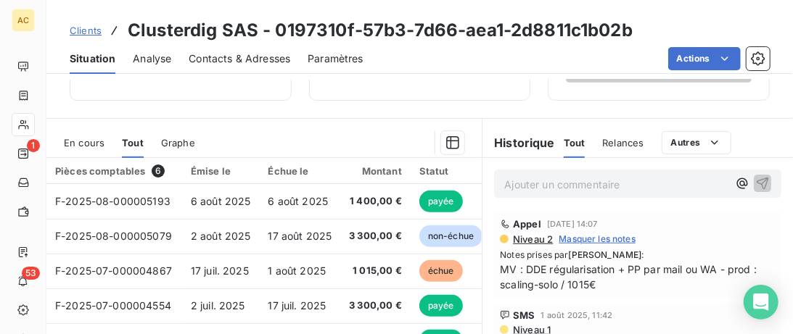
scroll to position [371, 0]
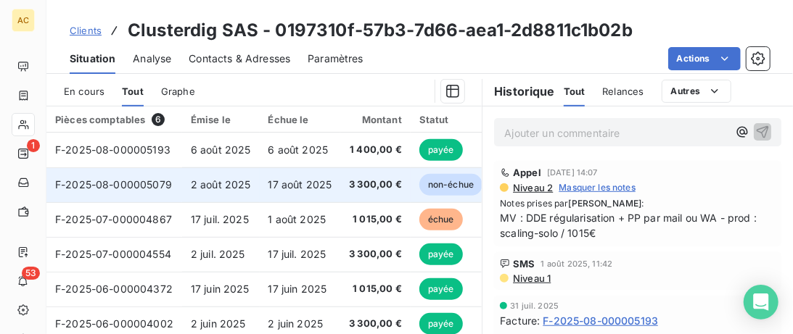
click at [184, 178] on td "2 août 2025" at bounding box center [221, 185] width 78 height 35
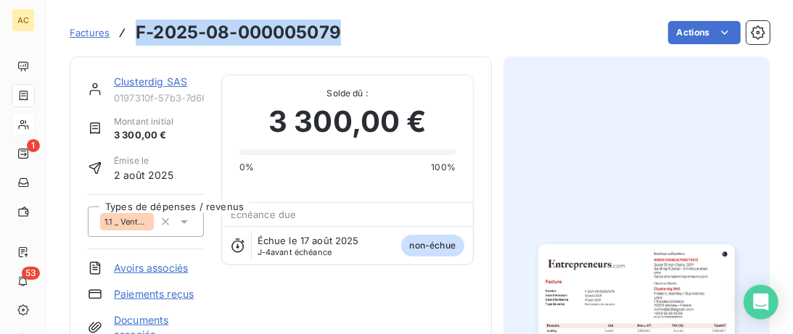
drag, startPoint x: 353, startPoint y: 28, endPoint x: 133, endPoint y: 30, distance: 220.5
click at [133, 30] on div "Factures F-2025-08-000005079 Actions" at bounding box center [420, 32] width 700 height 30
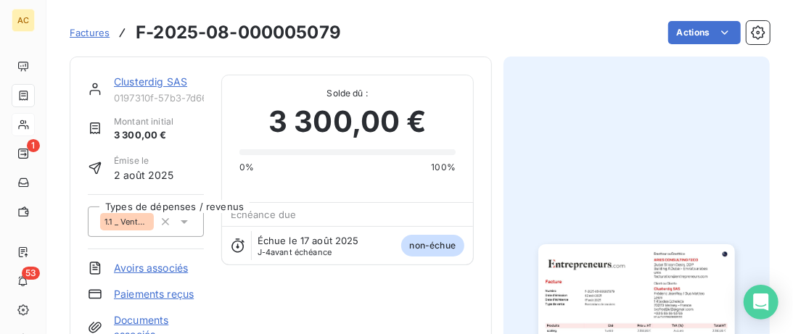
click at [167, 79] on link "Clusterdig SAS" at bounding box center [150, 81] width 73 height 12
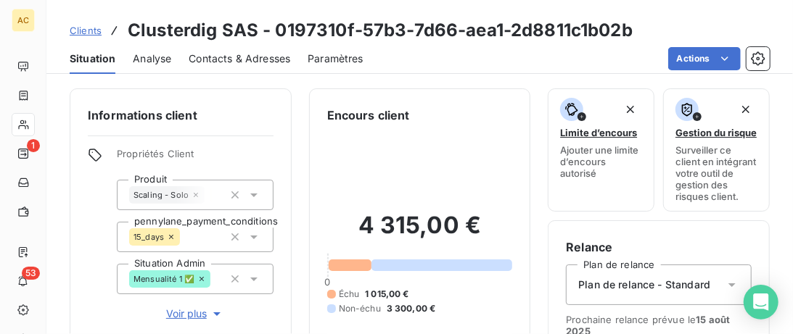
scroll to position [297, 0]
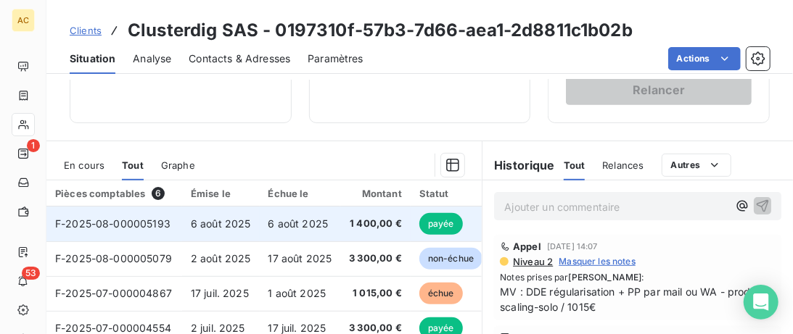
click at [301, 223] on span "6 août 2025" at bounding box center [298, 224] width 60 height 12
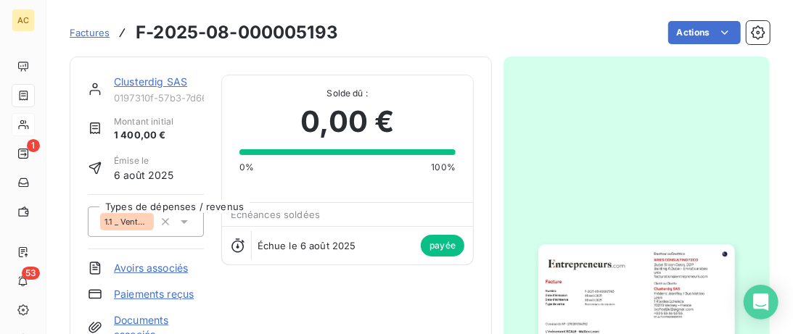
click at [149, 79] on link "Clusterdig SAS" at bounding box center [150, 81] width 73 height 12
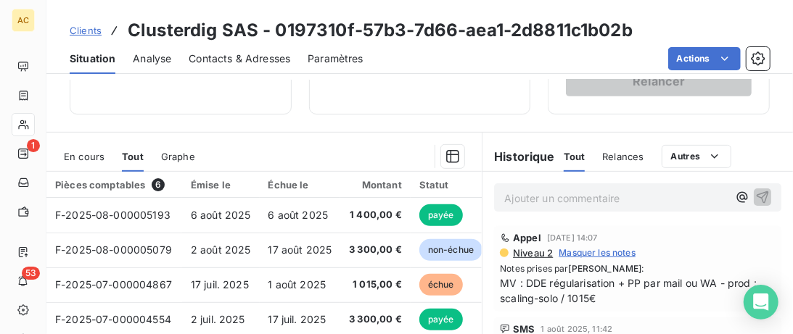
scroll to position [371, 0]
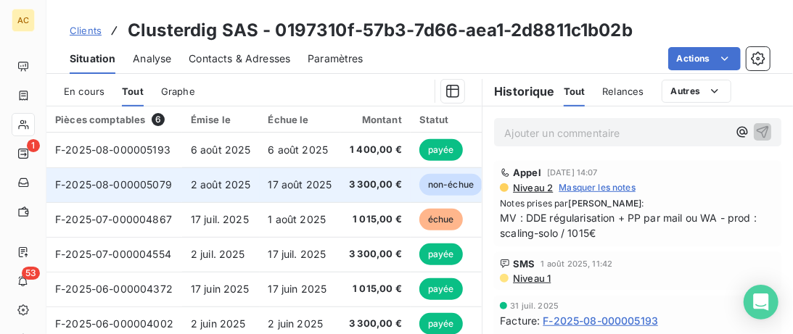
click at [260, 197] on td "17 août 2025" at bounding box center [300, 185] width 81 height 35
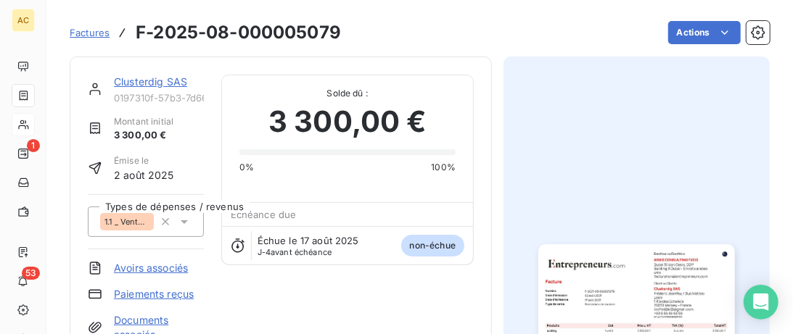
click at [151, 81] on link "Clusterdig SAS" at bounding box center [150, 81] width 73 height 12
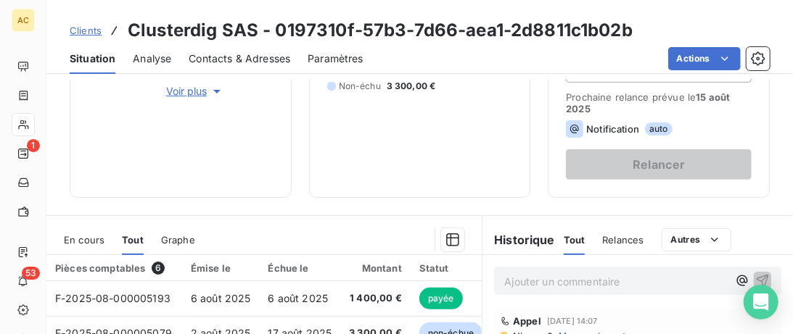
scroll to position [371, 0]
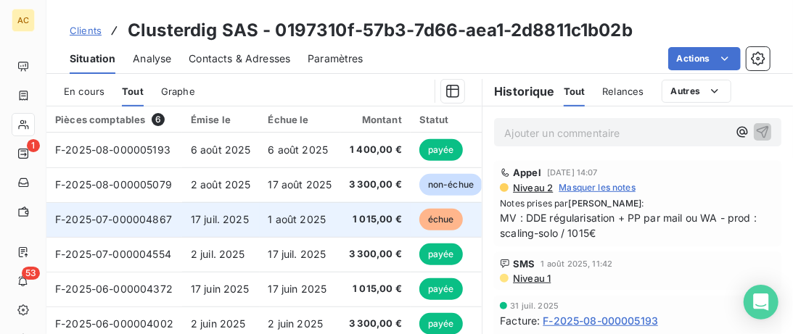
click at [198, 218] on span "17 juil. 2025" at bounding box center [220, 219] width 58 height 12
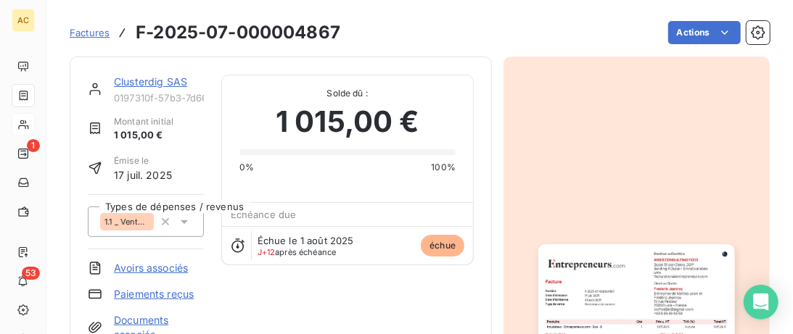
click at [142, 83] on link "Clusterdig SAS" at bounding box center [150, 81] width 73 height 12
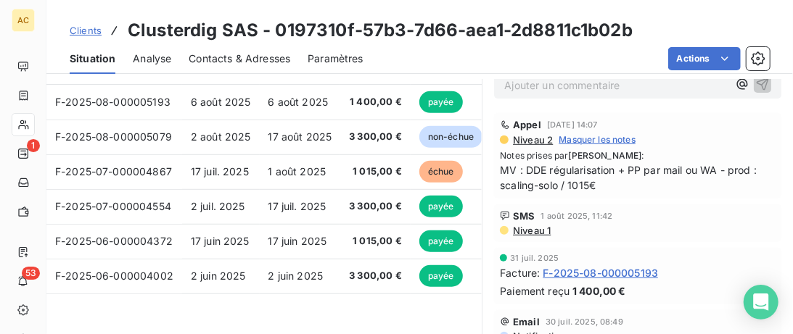
scroll to position [465, 0]
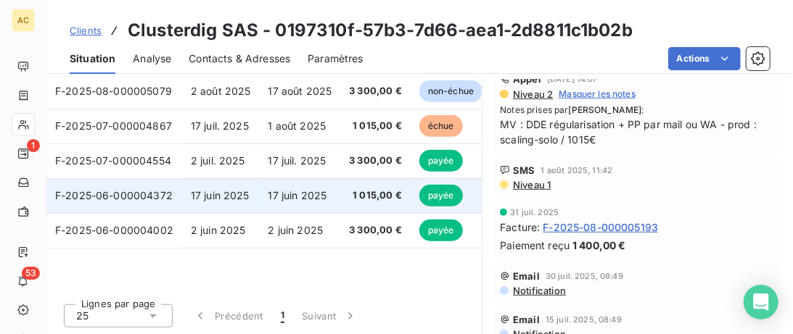
click at [288, 192] on span "17 juin 2025" at bounding box center [297, 195] width 59 height 12
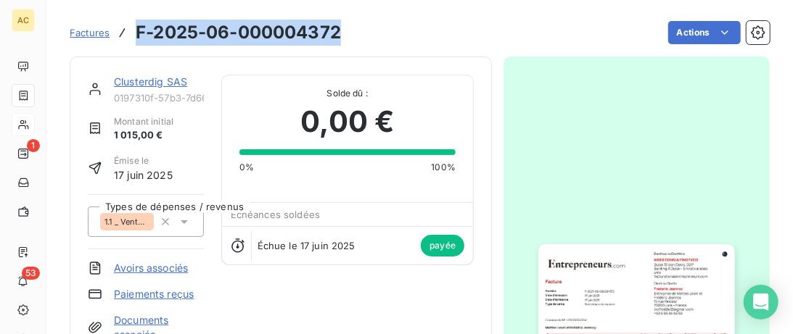
drag, startPoint x: 365, startPoint y: 33, endPoint x: 133, endPoint y: 33, distance: 232.1
click at [133, 33] on div "Factures F-2025-06-000004372 Actions" at bounding box center [420, 32] width 700 height 30
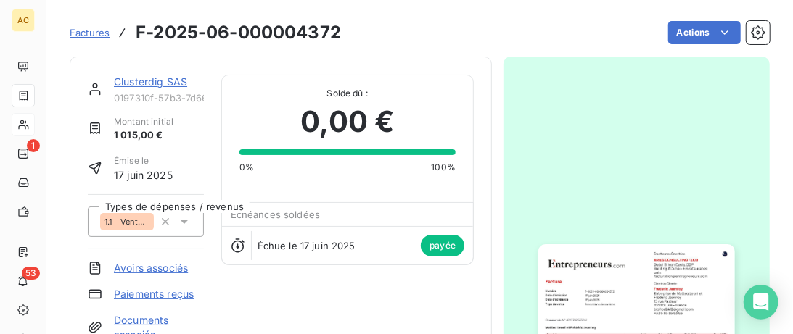
click at [125, 83] on link "Clusterdig SAS" at bounding box center [150, 81] width 73 height 12
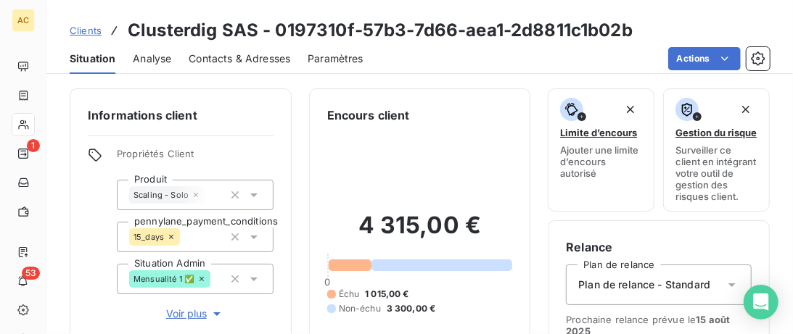
click at [86, 33] on span "Clients" at bounding box center [86, 31] width 32 height 12
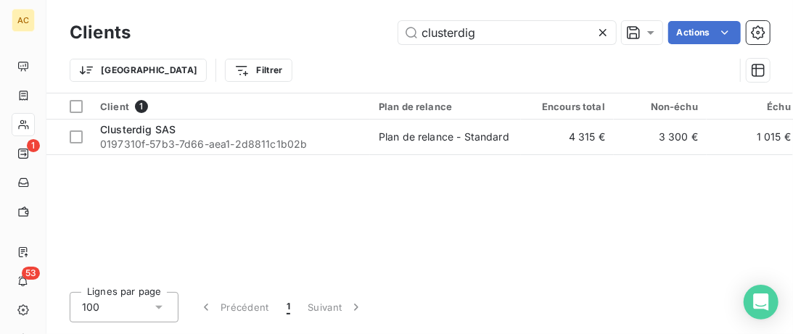
drag, startPoint x: 436, startPoint y: 37, endPoint x: 283, endPoint y: 33, distance: 153.1
click at [398, 37] on input "clusterdig" at bounding box center [507, 32] width 218 height 23
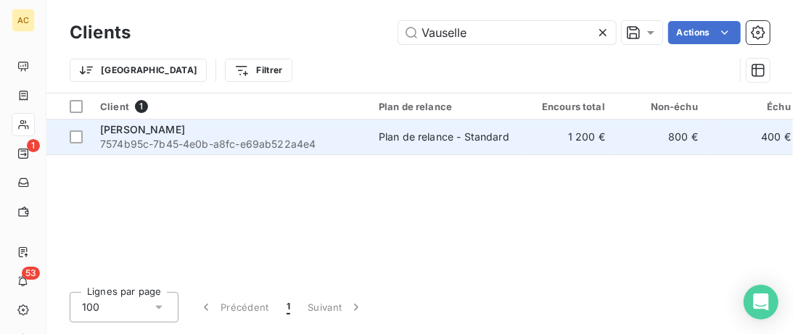
type input "Vauselle"
click at [327, 133] on div "Caroline Vauselle" at bounding box center [230, 130] width 261 height 15
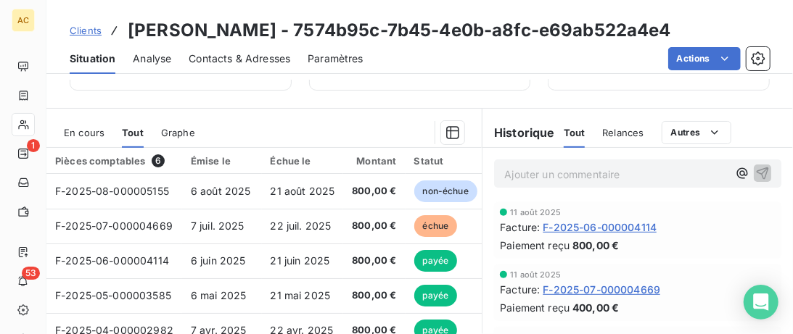
scroll to position [371, 0]
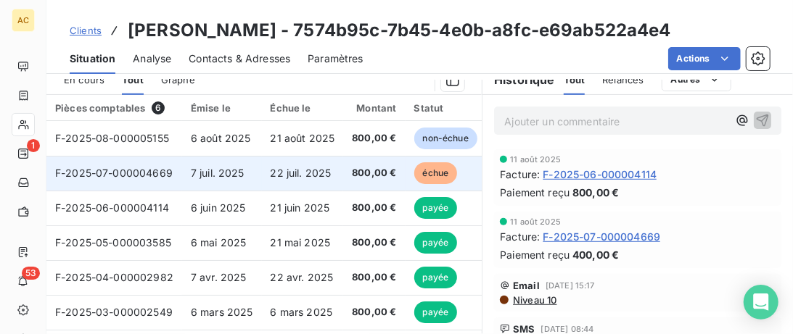
click at [376, 171] on span "800,00 €" at bounding box center [374, 173] width 44 height 15
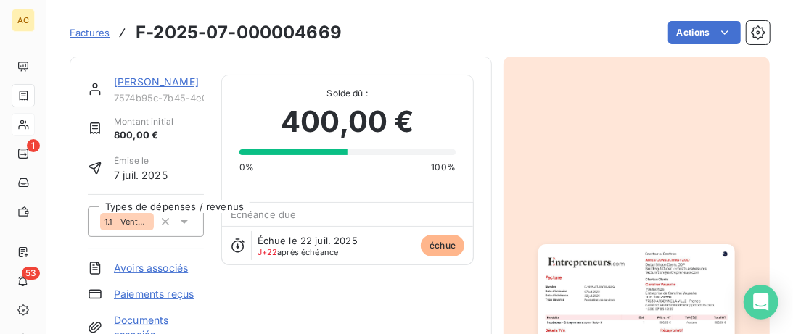
click at [145, 88] on div "Caroline Vauselle" at bounding box center [159, 82] width 90 height 15
click at [146, 83] on link "Caroline Vauselle" at bounding box center [156, 81] width 85 height 12
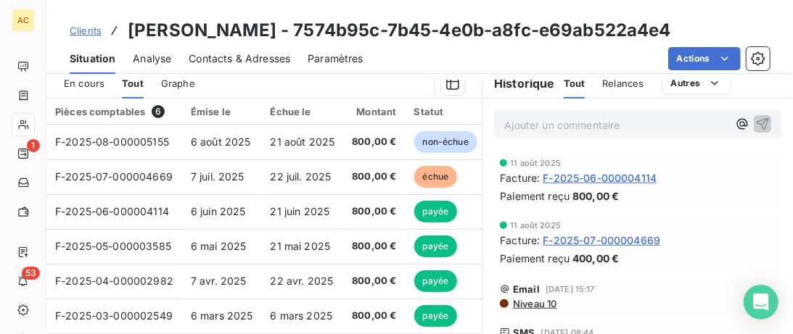
scroll to position [371, 0]
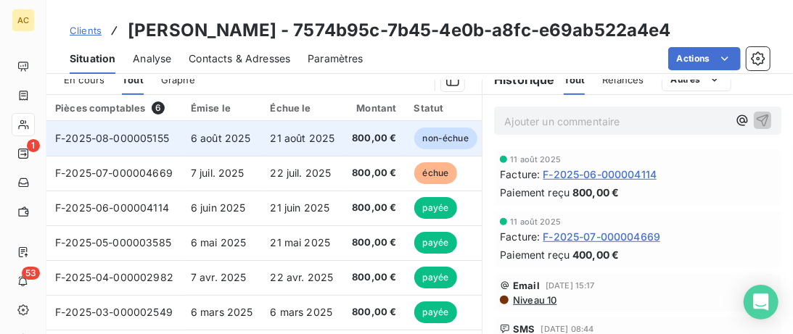
click at [262, 133] on td "21 août 2025" at bounding box center [303, 138] width 82 height 35
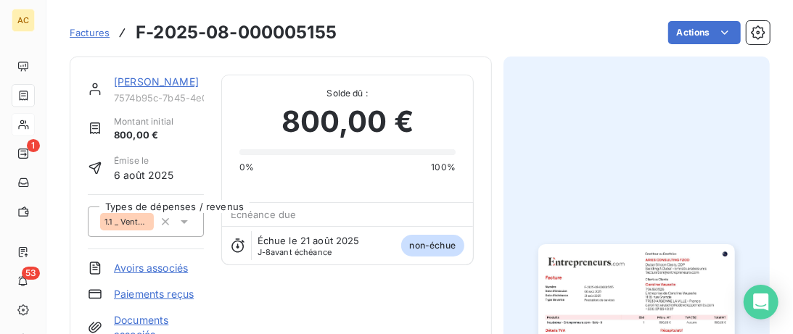
click at [157, 80] on link "Caroline Vauselle" at bounding box center [156, 81] width 85 height 12
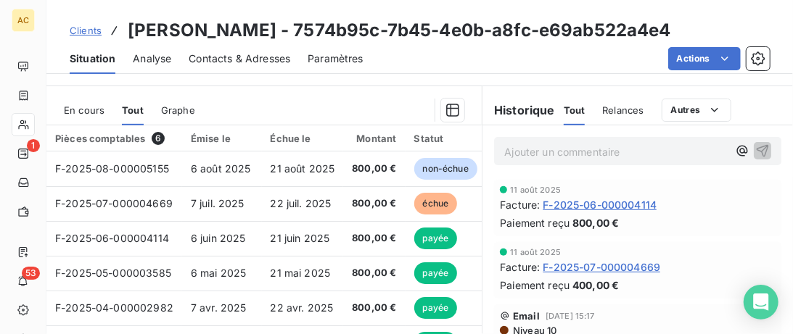
scroll to position [371, 0]
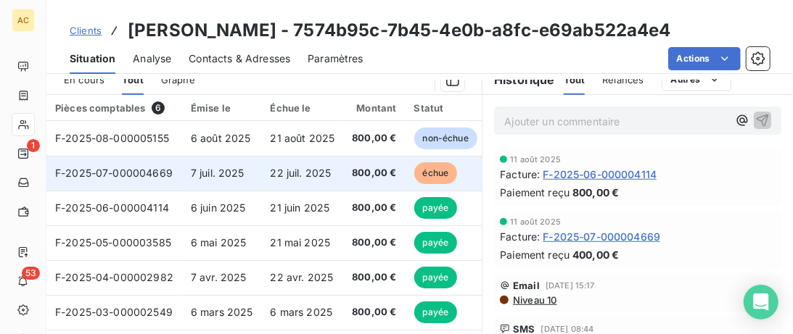
click at [171, 178] on td "F-2025-07-000004669" at bounding box center [114, 173] width 136 height 35
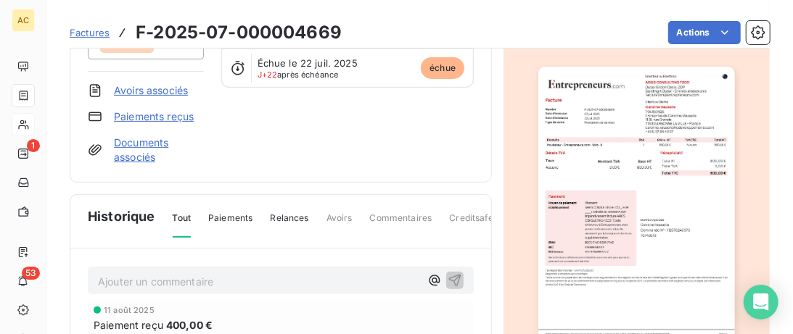
scroll to position [149, 0]
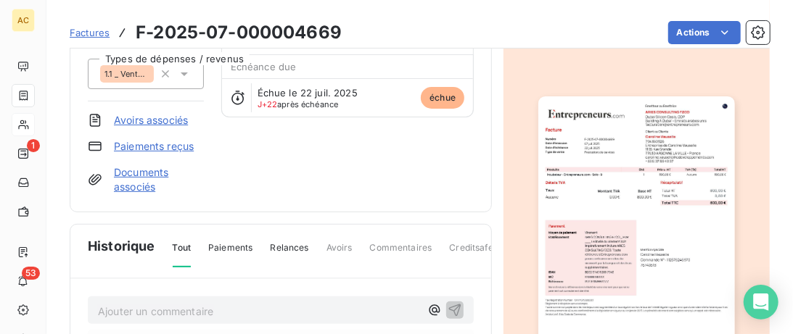
click at [173, 143] on link "Paiements reçus" at bounding box center [154, 146] width 80 height 15
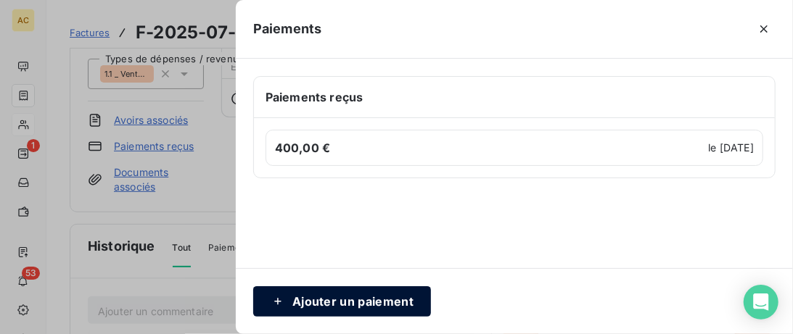
click at [381, 306] on button "Ajouter un paiement" at bounding box center [342, 302] width 178 height 30
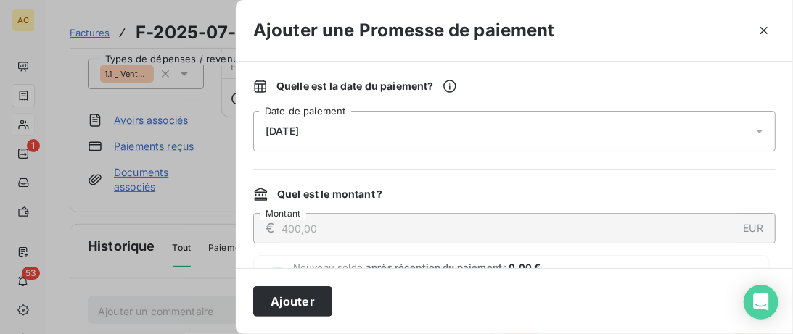
click at [424, 125] on div "14/08/2025" at bounding box center [514, 131] width 522 height 41
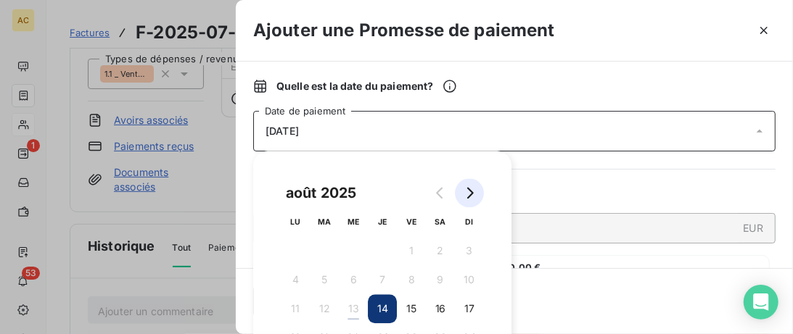
click at [472, 195] on icon "Go to next month" at bounding box center [470, 194] width 7 height 12
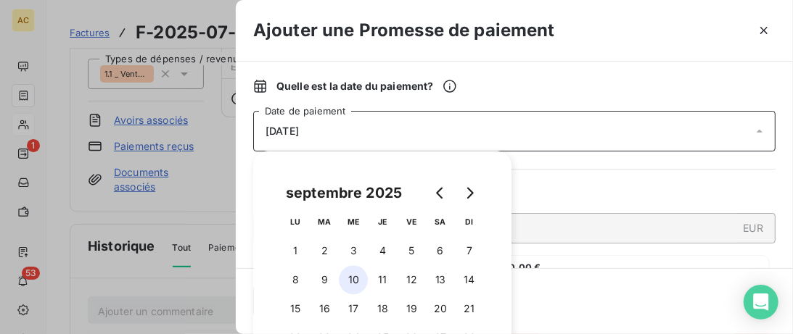
click at [345, 276] on button "10" at bounding box center [353, 279] width 29 height 29
click at [575, 263] on span "Nouveau solde après réception du paiement : 0,00 € La totalité du solde restant…" at bounding box center [450, 273] width 314 height 23
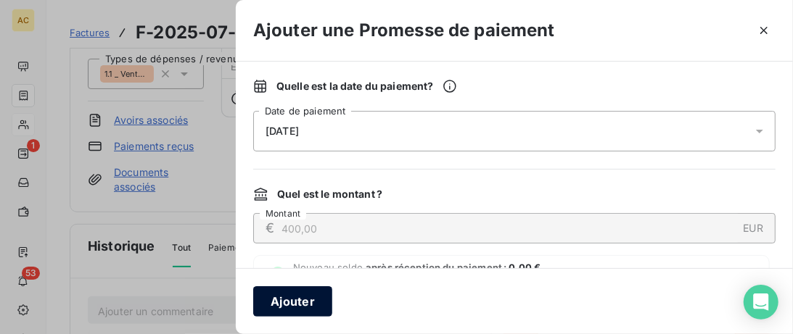
click at [301, 306] on button "Ajouter" at bounding box center [292, 302] width 79 height 30
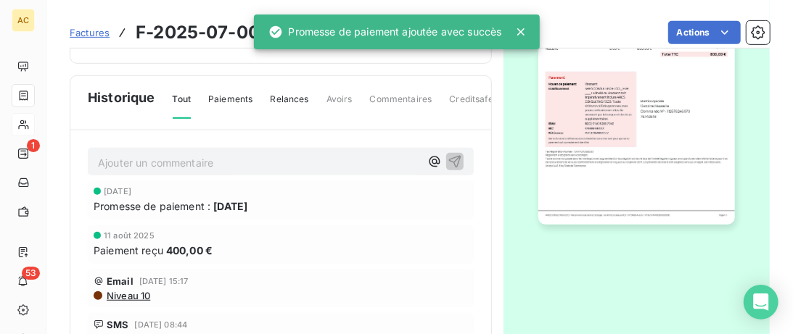
scroll to position [0, 0]
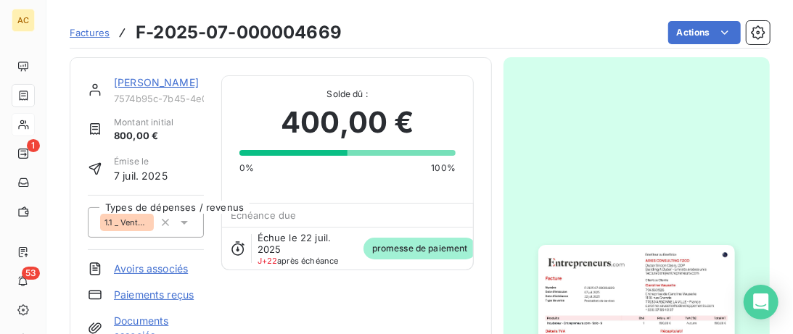
click at [167, 82] on link "Caroline Vauselle" at bounding box center [156, 82] width 85 height 12
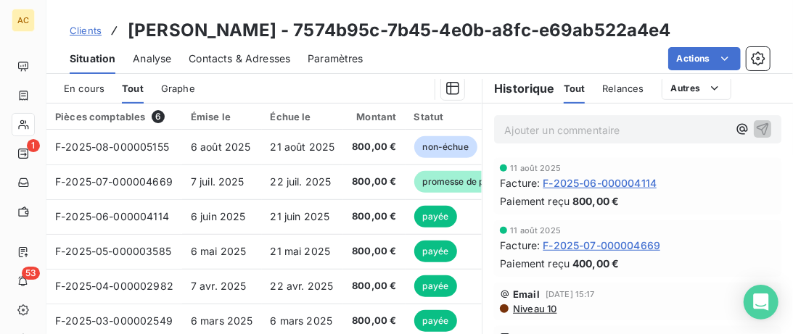
scroll to position [371, 0]
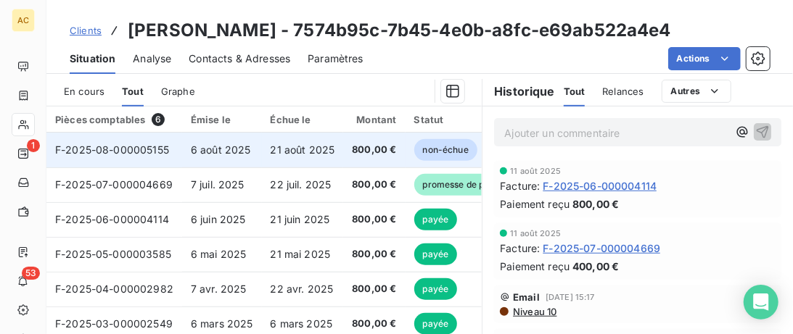
click at [276, 146] on span "21 août 2025" at bounding box center [303, 150] width 65 height 12
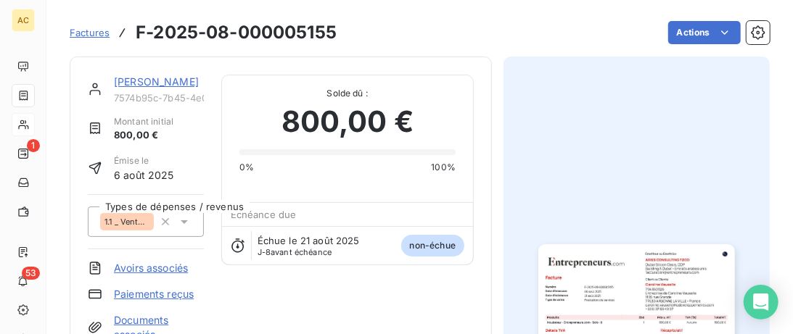
click at [145, 290] on link "Paiements reçus" at bounding box center [154, 294] width 80 height 15
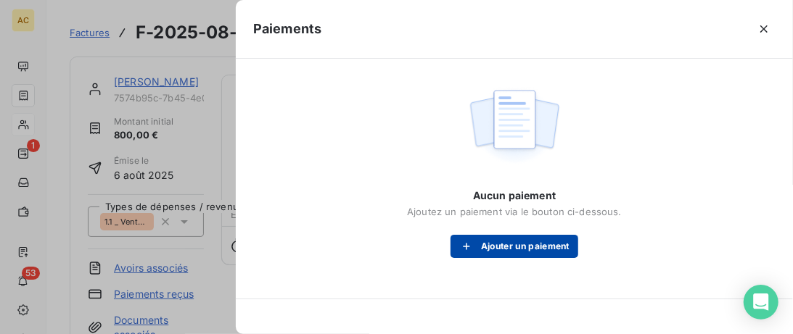
click at [489, 245] on button "Ajouter un paiement" at bounding box center [514, 246] width 128 height 23
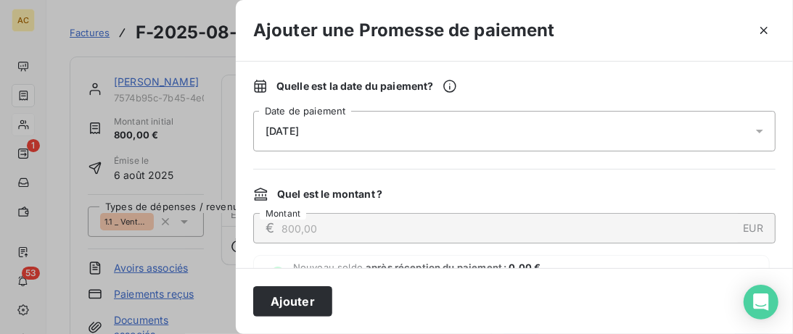
click at [348, 137] on div "14/08/2025" at bounding box center [514, 131] width 522 height 41
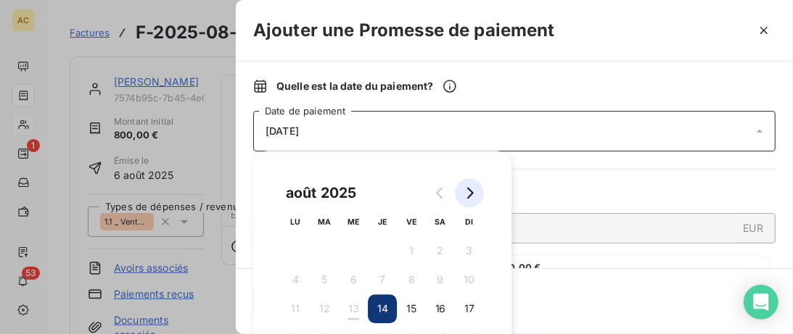
click at [464, 199] on button "Go to next month" at bounding box center [469, 192] width 29 height 29
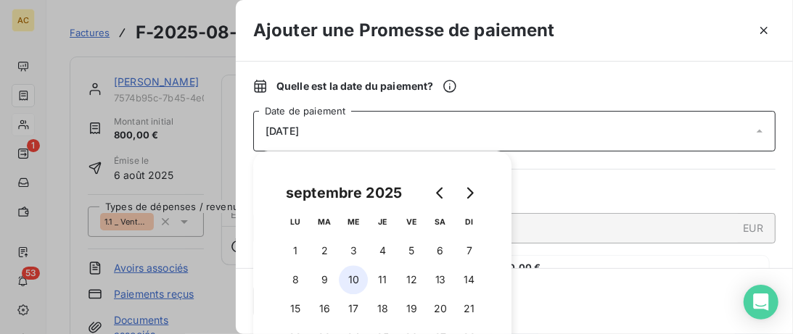
click at [348, 284] on button "10" at bounding box center [353, 279] width 29 height 29
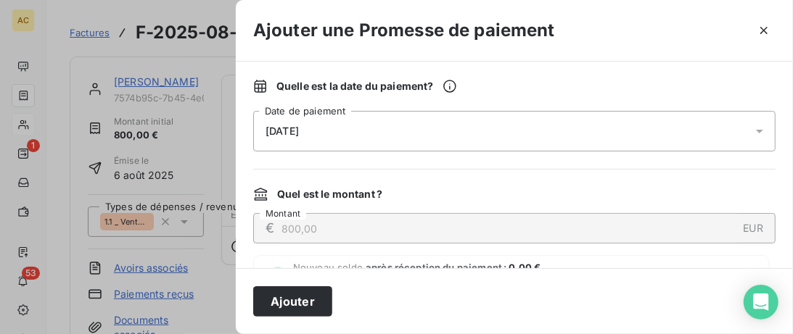
click at [583, 273] on div "Ajouter" at bounding box center [514, 301] width 557 height 66
click at [316, 308] on button "Ajouter" at bounding box center [292, 302] width 79 height 30
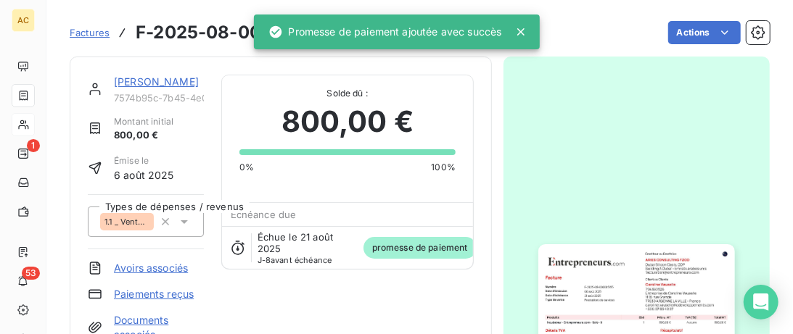
click at [142, 81] on link "Caroline Vauselle" at bounding box center [156, 81] width 85 height 12
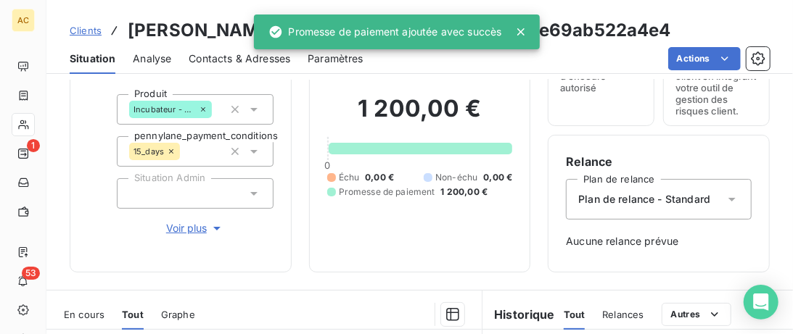
scroll to position [149, 0]
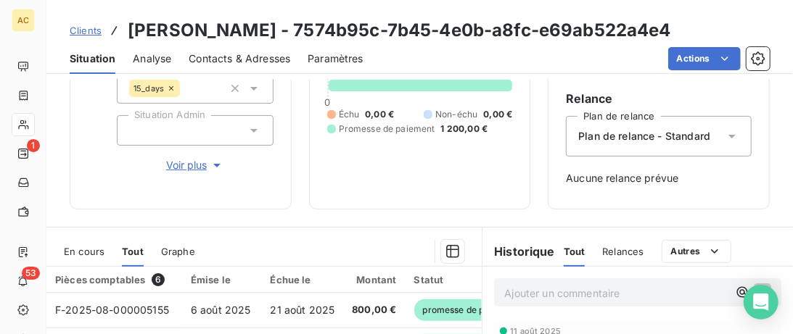
click at [543, 287] on p "Ajouter un commentaire ﻿" at bounding box center [615, 293] width 223 height 18
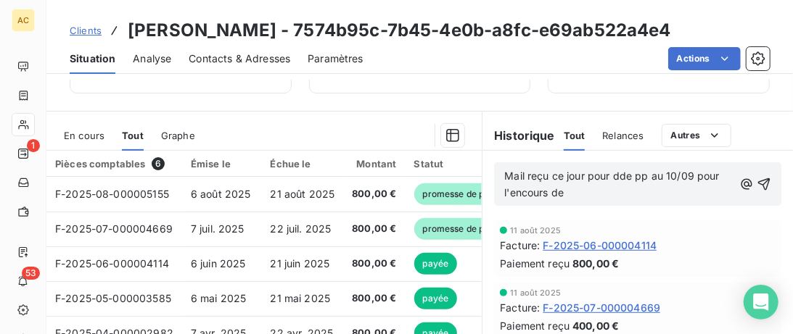
scroll to position [297, 0]
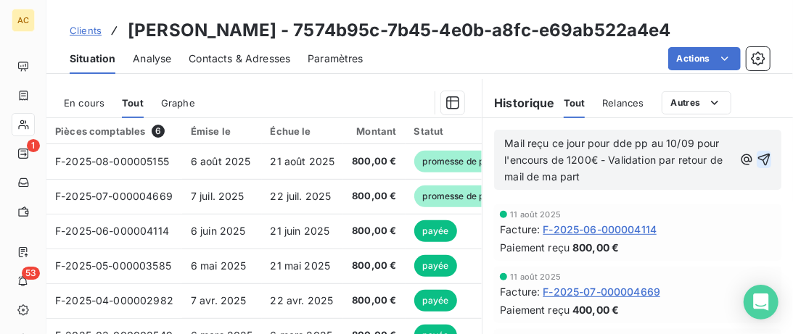
click at [770, 155] on icon "button" at bounding box center [764, 159] width 15 height 15
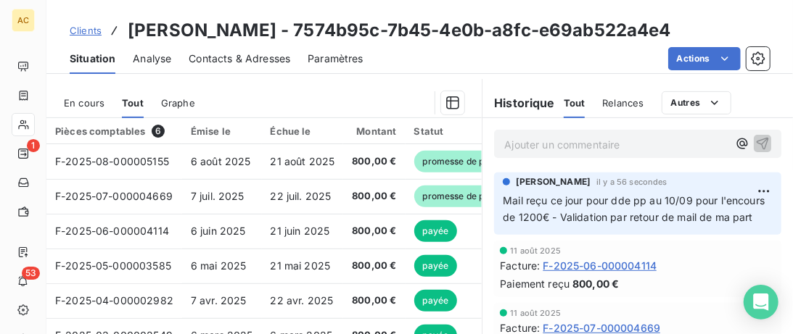
click at [83, 29] on span "Clients" at bounding box center [86, 31] width 32 height 12
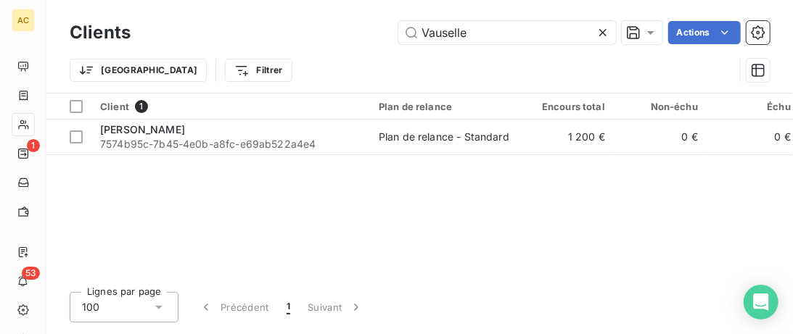
drag, startPoint x: 437, startPoint y: 29, endPoint x: 156, endPoint y: 16, distance: 281.0
click at [398, 29] on input "Vauselle" at bounding box center [507, 32] width 218 height 23
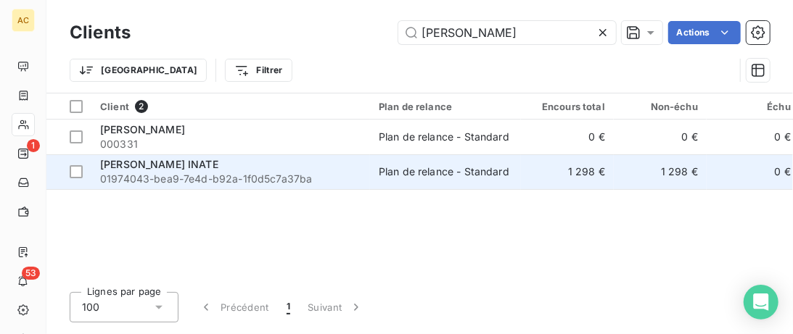
type input "fabienne"
click at [241, 168] on div "Fabienne INATE" at bounding box center [230, 164] width 261 height 15
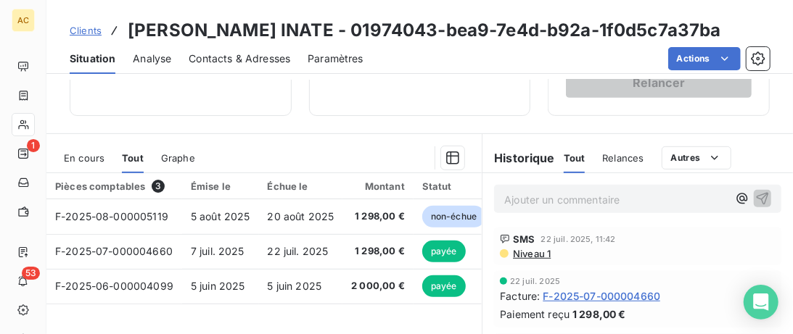
scroll to position [223, 0]
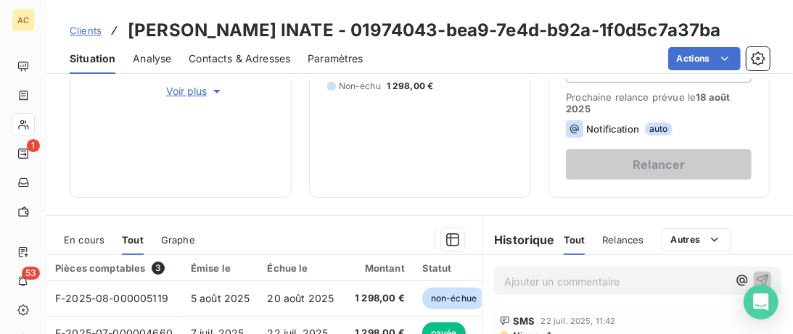
click at [93, 28] on span "Clients" at bounding box center [86, 31] width 32 height 12
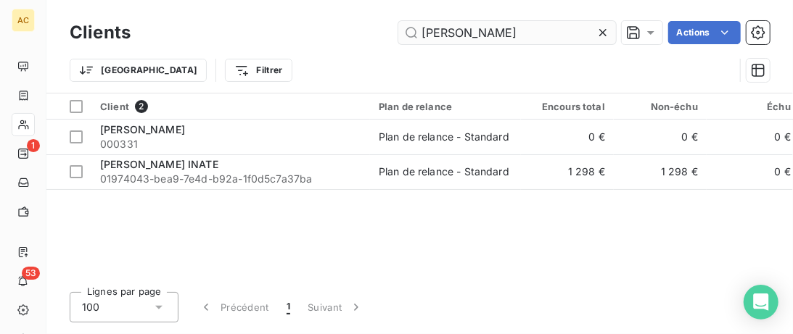
drag, startPoint x: 352, startPoint y: 36, endPoint x: 192, endPoint y: 38, distance: 160.3
click at [398, 38] on input "fabienne" at bounding box center [507, 32] width 218 height 23
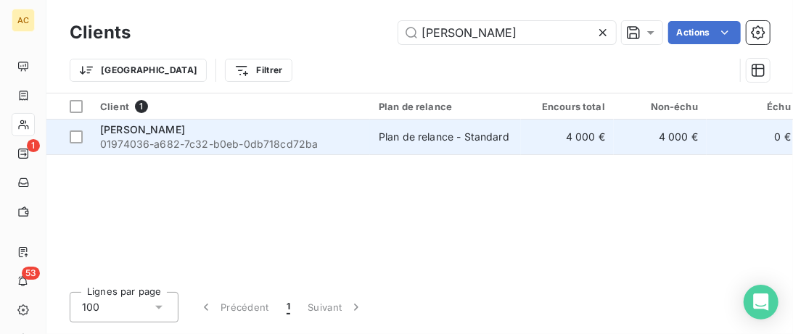
type input "Bulent Aydin"
click at [258, 127] on div "Bulent AYDIN" at bounding box center [230, 130] width 261 height 15
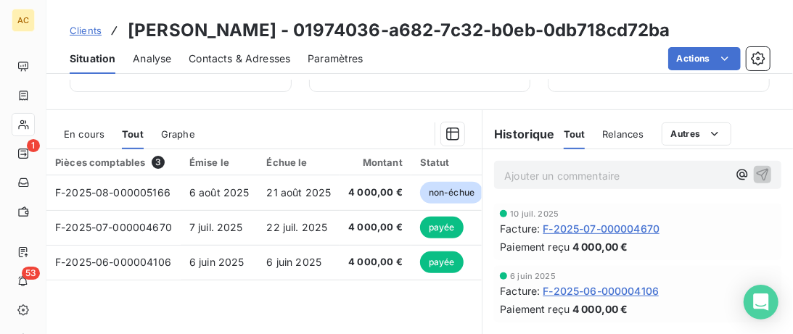
scroll to position [297, 0]
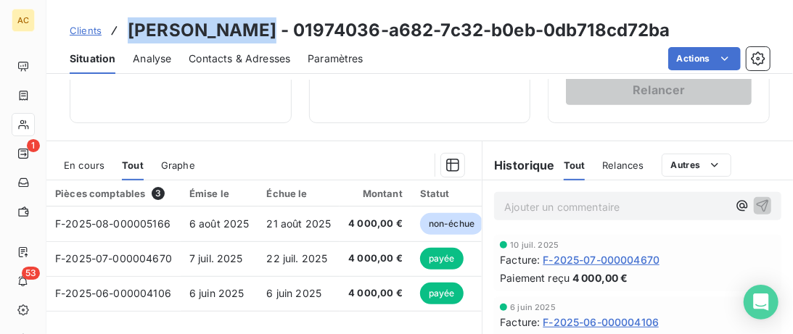
drag, startPoint x: 246, startPoint y: 31, endPoint x: 126, endPoint y: 24, distance: 119.9
click at [126, 24] on div "Clients Bulent AYDIN - 01974036-a682-7c32-b0eb-0db718cd72ba" at bounding box center [370, 30] width 601 height 26
click at [247, 68] on div "Contacts & Adresses" at bounding box center [240, 59] width 102 height 30
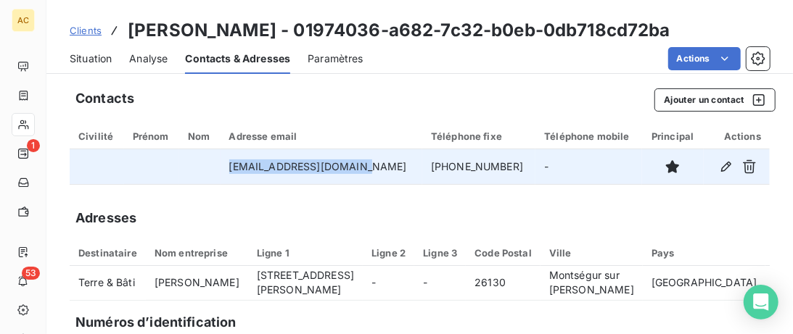
drag, startPoint x: 374, startPoint y: 170, endPoint x: 234, endPoint y: 170, distance: 140.0
click at [234, 170] on td "aydinbulent61@gmail.com" at bounding box center [322, 166] width 202 height 35
drag, startPoint x: 506, startPoint y: 166, endPoint x: 390, endPoint y: 184, distance: 118.1
click at [390, 184] on tr "aydinbulent61@gmail.com +33 7 50 06 49 03 -" at bounding box center [420, 166] width 700 height 35
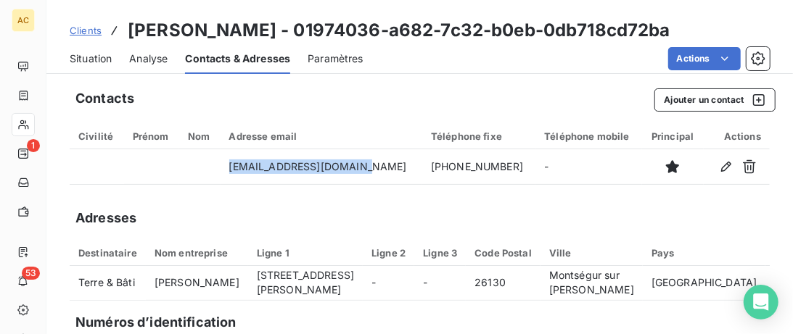
drag, startPoint x: 82, startPoint y: 65, endPoint x: 104, endPoint y: 70, distance: 23.1
click at [82, 63] on span "Situation" at bounding box center [91, 59] width 42 height 15
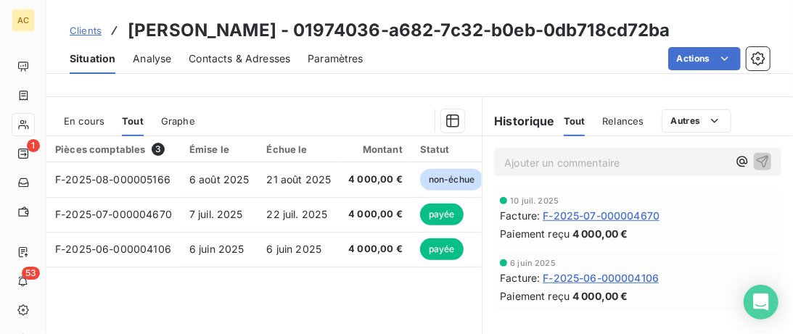
scroll to position [371, 0]
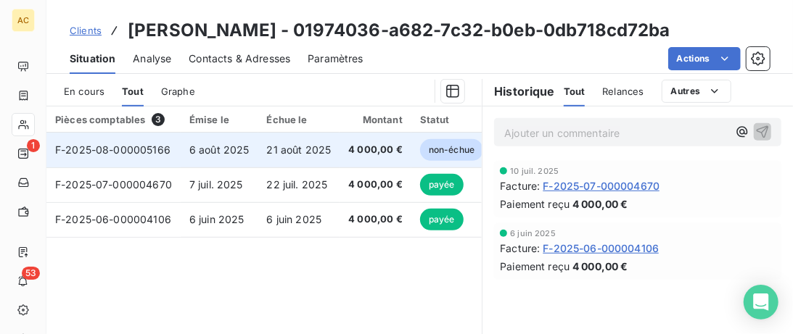
click at [182, 159] on td "6 août 2025" at bounding box center [220, 150] width 78 height 35
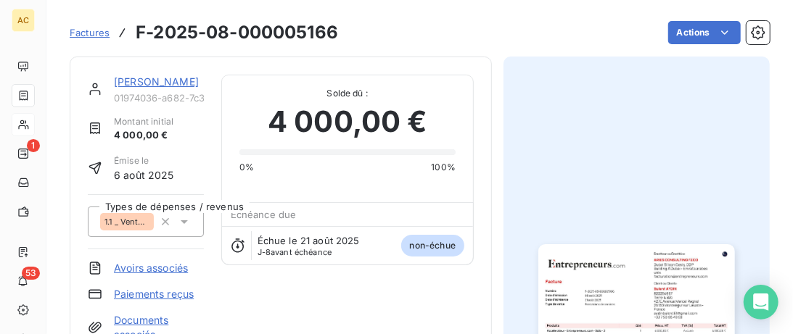
click at [149, 79] on link "Bulent AYDIN" at bounding box center [156, 81] width 85 height 12
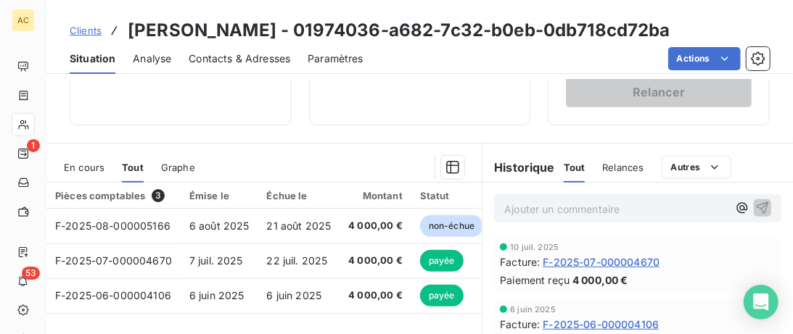
scroll to position [297, 0]
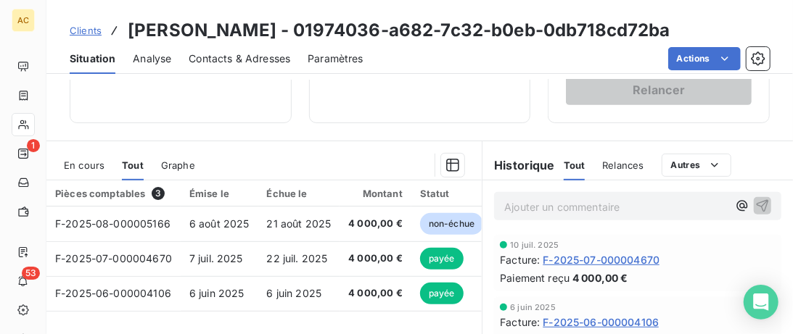
click at [86, 30] on span "Clients" at bounding box center [86, 31] width 32 height 12
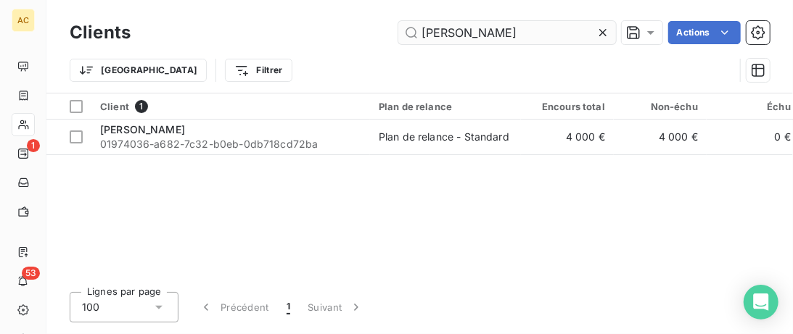
drag, startPoint x: 502, startPoint y: 36, endPoint x: 339, endPoint y: 35, distance: 163.2
click at [398, 35] on input "Bulent Aydin" at bounding box center [507, 32] width 218 height 23
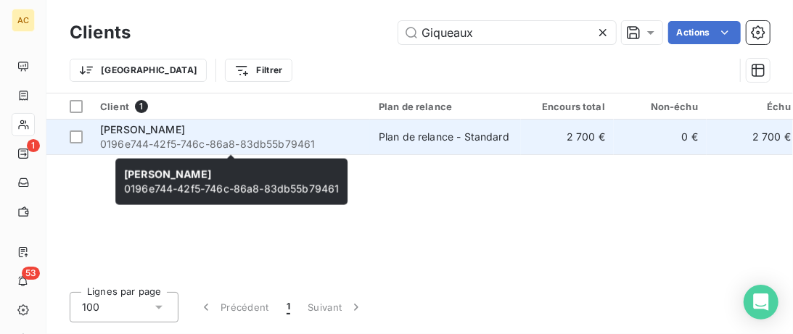
type input "Giqueaux"
click at [283, 135] on div "Magalie Giqueaux" at bounding box center [230, 130] width 261 height 15
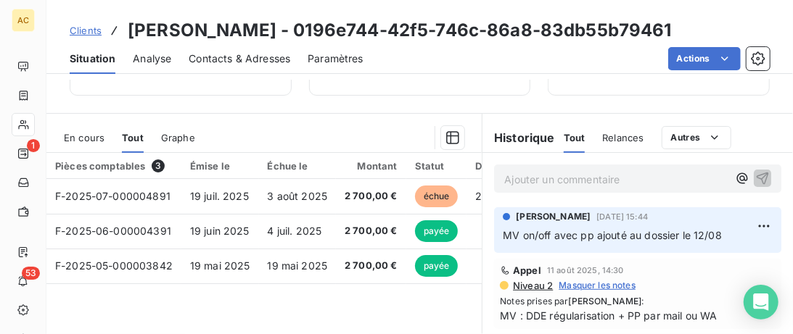
scroll to position [371, 0]
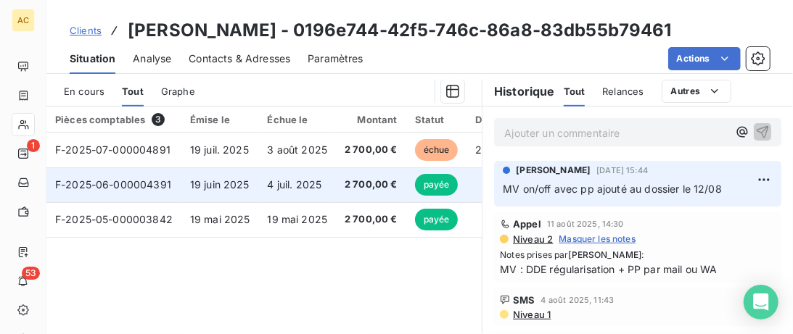
click at [310, 189] on span "4 juil. 2025" at bounding box center [295, 184] width 54 height 12
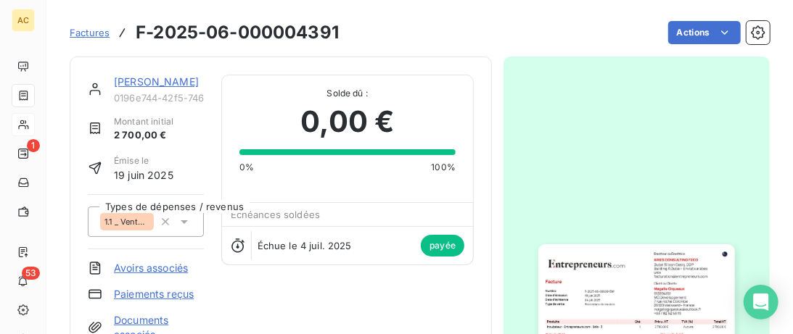
click at [155, 88] on div "Magalie Giqueaux" at bounding box center [159, 82] width 90 height 15
click at [145, 83] on link "Magalie Giqueaux" at bounding box center [156, 81] width 85 height 12
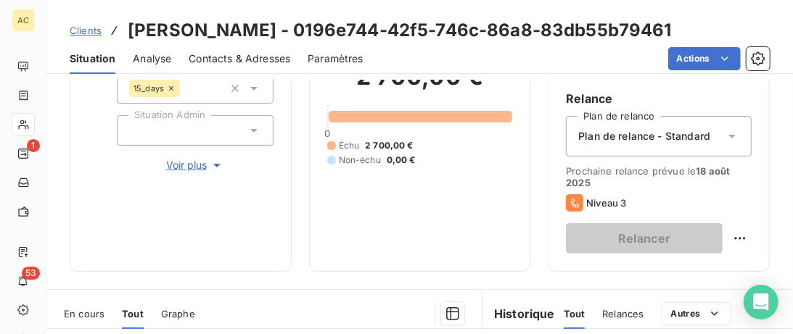
scroll to position [297, 0]
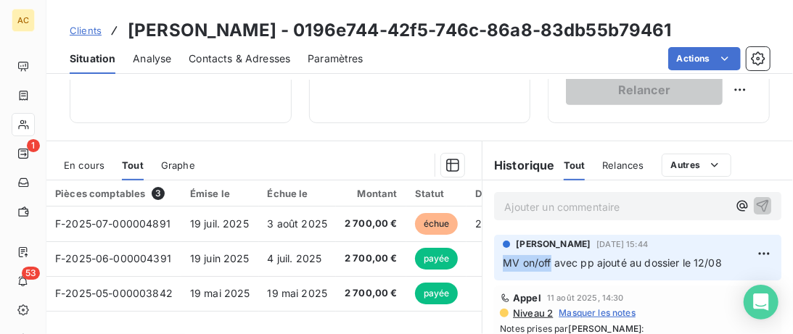
drag, startPoint x: 551, startPoint y: 262, endPoint x: 490, endPoint y: 262, distance: 61.7
click at [490, 262] on div "Valérie Jaffrennou 12 août 2025, 15:44 MV on/off avec pp ajouté au dossier le 1…" at bounding box center [637, 258] width 310 height 52
click at [530, 214] on p "Ajouter un commentaire ﻿" at bounding box center [615, 207] width 223 height 18
click at [628, 210] on p "MV on/off -" at bounding box center [615, 206] width 223 height 17
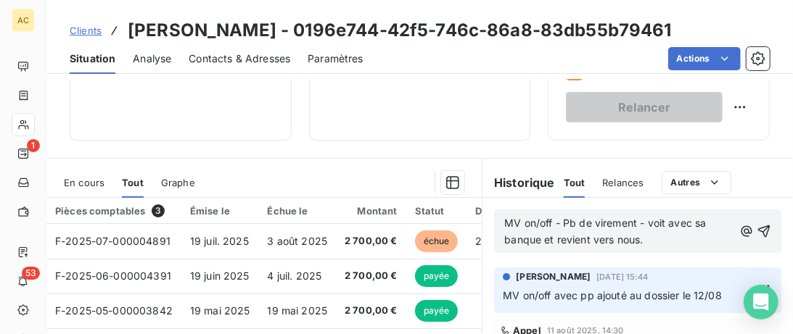
scroll to position [371, 0]
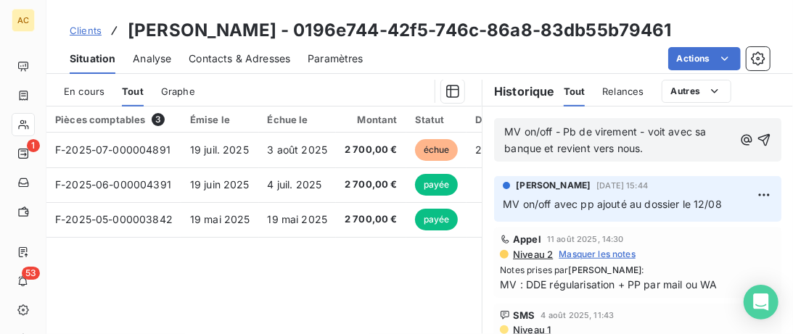
click at [672, 146] on p "MV on/off - Pb de virement - voit avec sa banque et revient vers nous." at bounding box center [618, 140] width 229 height 33
click at [739, 131] on button "button" at bounding box center [746, 139] width 15 height 17
click at [683, 143] on p "MV on/off - Pb de virement - voit avec sa banque et revient vers nous / Je va" at bounding box center [618, 140] width 229 height 33
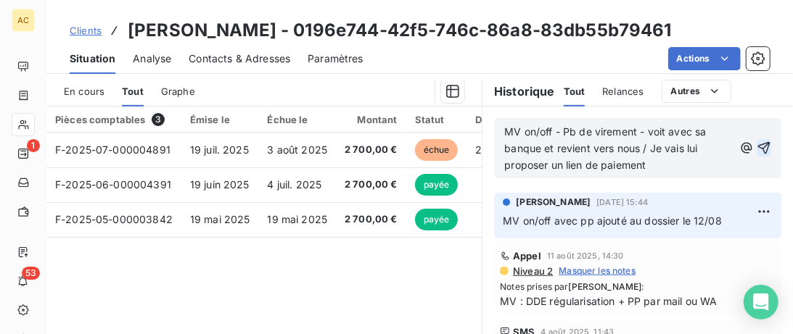
click at [766, 153] on icon "button" at bounding box center [764, 148] width 15 height 15
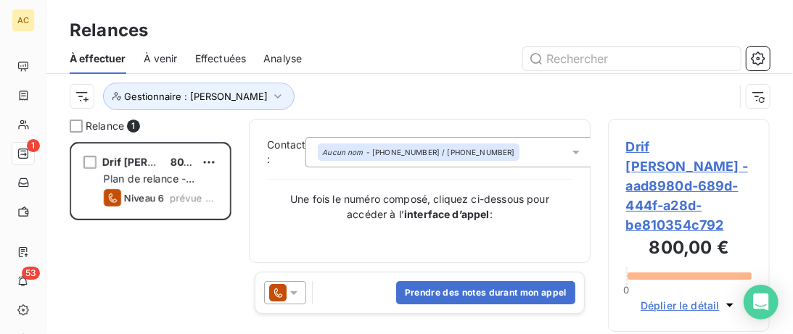
scroll to position [192, 162]
